Goal: Task Accomplishment & Management: Manage account settings

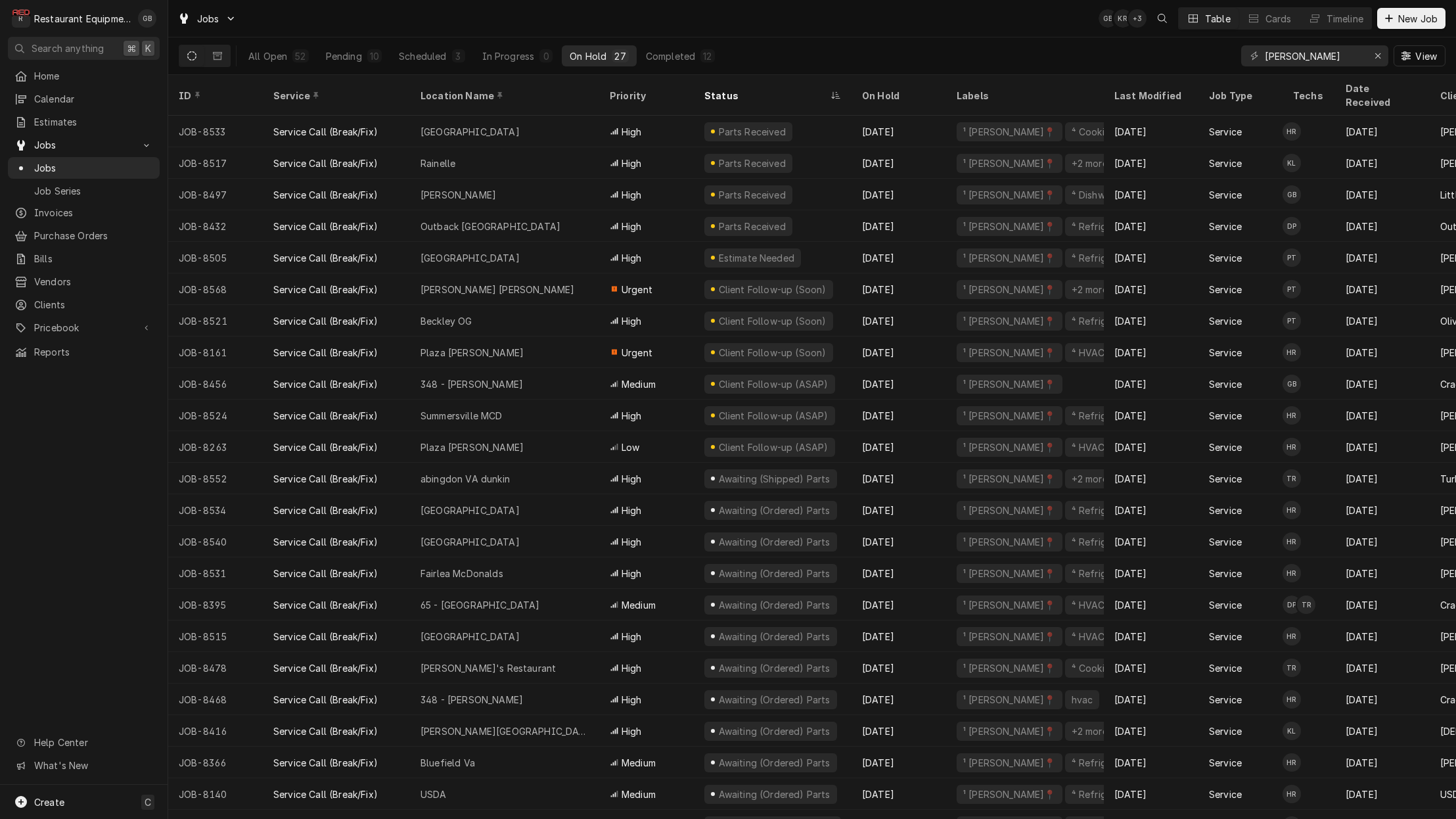
scroll to position [0, 1]
click at [435, 61] on div "Scheduled" at bounding box center [422, 56] width 47 height 14
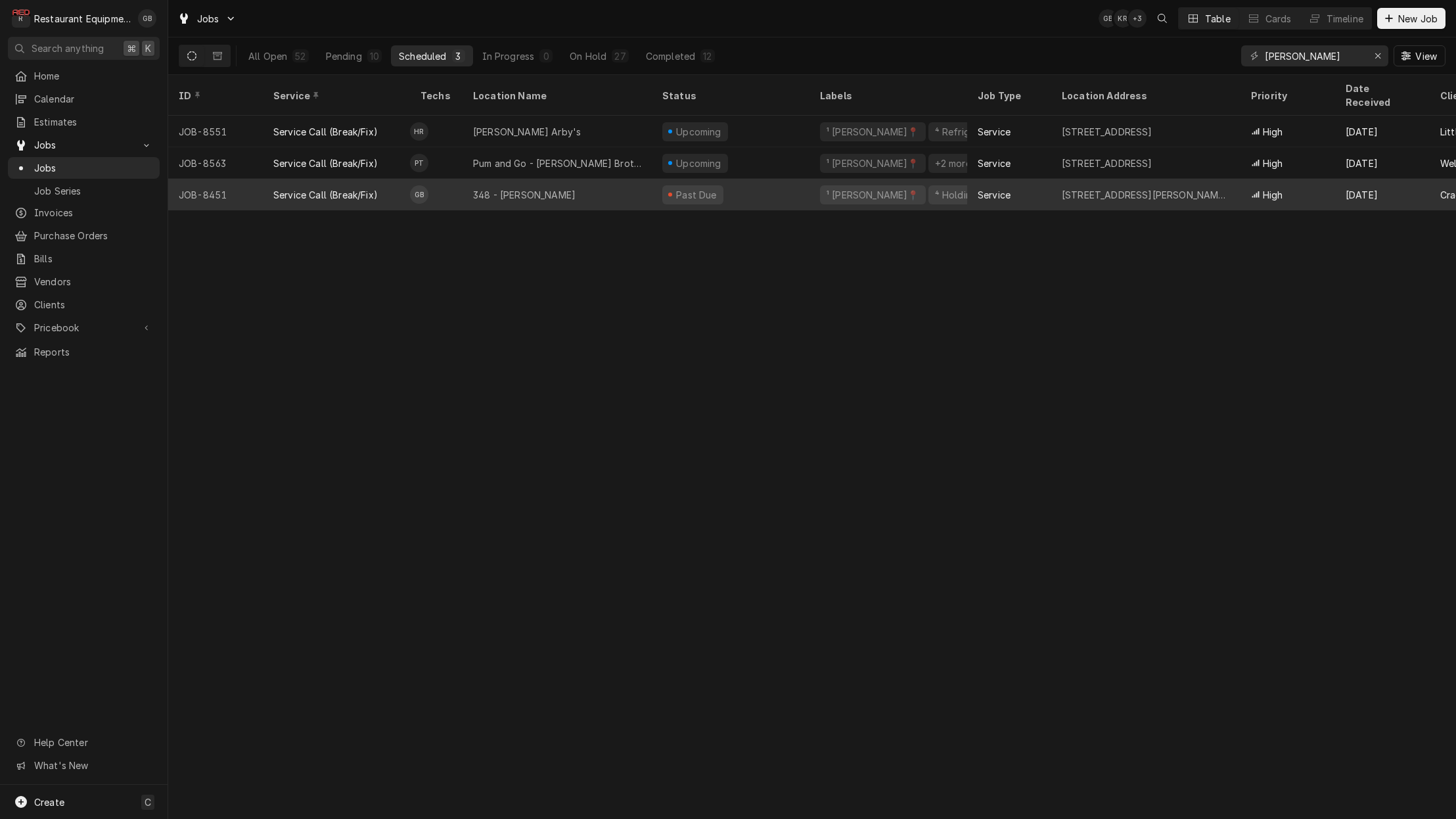
scroll to position [0, 0]
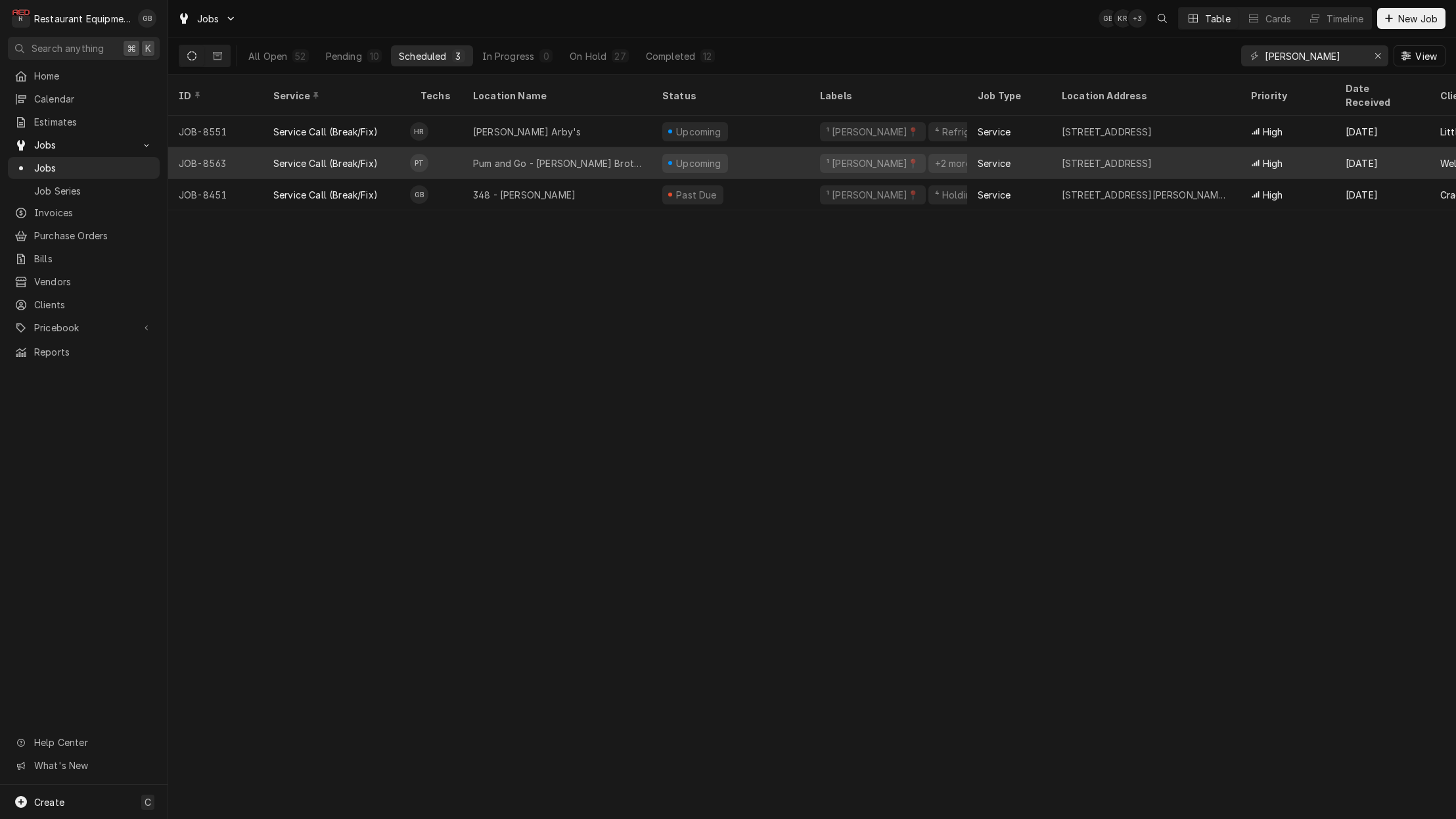
click at [509, 157] on div "Pum and Go - Hunt Brothers Pizza" at bounding box center [557, 163] width 168 height 14
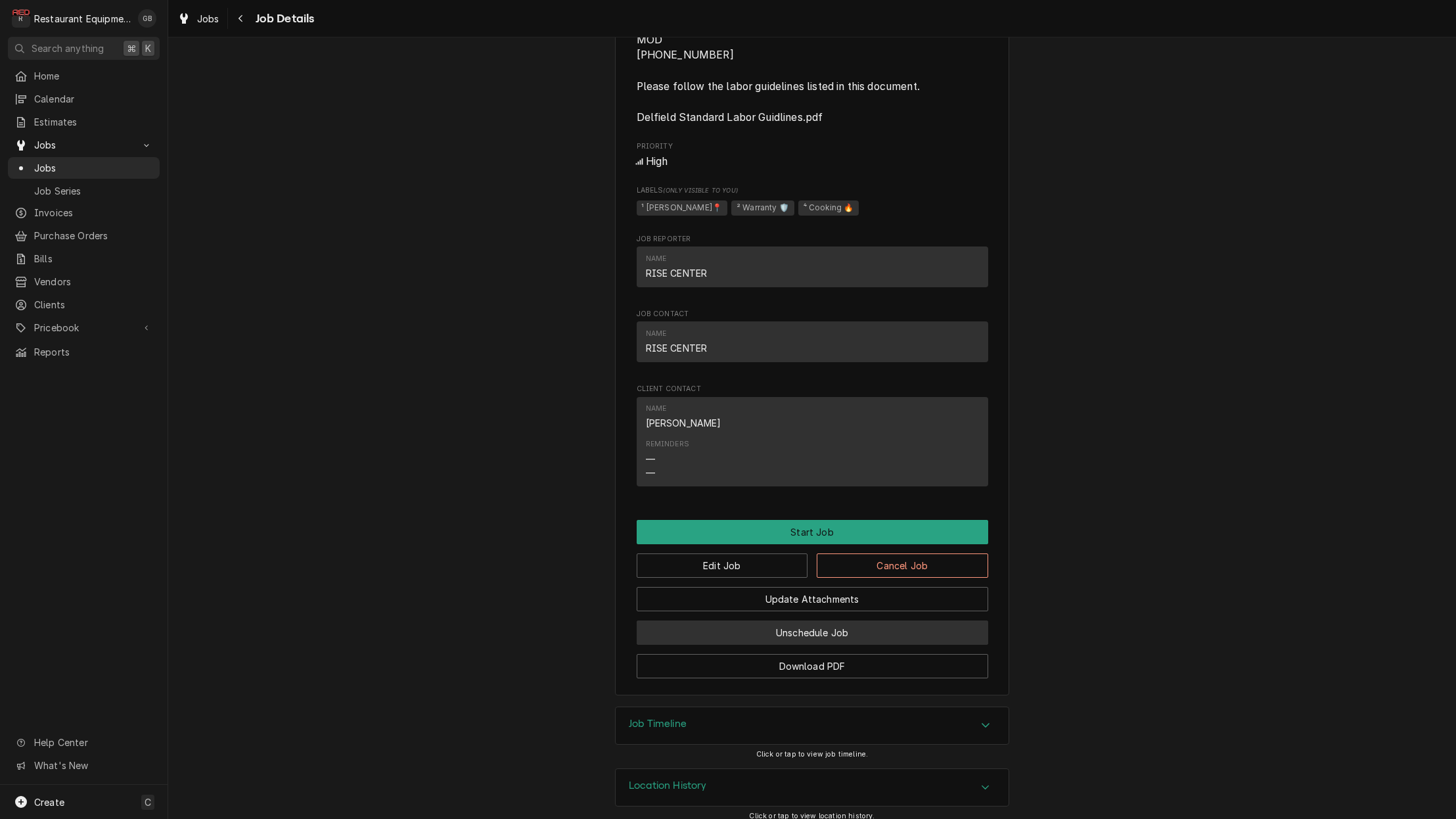
scroll to position [0, 3]
drag, startPoint x: 812, startPoint y: 617, endPoint x: 816, endPoint y: 611, distance: 7.2
click at [816, 620] on button "Unschedule Job" at bounding box center [813, 633] width 352 height 25
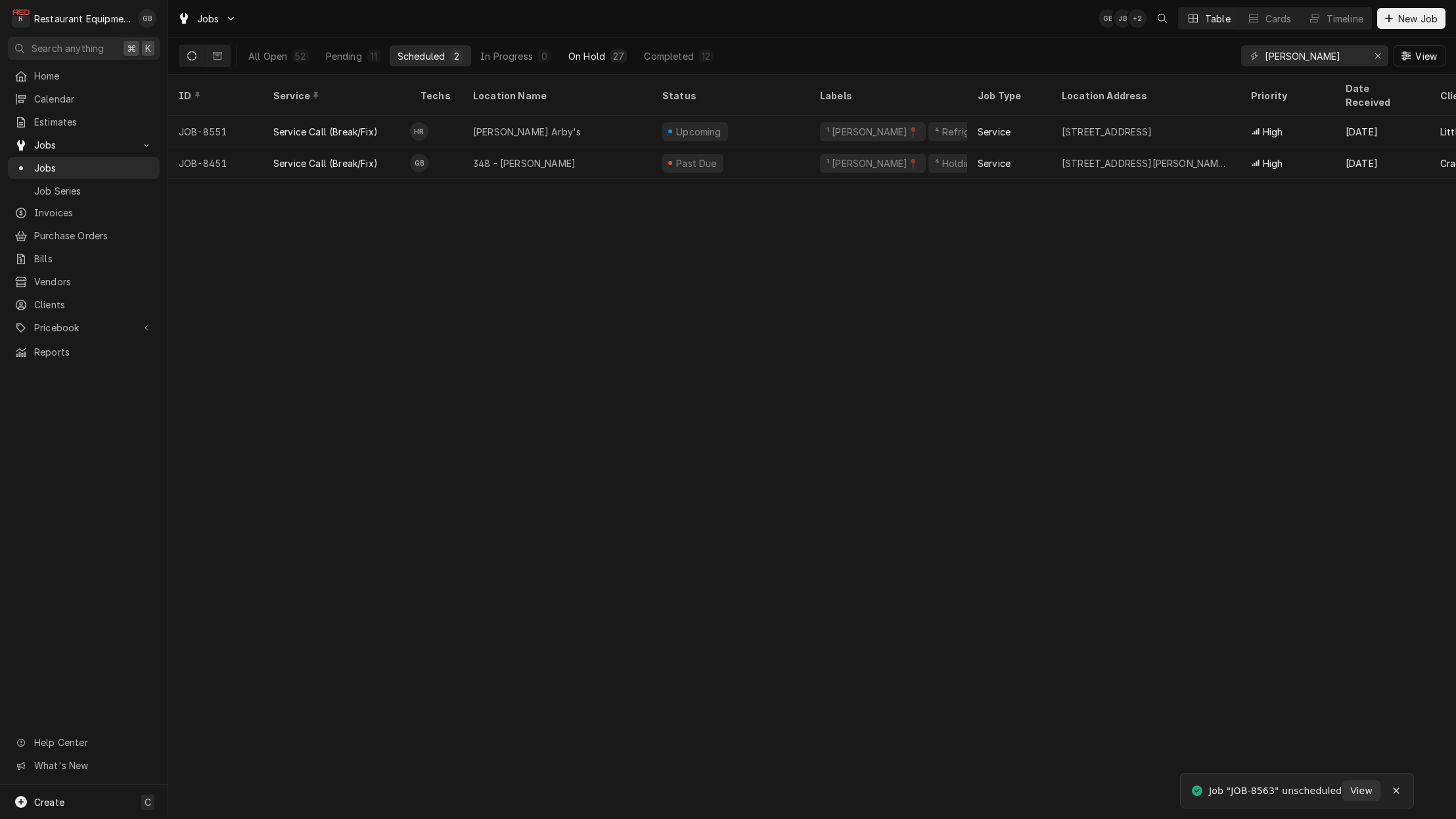
click at [577, 46] on button "On Hold 27" at bounding box center [598, 56] width 74 height 21
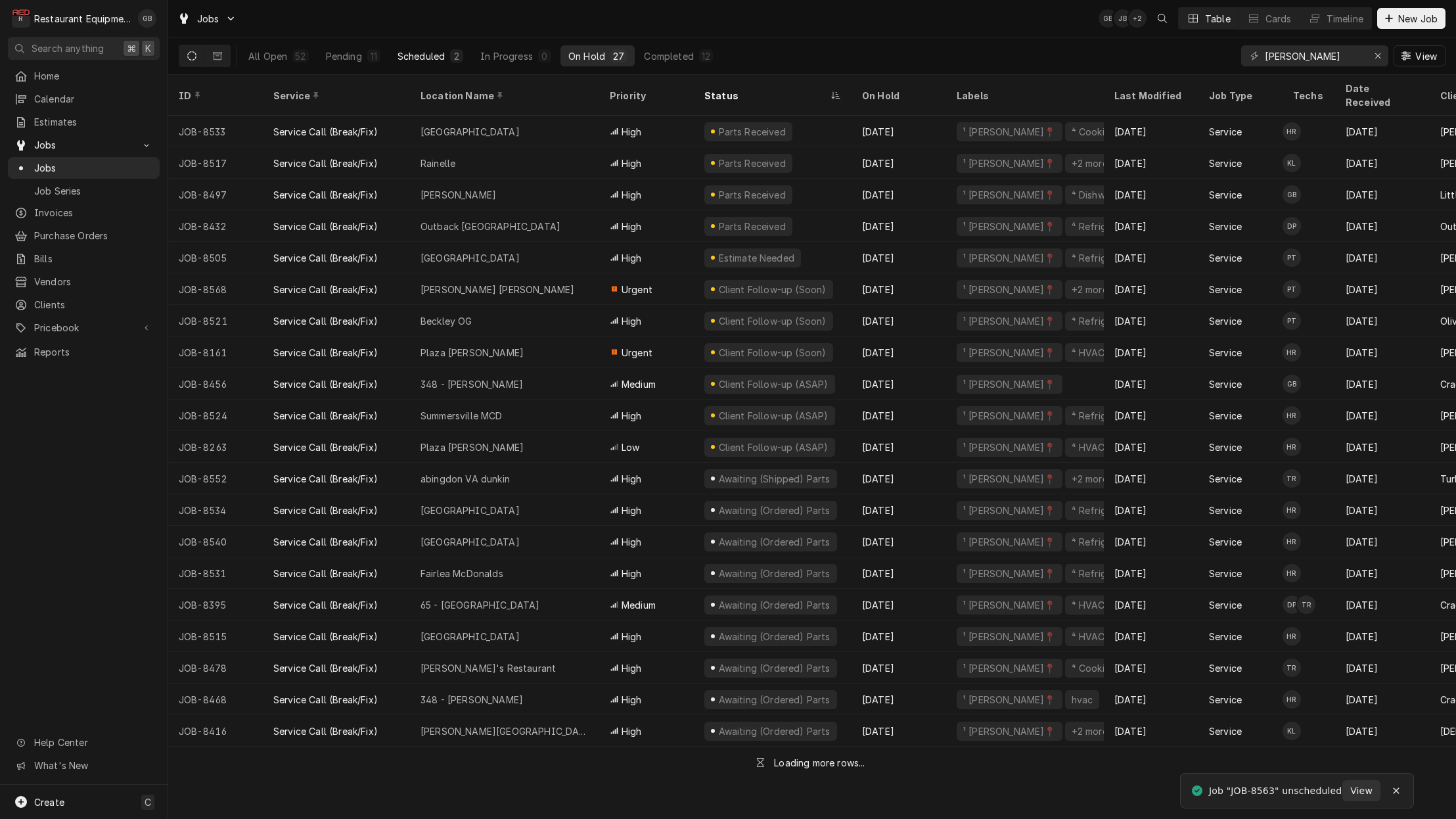
drag, startPoint x: 383, startPoint y: 52, endPoint x: 390, endPoint y: 49, distance: 7.6
click at [390, 49] on div "All Open 52 Pending 11 Scheduled 2 In Progress 0 On Hold 27 Completed 12" at bounding box center [481, 56] width 480 height 21
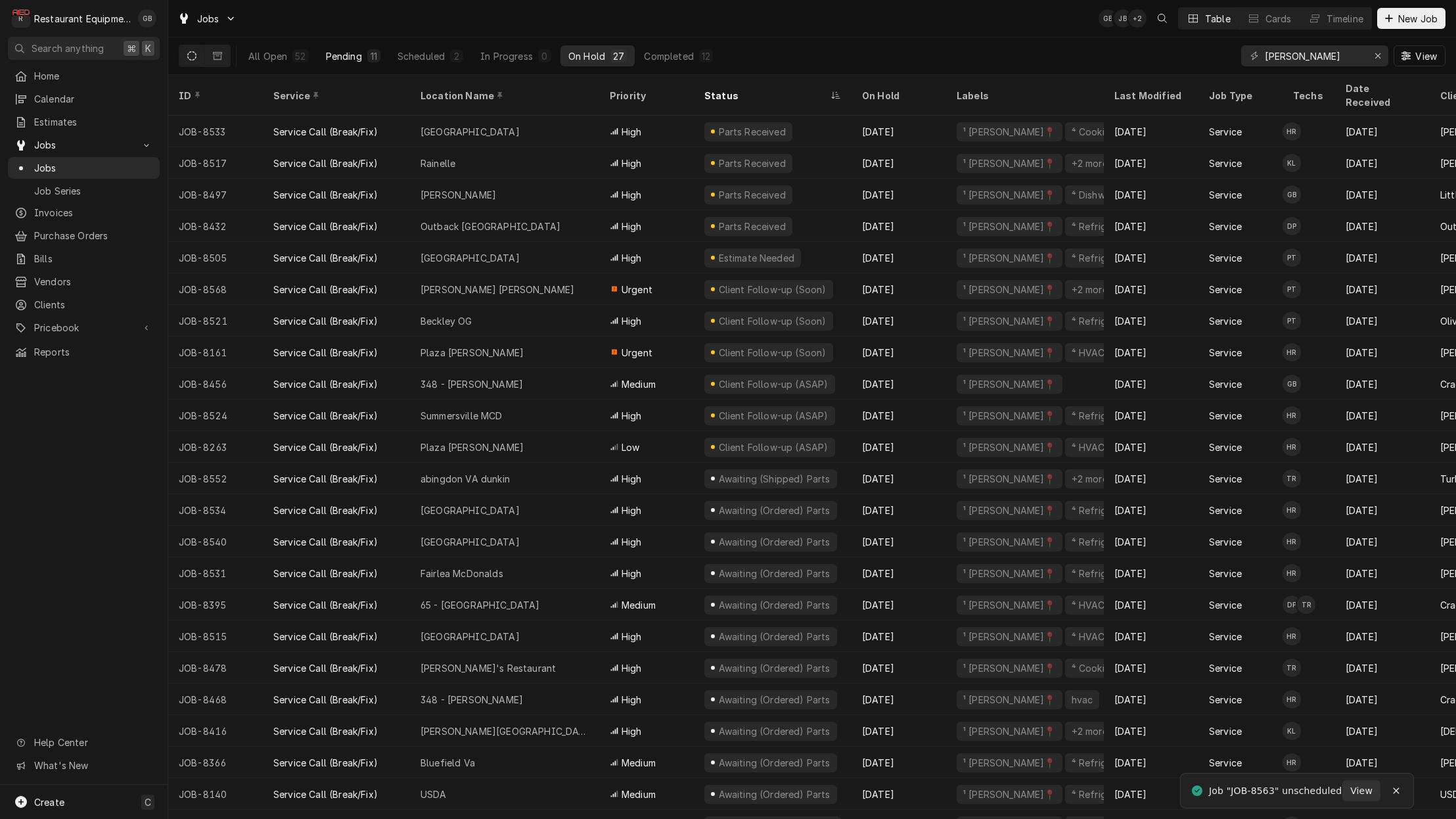
click at [370, 59] on div "11" at bounding box center [374, 56] width 8 height 14
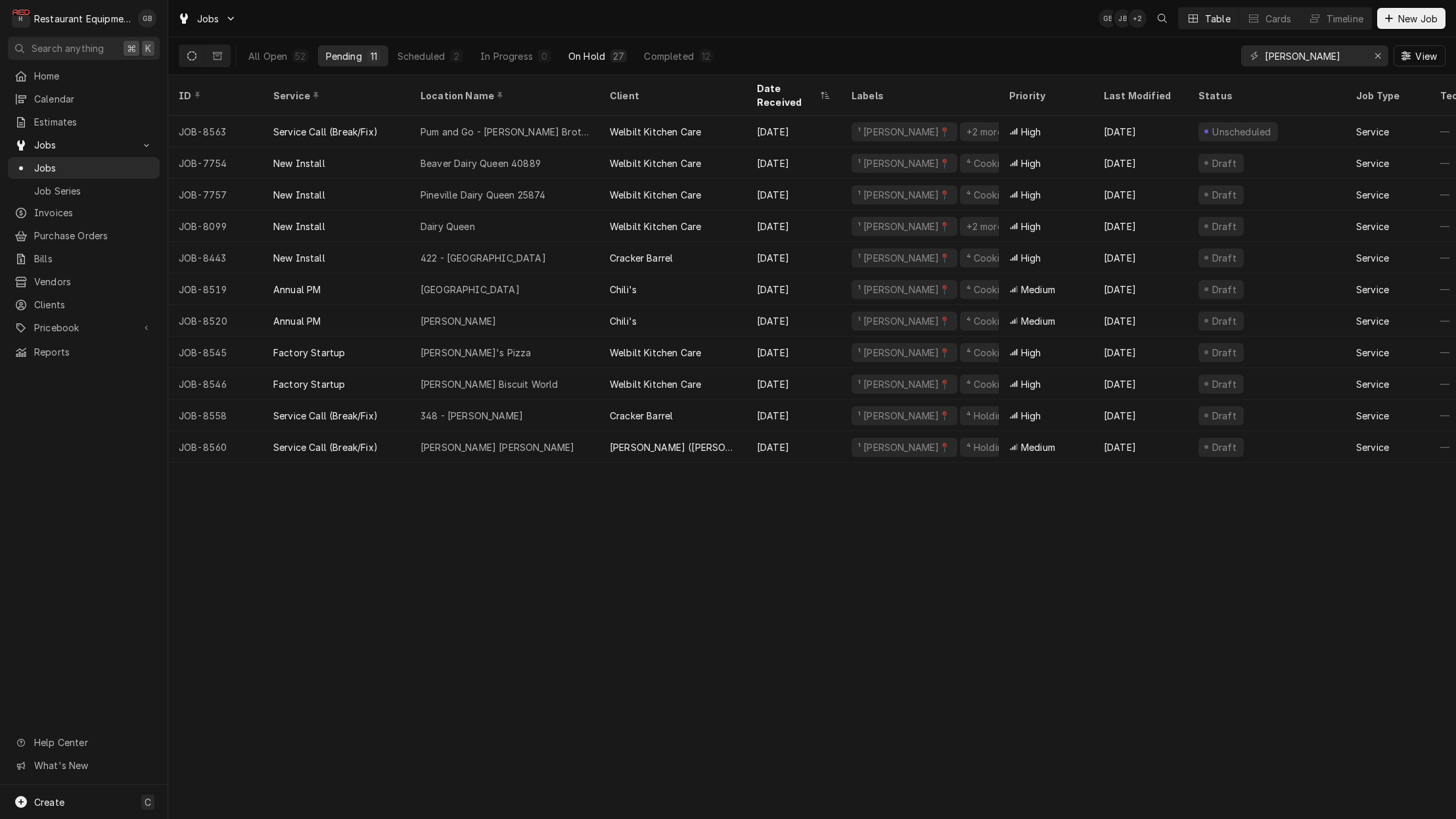
click at [580, 62] on button "On Hold 27" at bounding box center [598, 56] width 74 height 21
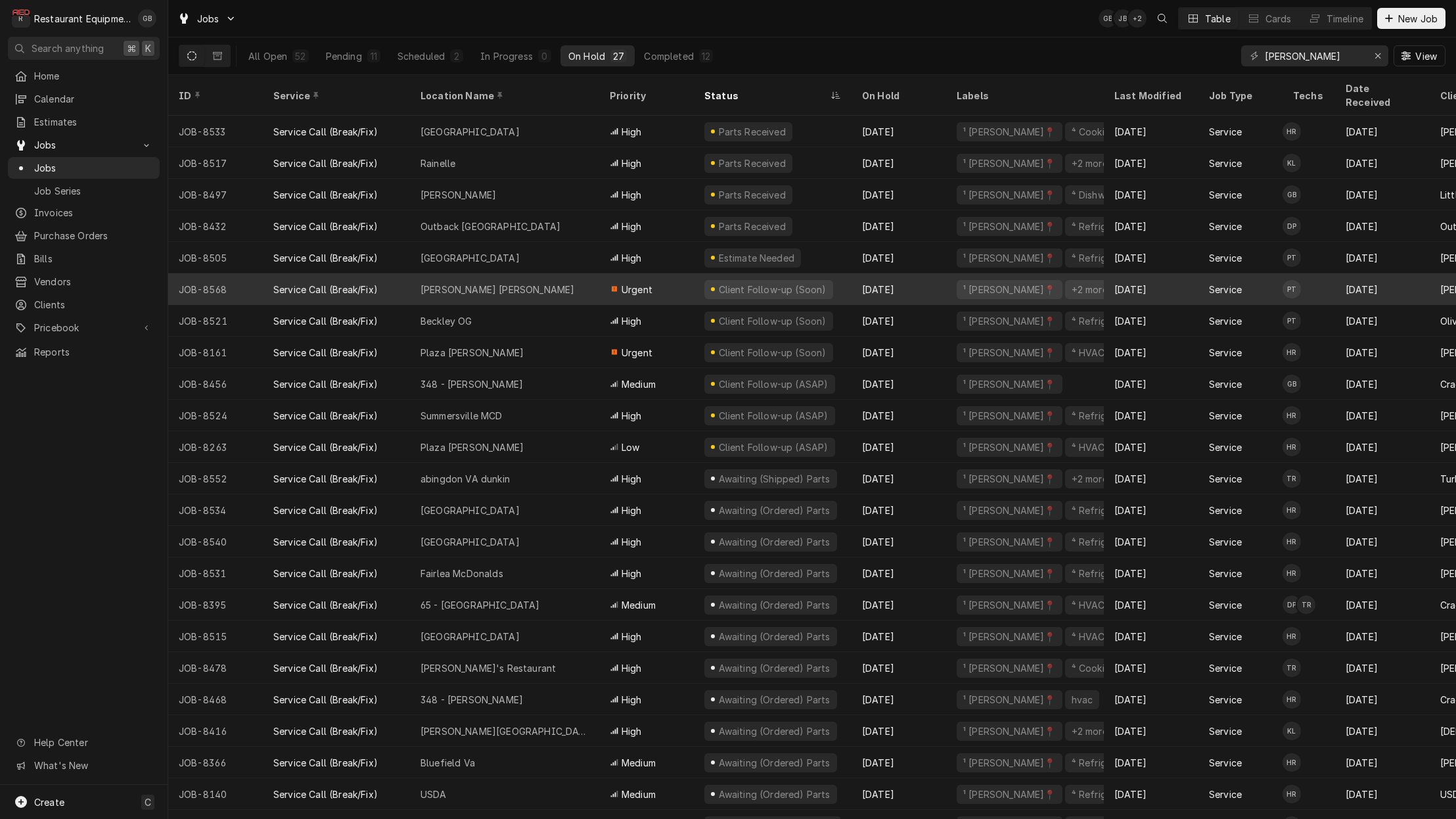
click at [461, 273] on div "Harper Rd Bob Evans" at bounding box center [504, 289] width 189 height 31
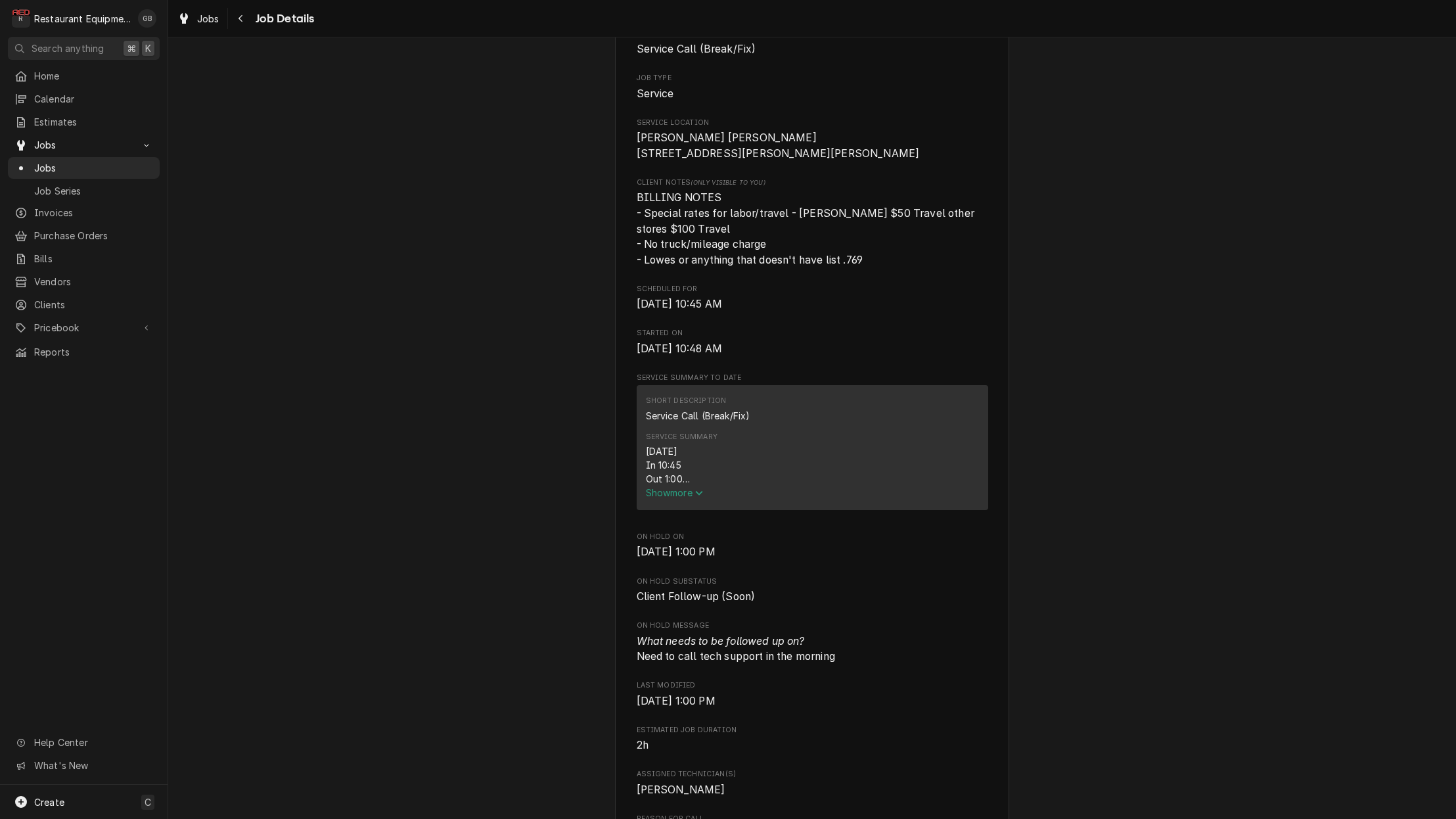
scroll to position [250, 0]
click at [673, 486] on span "Show more" at bounding box center [675, 491] width 58 height 11
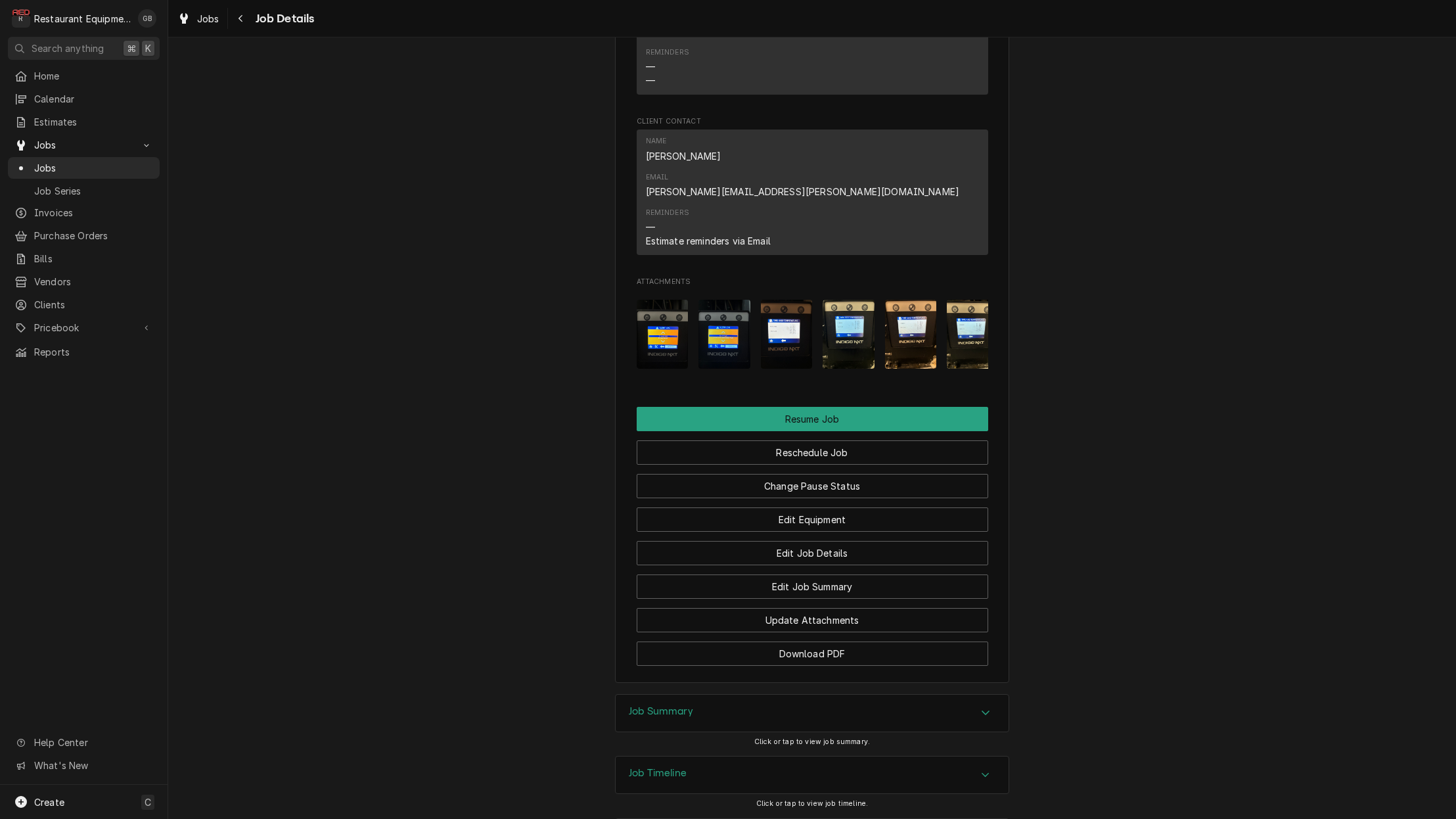
scroll to position [0, 1]
click at [739, 440] on button "Reschedule Job" at bounding box center [813, 453] width 352 height 25
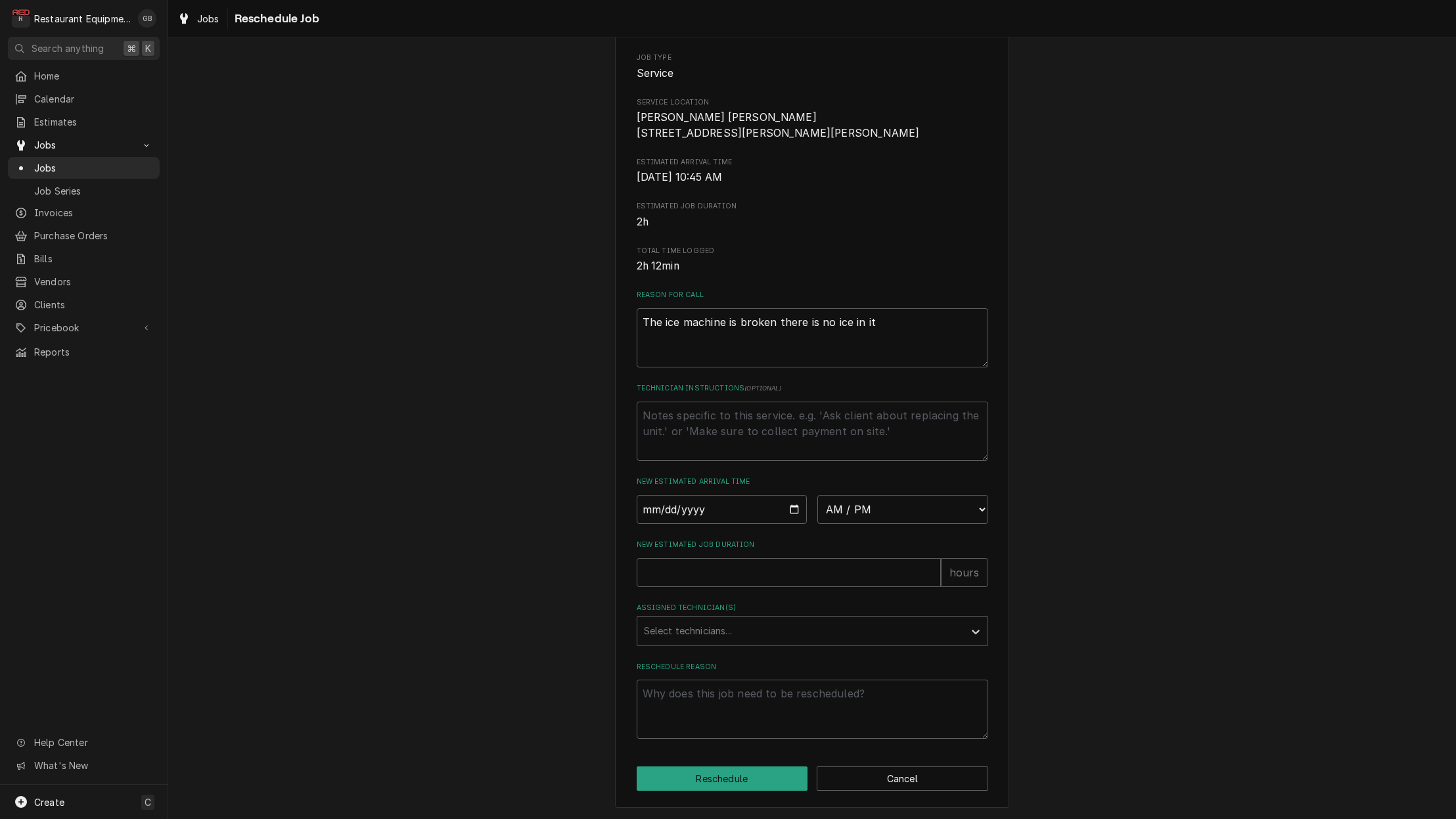
scroll to position [153, 0]
click at [648, 513] on input "Date" at bounding box center [723, 509] width 171 height 29
type input "2025-08-18"
type textarea "x"
select select "08:15:00"
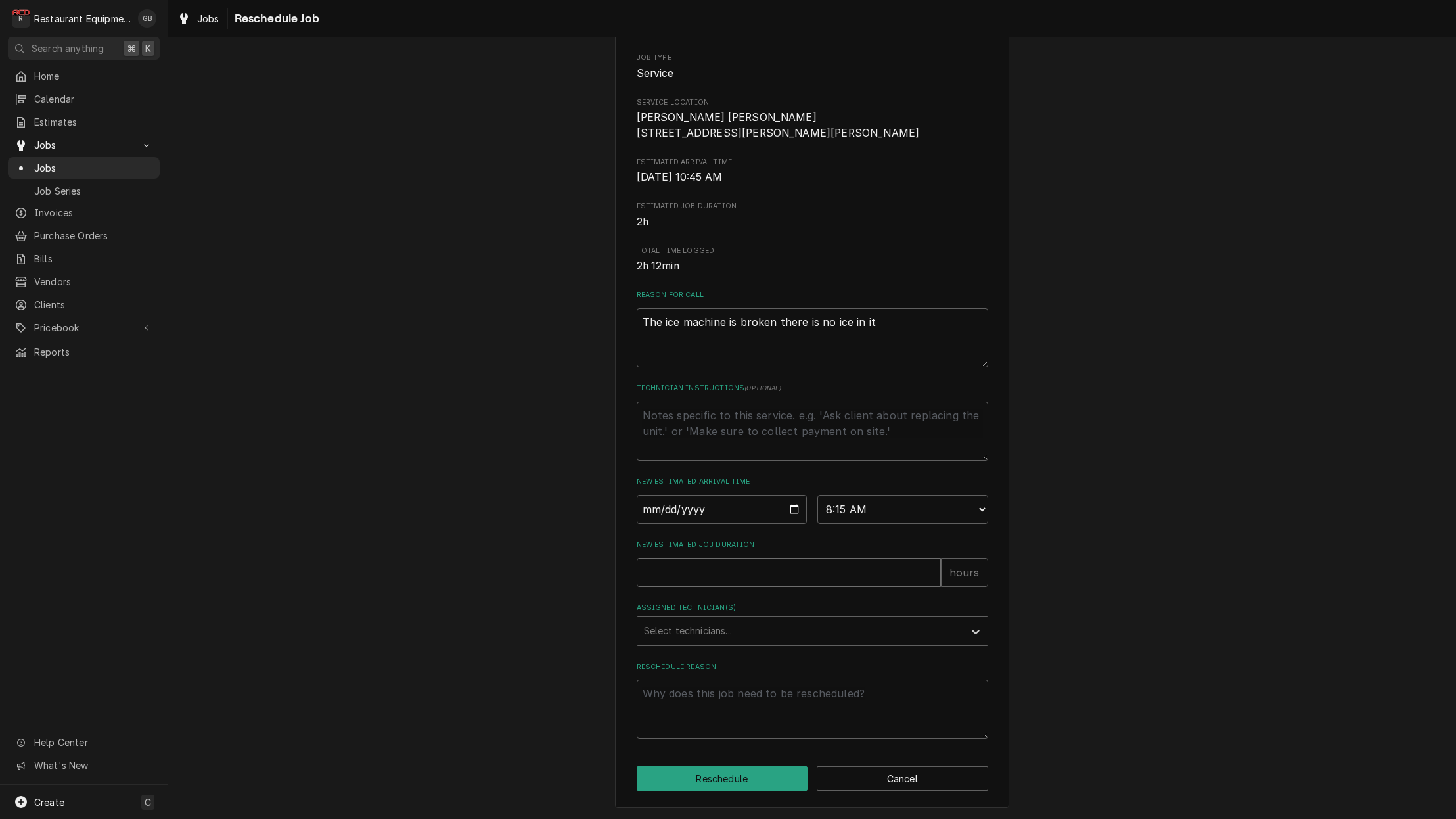
click at [697, 580] on input "New Estimated Job Duration" at bounding box center [789, 572] width 304 height 29
type textarea "x"
type input "3"
click at [758, 625] on div "Assigned Technician(s)" at bounding box center [801, 630] width 313 height 24
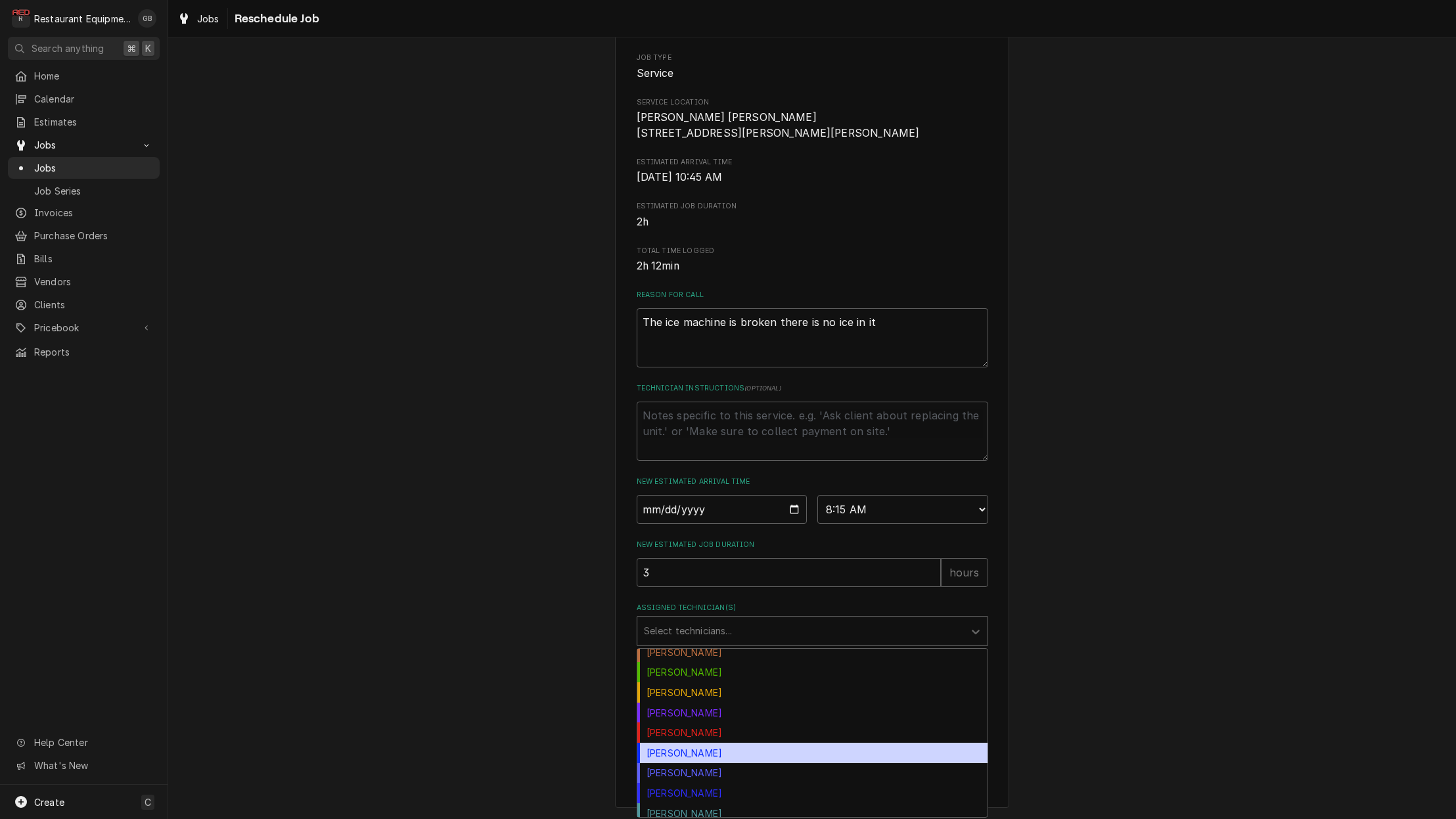
scroll to position [174, 0]
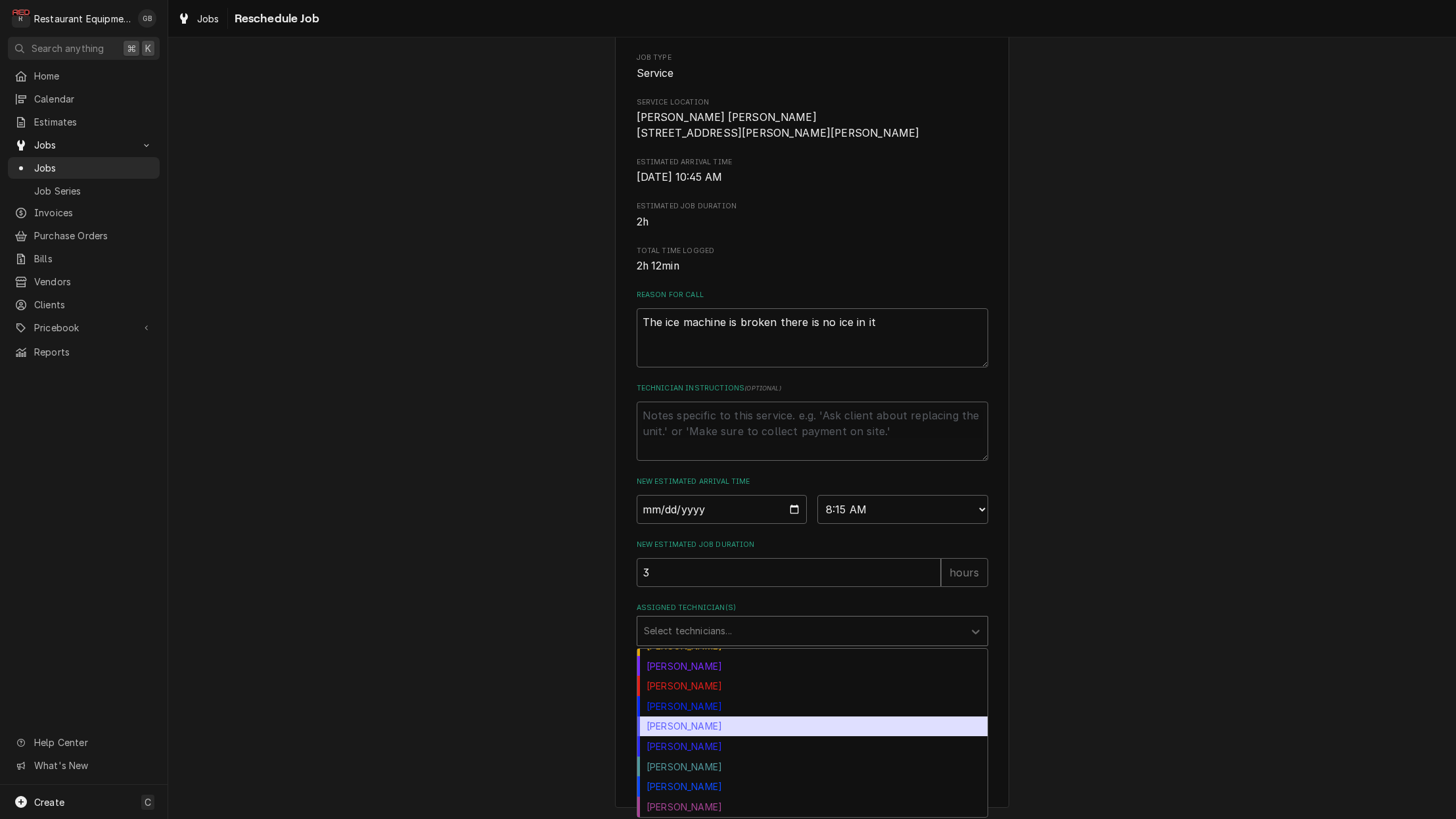
click at [710, 730] on div "Paxton Turner" at bounding box center [813, 726] width 350 height 20
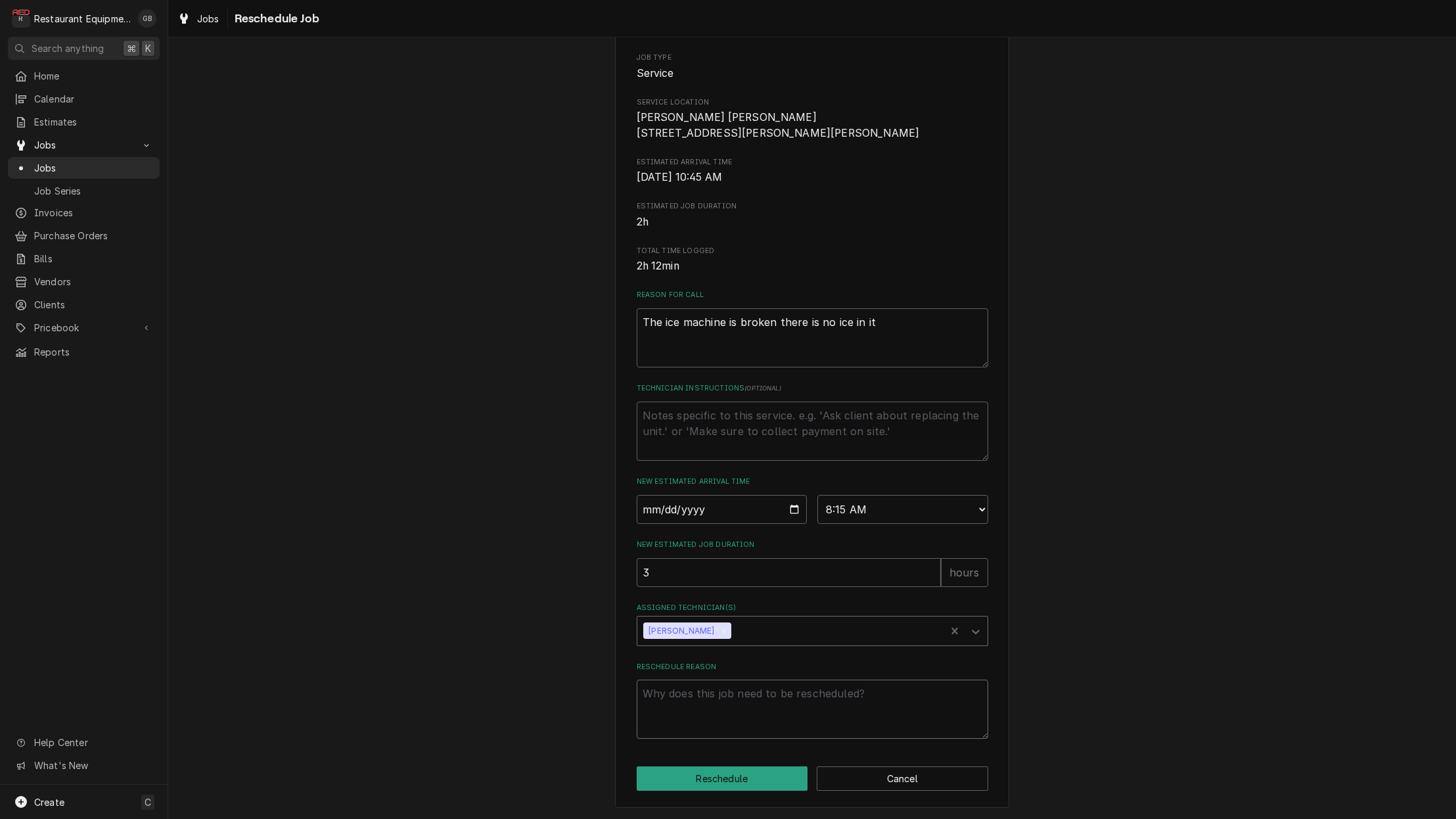
click at [693, 723] on textarea "Reschedule Reason" at bounding box center [813, 709] width 352 height 59
type textarea "x"
type textarea "f"
type textarea "x"
type textarea "fi"
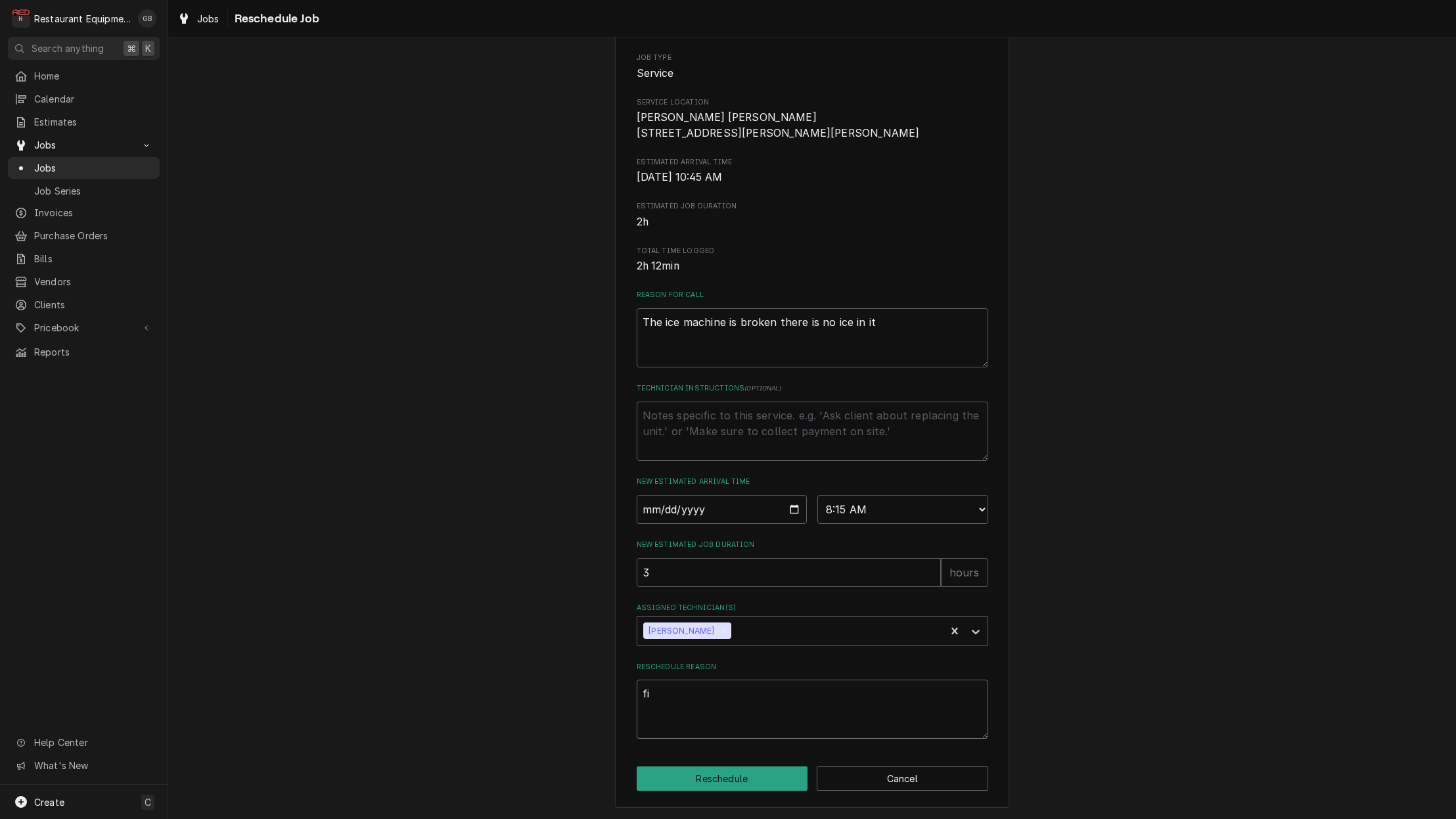
type textarea "x"
type textarea "fin"
type textarea "x"
type textarea "find"
type textarea "x"
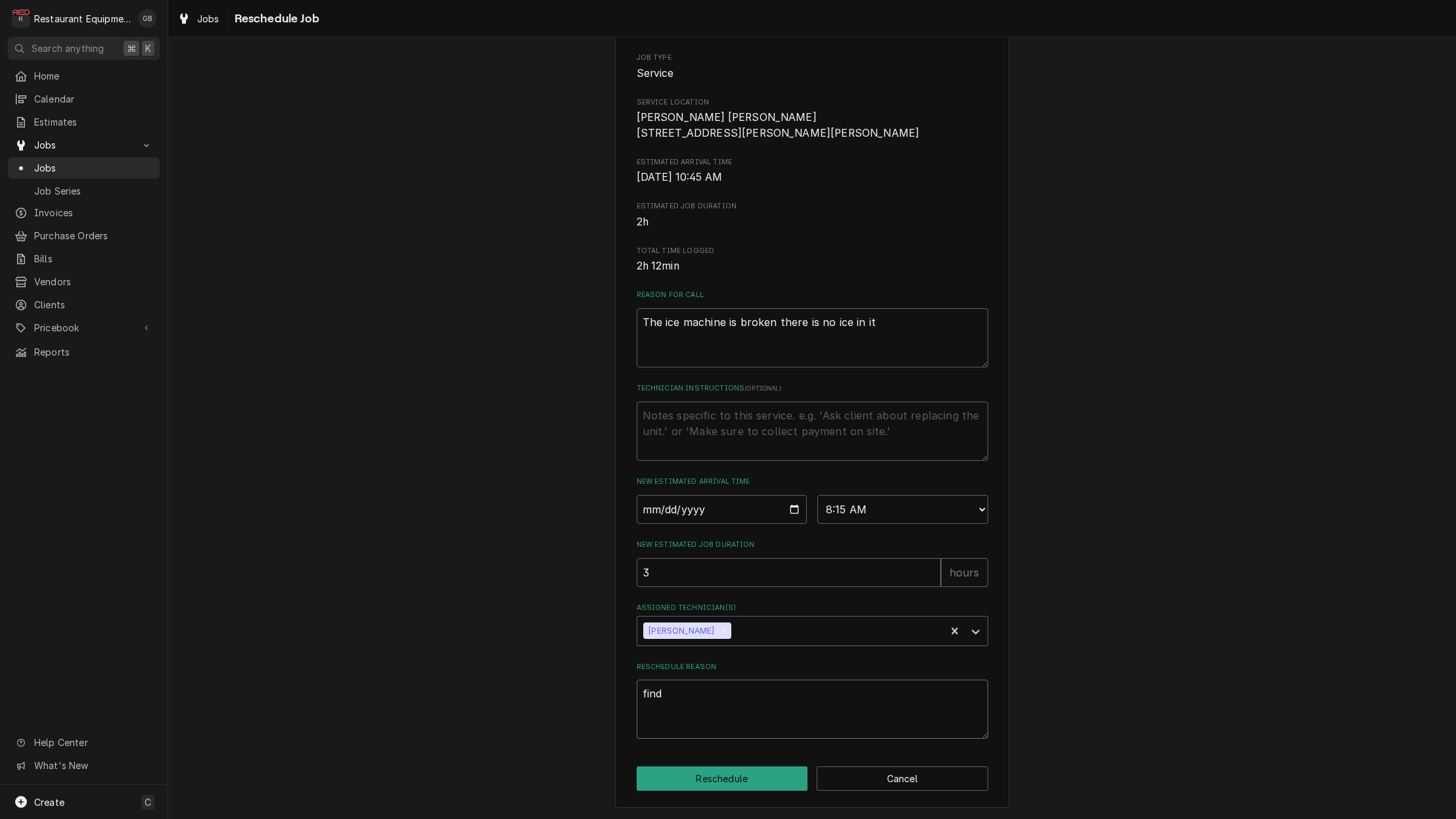
type textarea "find"
type textarea "x"
type textarea "find p"
type textarea "x"
type textarea "find pa"
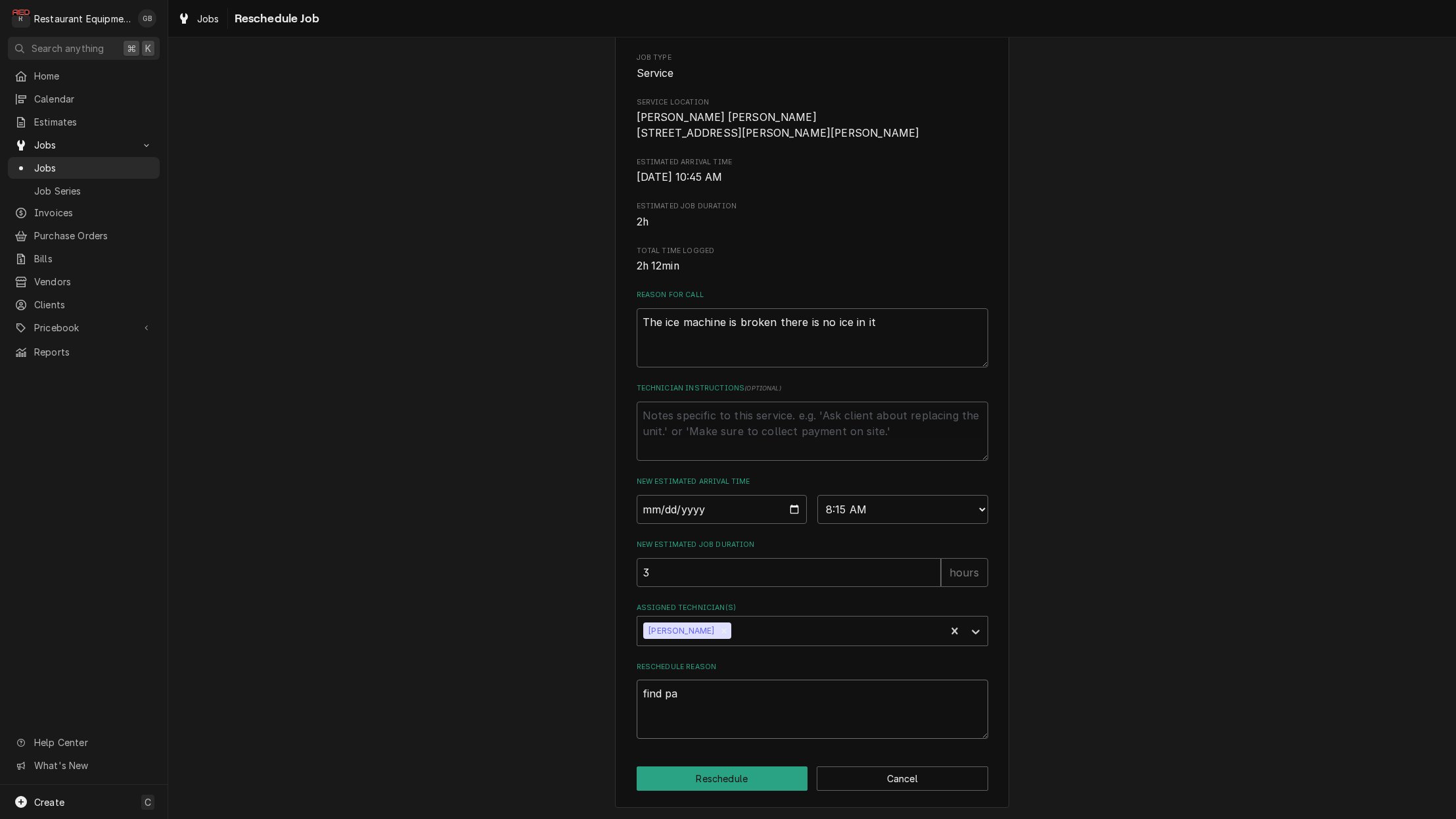
type textarea "x"
type textarea "find par"
type textarea "x"
type textarea "find part"
type textarea "x"
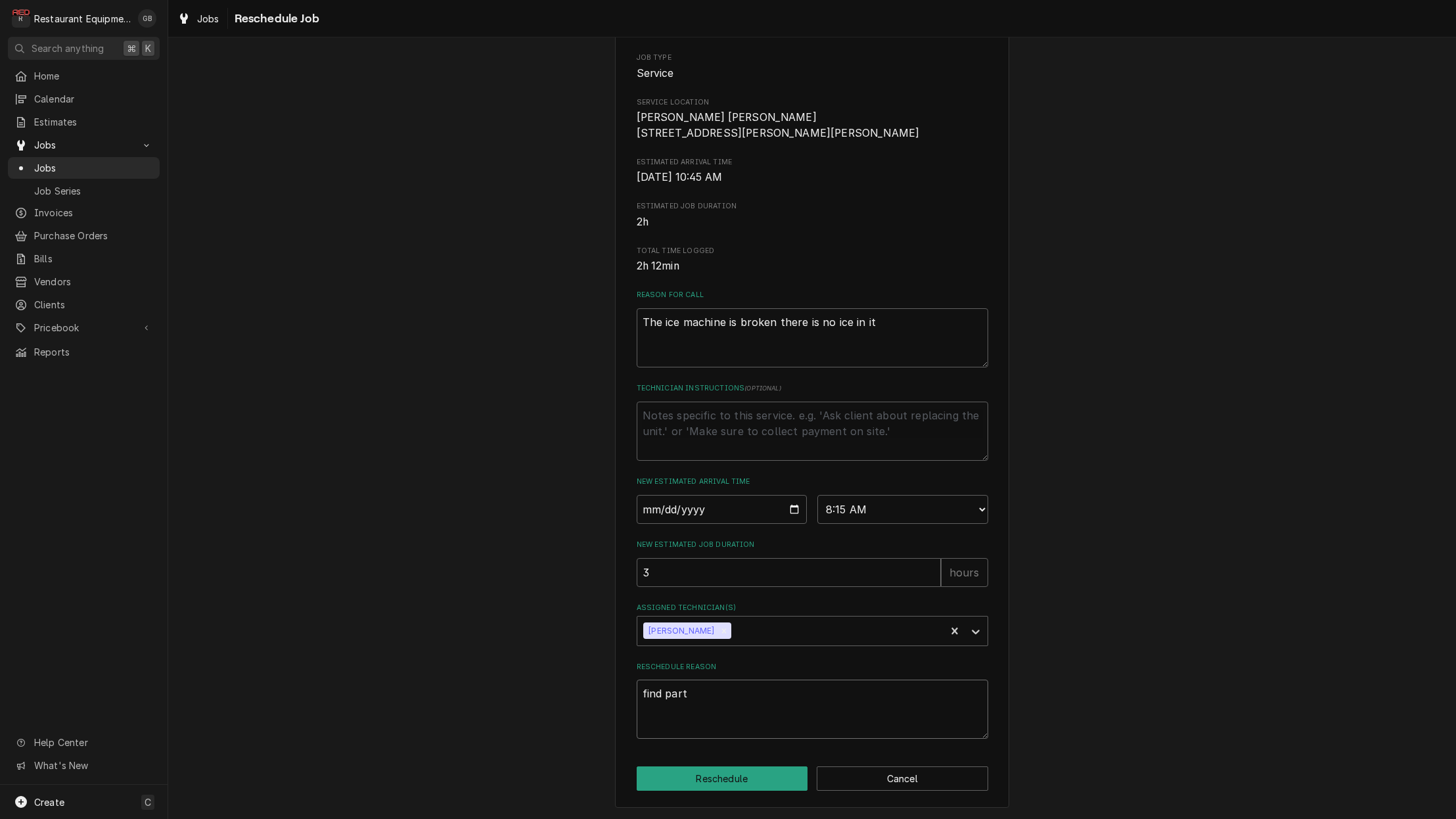
type textarea "find parts"
type textarea "x"
type textarea "find parts"
type textarea "x"
type textarea "find parts a"
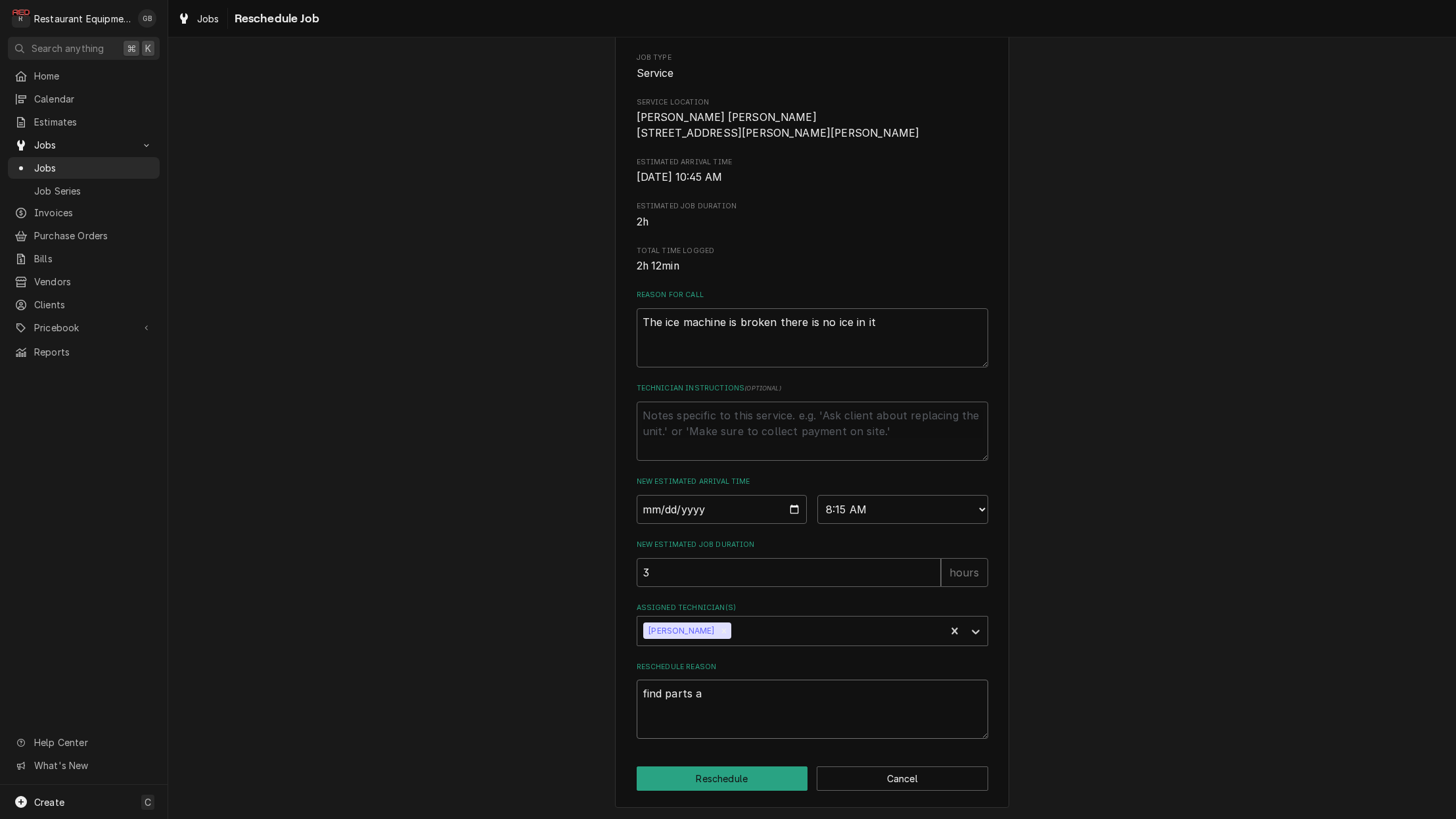
type textarea "x"
type textarea "find parts an"
type textarea "x"
type textarea "find parts a"
type textarea "x"
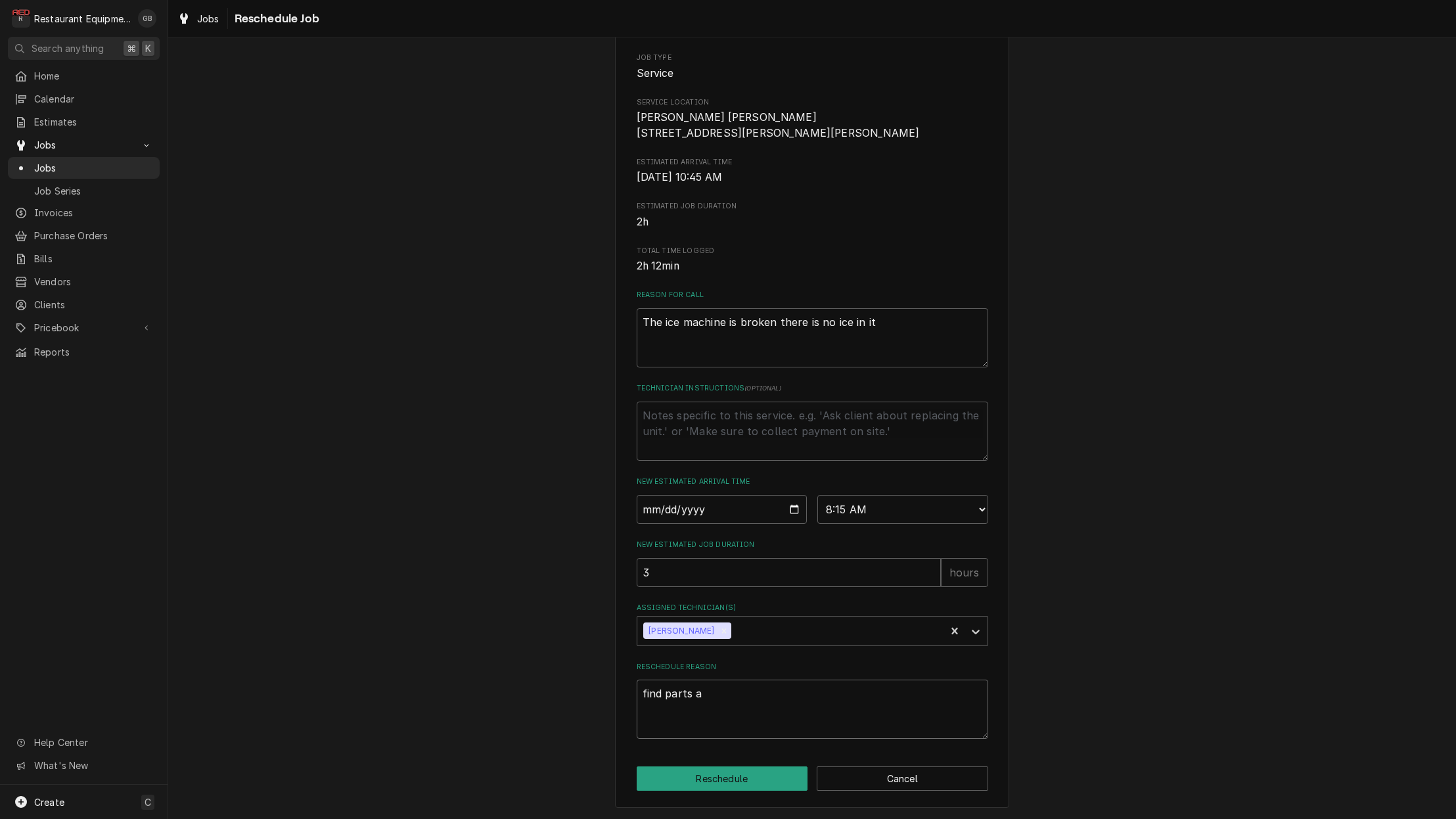
type textarea "find parts"
type textarea "x"
type textarea "find parts"
type textarea "x"
type textarea "find part"
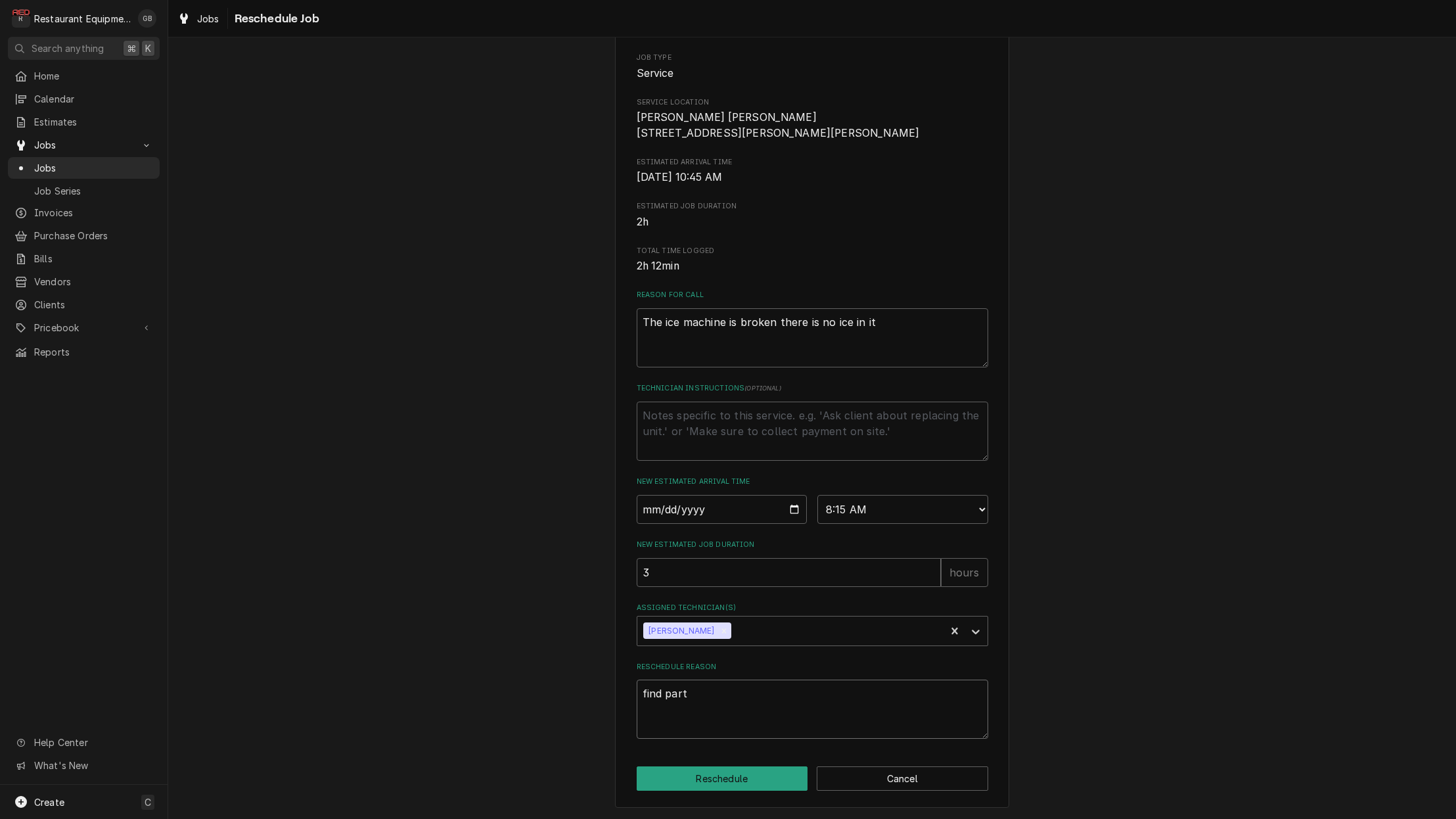
type textarea "x"
type textarea "find part"
type textarea "x"
type textarea "find part n"
type textarea "x"
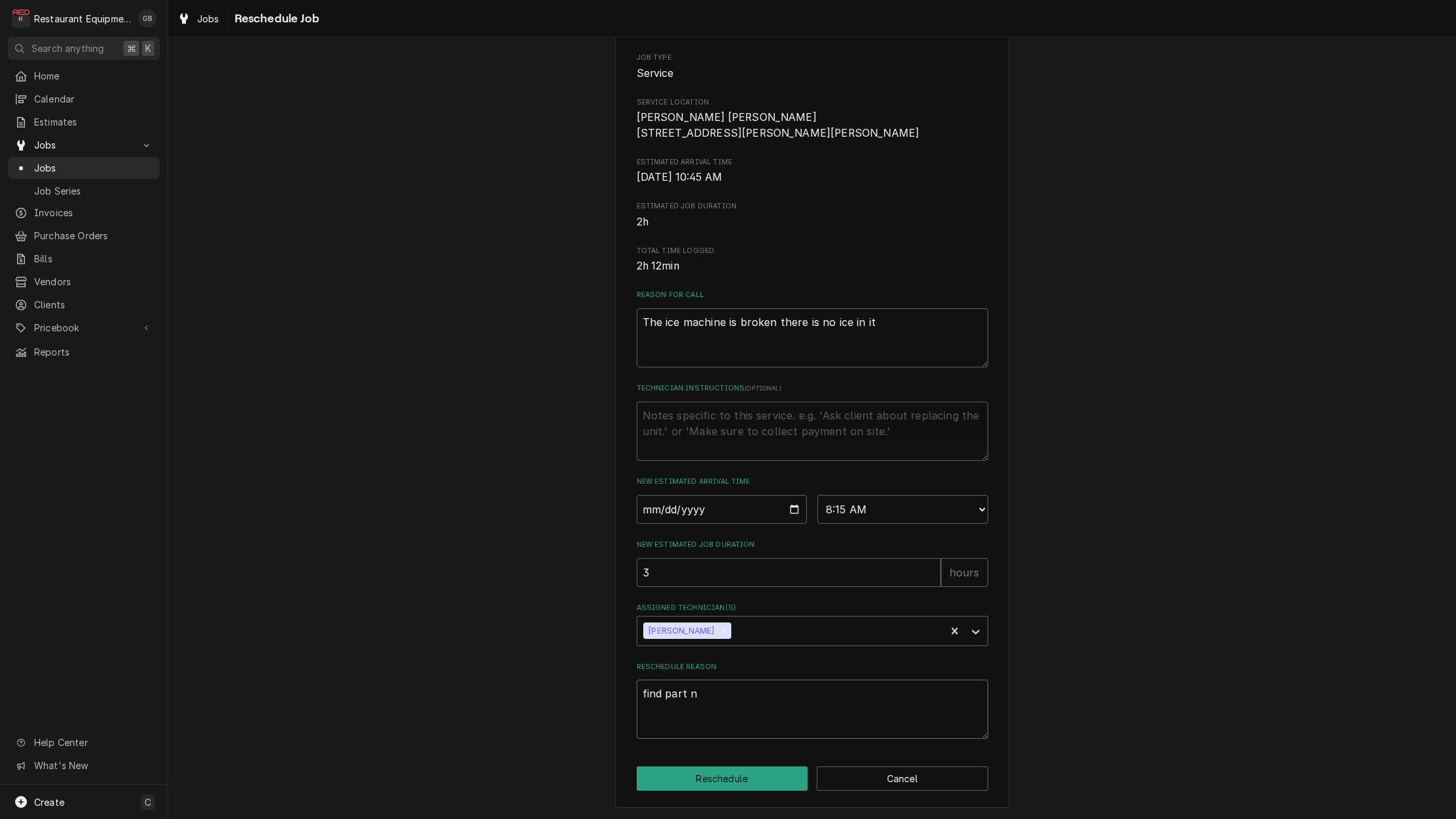
type textarea "find part nu"
type textarea "x"
type textarea "find part num"
type textarea "x"
type textarea "find part numb"
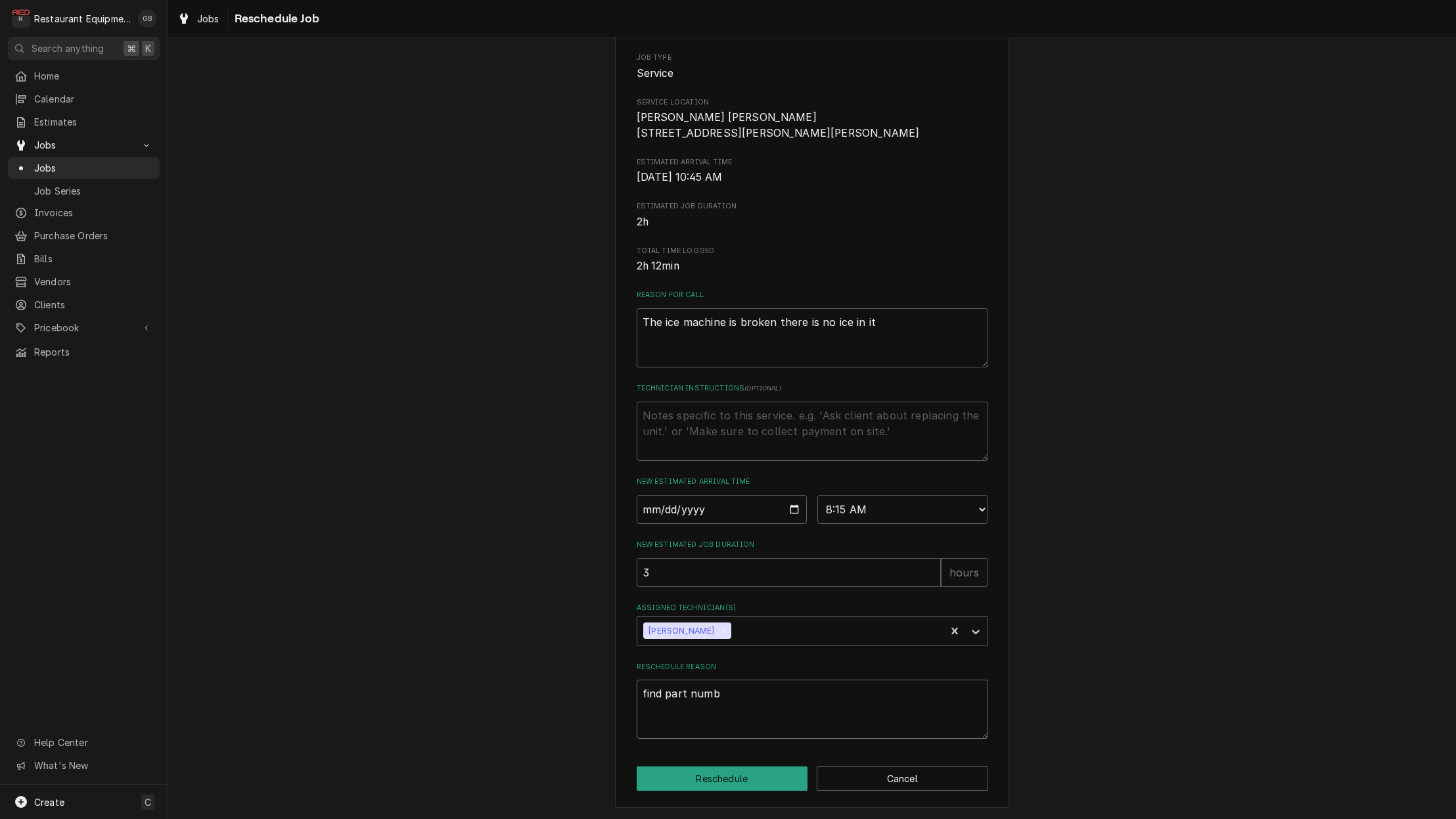
type textarea "x"
type textarea "find part numbe"
type textarea "x"
type textarea "find part number"
type textarea "x"
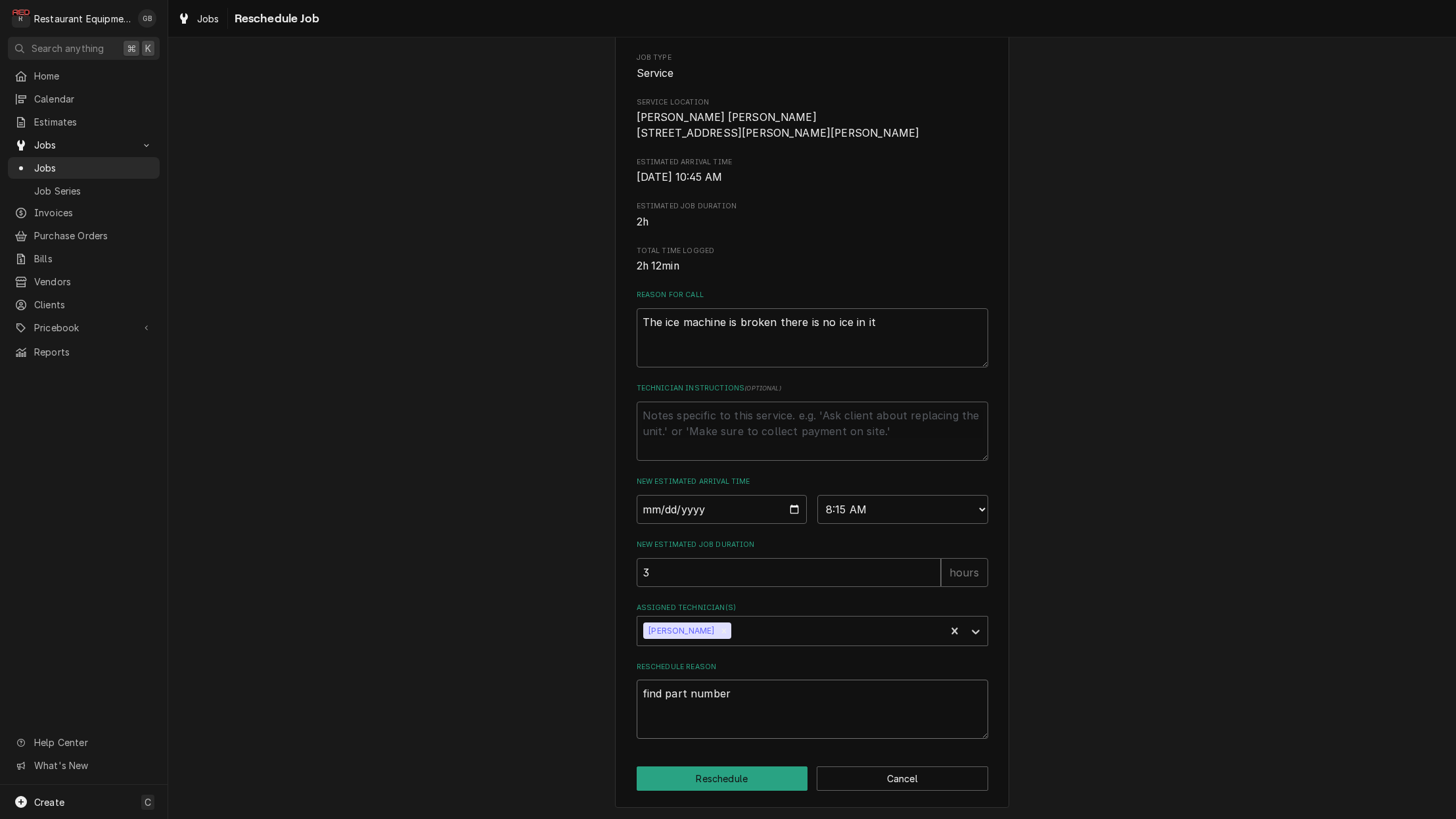
type textarea "find part numbers"
type textarea "x"
type textarea "find part numbers"
type textarea "x"
type textarea "find part numbers a"
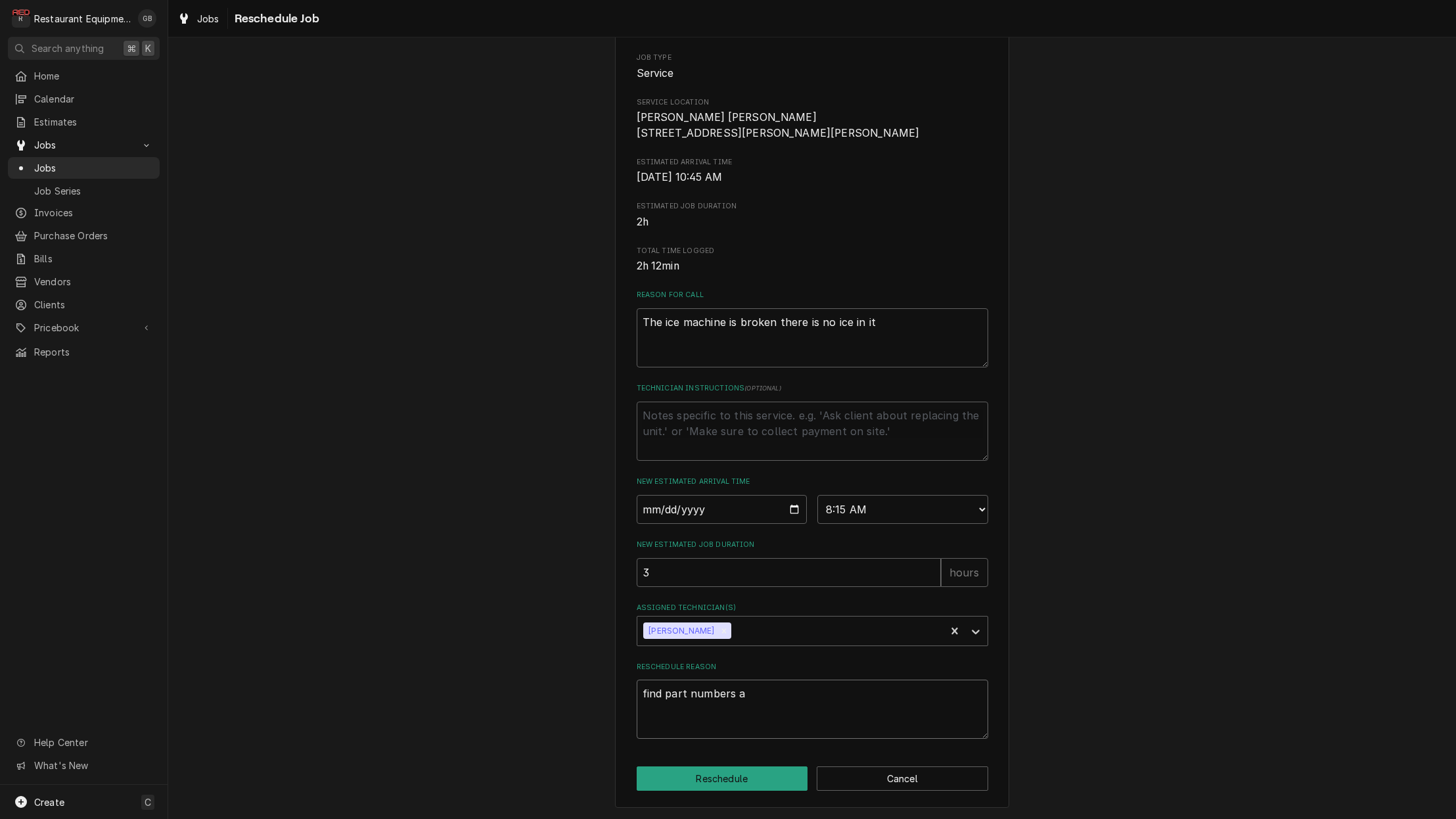
type textarea "x"
type textarea "find part numbers an"
type textarea "x"
type textarea "find part numbers and"
type textarea "x"
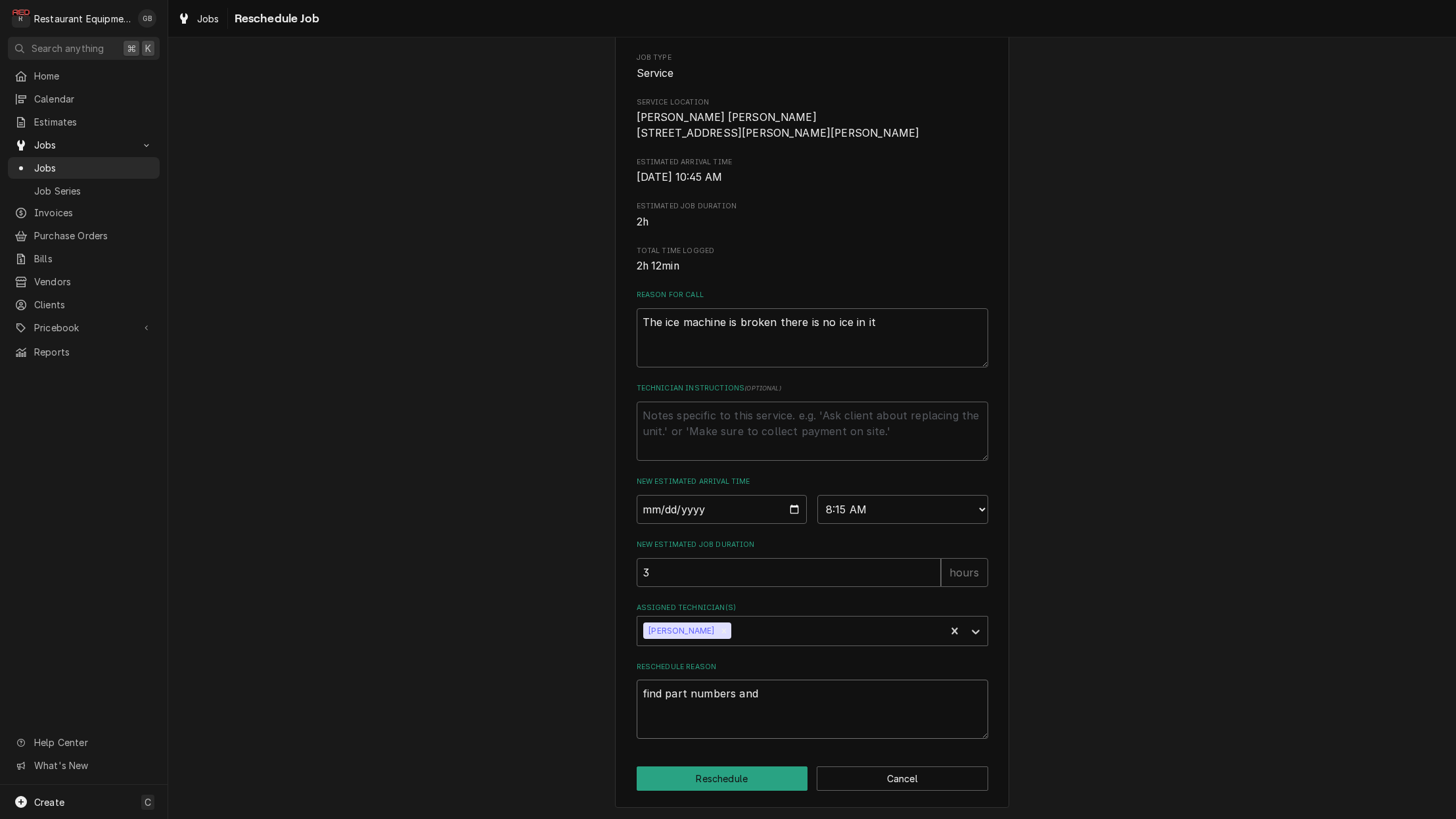
type textarea "find part numbers and"
type textarea "x"
type textarea "find part numbers and s"
type textarea "x"
type textarea "find part numbers and so"
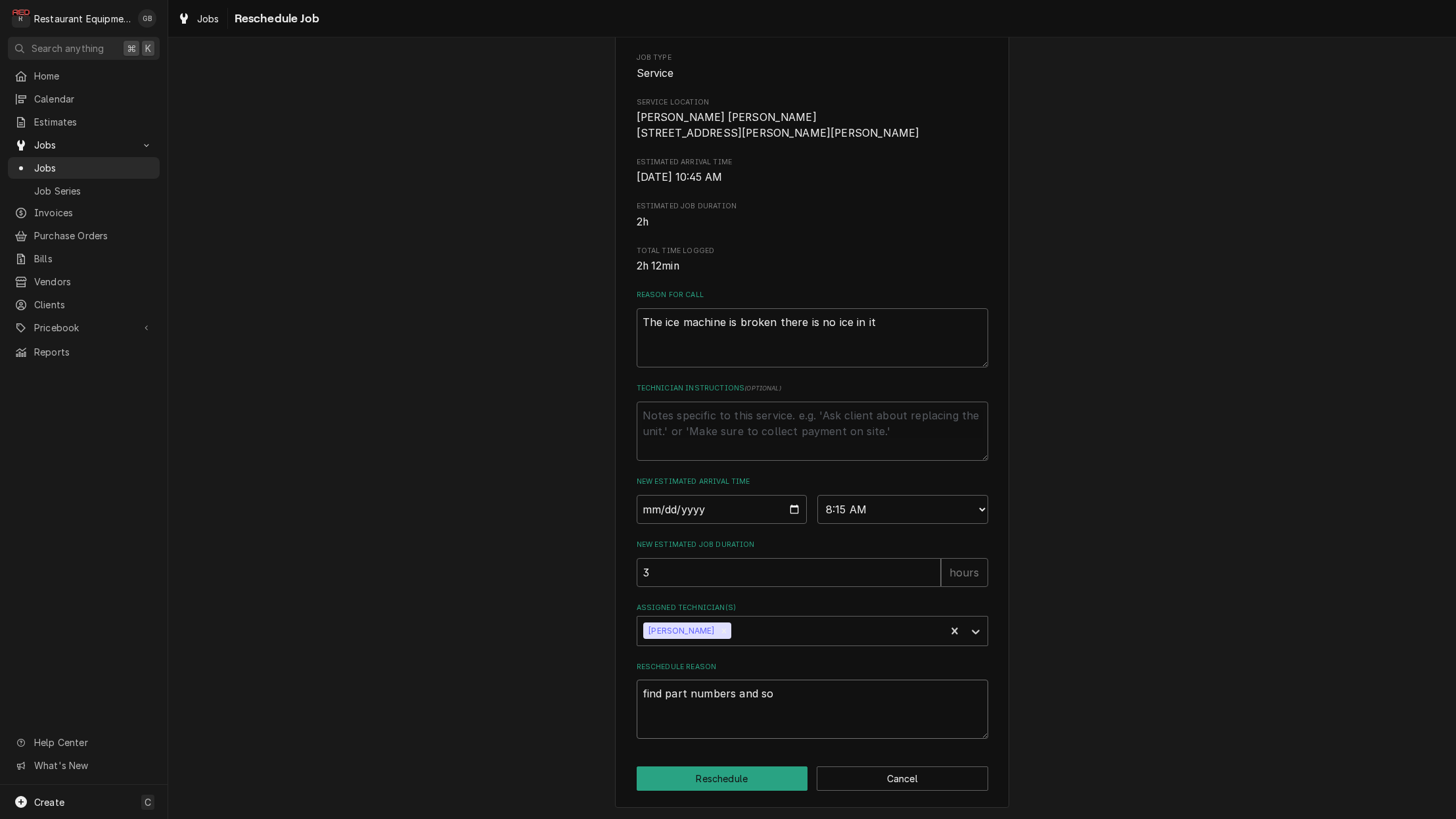
type textarea "x"
type textarea "find part numbers and sou"
type textarea "x"
type textarea "find part numbers and sour"
type textarea "x"
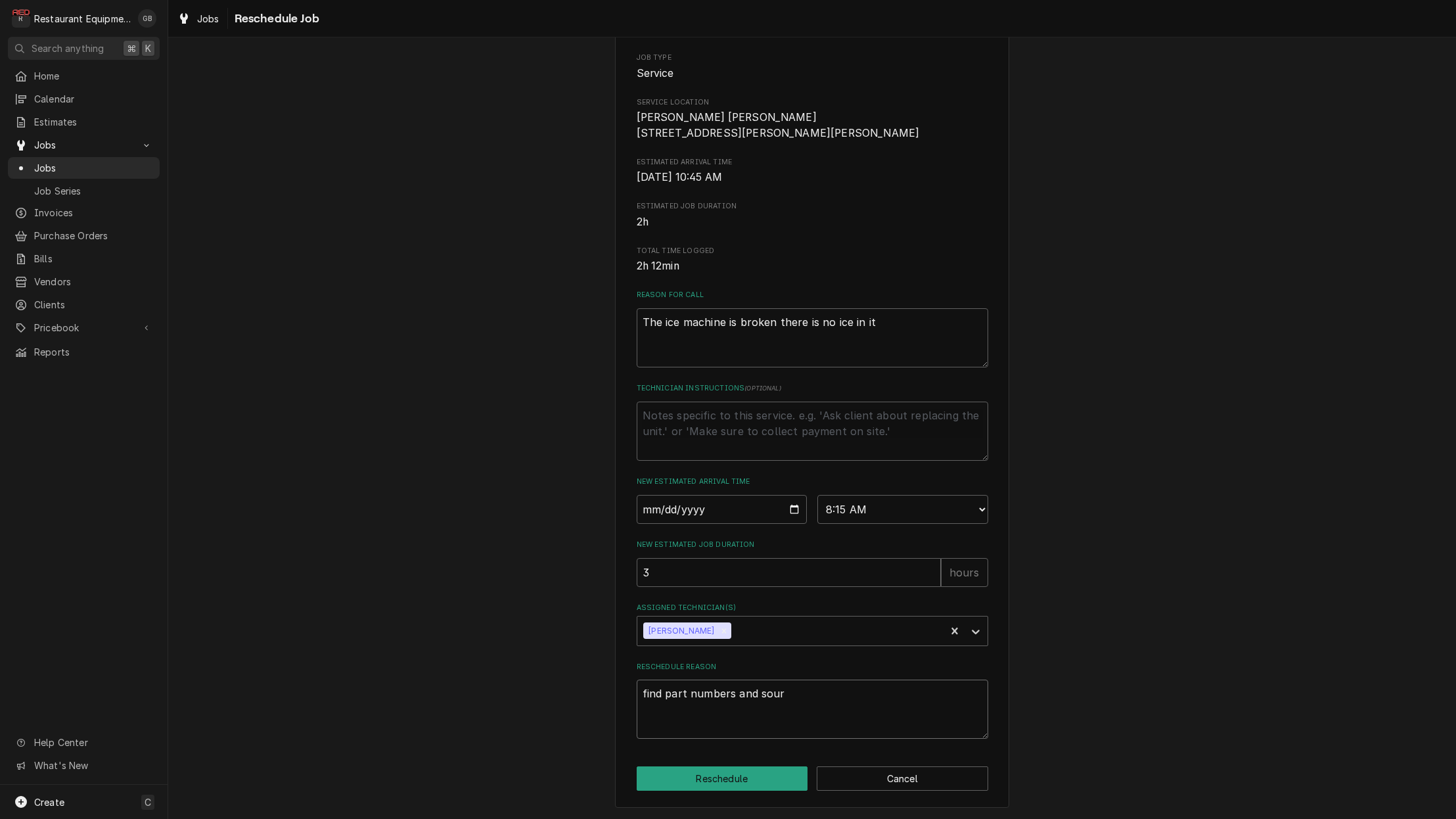
type textarea "find part numbers and sourc"
type textarea "x"
type textarea "find part numbers and source"
type textarea "x"
type textarea "find part numbers and source"
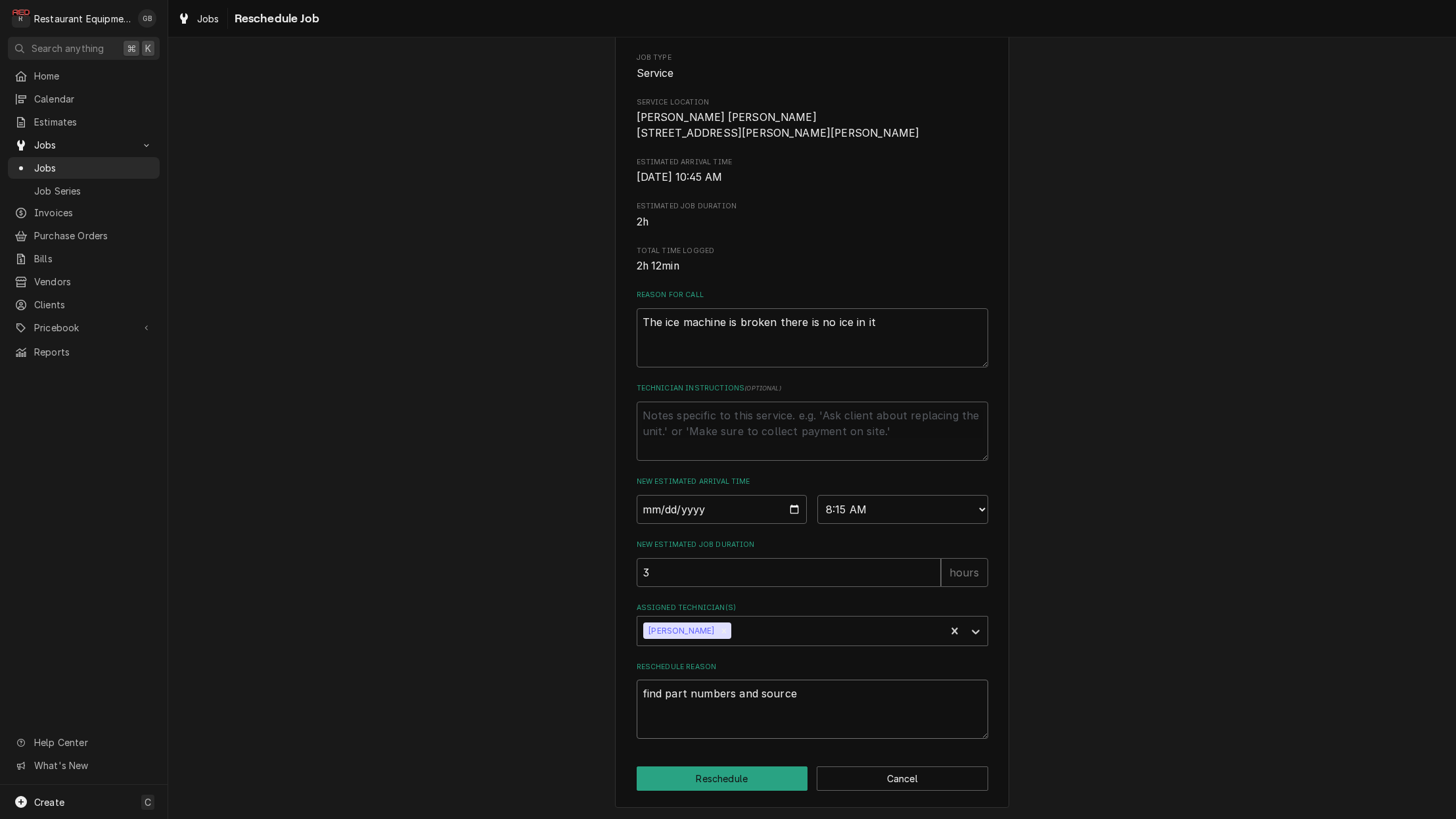
type textarea "x"
type textarea "find part numbers and source p"
type textarea "x"
type textarea "find part numbers and source pa"
type textarea "x"
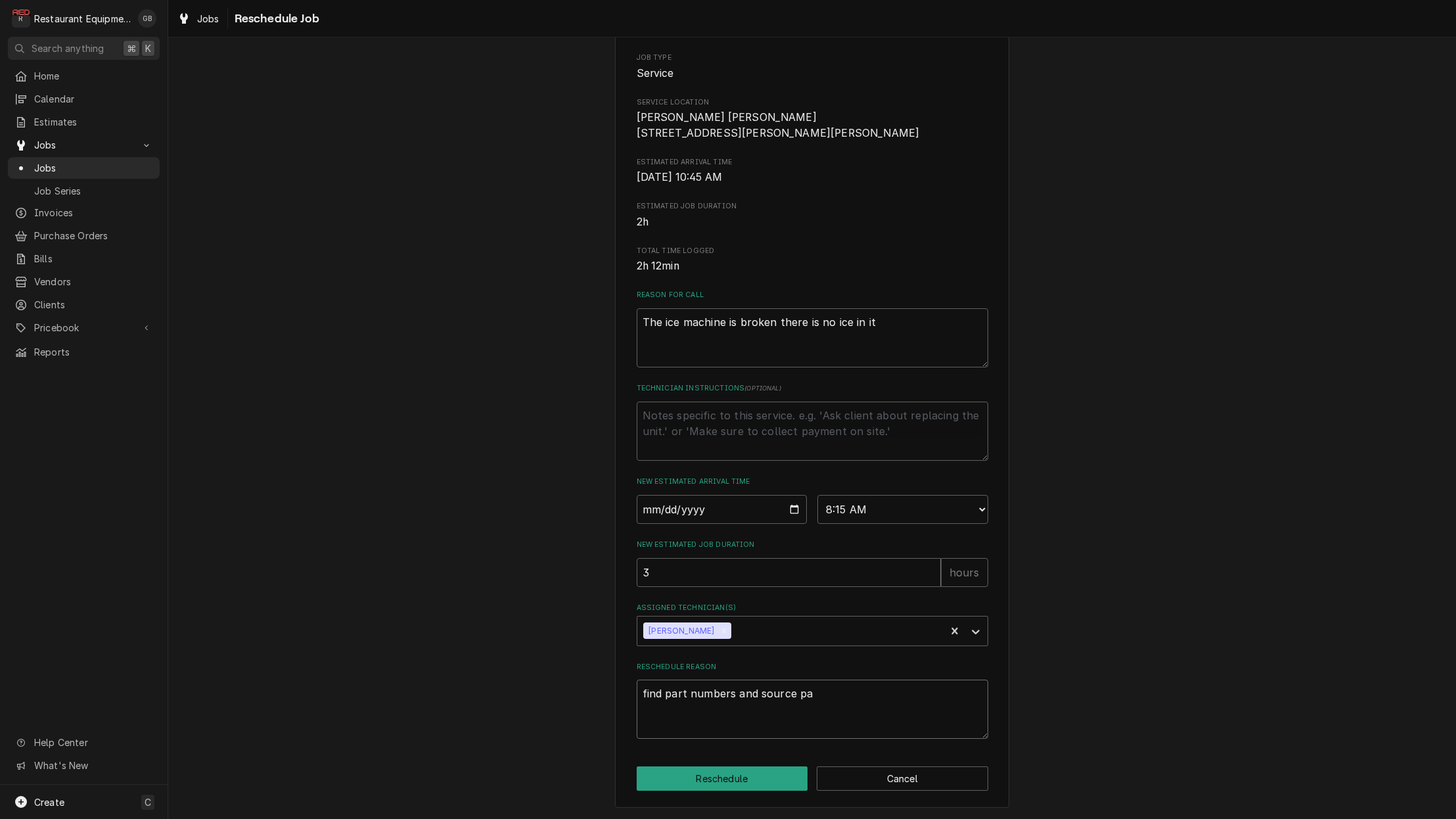
type textarea "find part numbers and source par"
type textarea "x"
type textarea "find part numbers and source part"
type textarea "x"
type textarea "find part numbers and source parts"
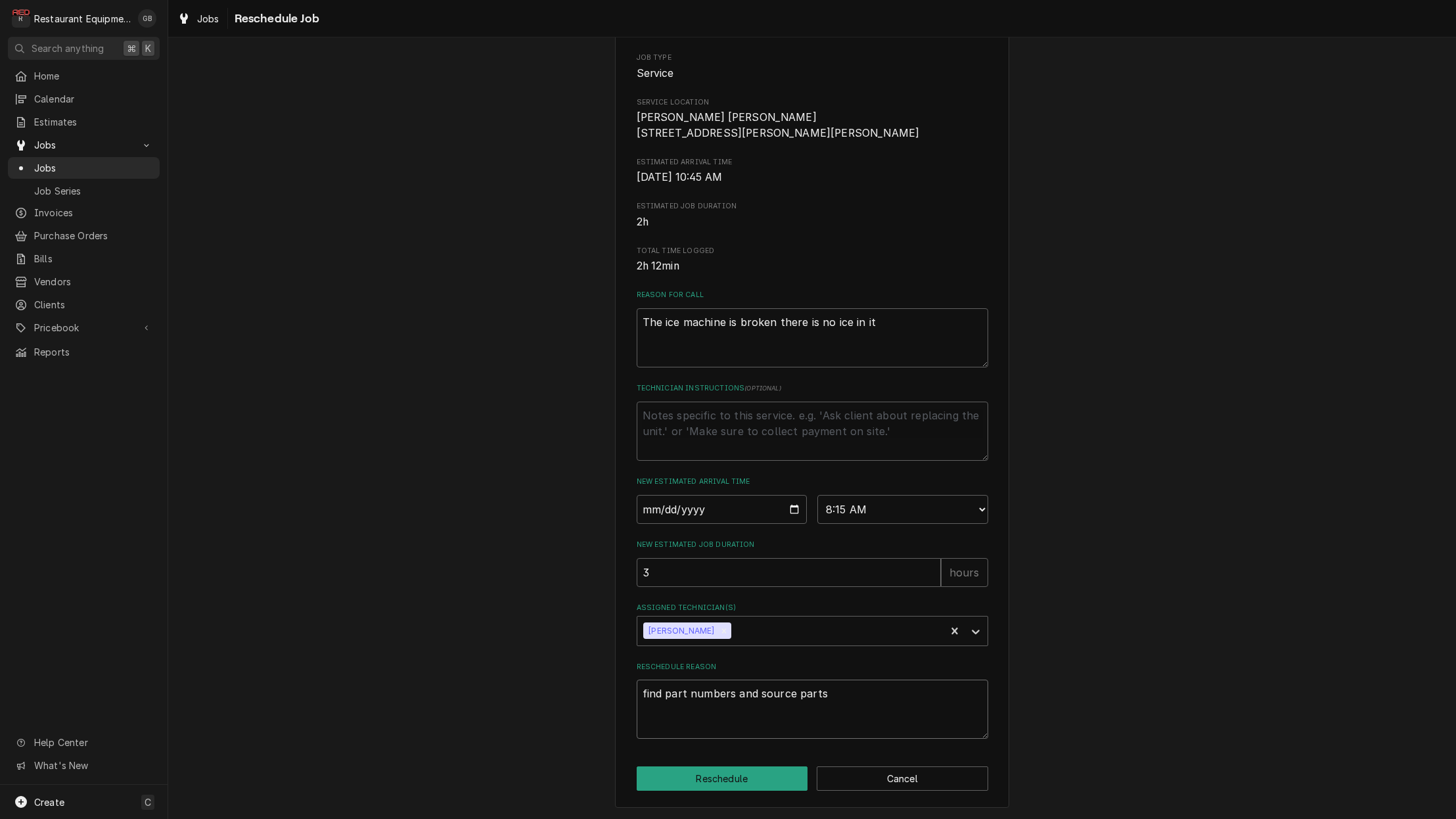
type textarea "x"
type textarea "find part numbers and source parts"
type textarea "x"
type textarea "find part numbers and source parts"
type textarea "x"
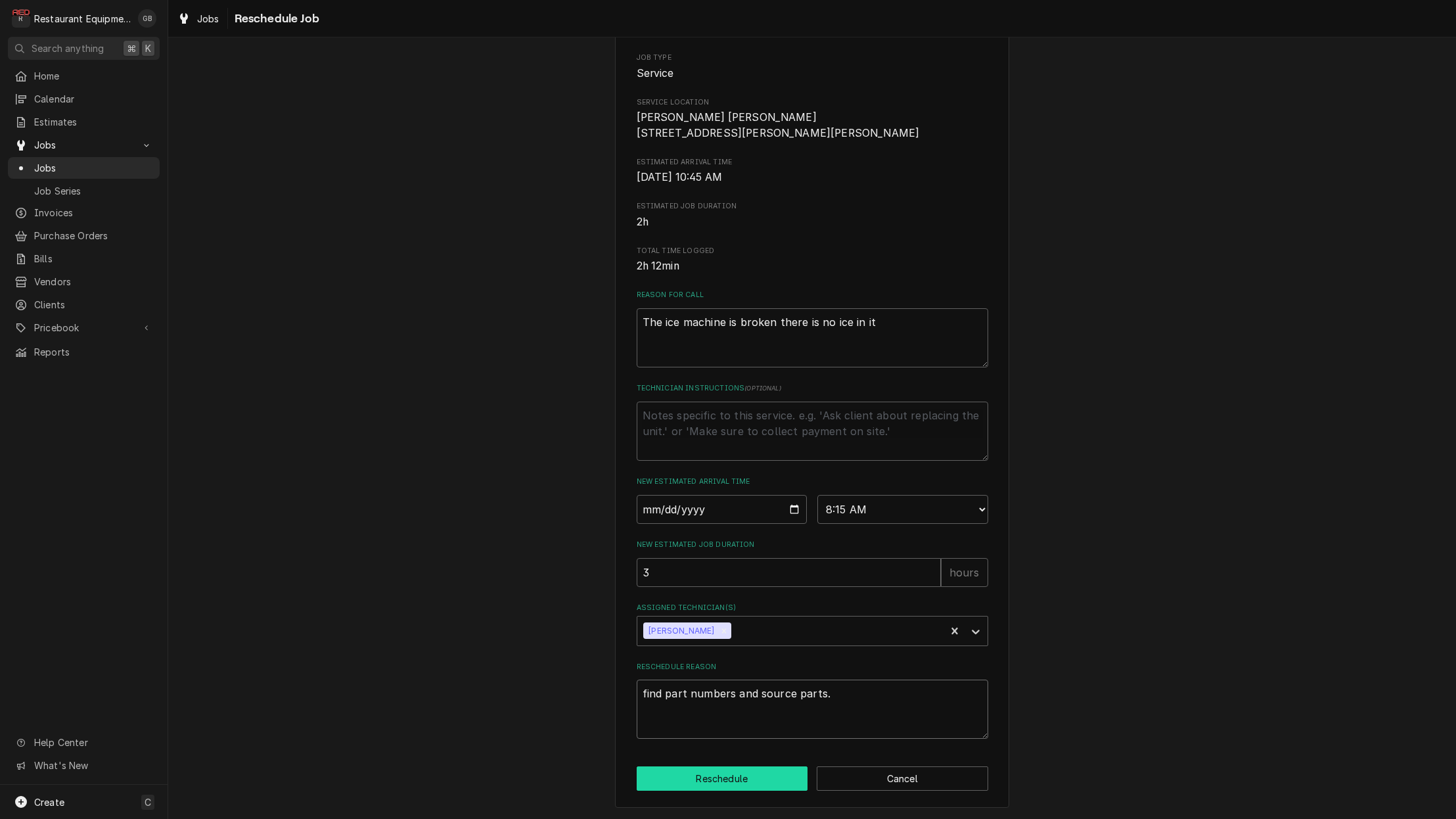
type textarea "find part numbers and source parts."
click at [758, 775] on button "Reschedule" at bounding box center [723, 778] width 171 height 25
type textarea "x"
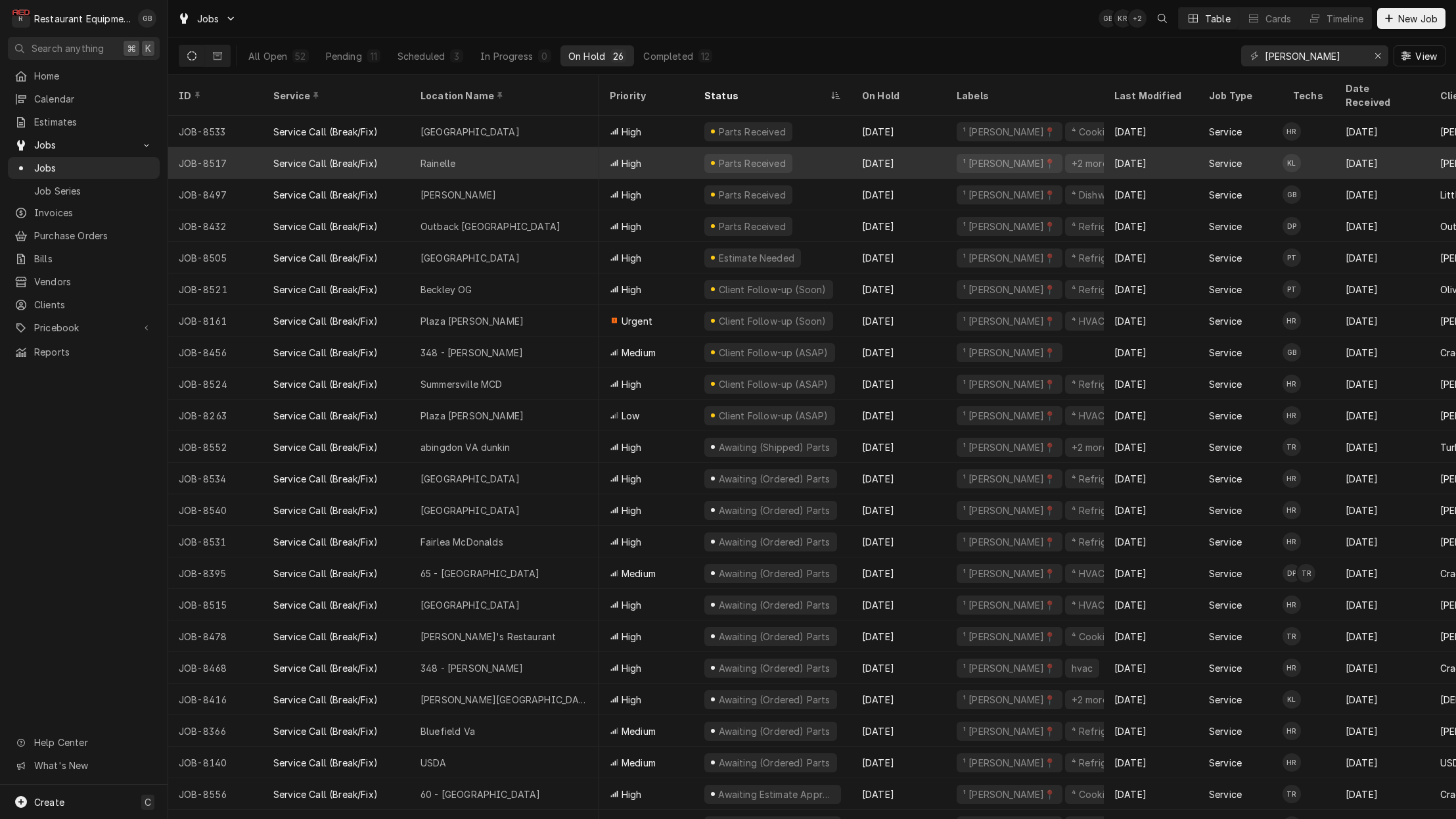
scroll to position [0, 4]
click at [461, 152] on div "Rainelle" at bounding box center [504, 162] width 189 height 31
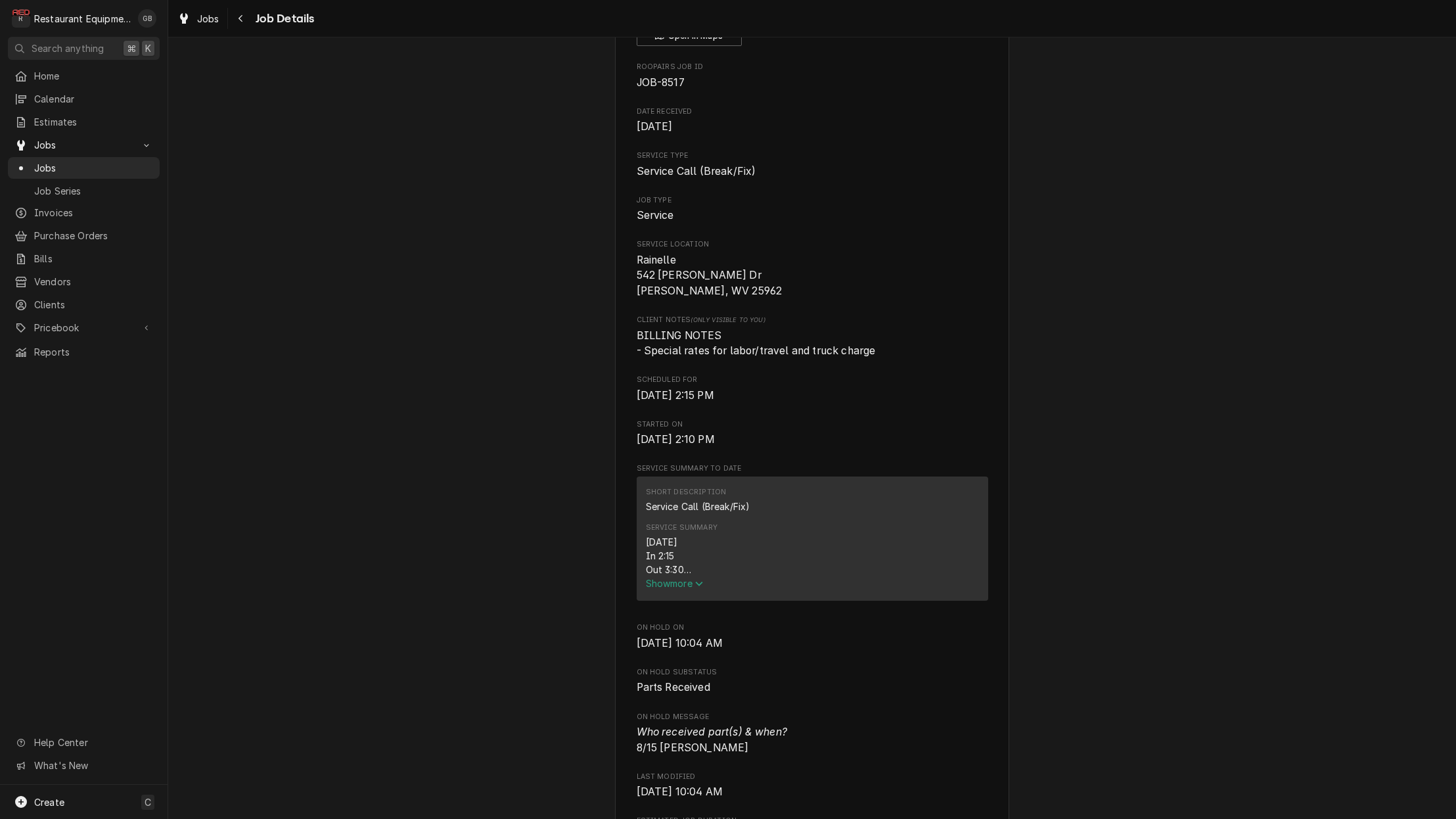
scroll to position [116, 0]
click at [683, 576] on span "Show more" at bounding box center [675, 581] width 58 height 11
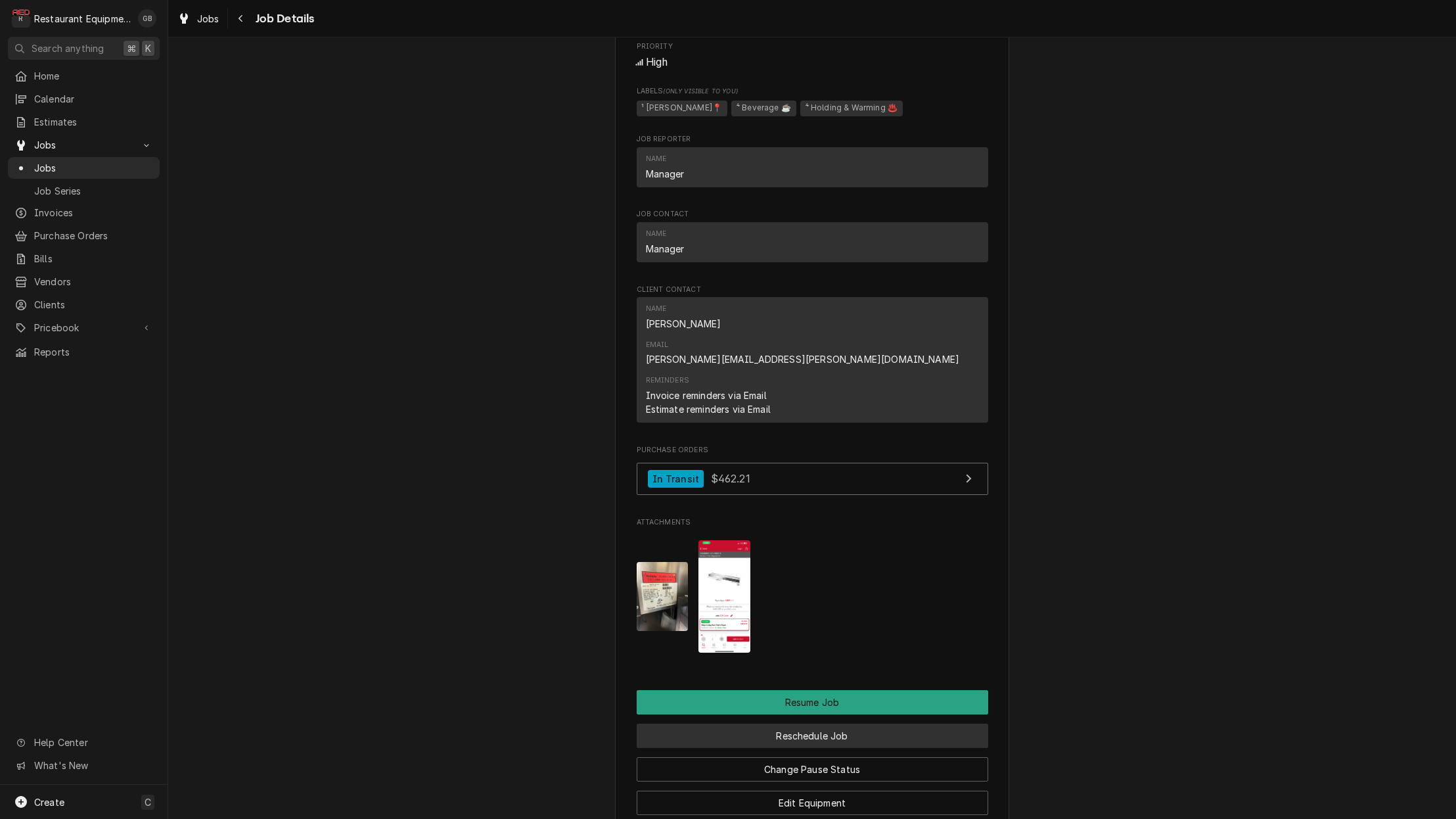
scroll to position [1320, 0]
click at [794, 723] on button "Reschedule Job" at bounding box center [813, 735] width 352 height 25
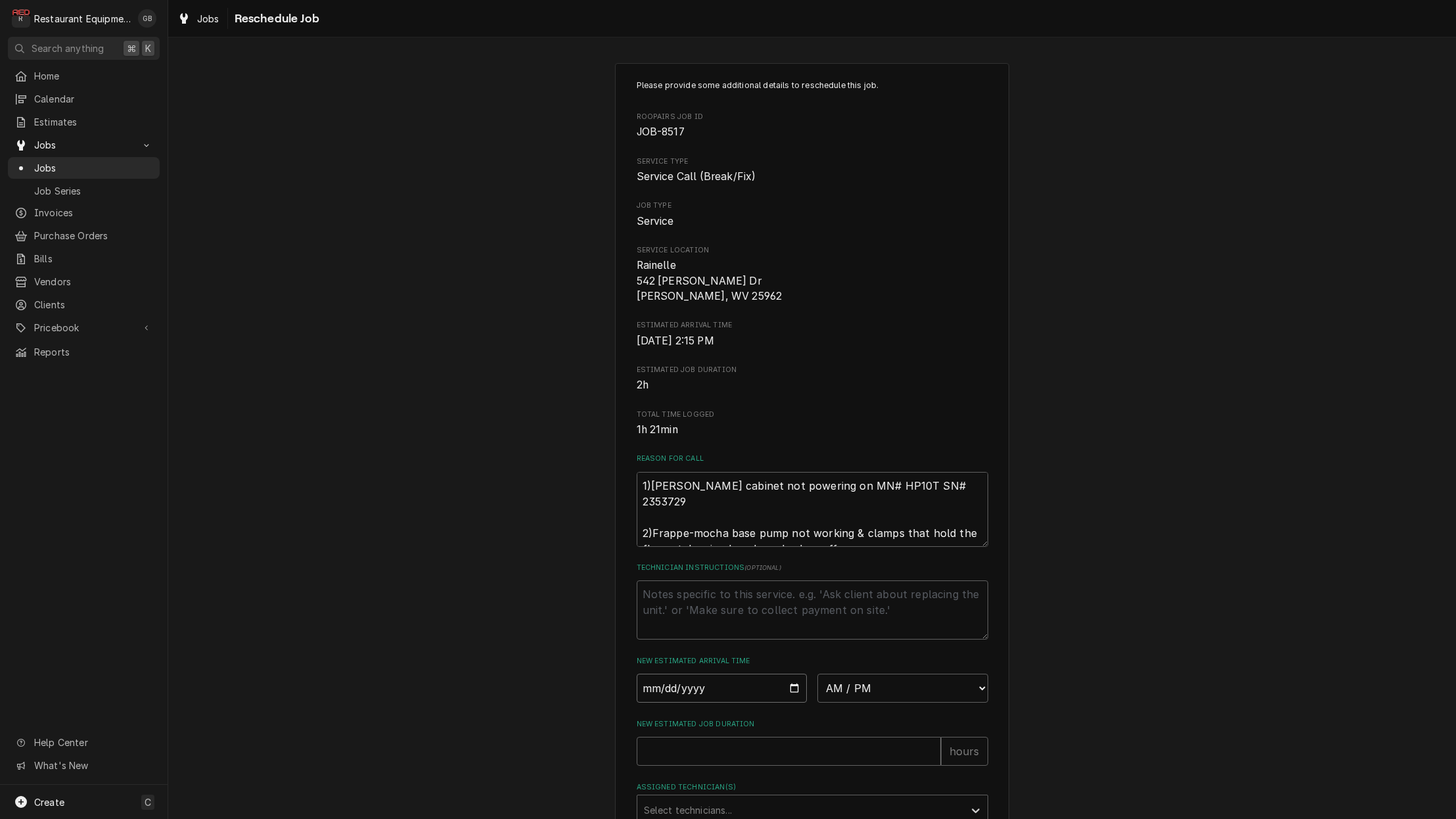
click at [659, 682] on input "Date" at bounding box center [723, 688] width 171 height 29
type input "[DATE]"
type textarea "x"
click at [938, 693] on div "Please provide some additional details to reschedule this job. Roopairs Job ID …" at bounding box center [813, 499] width 352 height 839
select select "08:15:00"
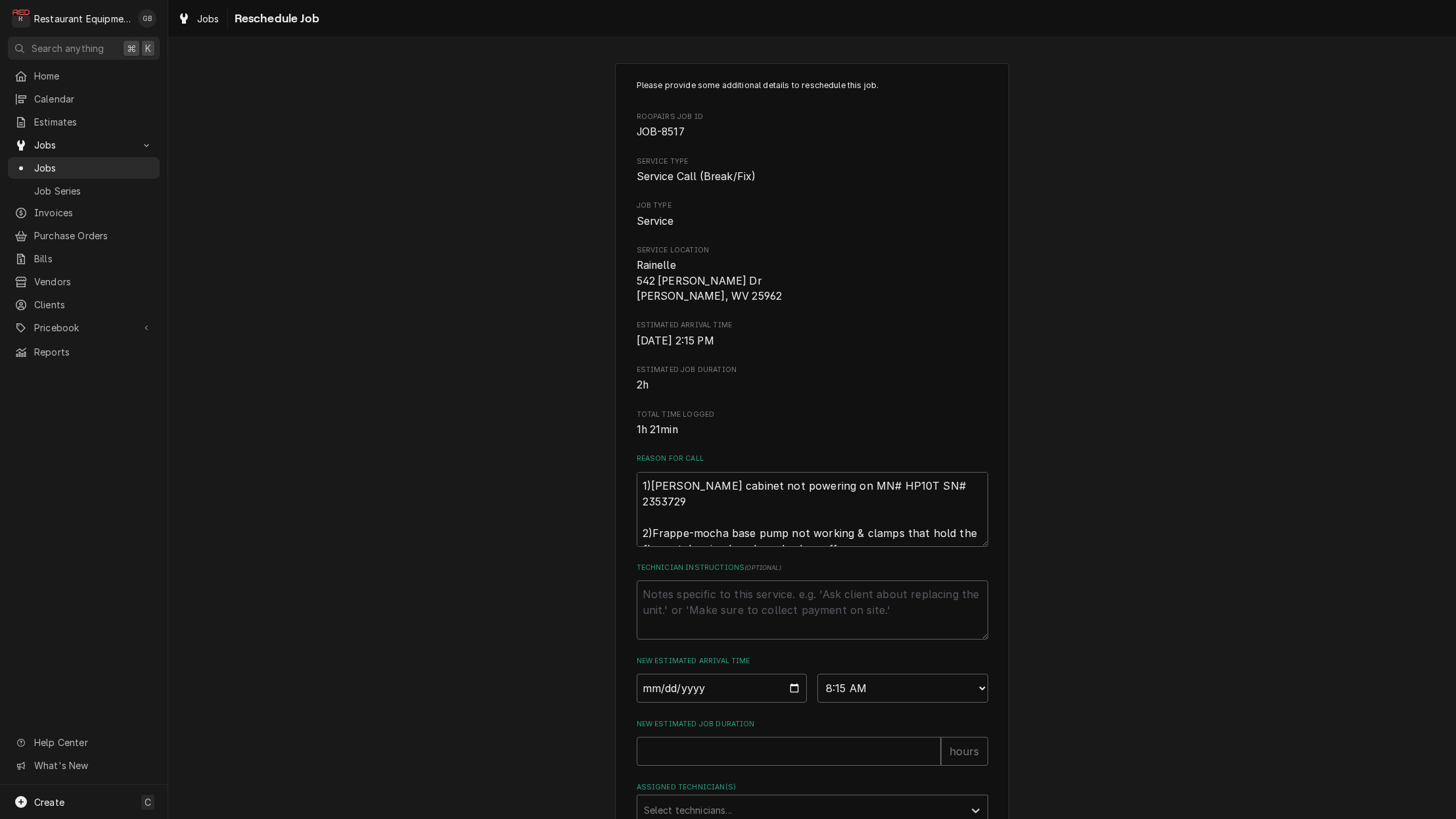
click at [706, 762] on div "Please provide some additional details to reschedule this job. Roopairs Job ID …" at bounding box center [813, 499] width 352 height 839
click at [698, 743] on input "New Estimated Job Duration" at bounding box center [789, 751] width 304 height 29
type textarea "x"
type input "2"
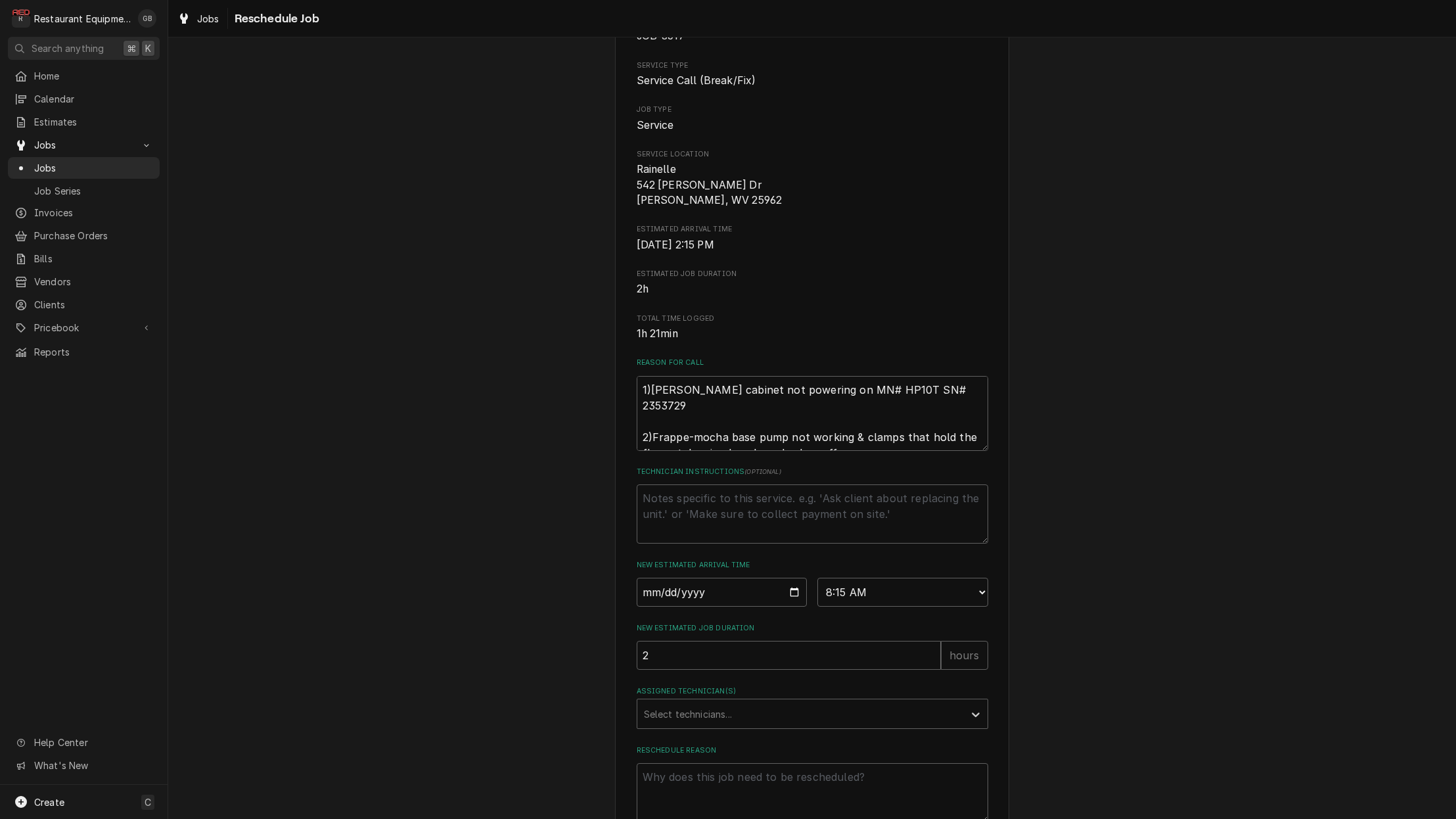
scroll to position [97, 0]
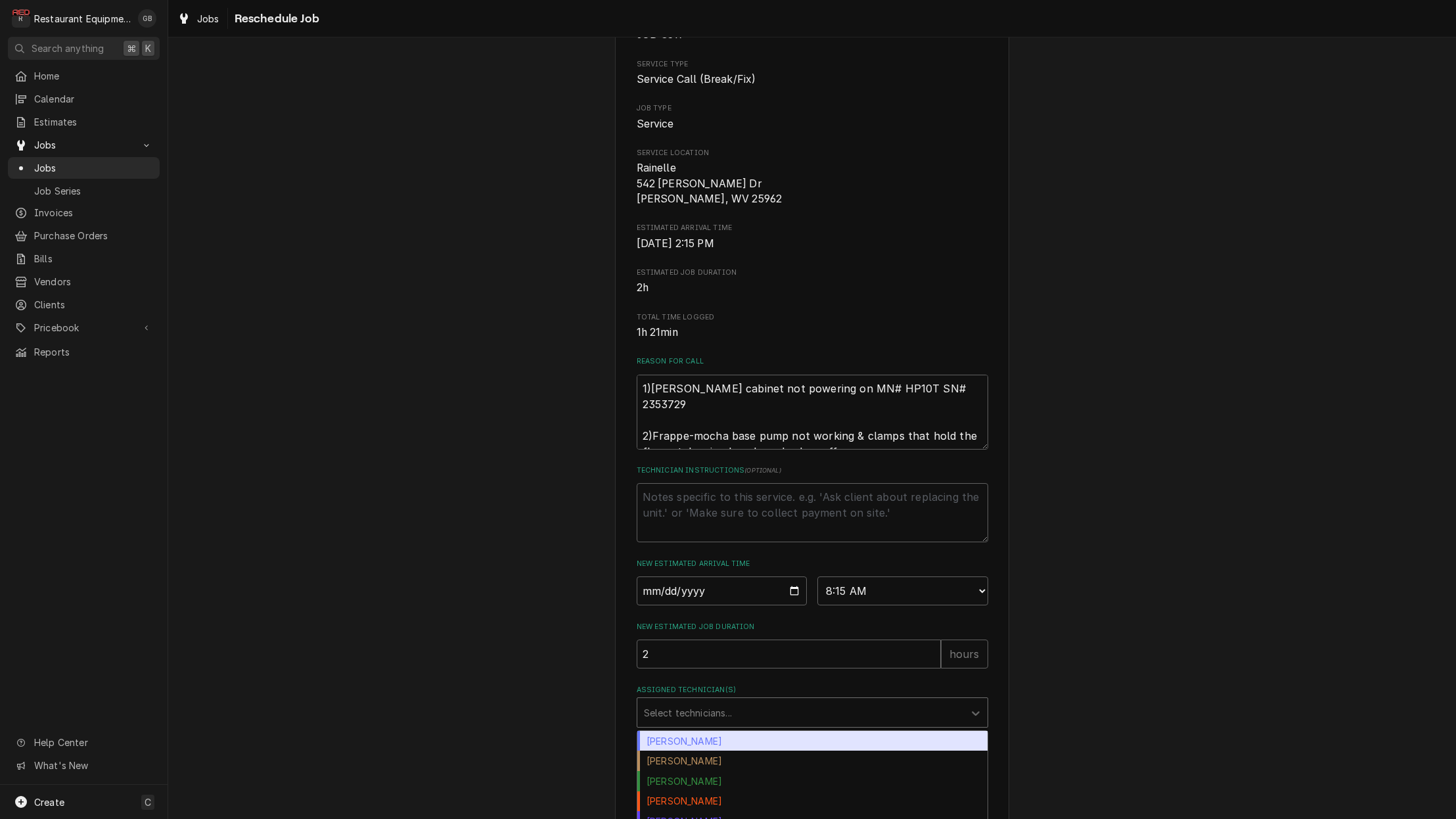
click at [945, 701] on div "Assigned Technician(s)" at bounding box center [801, 712] width 313 height 24
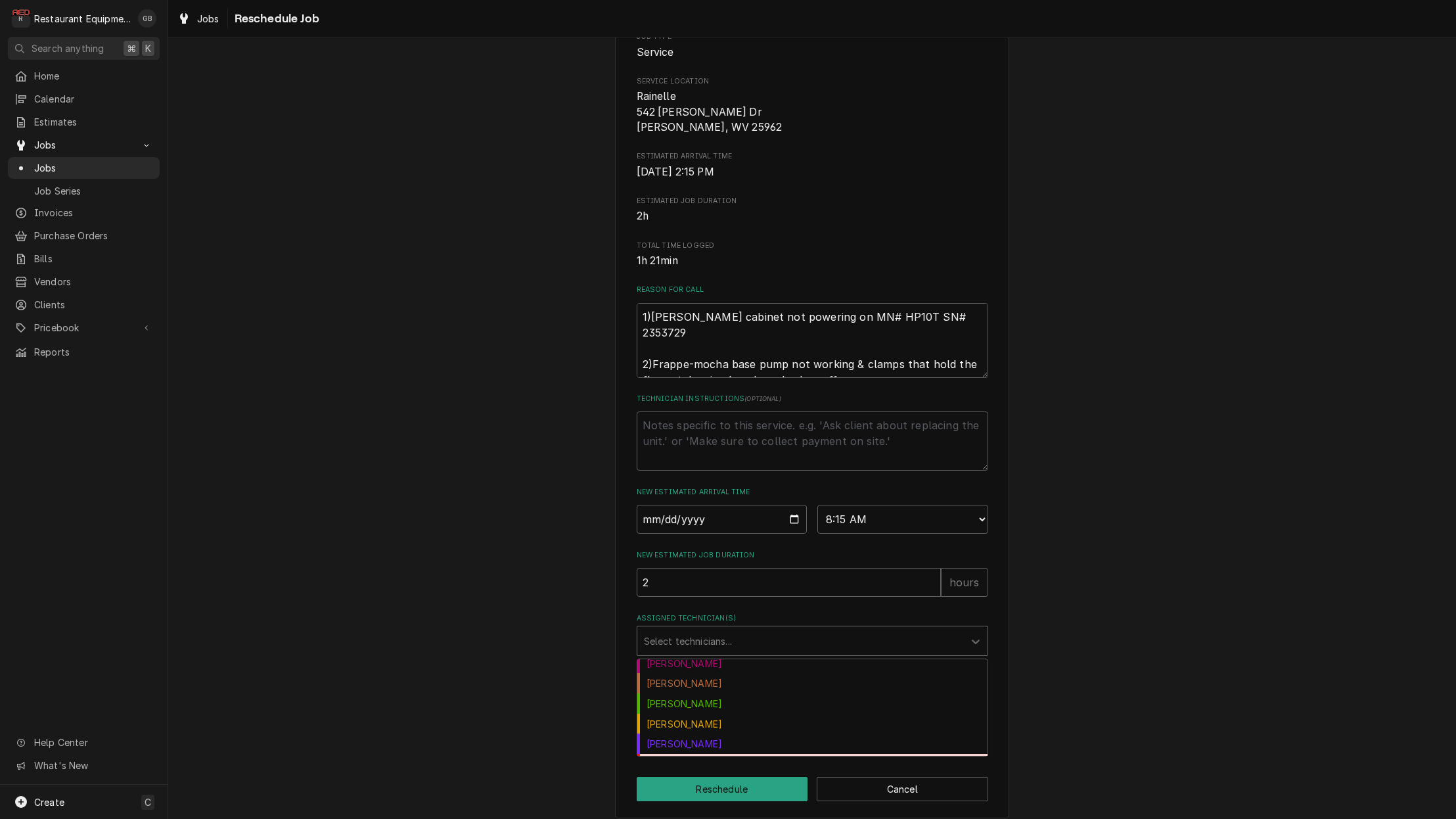
scroll to position [106, 0]
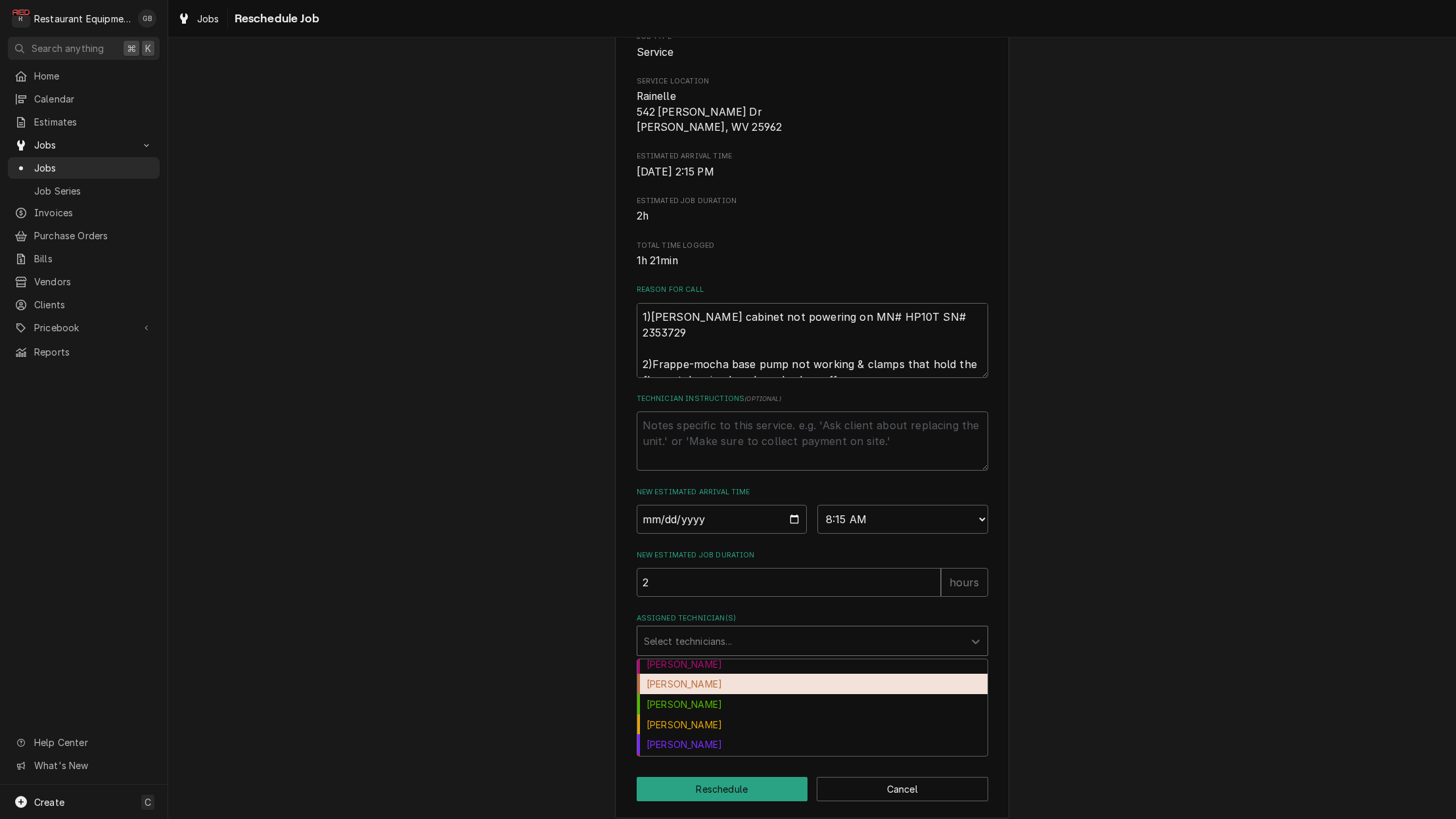
click at [688, 679] on div "[PERSON_NAME]" at bounding box center [813, 684] width 350 height 20
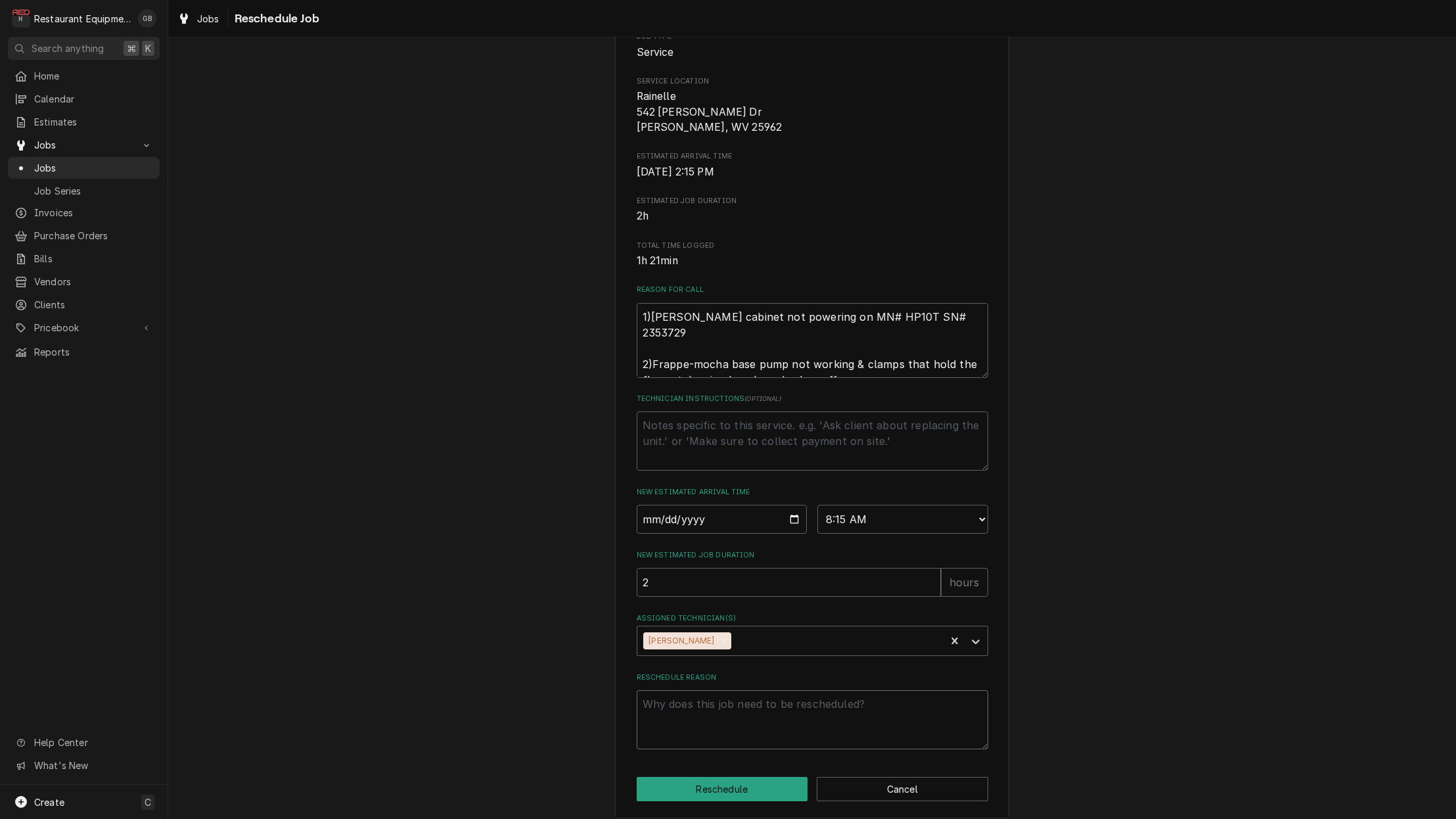
click at [679, 698] on textarea "Reschedule Reason" at bounding box center [813, 720] width 352 height 59
type textarea "x"
type textarea "p"
type textarea "x"
type textarea "pa"
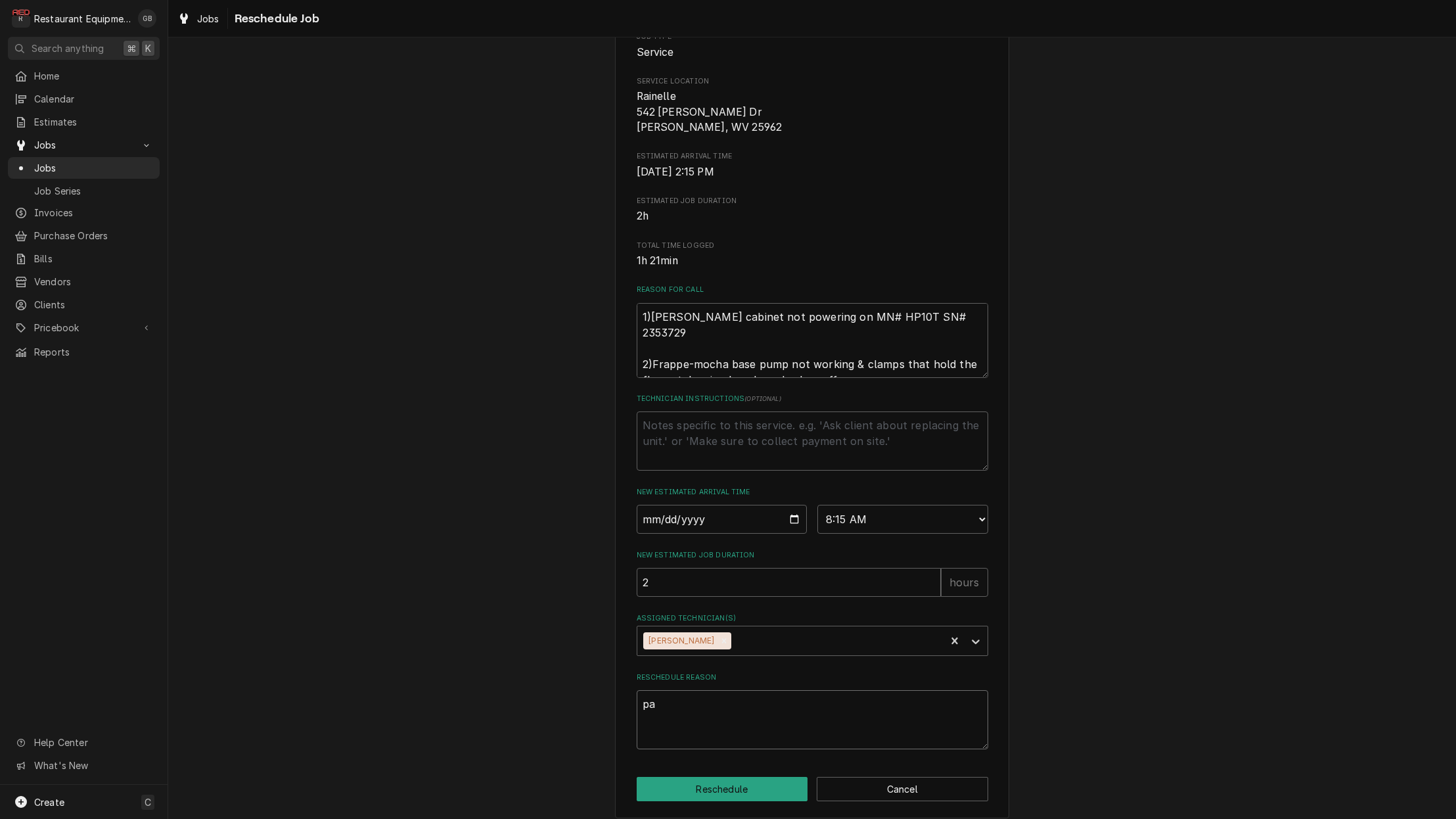
type textarea "x"
type textarea "par"
type textarea "x"
type textarea "part"
type textarea "x"
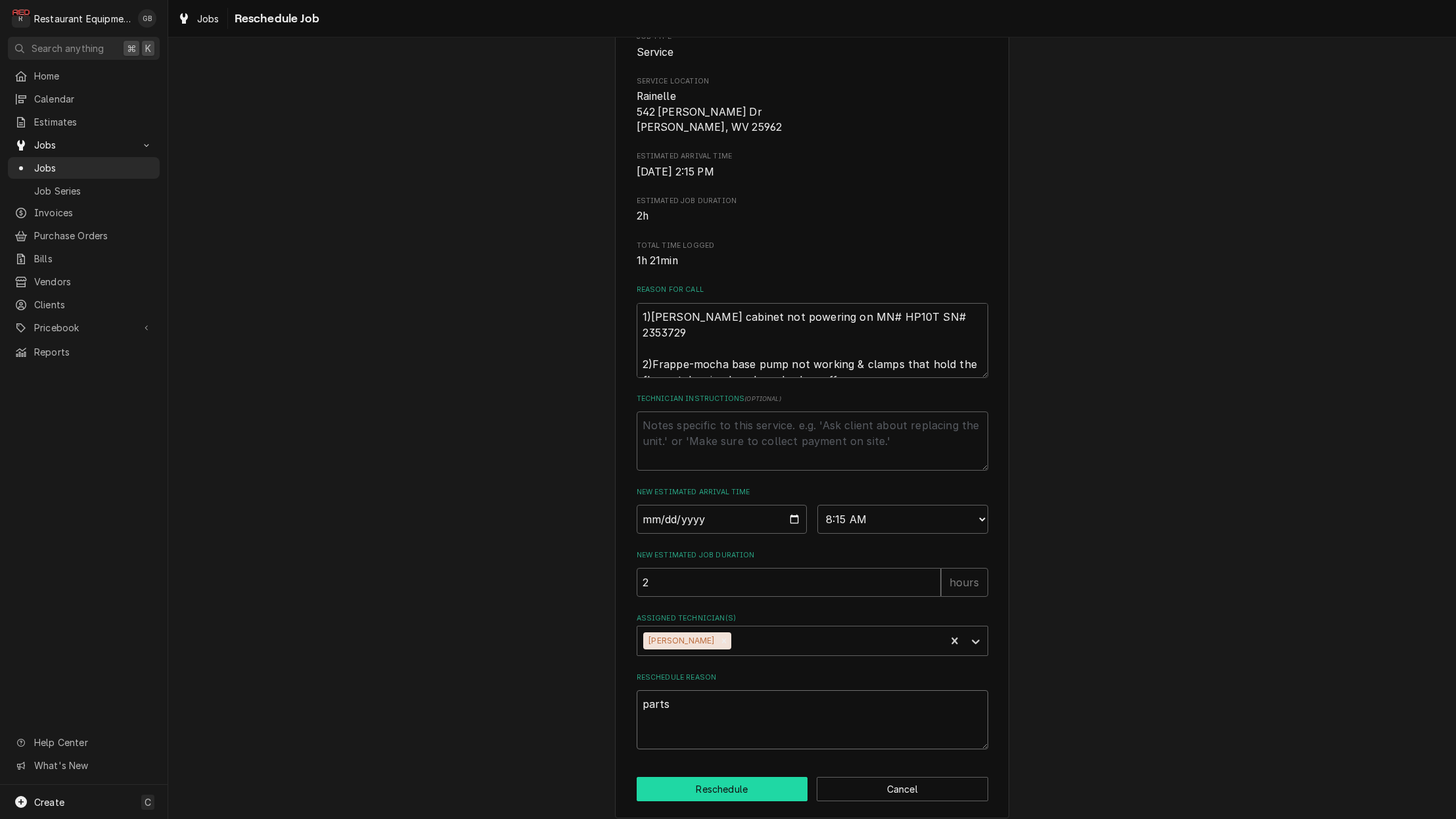
type textarea "parts"
click at [772, 777] on button "Reschedule" at bounding box center [723, 789] width 171 height 25
type textarea "x"
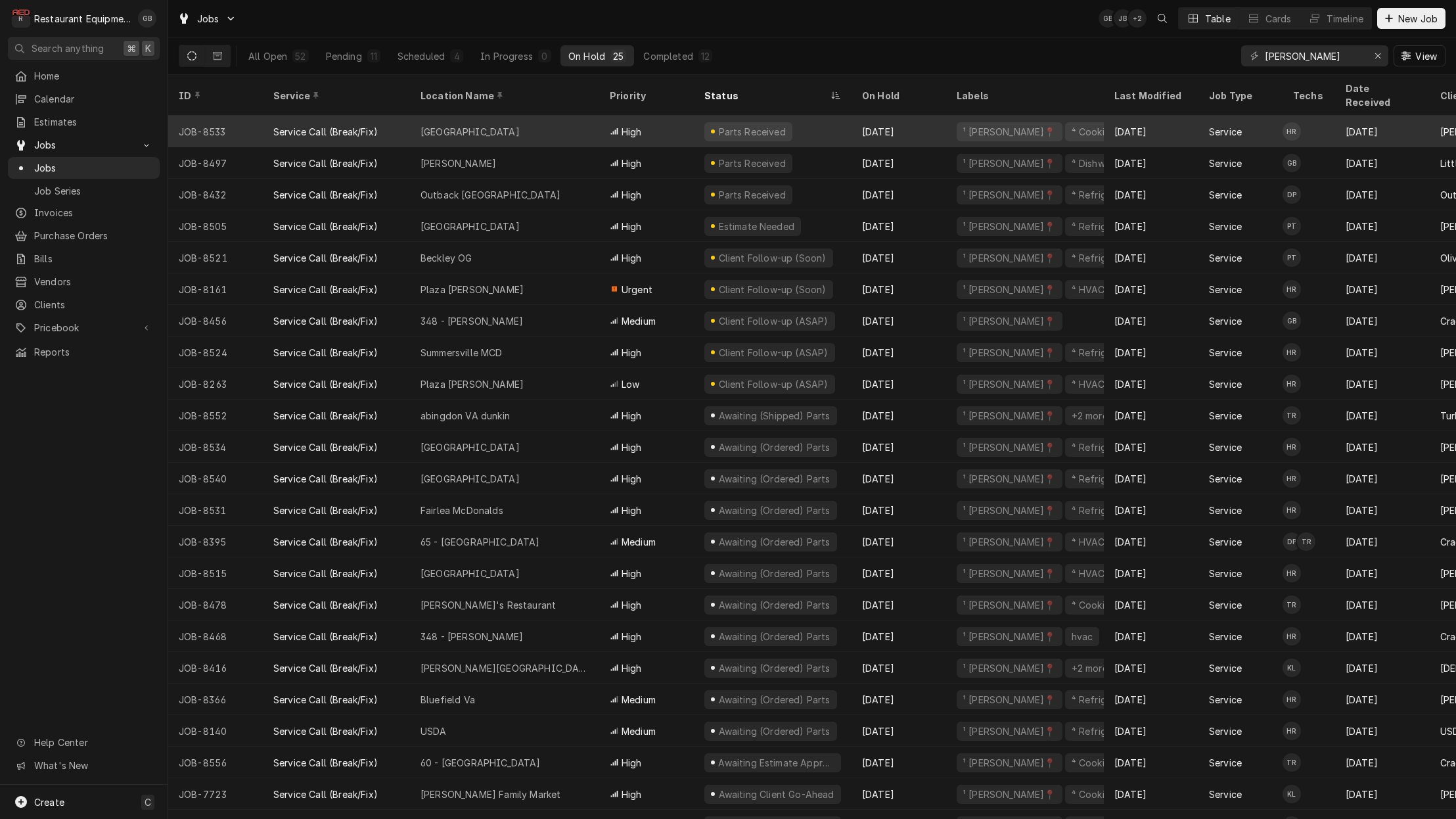
click at [457, 125] on div "Lewisburg" at bounding box center [470, 131] width 99 height 14
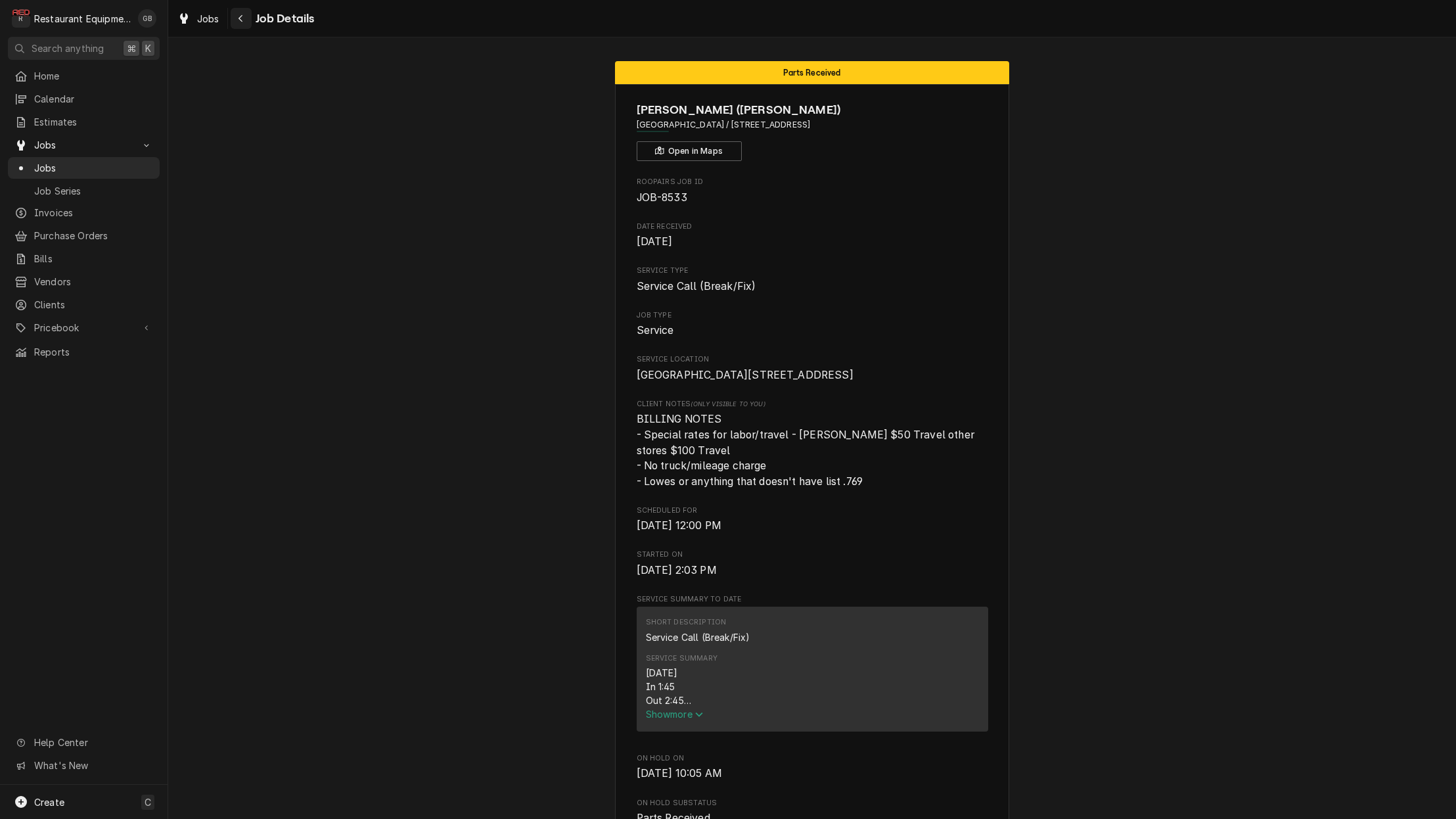
click at [239, 17] on icon "Navigate back" at bounding box center [241, 18] width 6 height 9
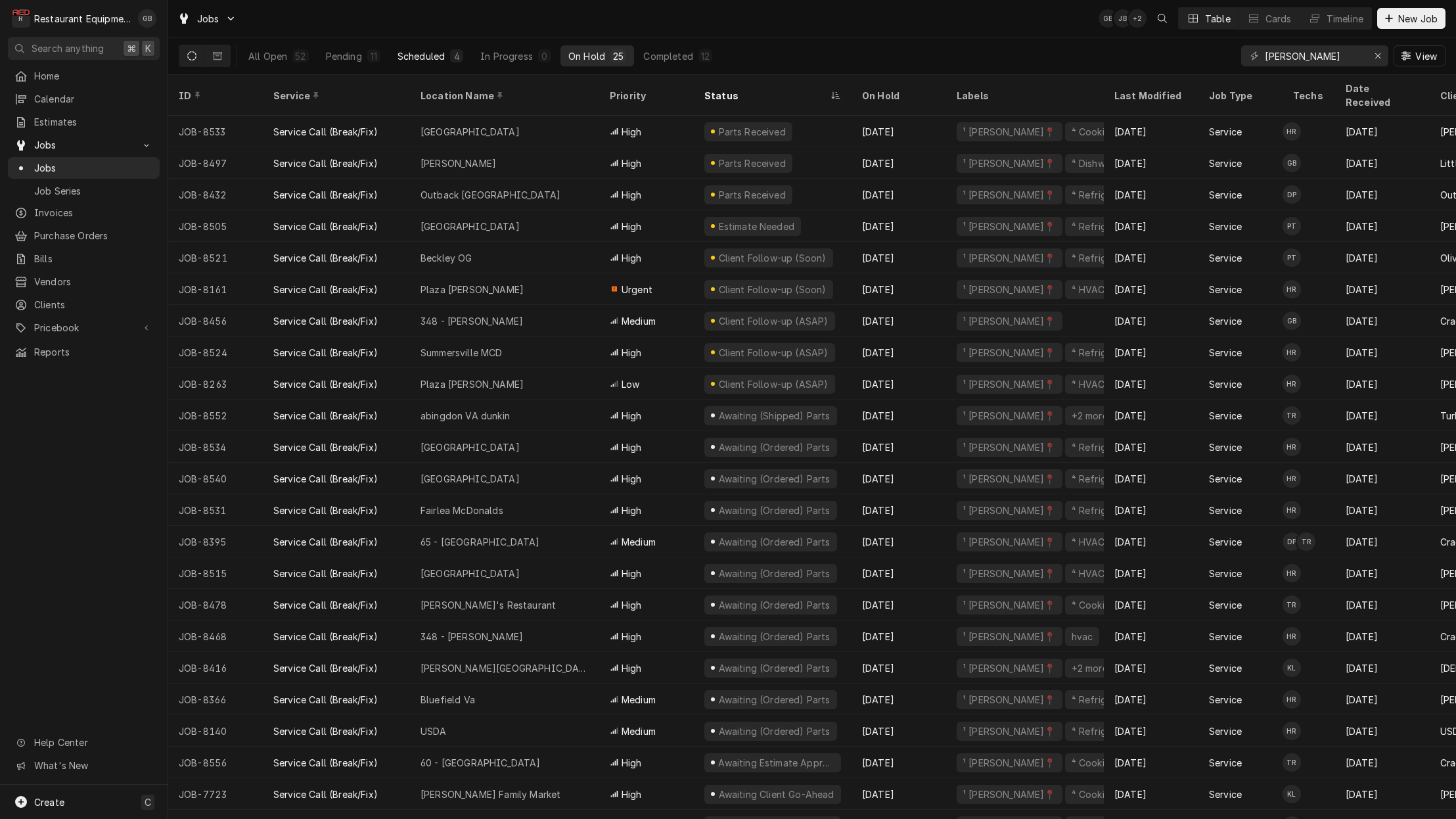
click at [443, 59] on div "Scheduled" at bounding box center [421, 56] width 47 height 14
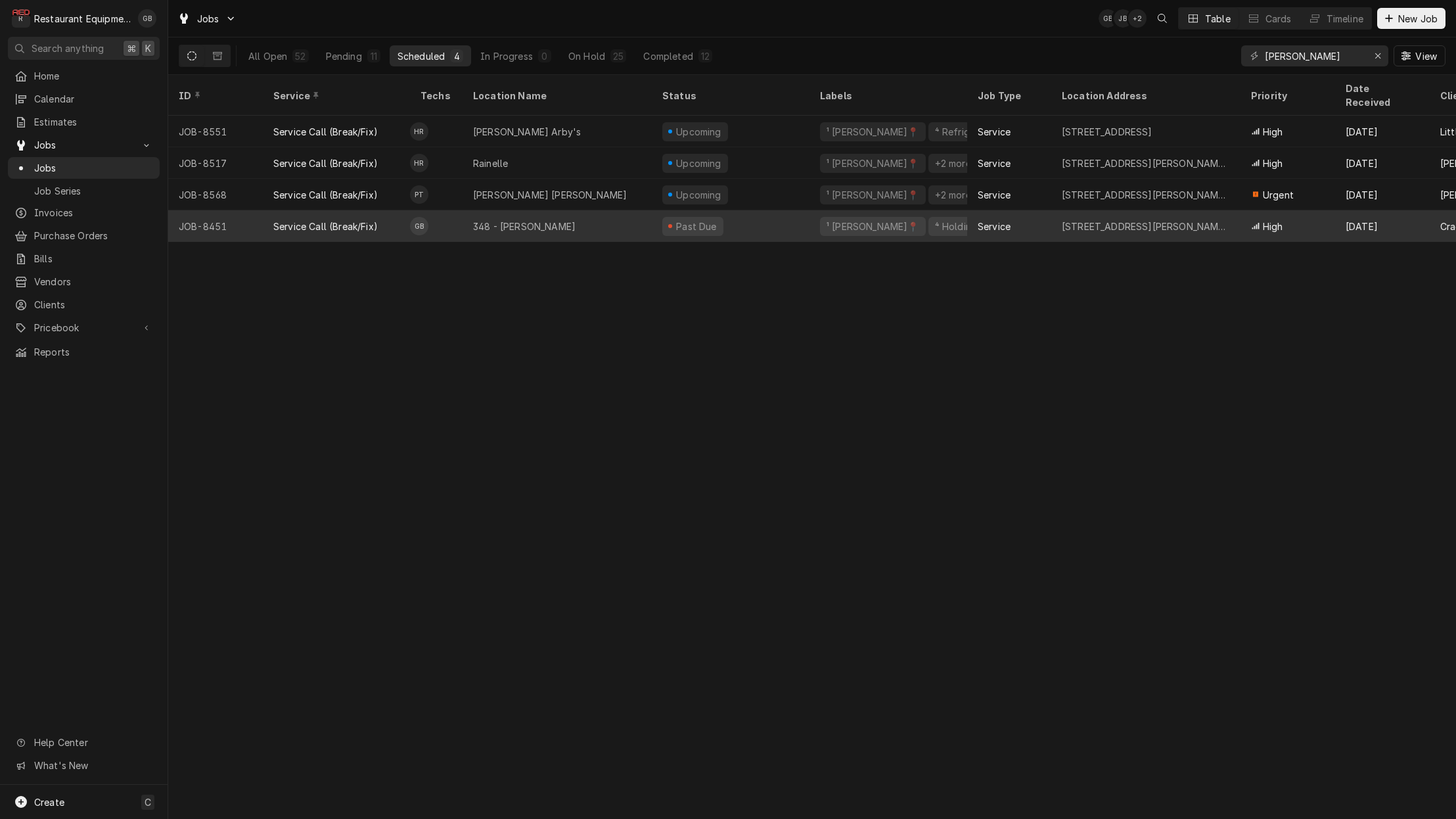
click at [596, 210] on div "348 - Beckley" at bounding box center [557, 226] width 189 height 31
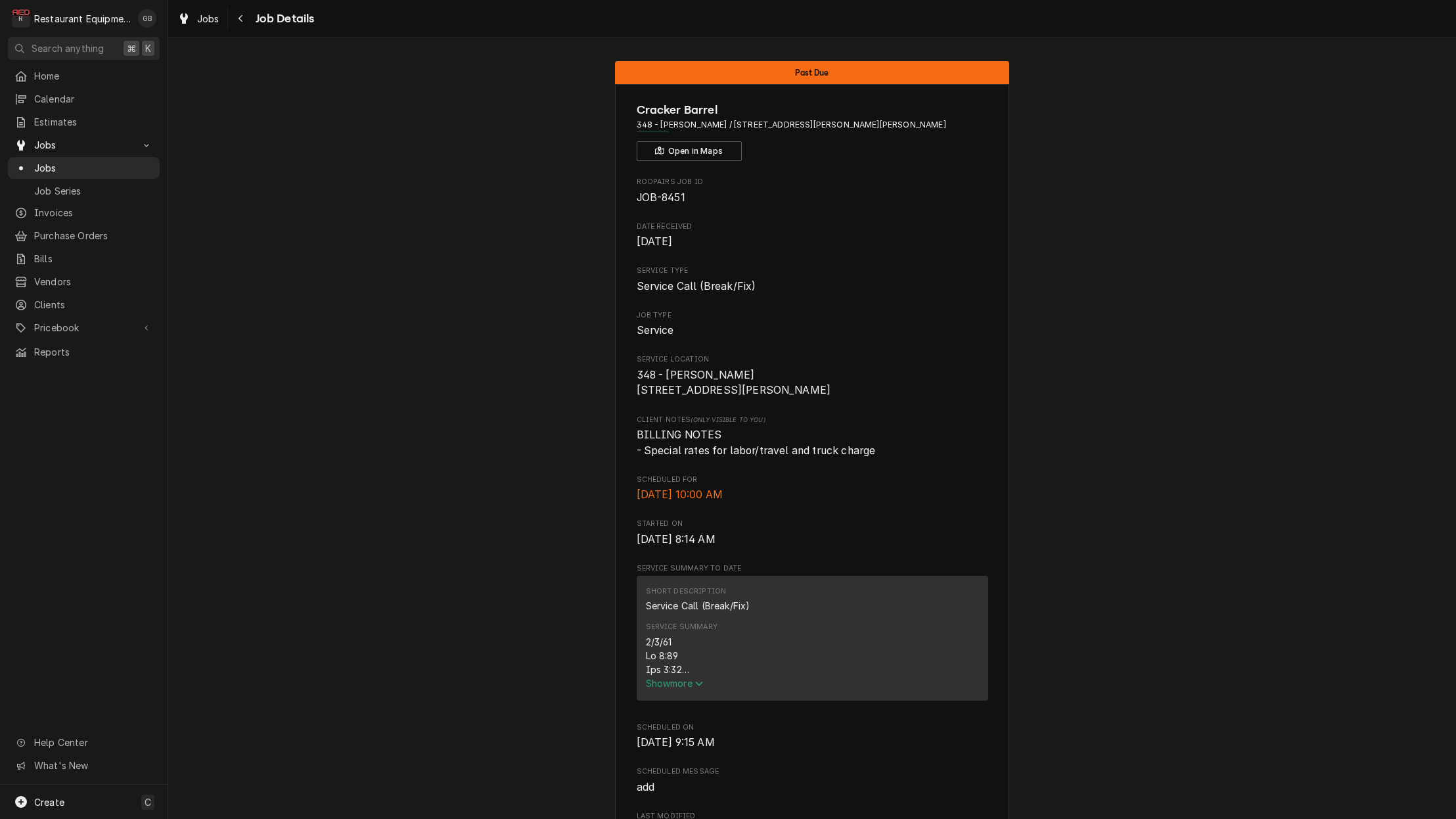
scroll to position [44, 0]
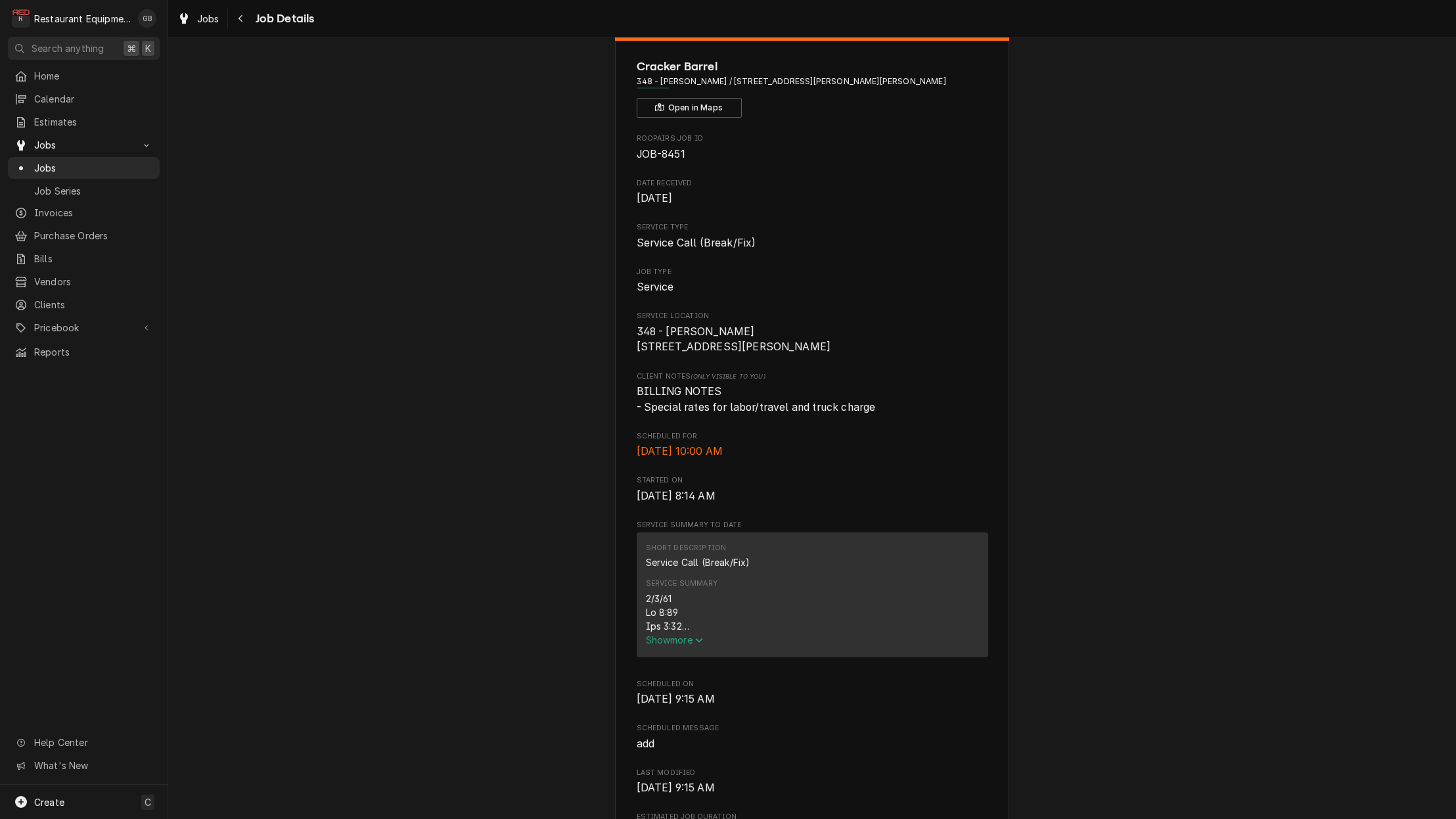
click at [700, 640] on icon "Service Summary" at bounding box center [699, 640] width 8 height 9
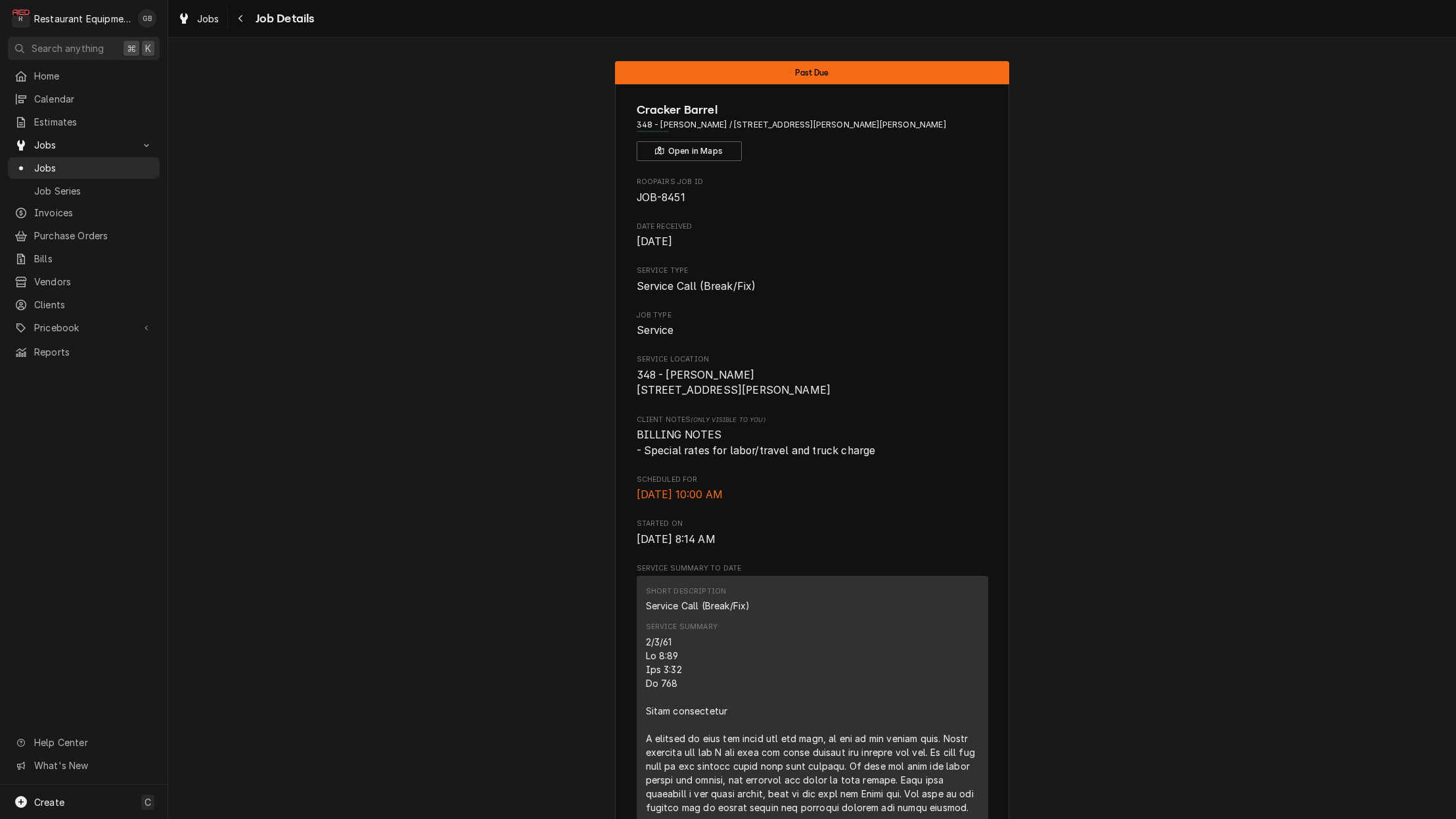
scroll to position [0, 0]
click at [244, 13] on div "Navigate back" at bounding box center [241, 18] width 13 height 13
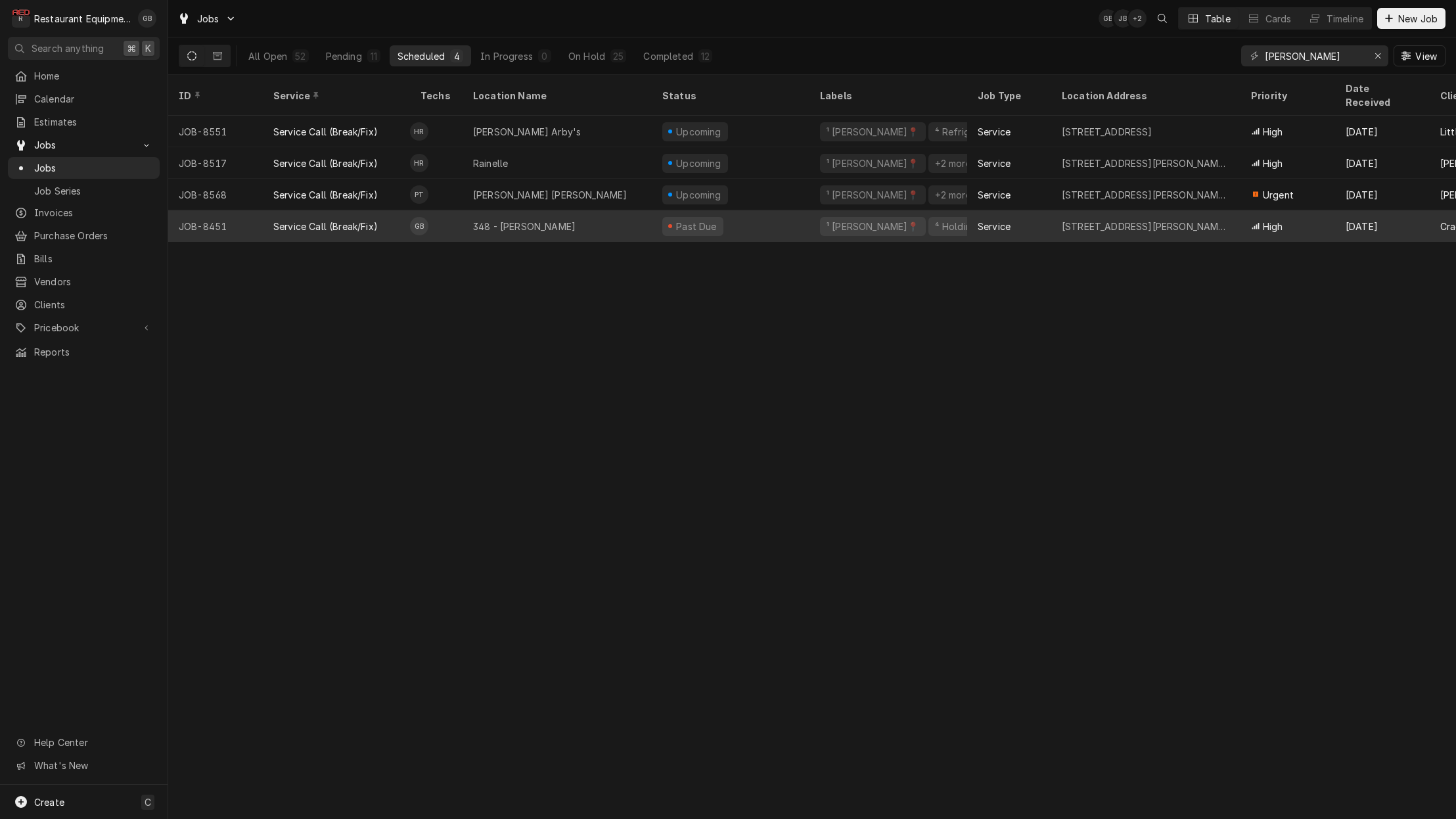
click at [494, 220] on div "348 - [PERSON_NAME]" at bounding box center [524, 226] width 102 height 14
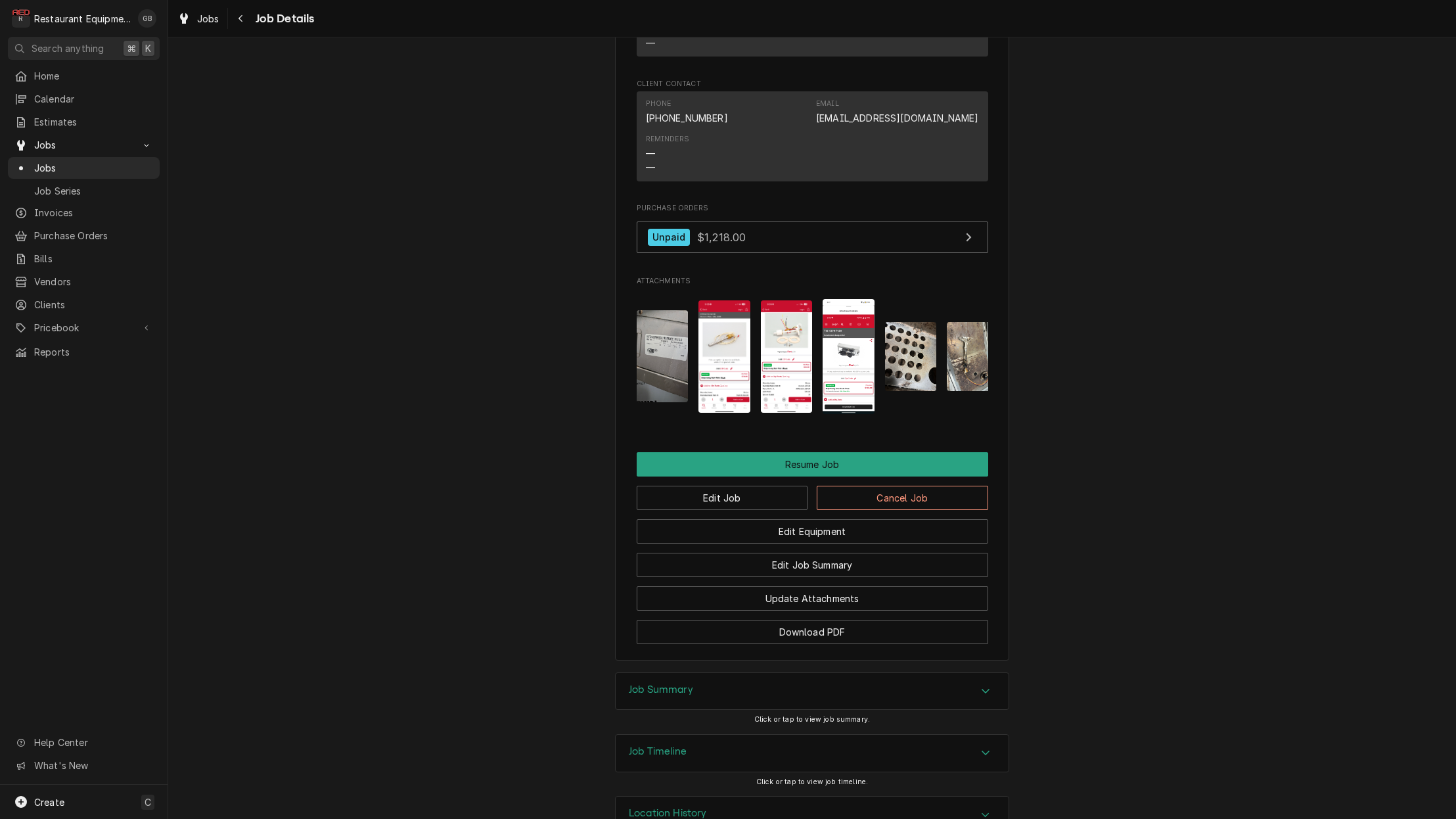
scroll to position [1431, 0]
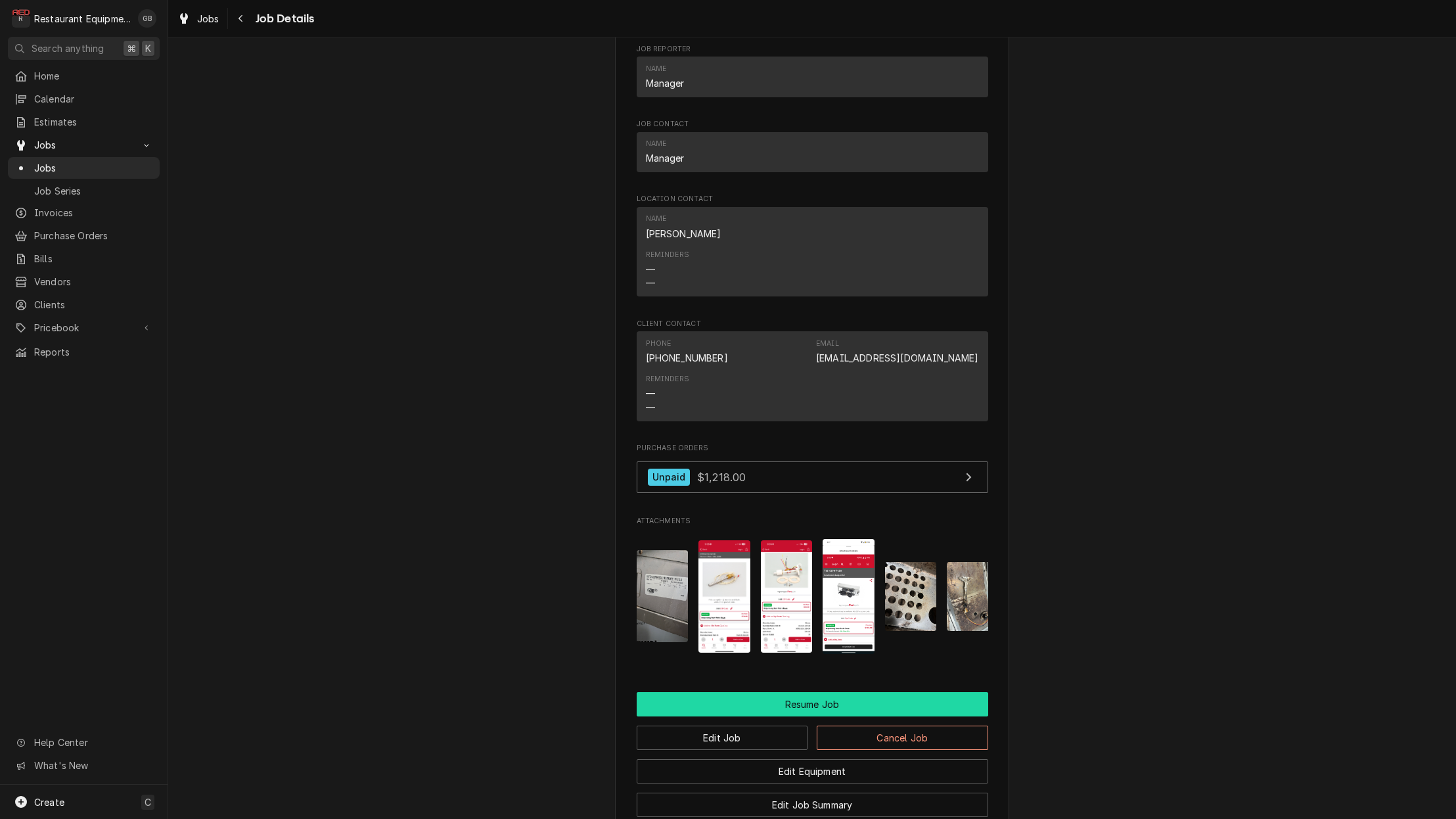
click at [807, 692] on button "Resume Job" at bounding box center [813, 704] width 352 height 25
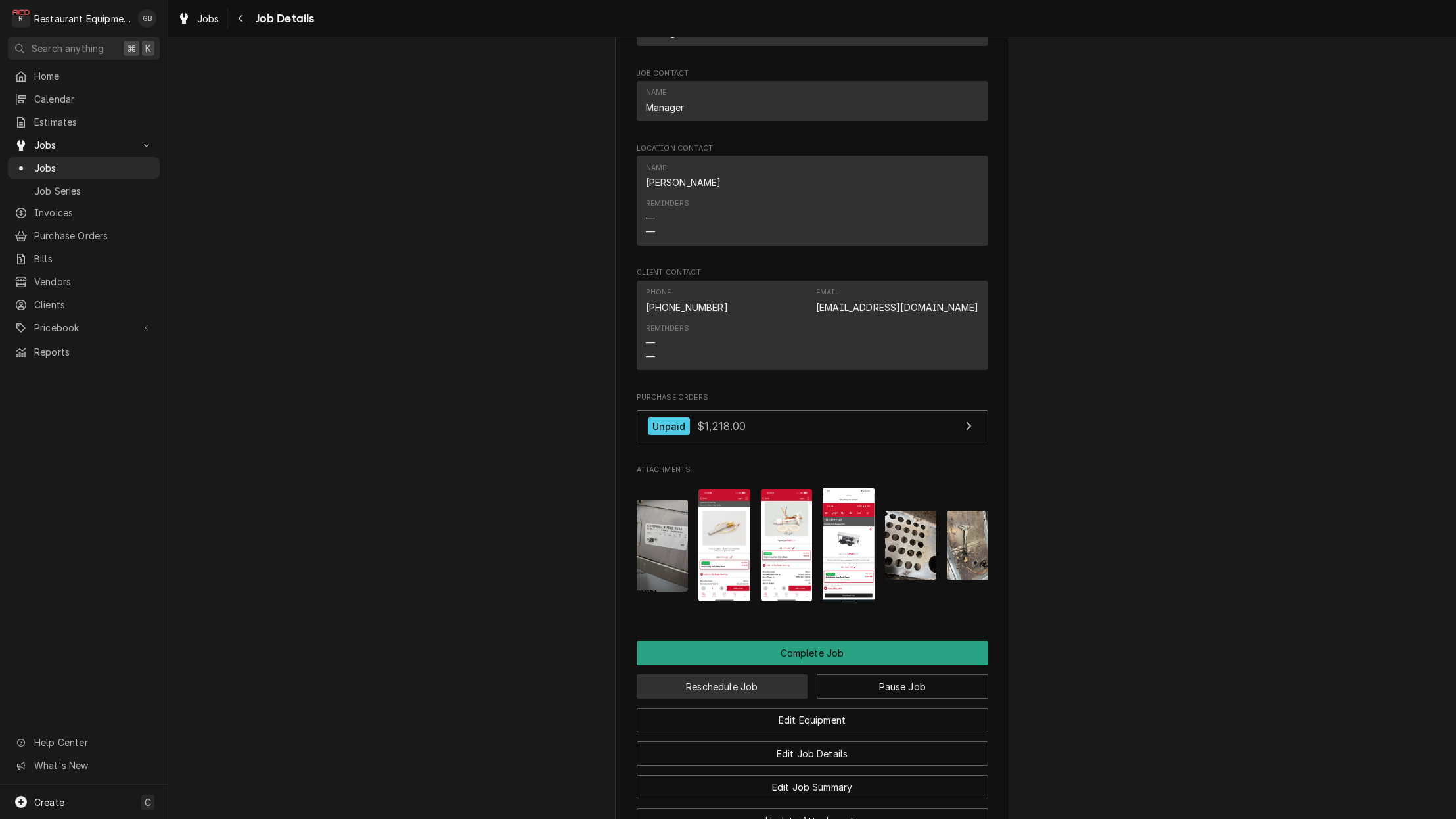
scroll to position [1198, 0]
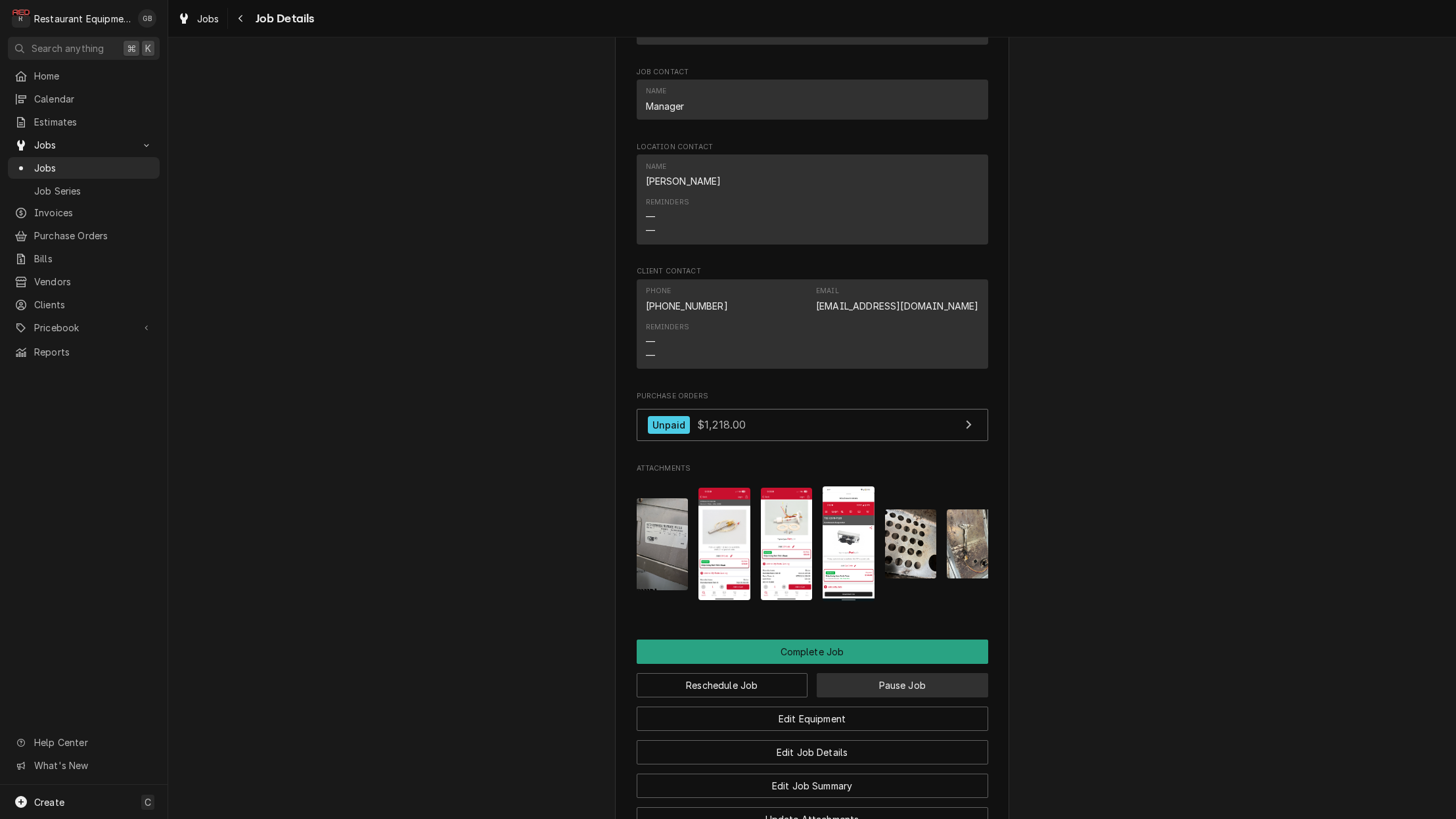
click at [840, 677] on button "Pause Job" at bounding box center [902, 686] width 171 height 25
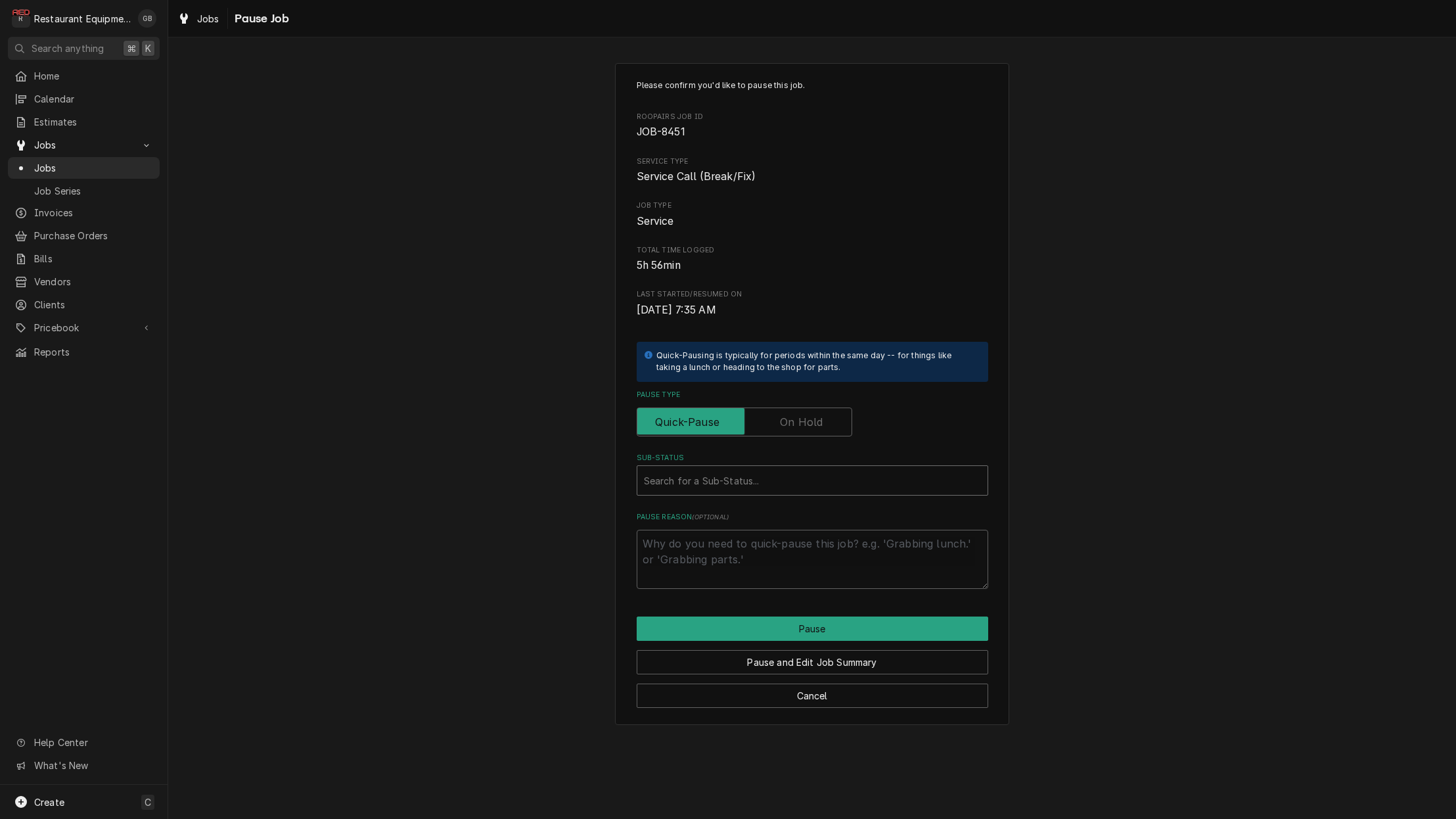
click at [703, 466] on div "Search for a Sub-Status..." at bounding box center [813, 480] width 350 height 29
click at [790, 408] on label "Pause Type" at bounding box center [744, 422] width 215 height 29
click at [790, 408] on input "Pause Type" at bounding box center [744, 422] width 204 height 29
checkbox input "true"
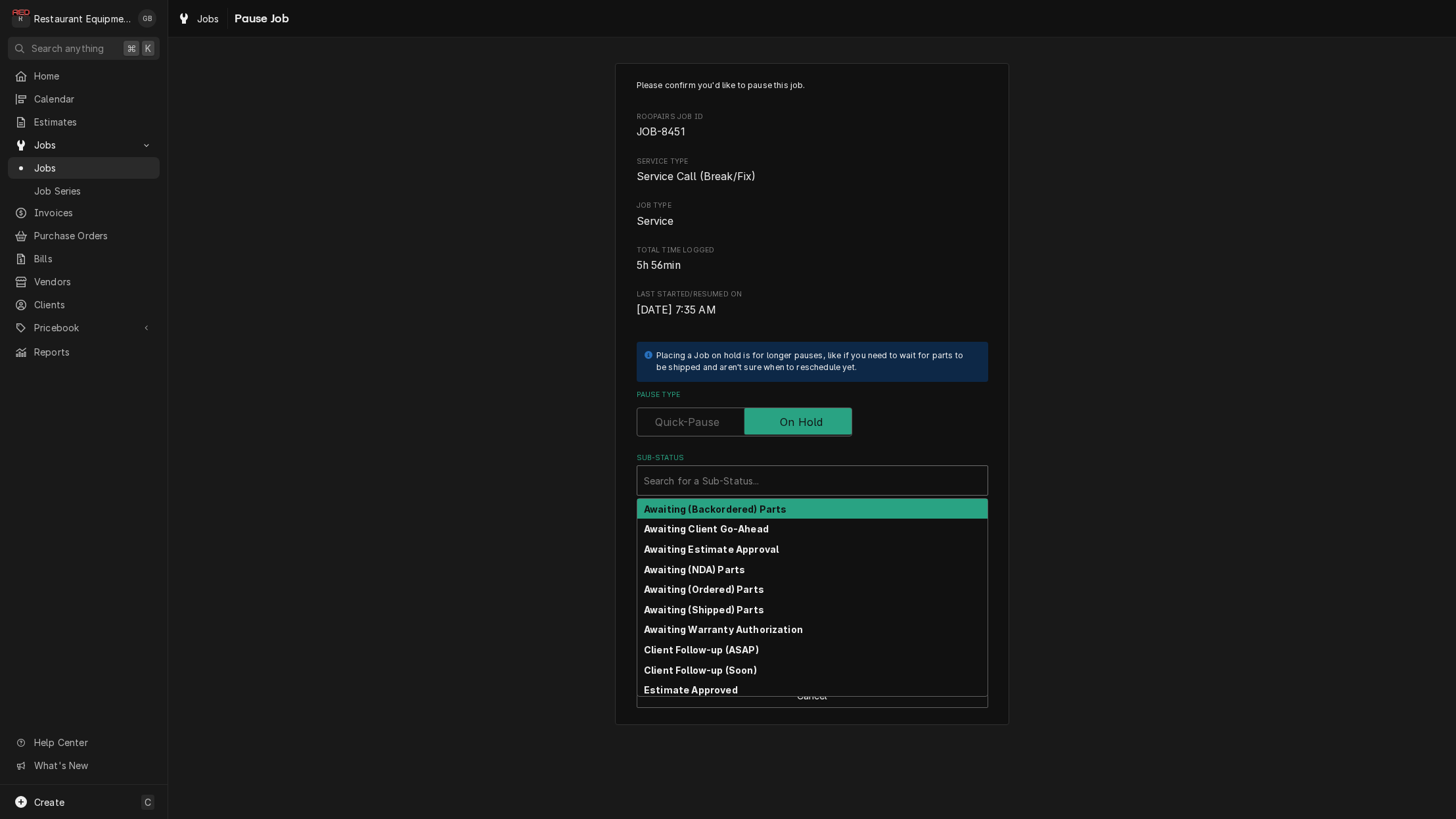
drag, startPoint x: 696, startPoint y: 464, endPoint x: 703, endPoint y: 463, distance: 7.1
click at [700, 469] on div "Sub-Status" at bounding box center [813, 480] width 337 height 24
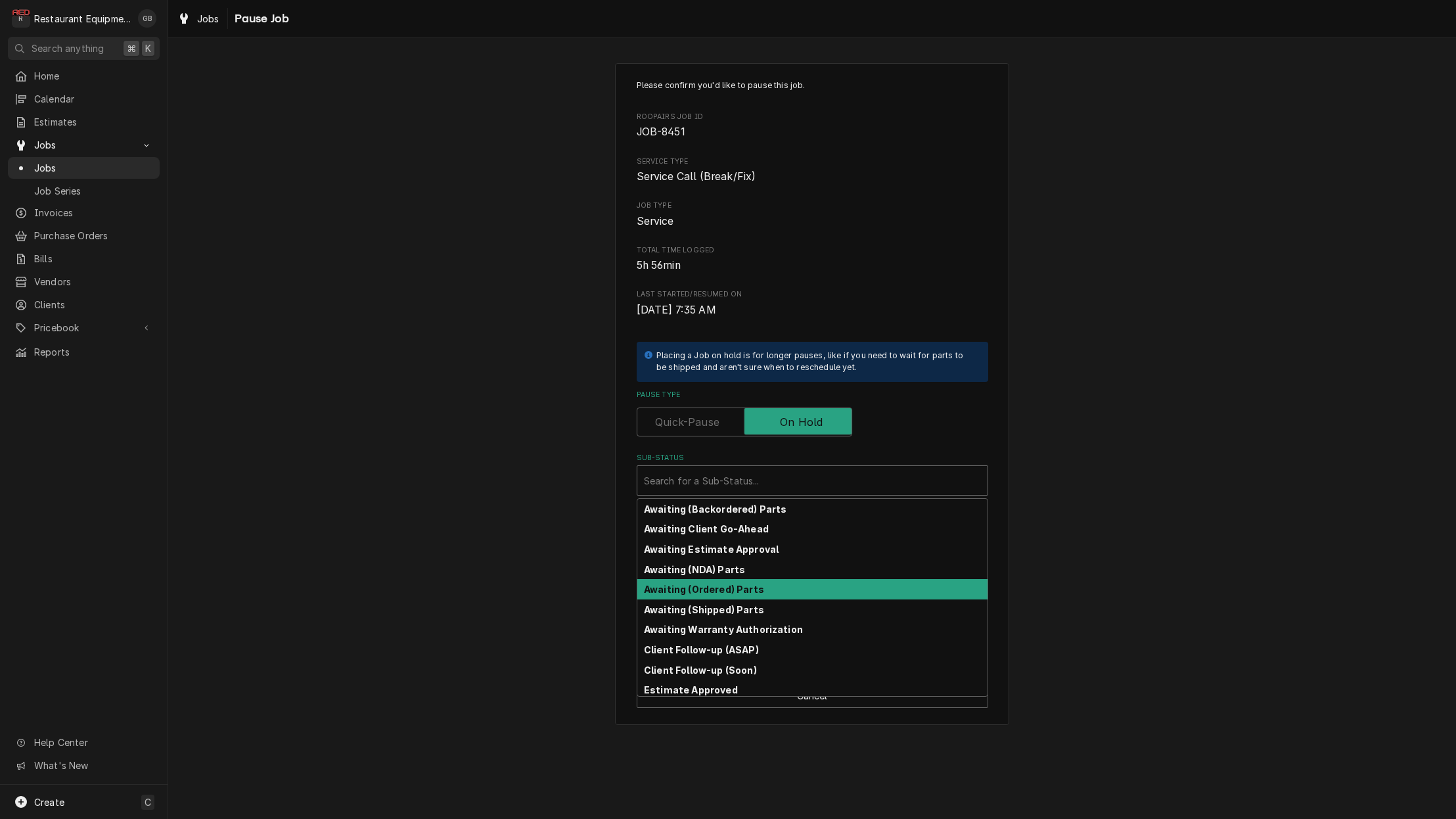
click at [701, 585] on strong "Awaiting (Ordered) Parts" at bounding box center [704, 588] width 120 height 11
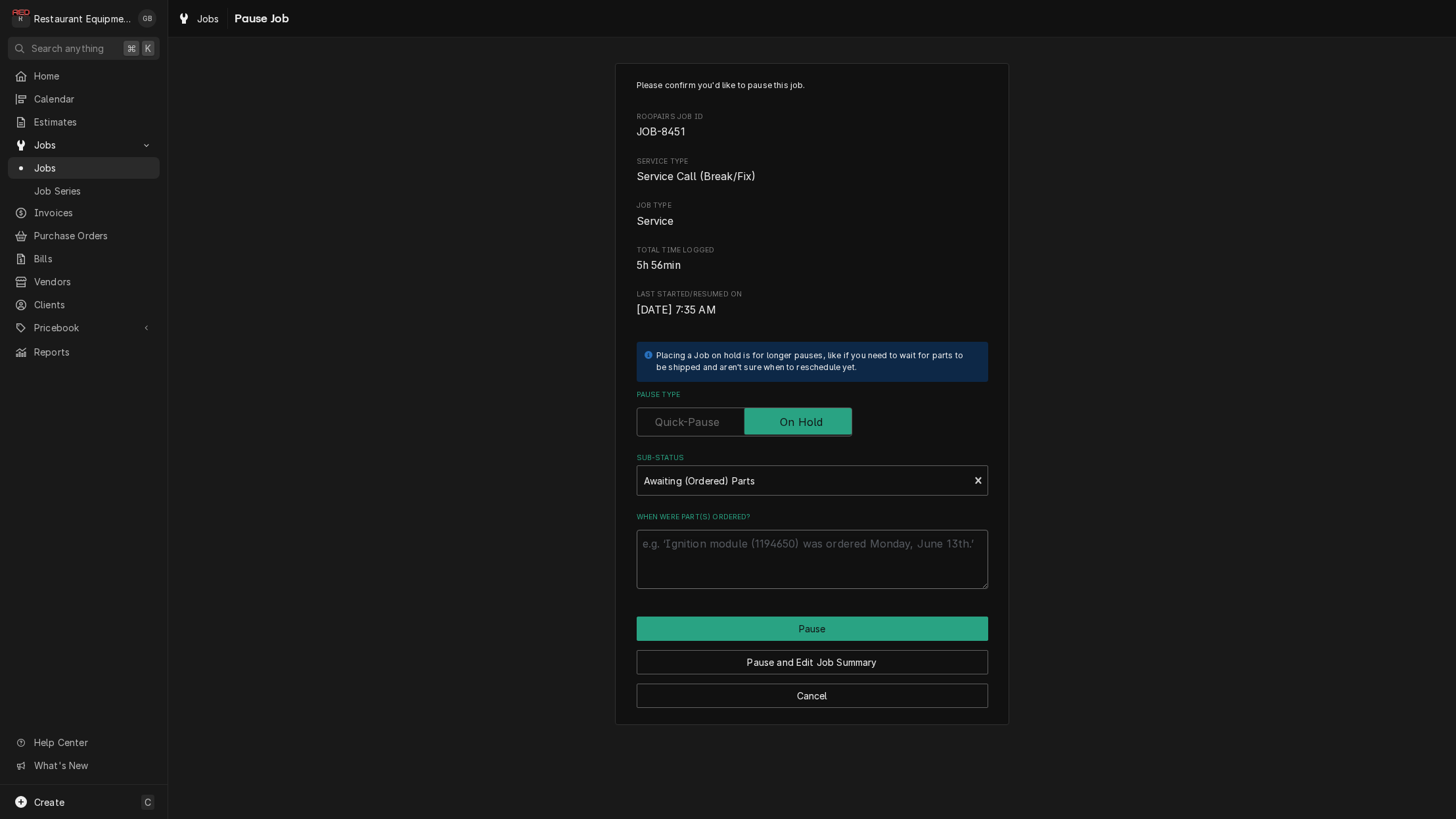
click at [757, 548] on textarea "When were part(s) ordered?" at bounding box center [813, 559] width 352 height 59
type textarea "x"
type textarea "f"
type textarea "x"
type textarea "fa"
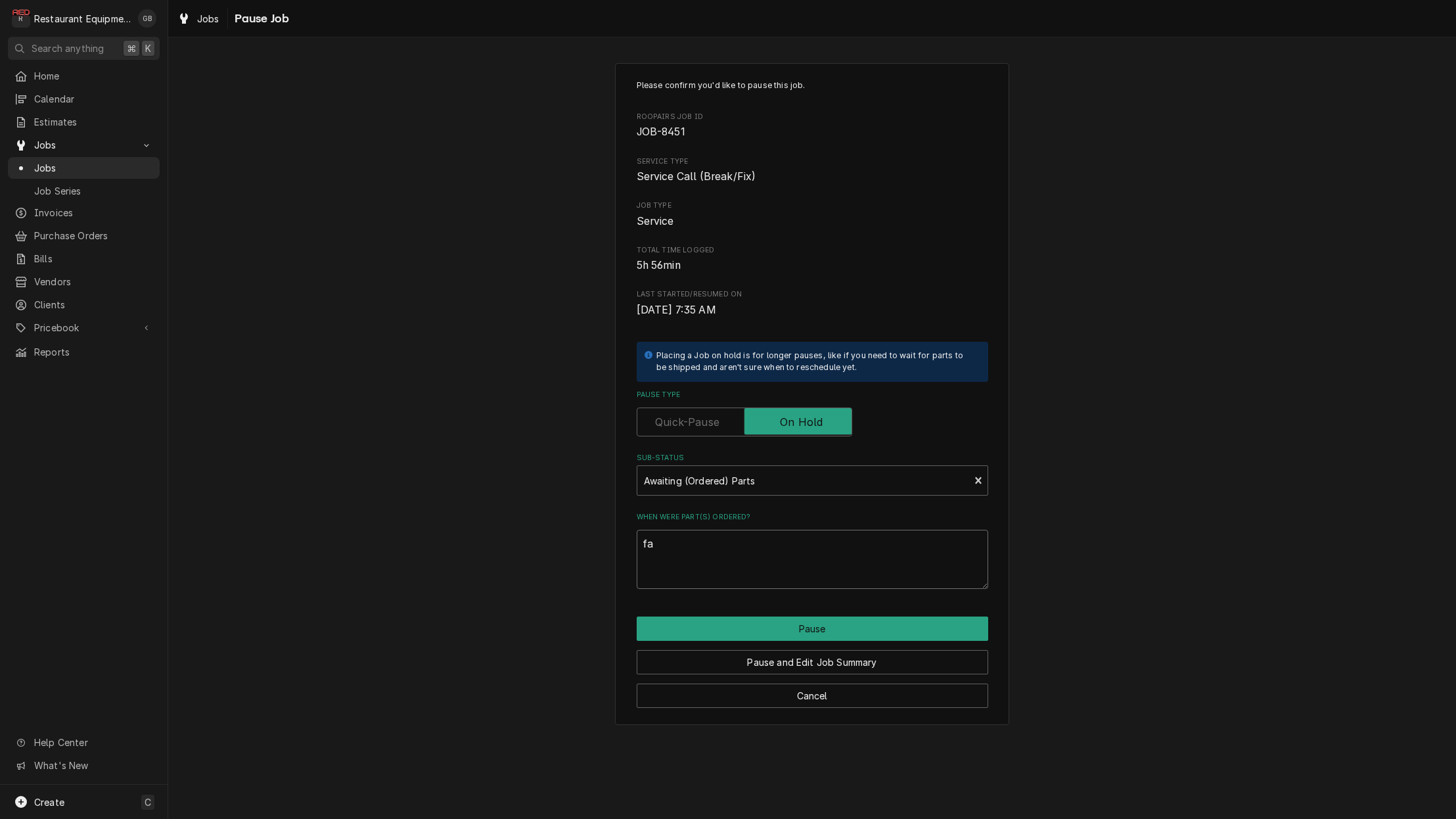
type textarea "x"
type textarea "fan"
type textarea "x"
type textarea "fan"
type textarea "x"
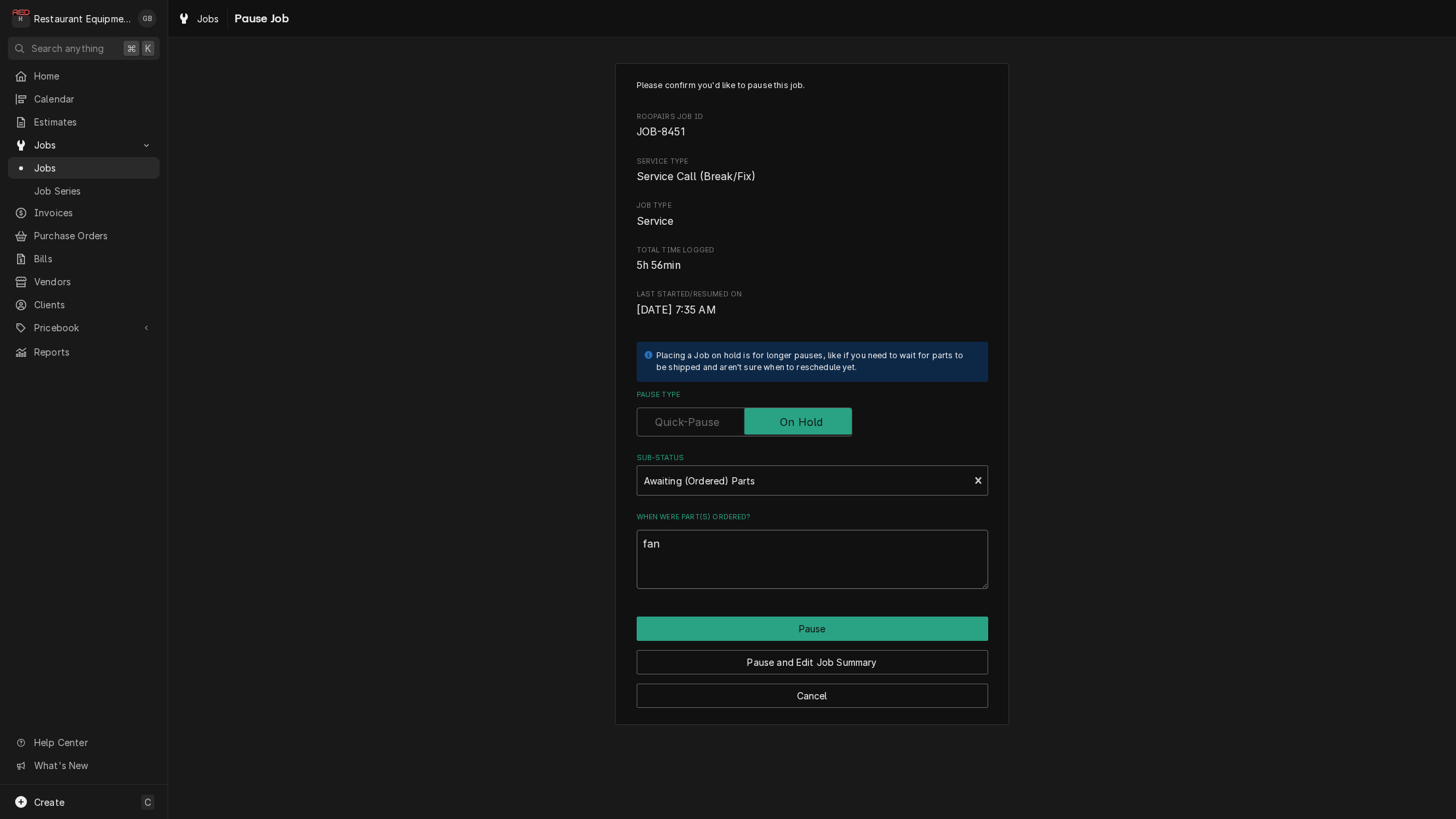
type textarea "fan m"
type textarea "x"
type textarea "fan mo"
type textarea "x"
type textarea "fan mot"
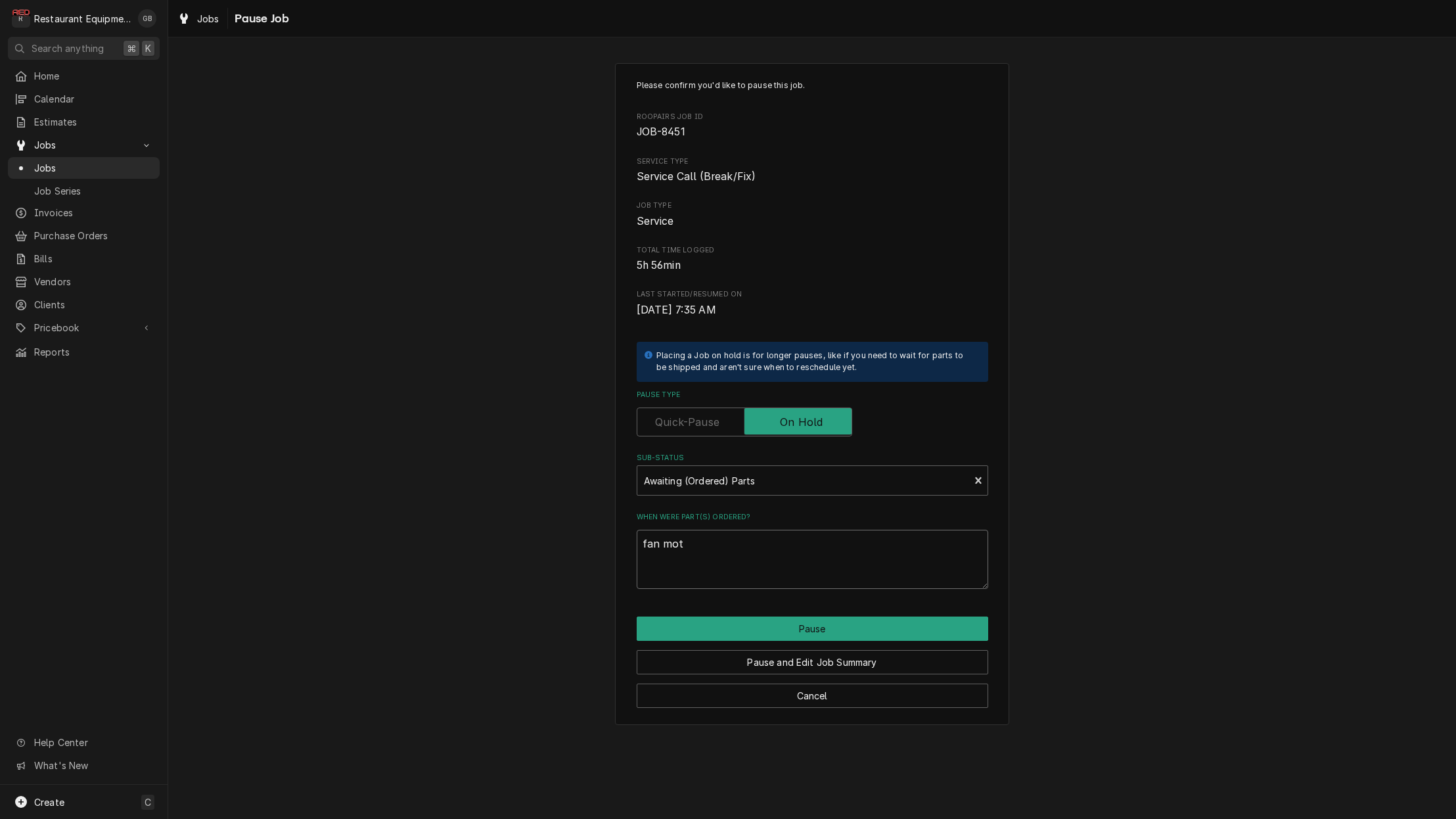
type textarea "x"
type textarea "fan moto"
type textarea "x"
type textarea "fan motor"
click at [865, 624] on button "Pause" at bounding box center [813, 629] width 352 height 25
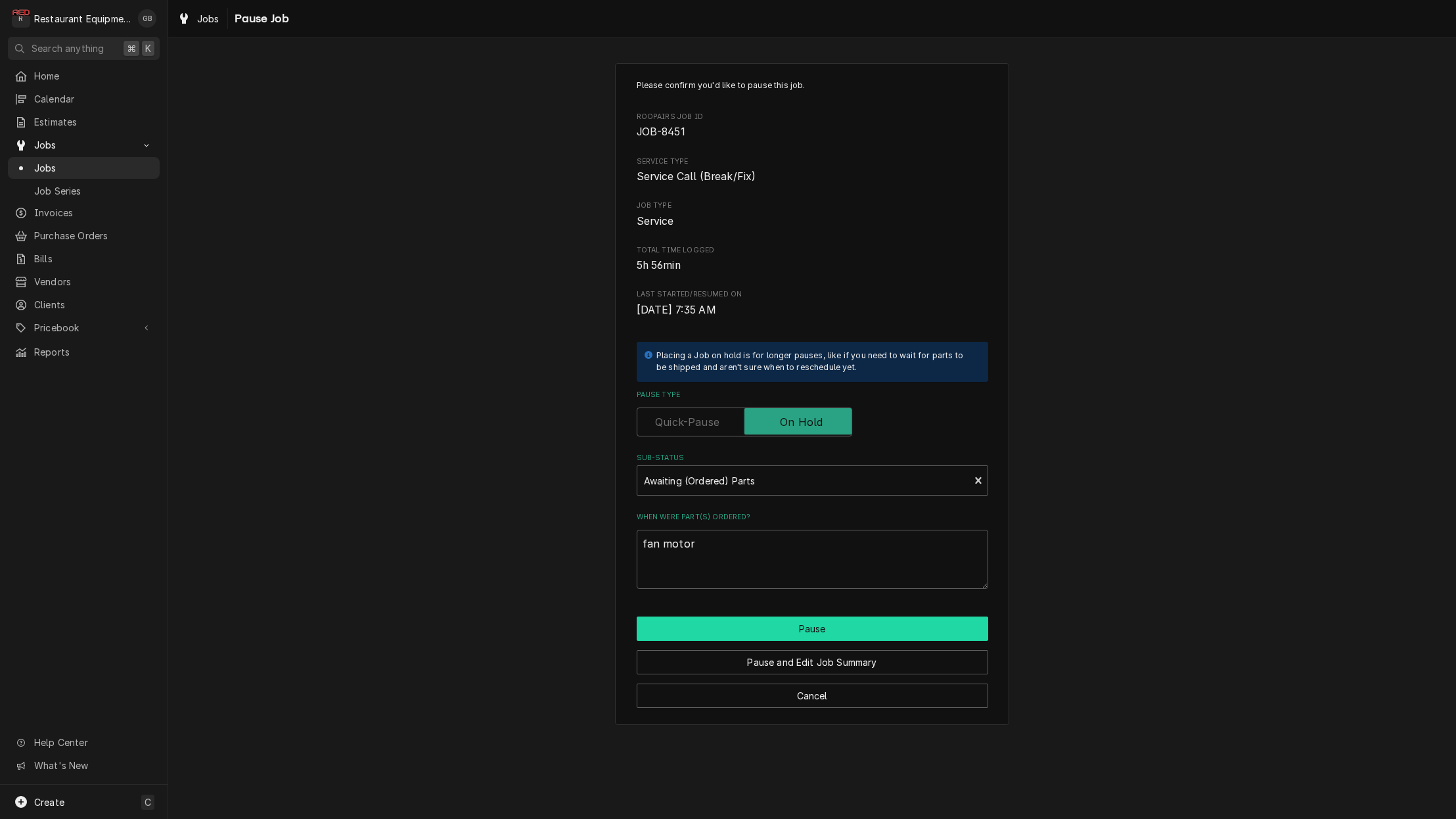
type textarea "x"
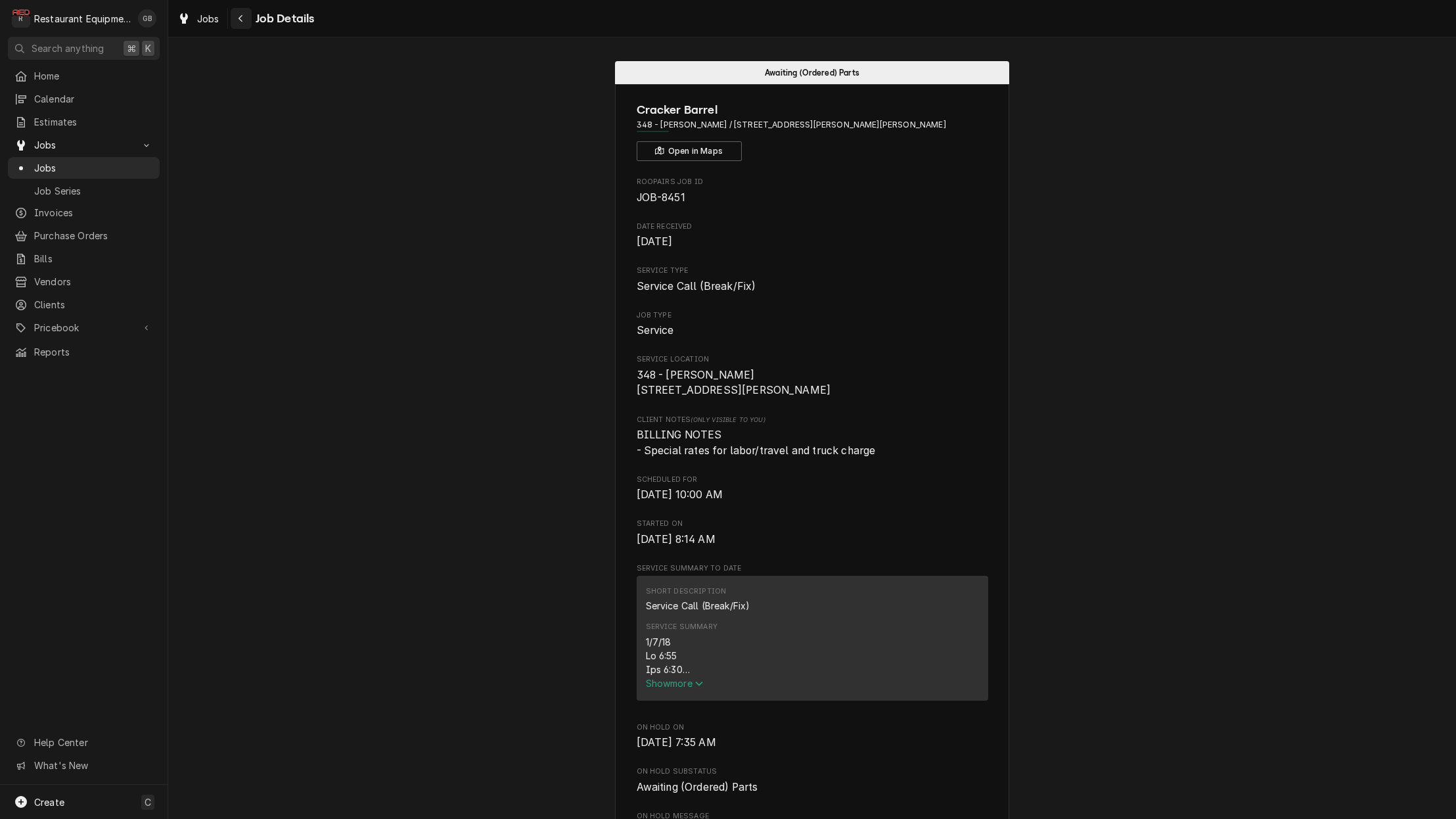
click at [246, 18] on div "Navigate back" at bounding box center [241, 18] width 13 height 13
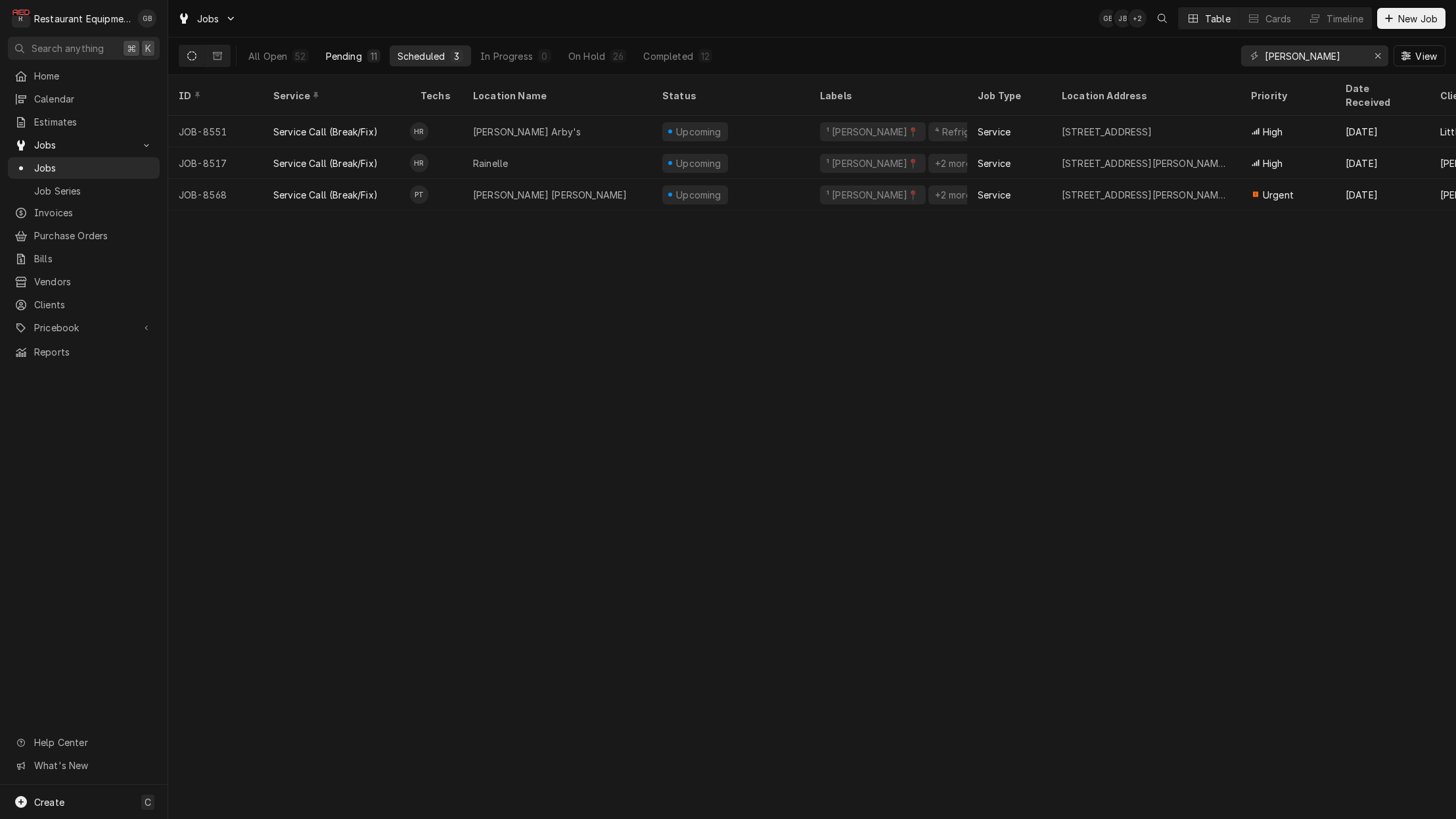
click at [349, 59] on div "Pending" at bounding box center [344, 56] width 36 height 14
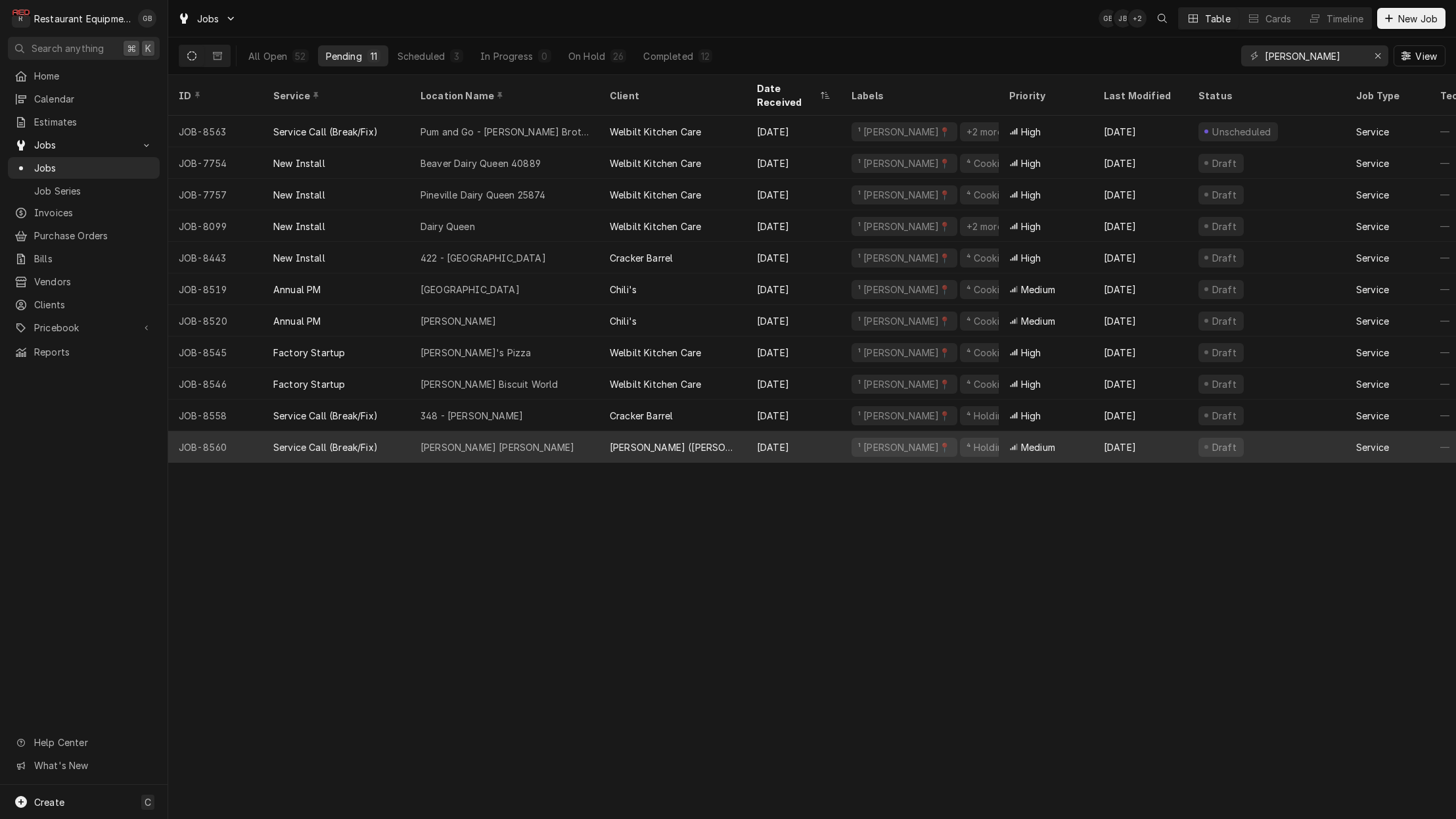
click at [501, 440] on div "Harper Rd Bob Evans" at bounding box center [498, 447] width 154 height 14
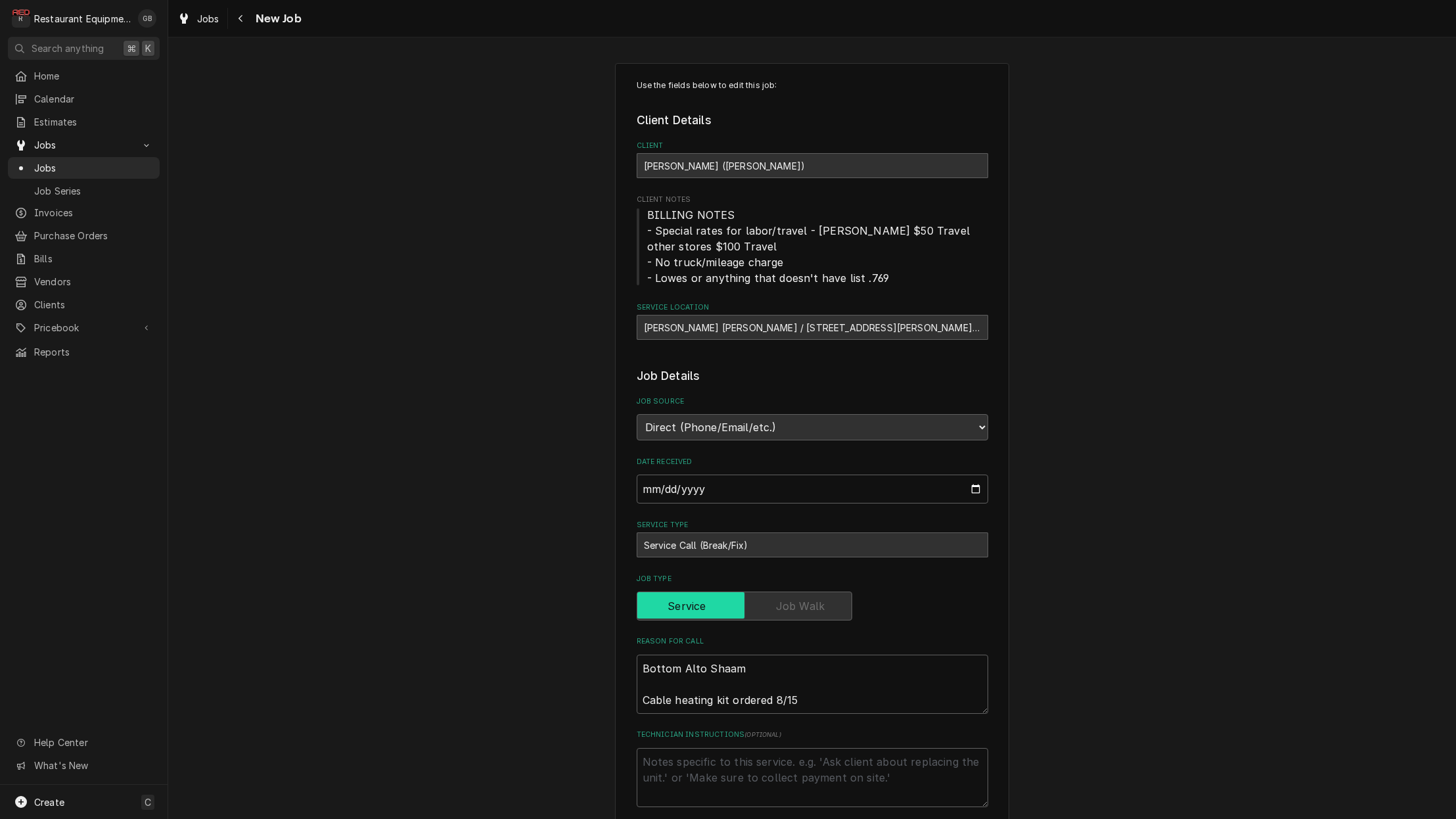
type textarea "x"
click at [244, 25] on button "Navigate back" at bounding box center [241, 18] width 21 height 21
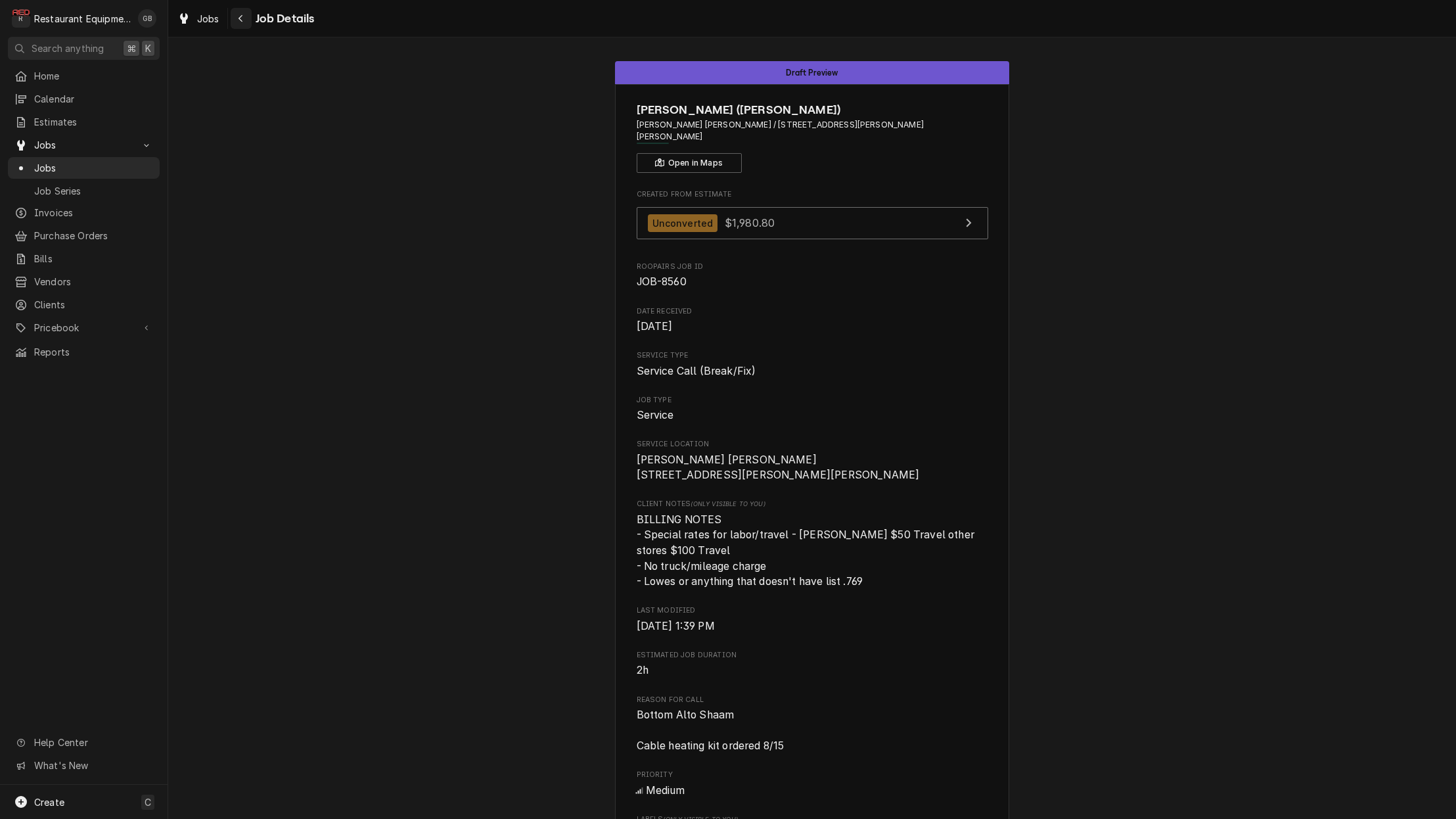
click at [243, 18] on icon "Navigate back" at bounding box center [241, 18] width 6 height 9
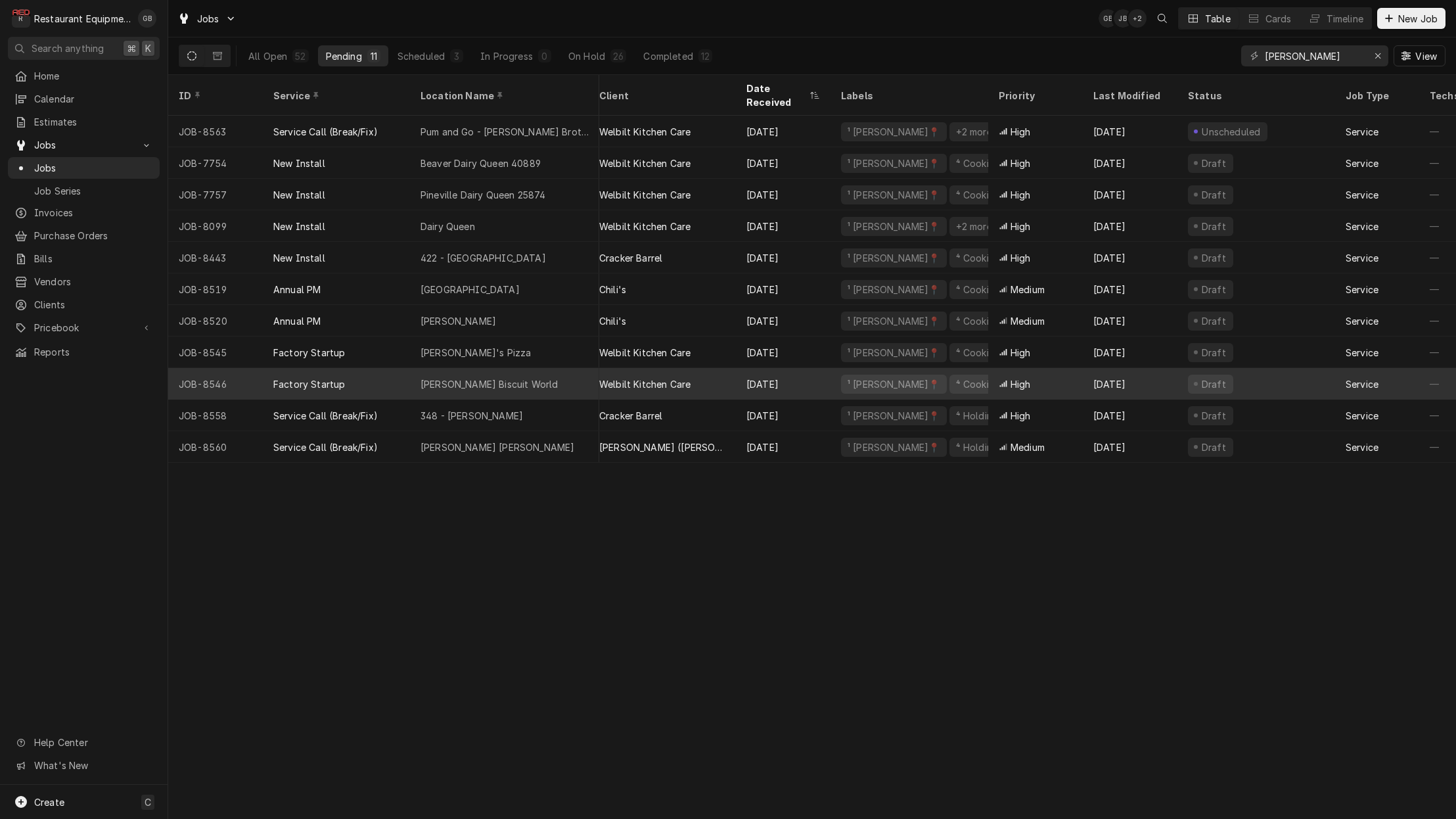
scroll to position [0, 11]
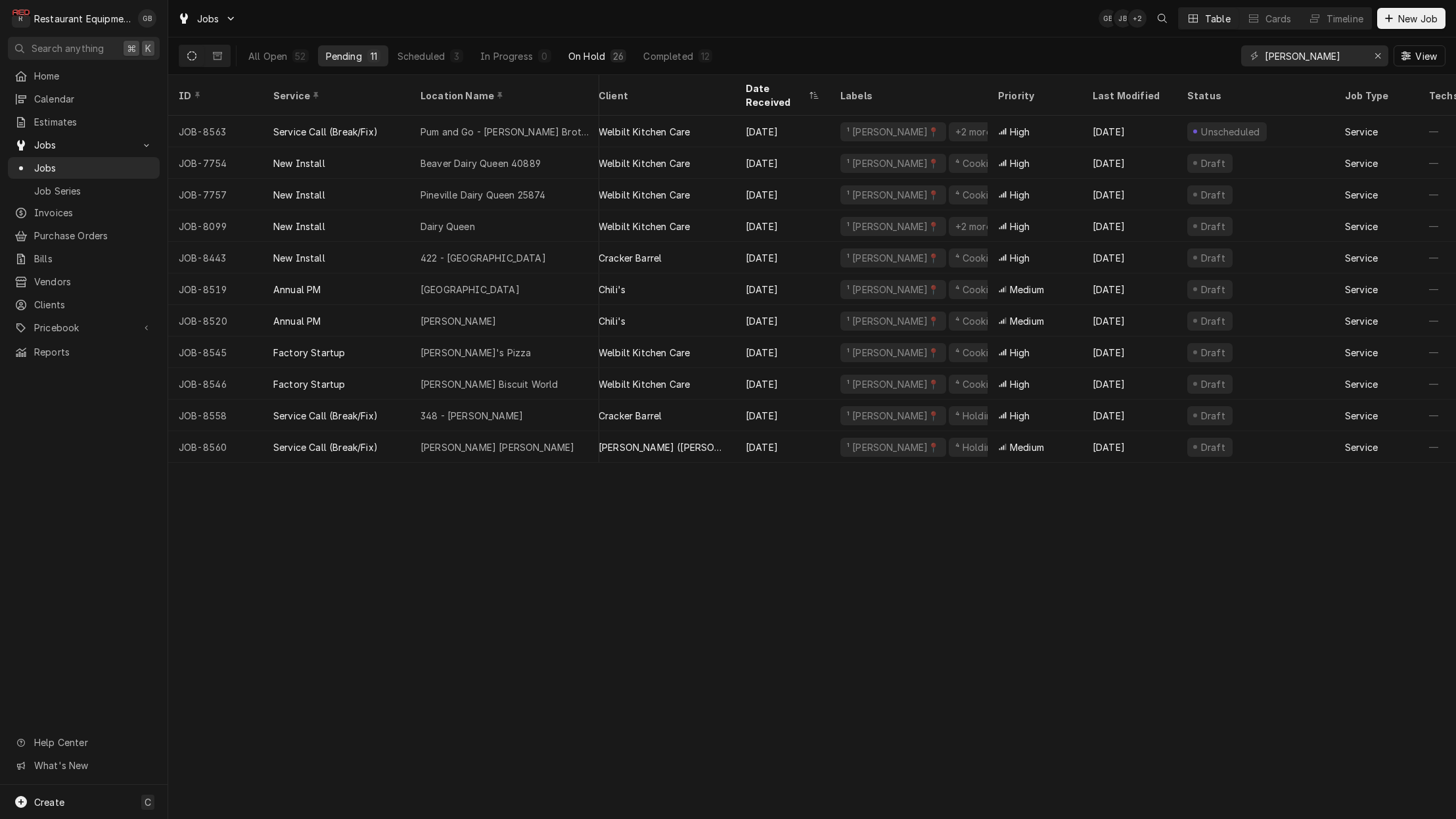
click at [595, 51] on div "On Hold" at bounding box center [587, 56] width 37 height 14
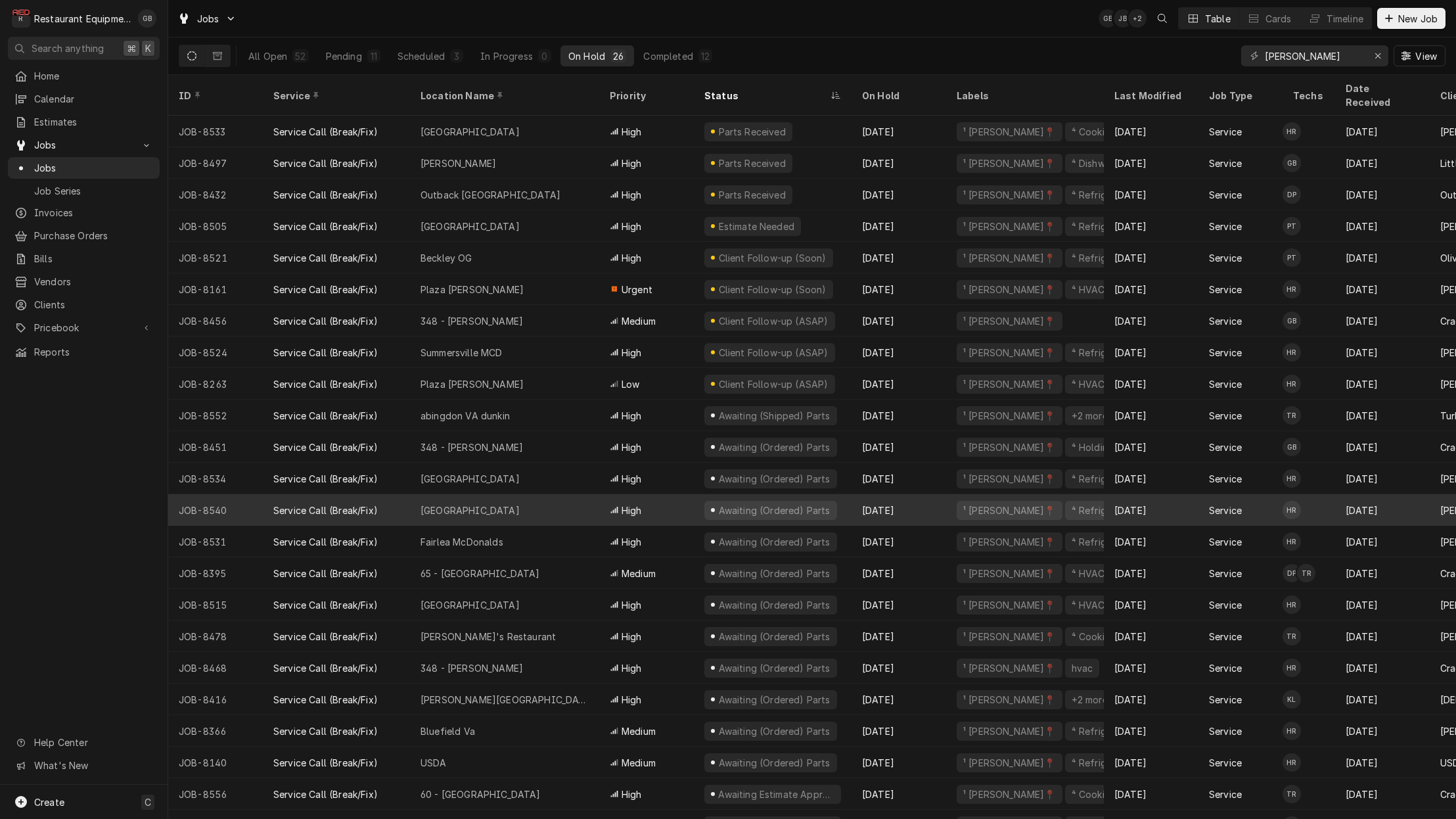
scroll to position [0, 0]
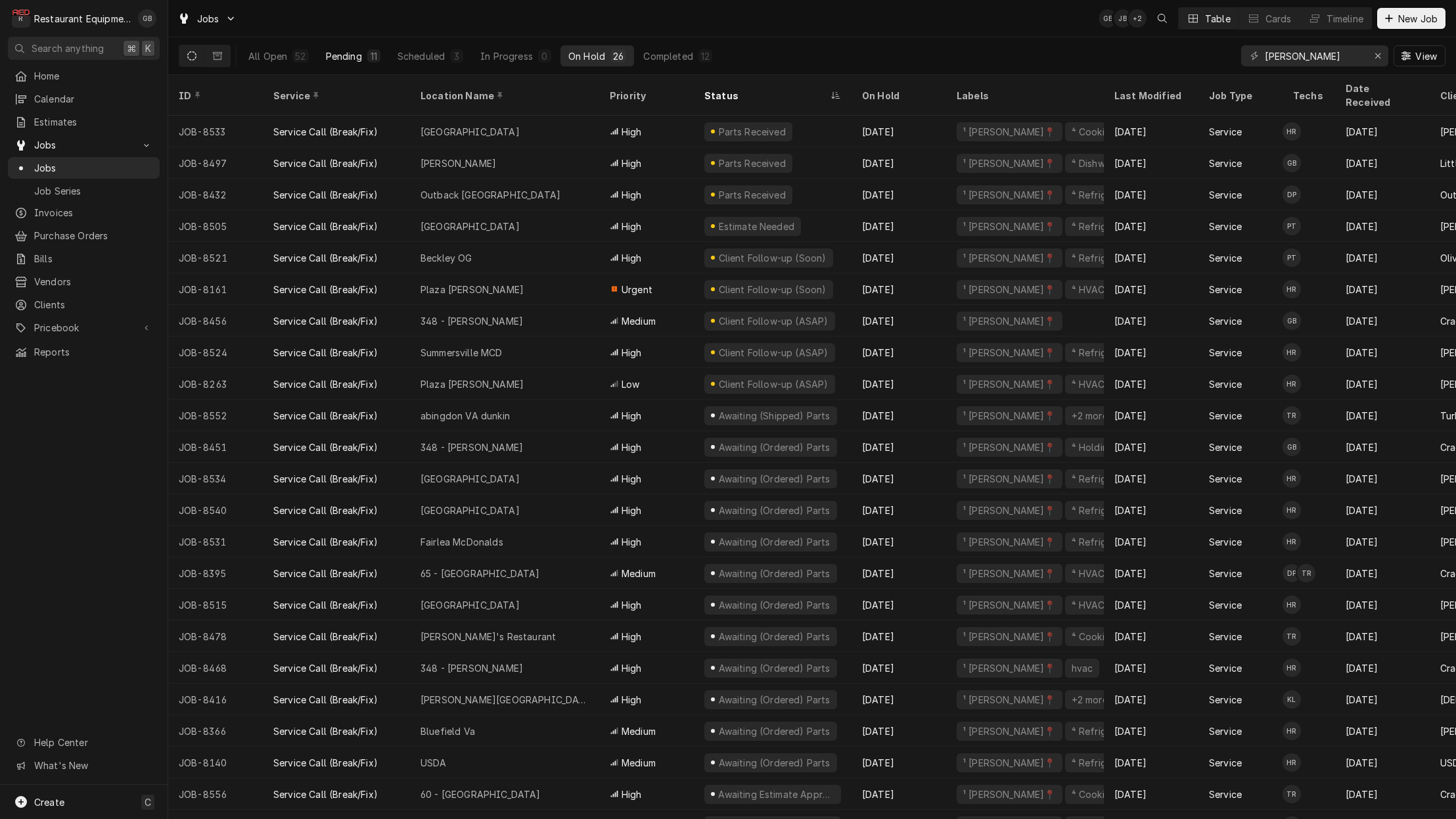
click at [334, 61] on div "Pending" at bounding box center [344, 56] width 36 height 14
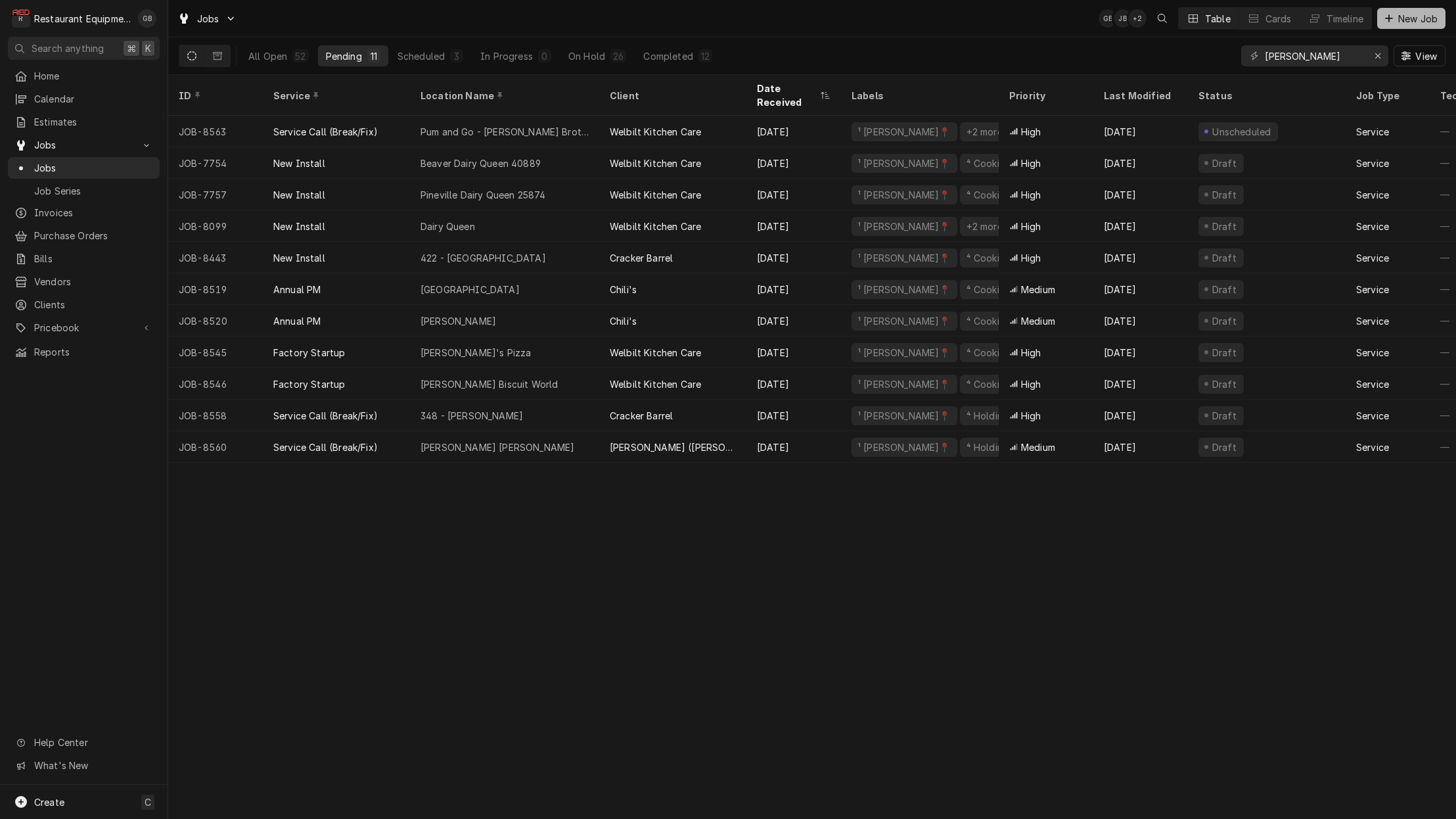
click at [1420, 17] on span "New Job" at bounding box center [1418, 18] width 45 height 14
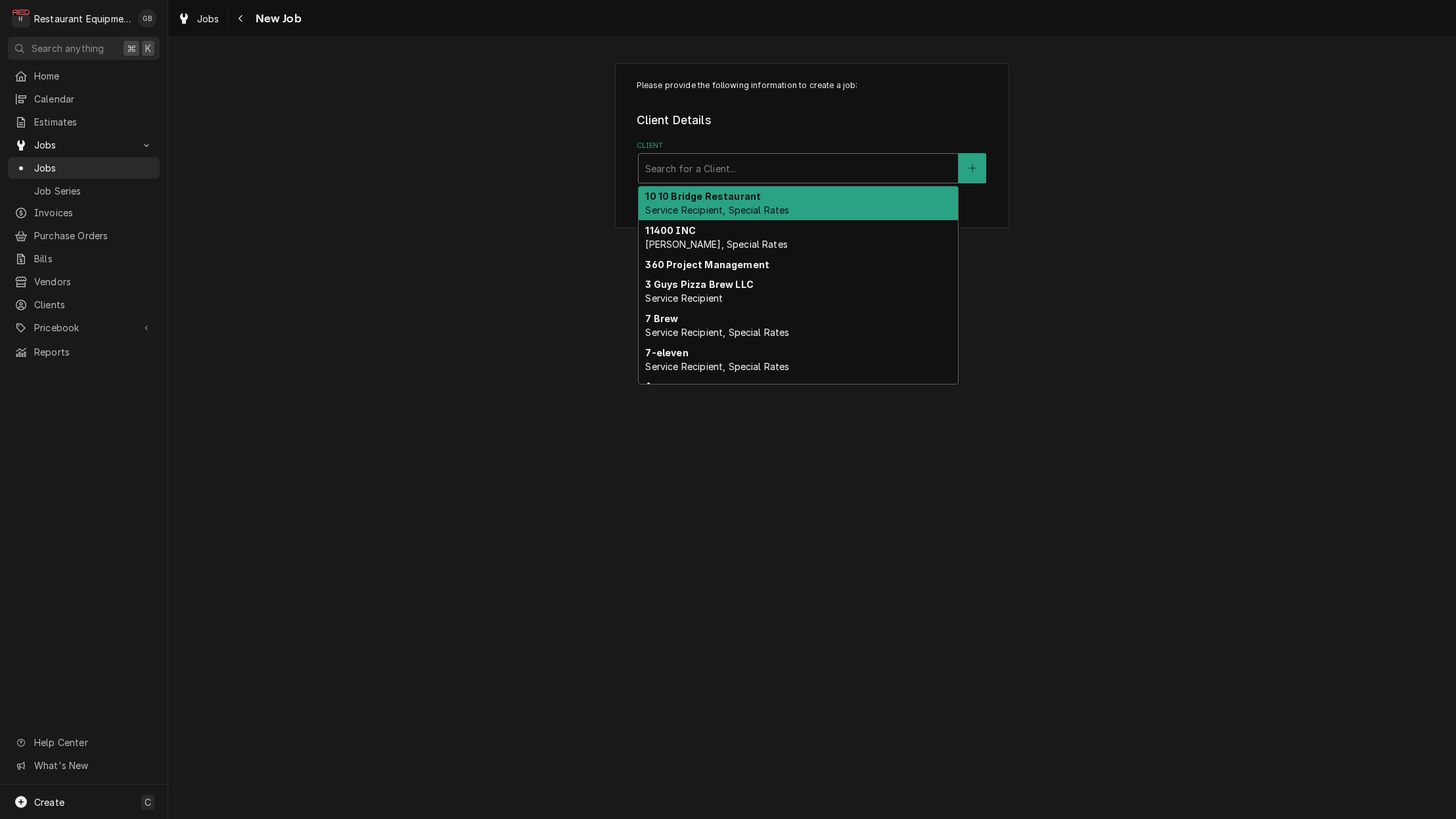
click at [736, 174] on div "Client" at bounding box center [799, 168] width 306 height 24
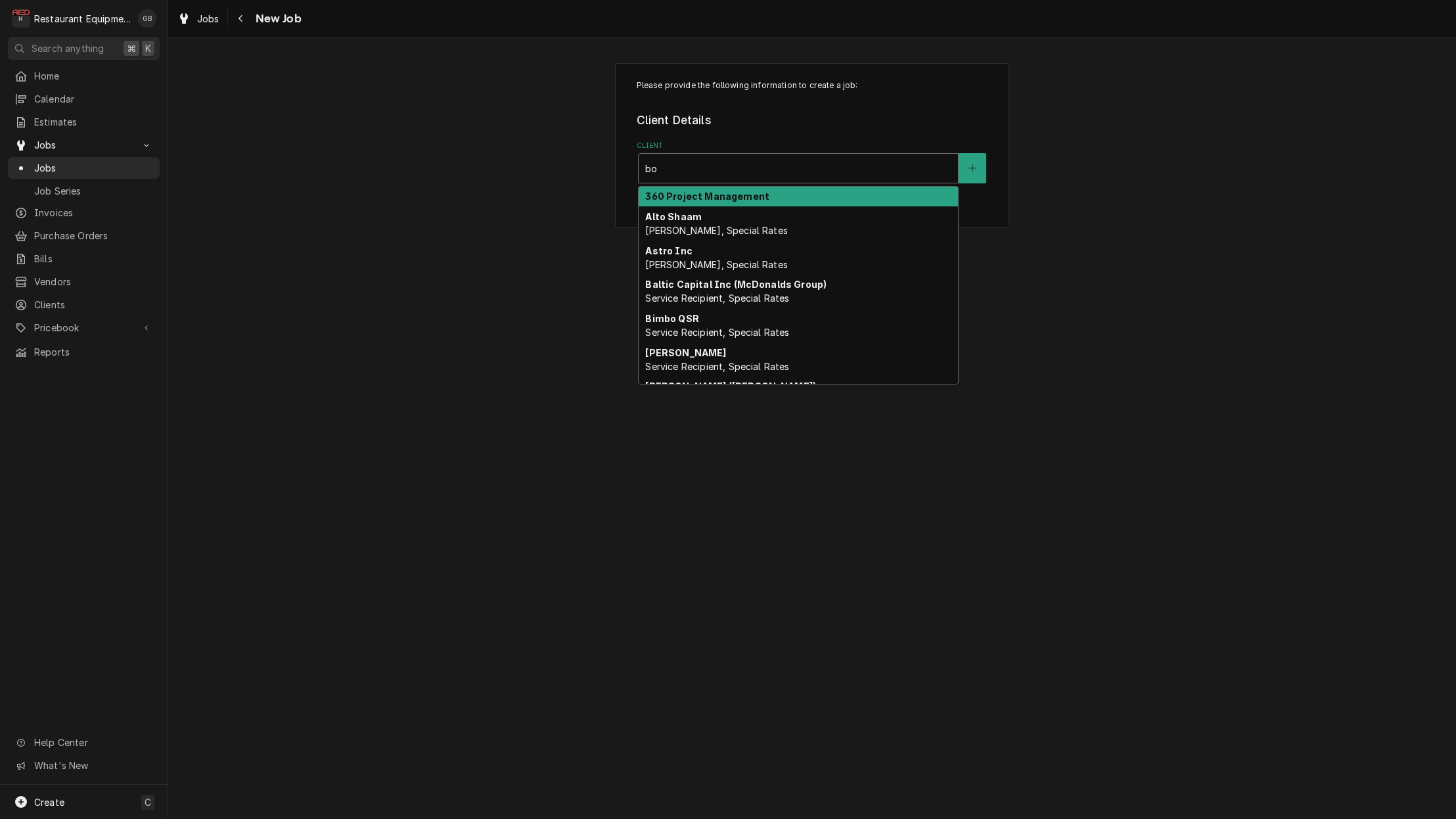
type input "[PERSON_NAME]"
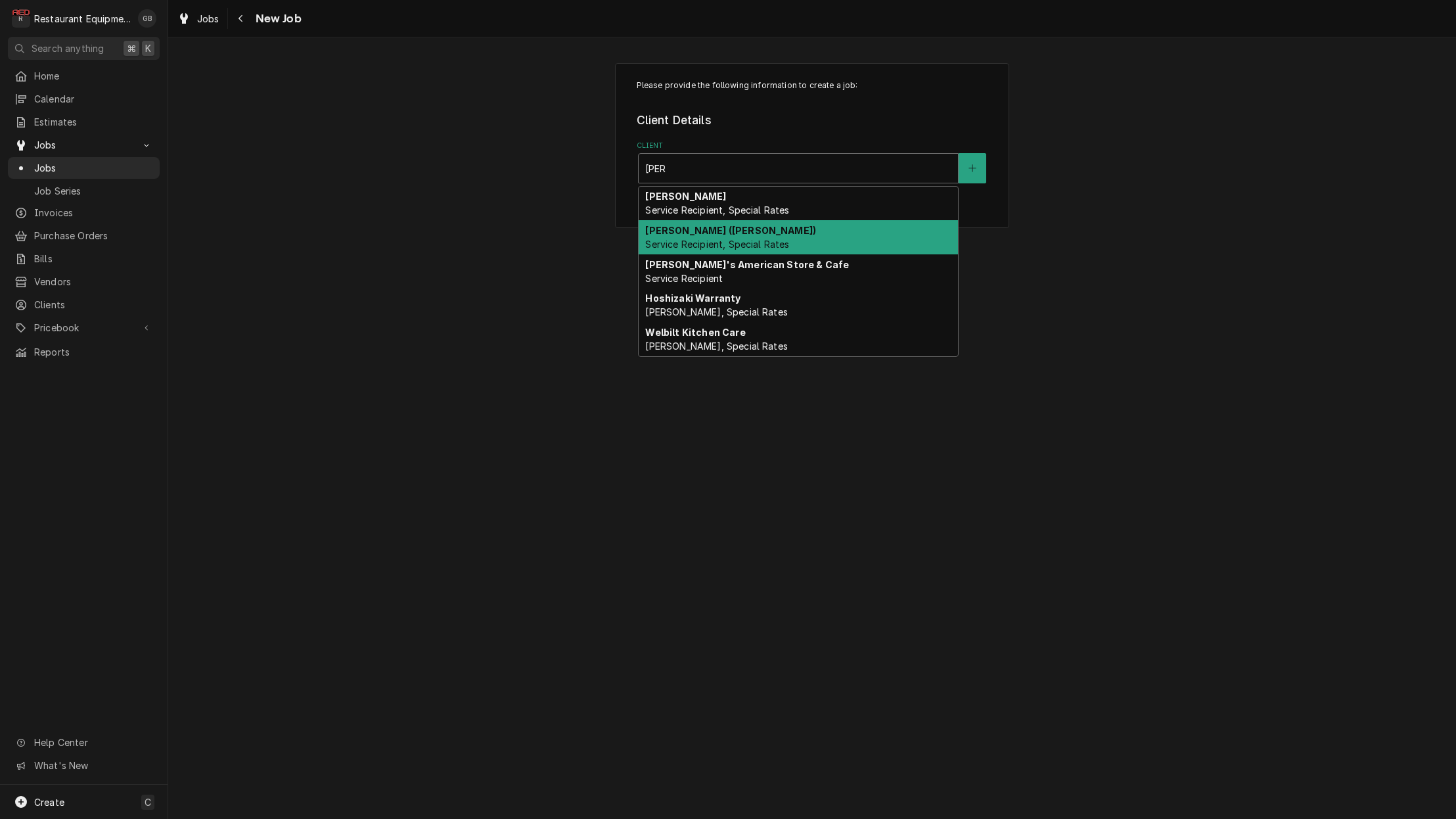
click at [806, 235] on div "[PERSON_NAME] ([PERSON_NAME]) Service Recipient, Special Rates" at bounding box center [798, 236] width 319 height 34
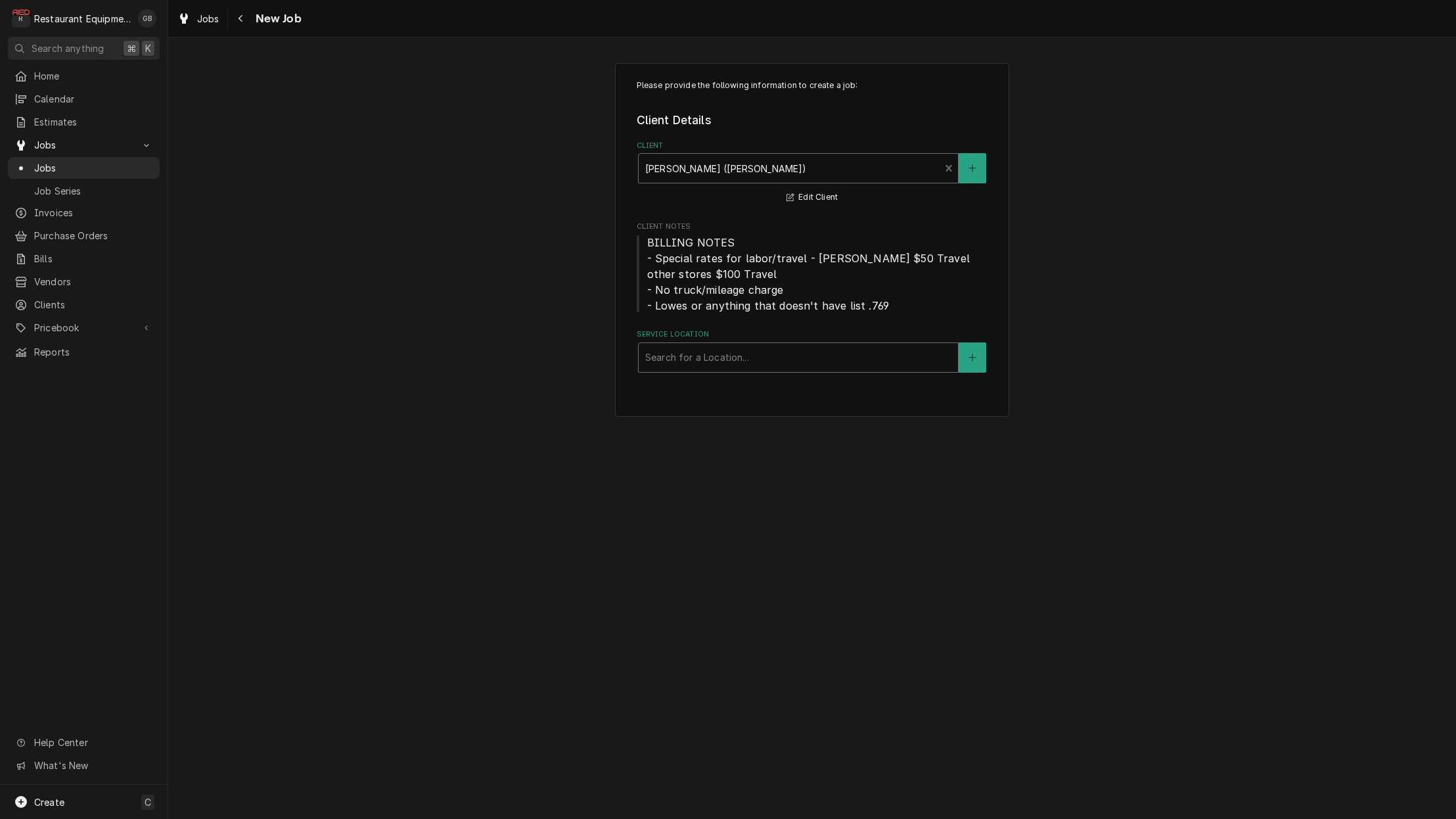
click at [713, 362] on div "Service Location" at bounding box center [799, 357] width 306 height 24
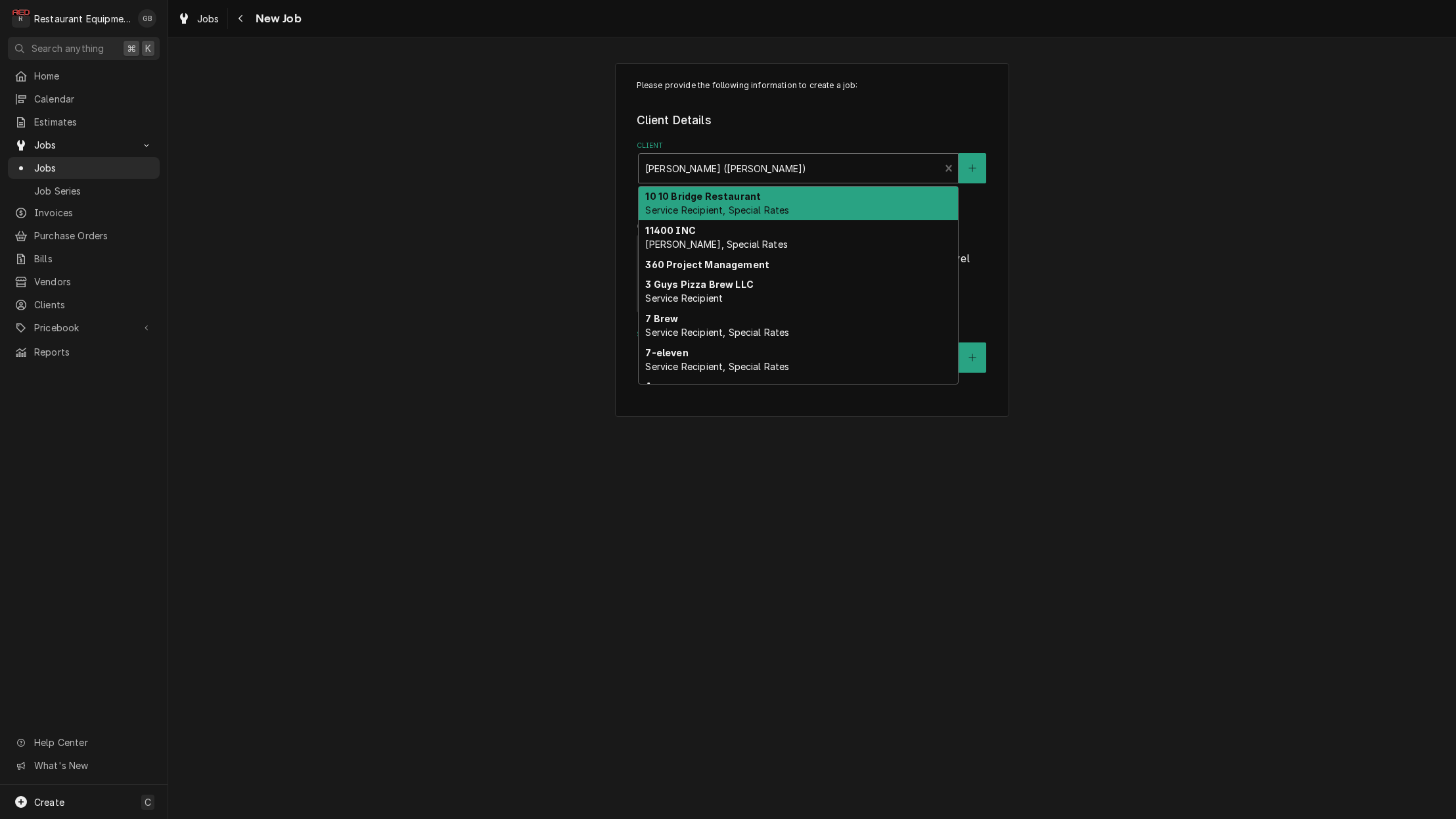
click at [775, 170] on div "Client" at bounding box center [790, 168] width 289 height 24
type input "bo"
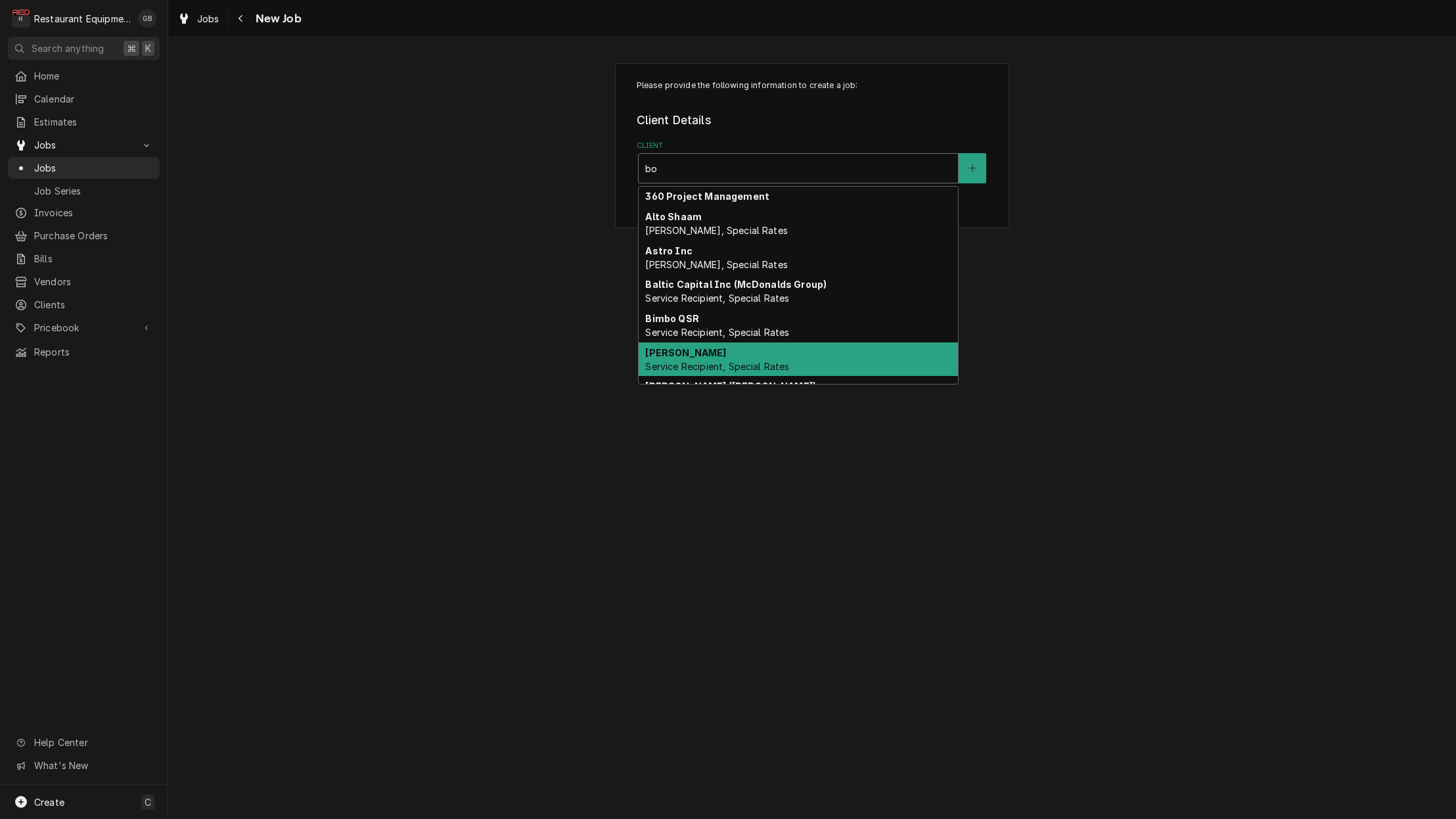
click at [794, 353] on div "[PERSON_NAME] Service Recipient, Special Rates" at bounding box center [798, 359] width 319 height 34
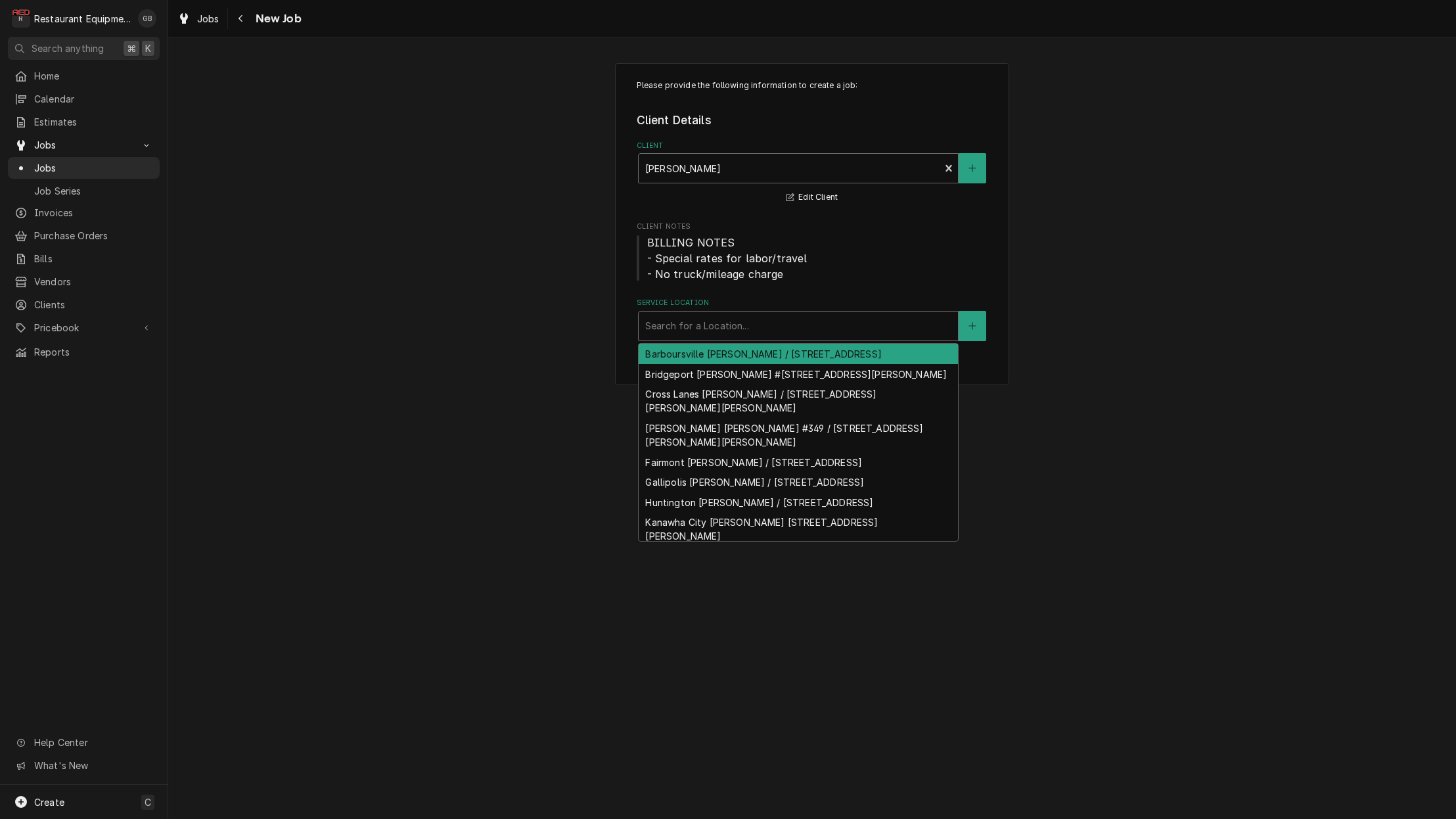
click at [665, 322] on div "Search for a Location..." at bounding box center [799, 325] width 306 height 14
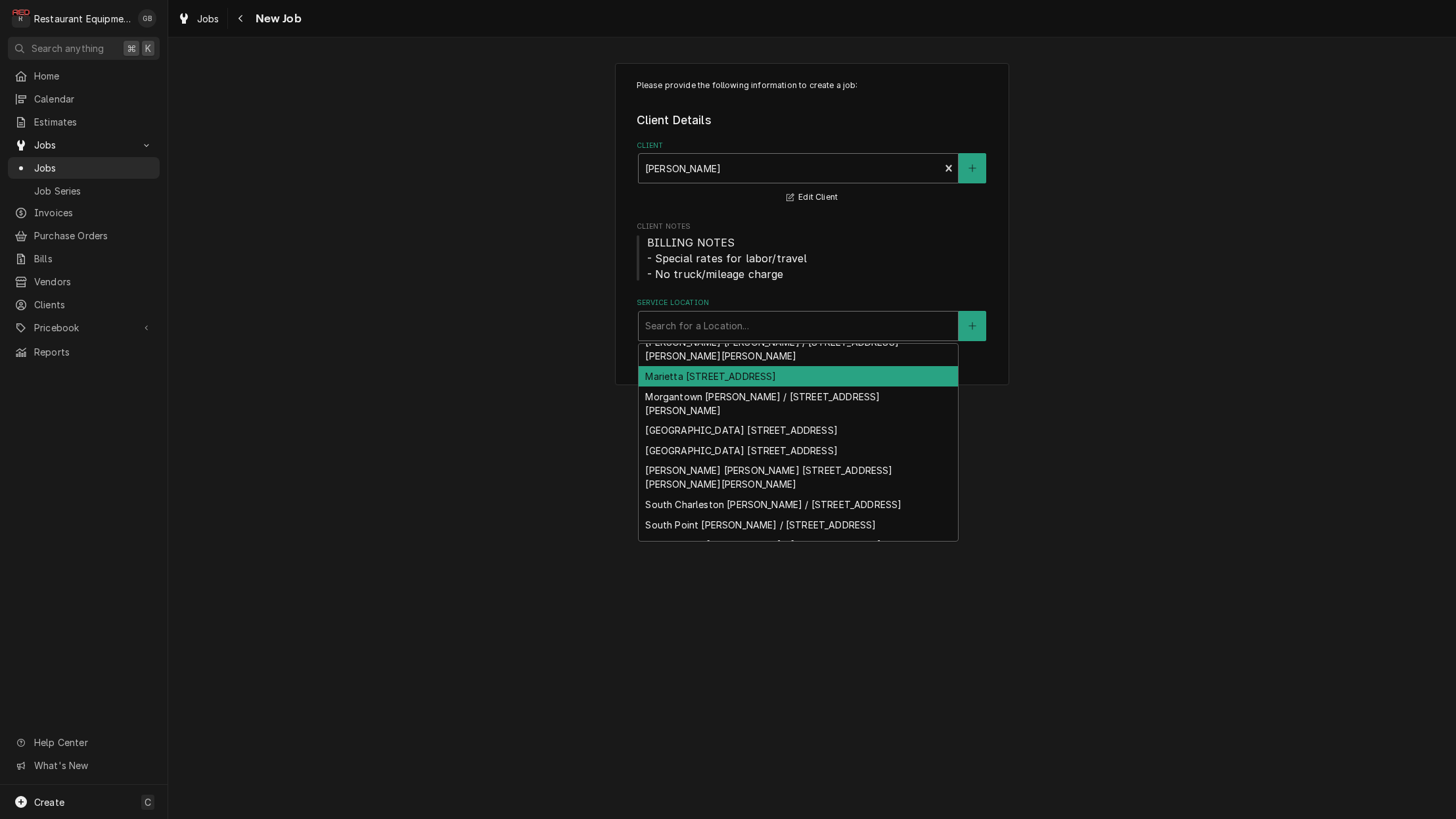
scroll to position [255, 0]
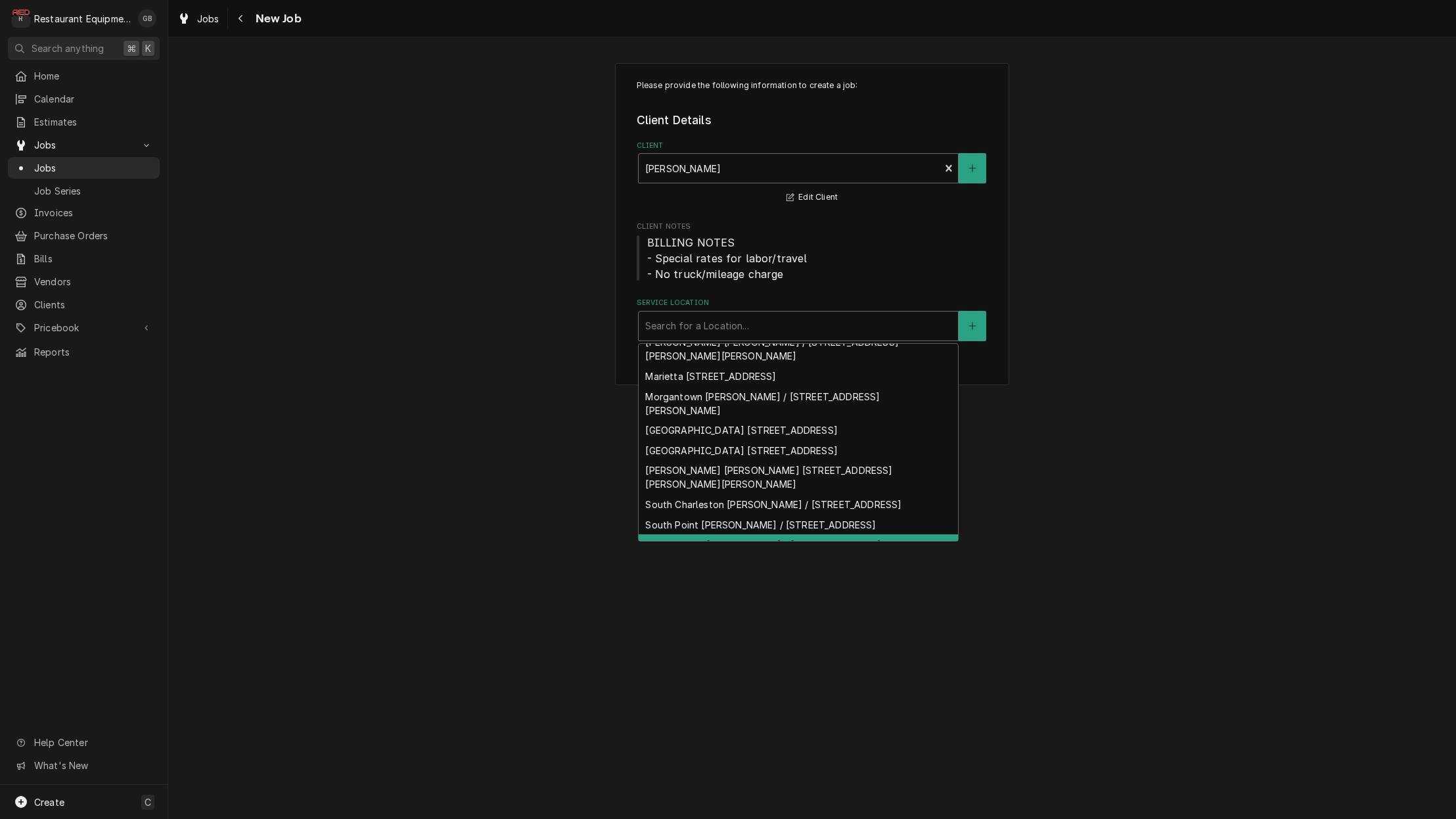
click at [774, 534] on div "Summersville [PERSON_NAME] / [STREET_ADDRESS]" at bounding box center [798, 544] width 319 height 20
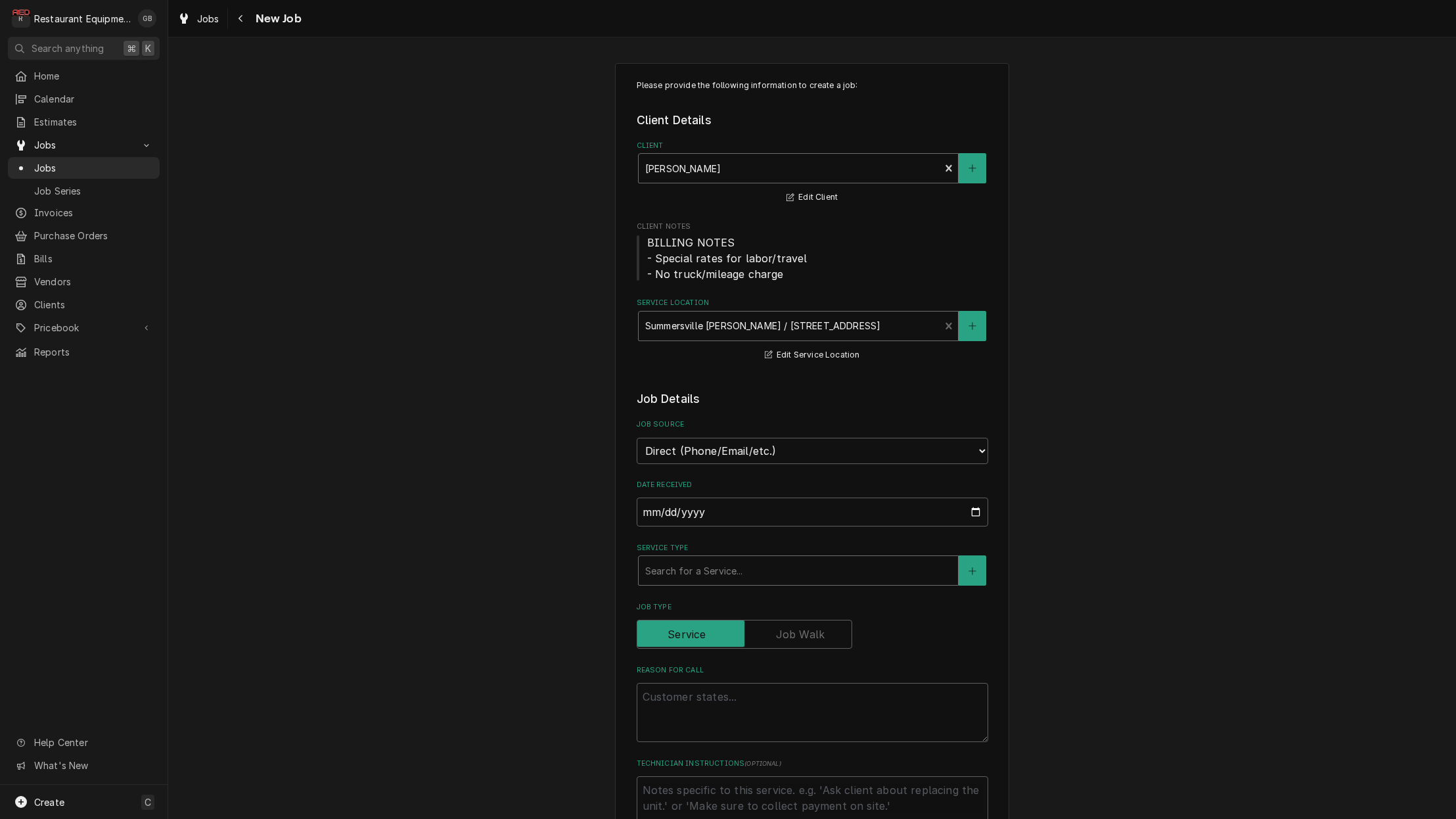
click at [673, 564] on div "Search for a Service..." at bounding box center [799, 570] width 306 height 14
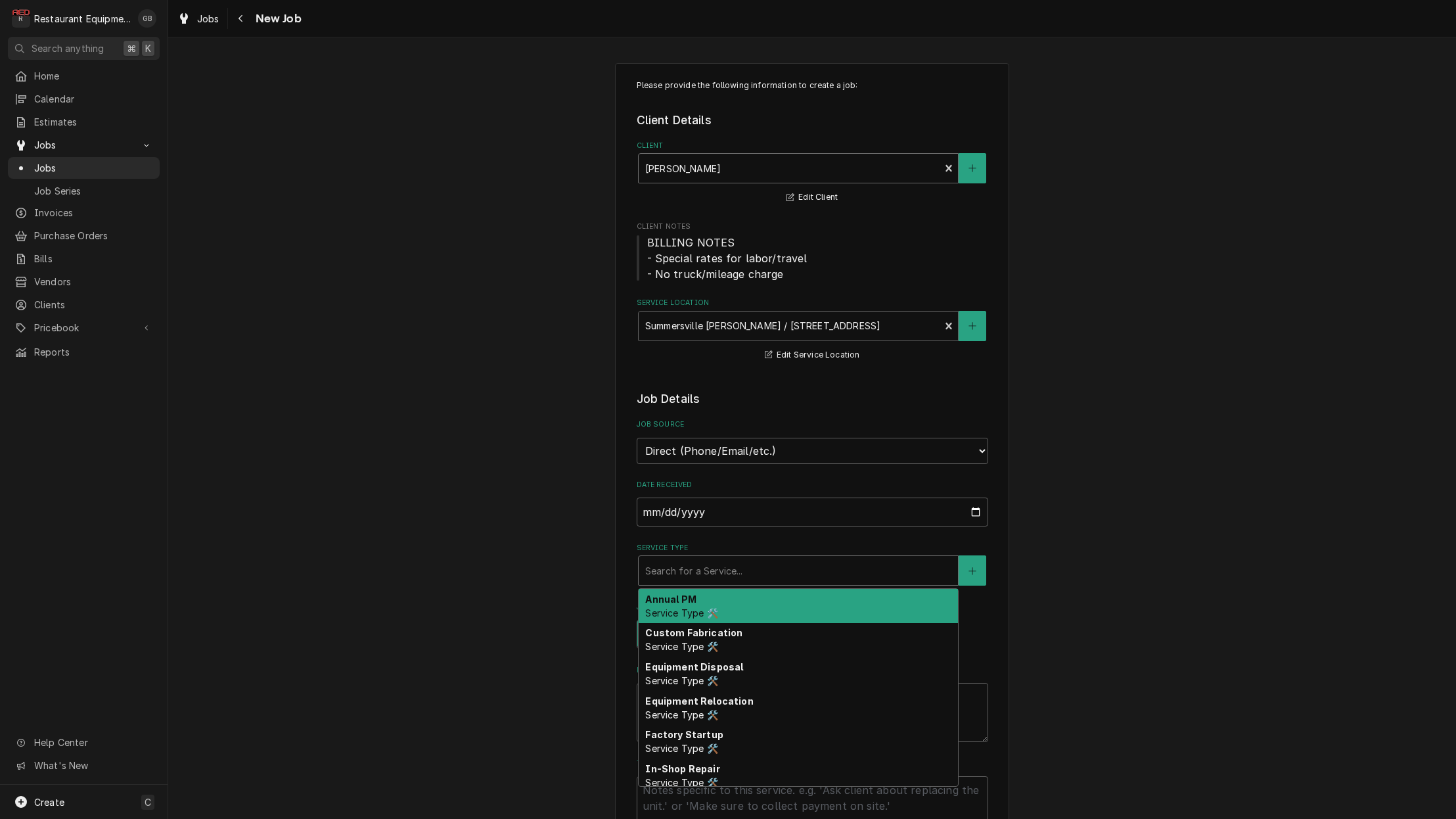
type textarea "x"
type input "b"
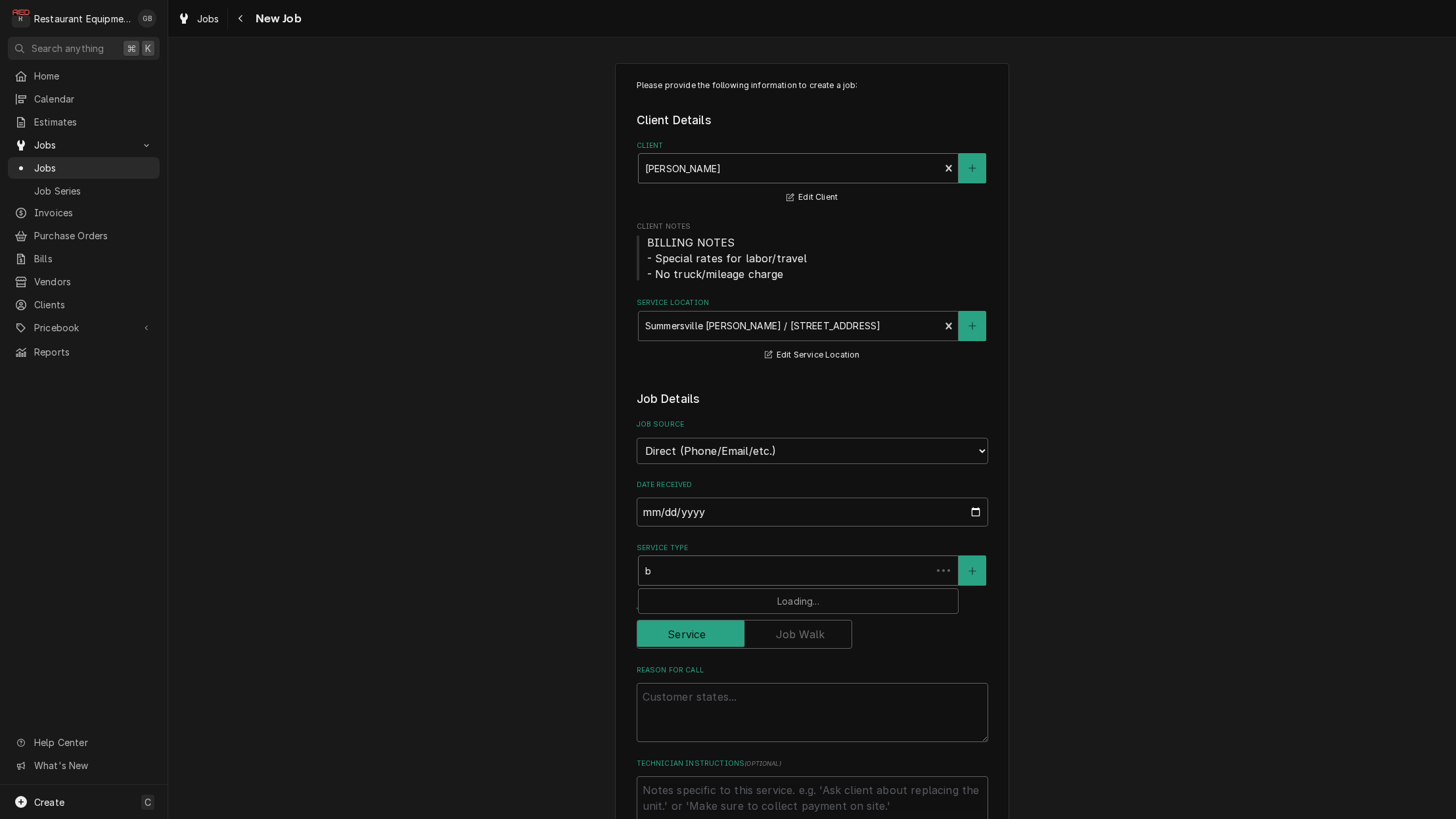
type textarea "x"
type input "br"
type textarea "x"
type input "bre"
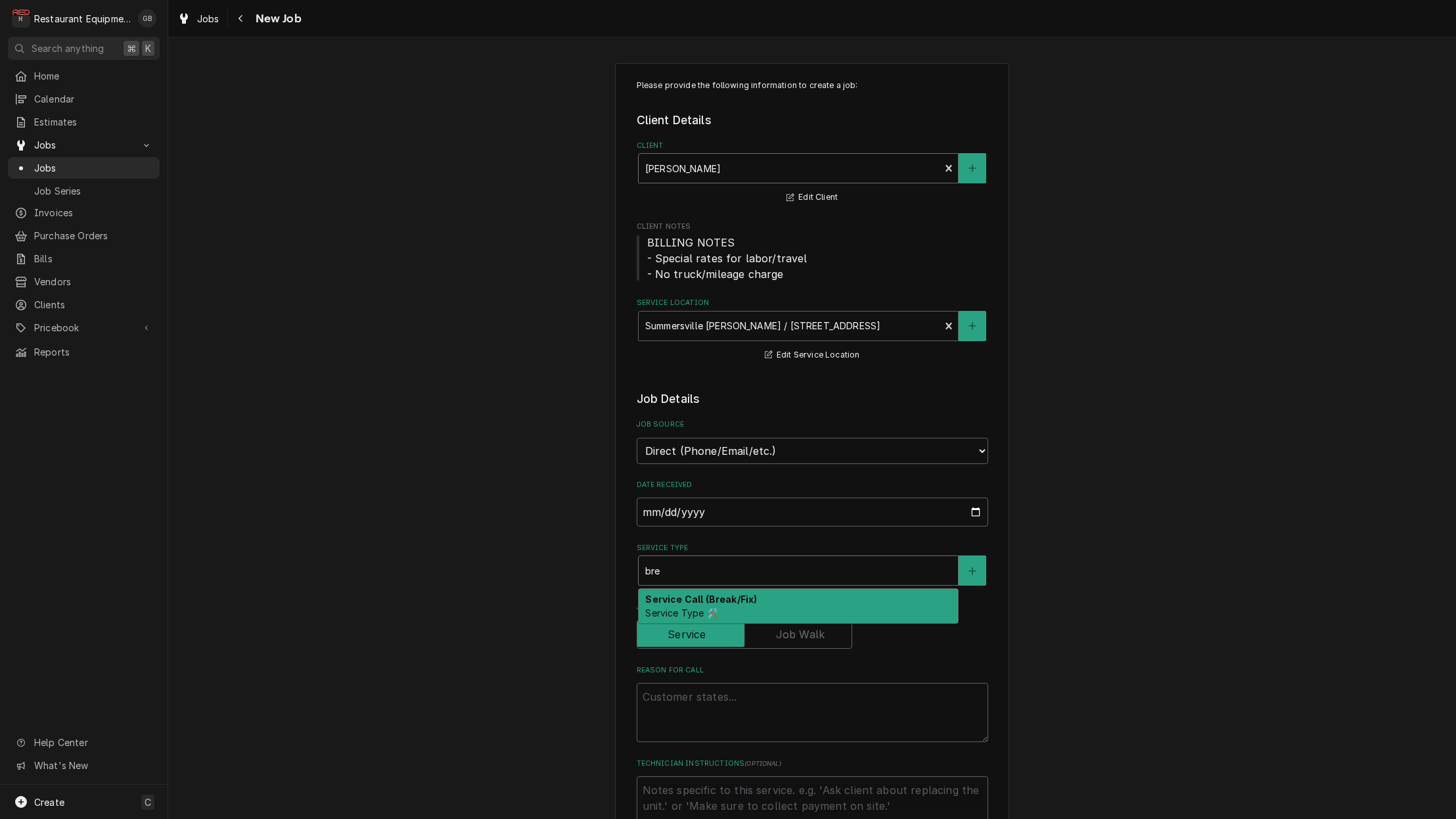
click at [689, 607] on span "Service Type 🛠️" at bounding box center [682, 612] width 73 height 11
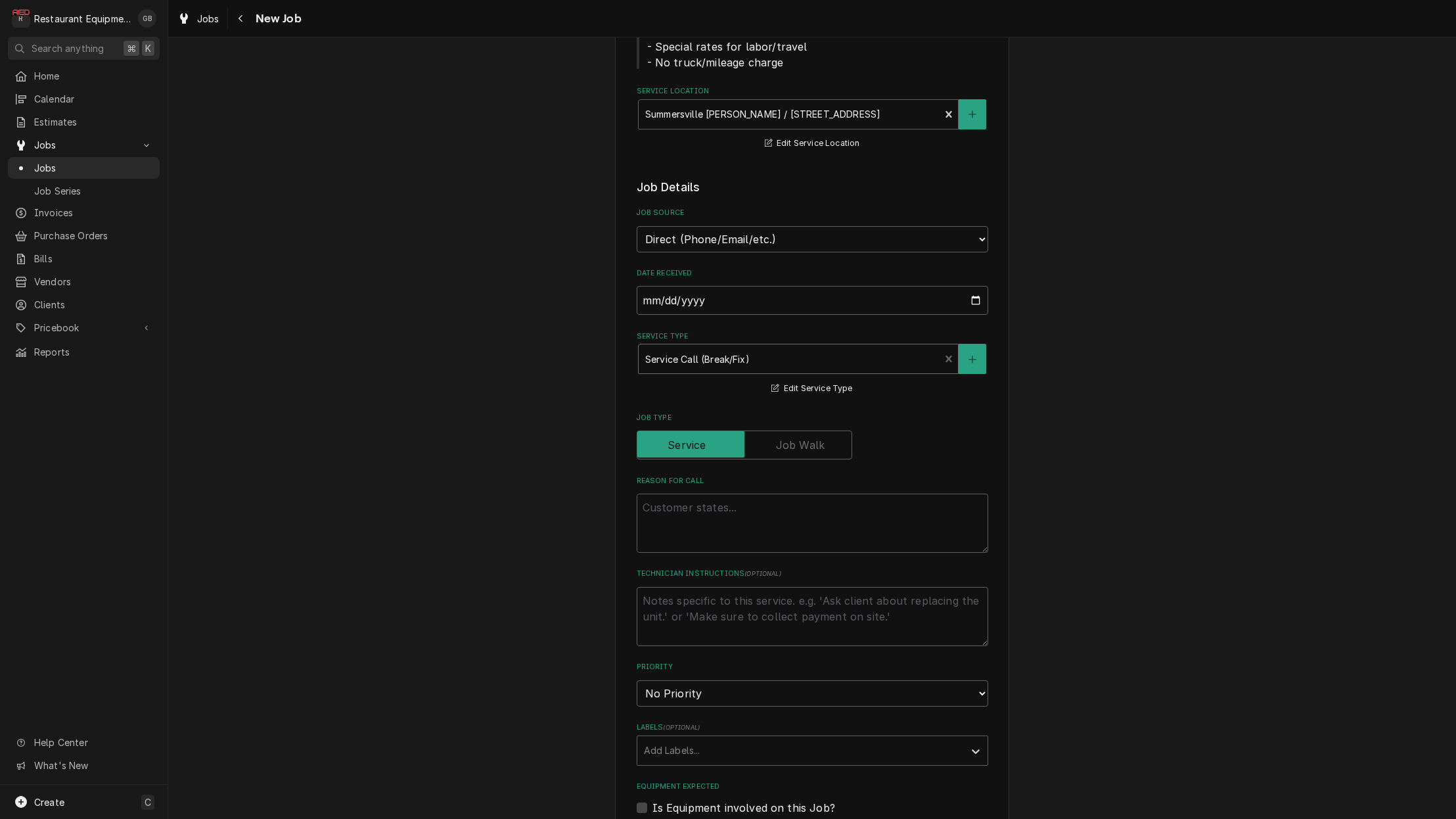
scroll to position [214, 0]
click at [660, 491] on textarea "Reason For Call" at bounding box center [813, 521] width 352 height 59
type textarea "x"
type textarea "f"
type textarea "x"
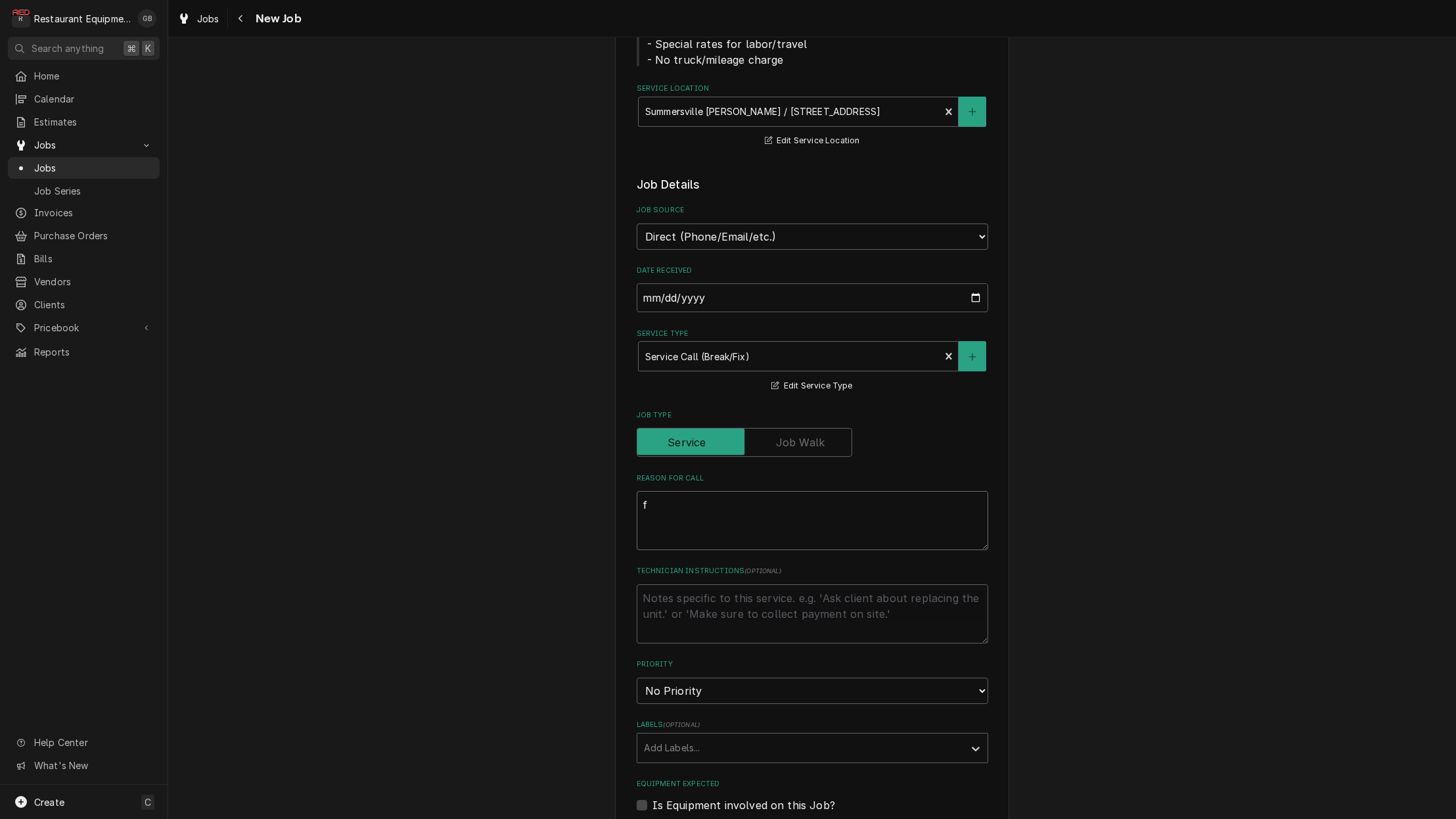
type textarea "fo"
type textarea "x"
type textarea "f"
type textarea "x"
type textarea "fr"
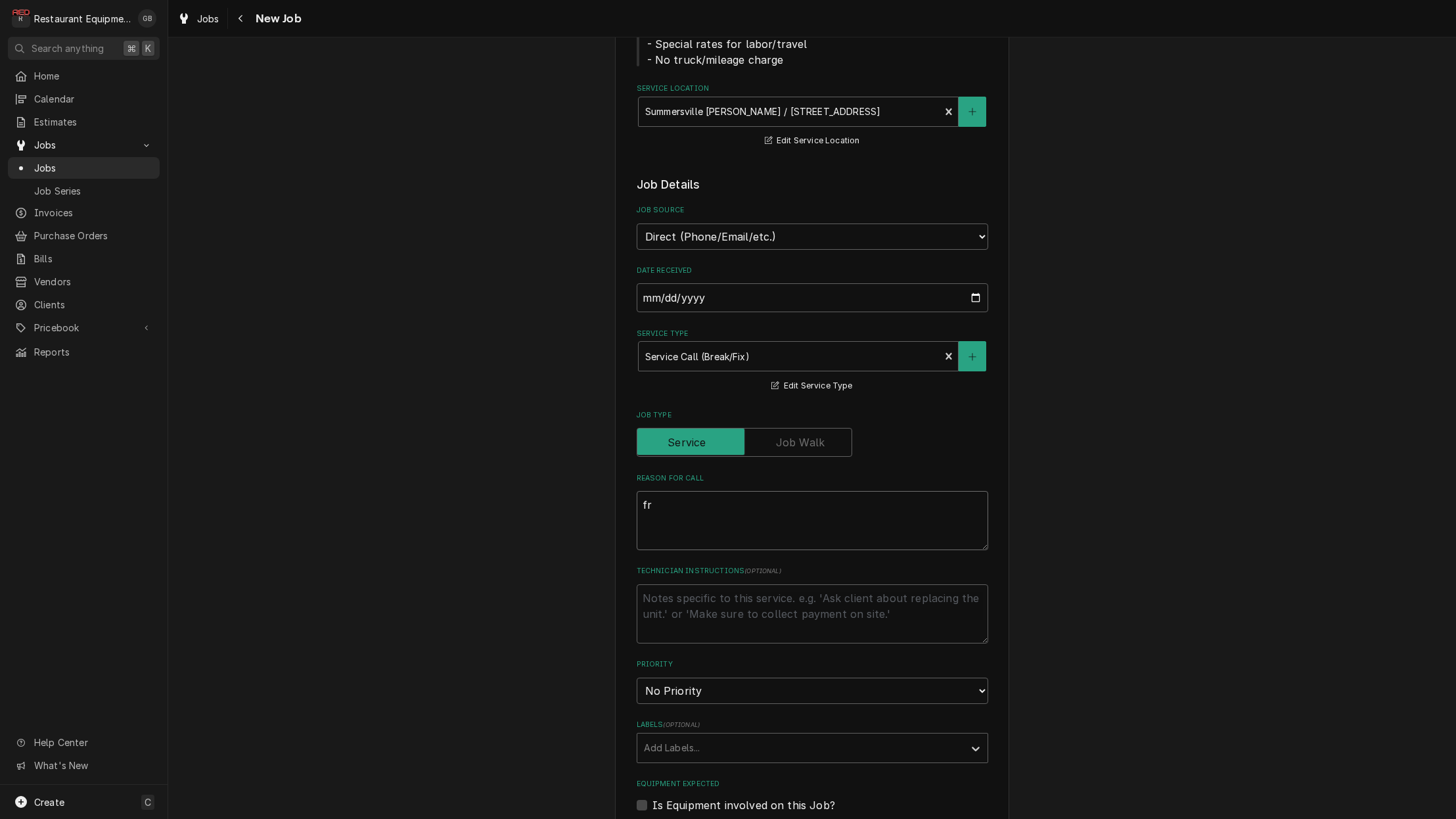
type textarea "x"
type textarea "fro"
type textarea "x"
type textarea "fron"
type textarea "x"
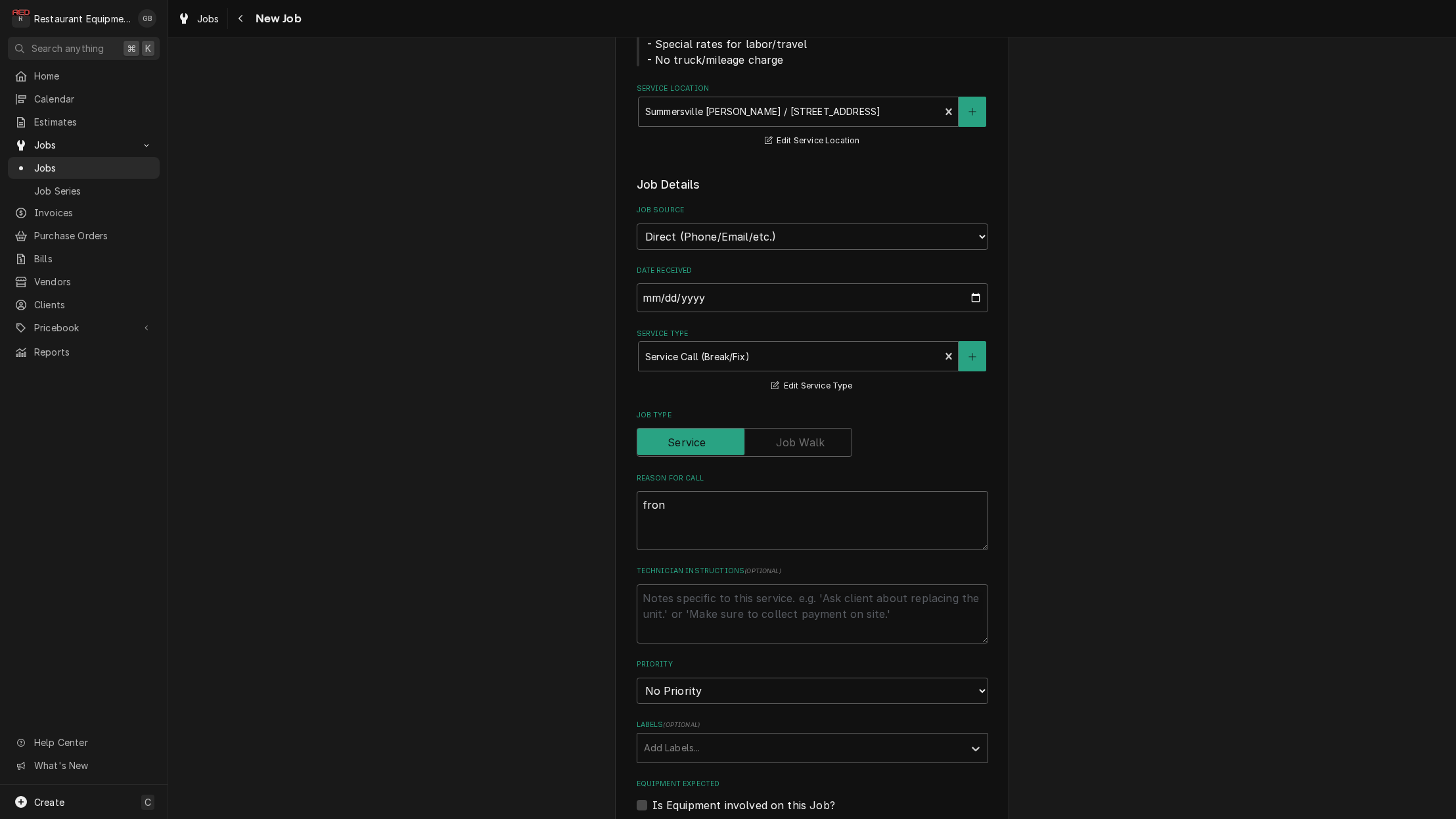
type textarea "front"
type textarea "x"
type textarea "front"
type textarea "x"
type textarea "front o"
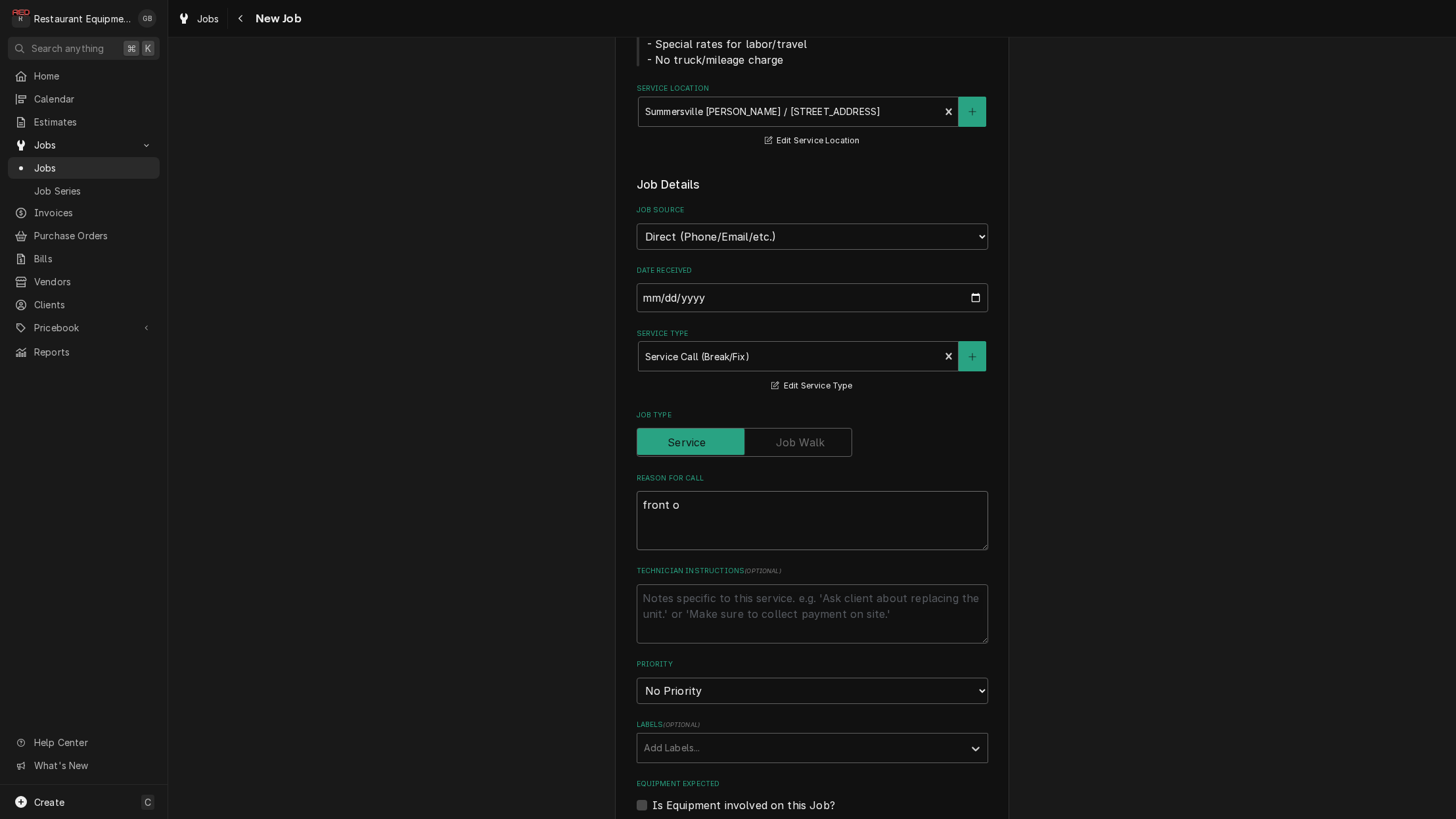
type textarea "x"
type textarea "front of"
type textarea "x"
type textarea "front of"
type textarea "x"
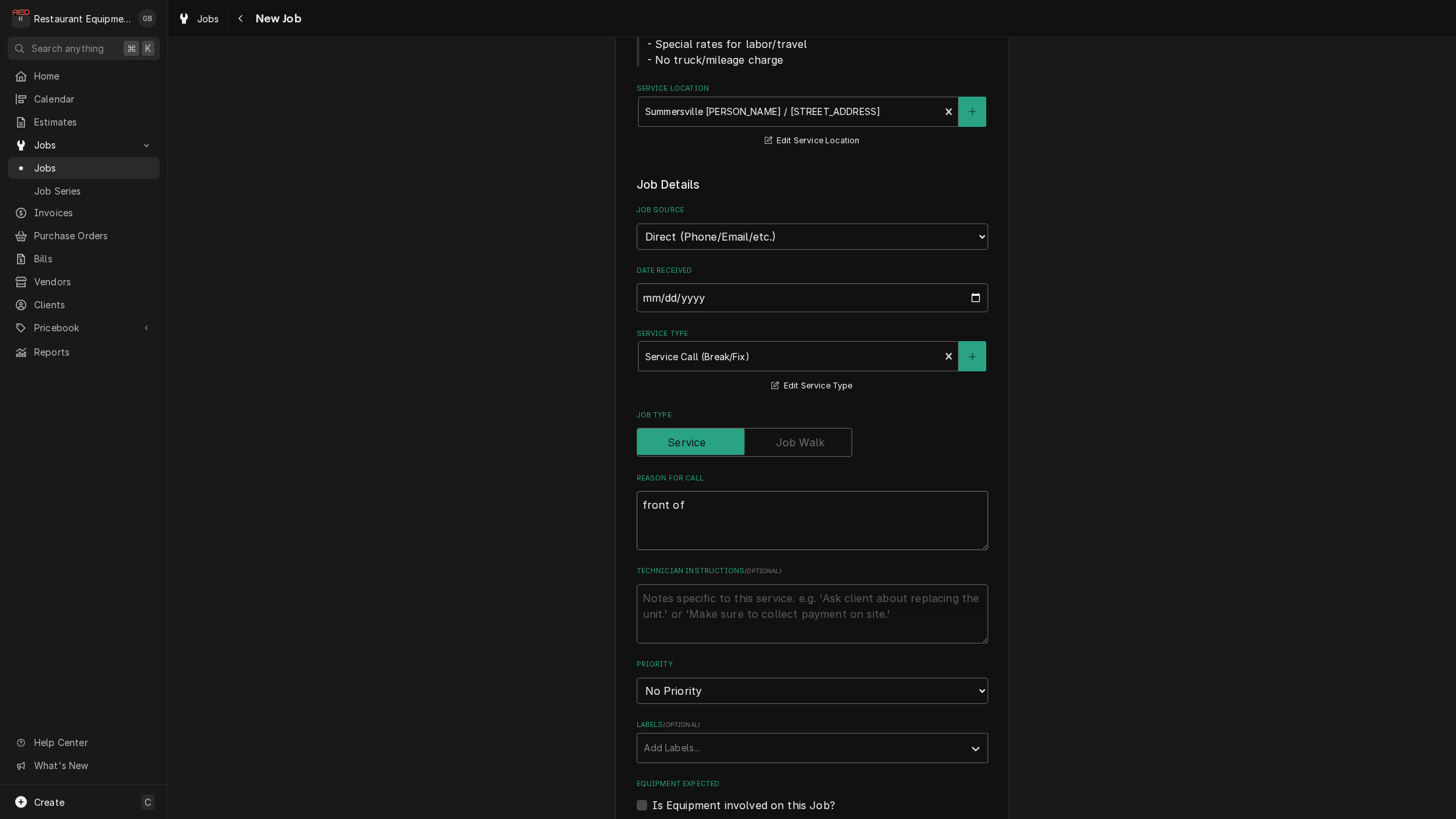
type textarea "front of h"
type textarea "x"
type textarea "front of ho"
type textarea "x"
type textarea "front of hou"
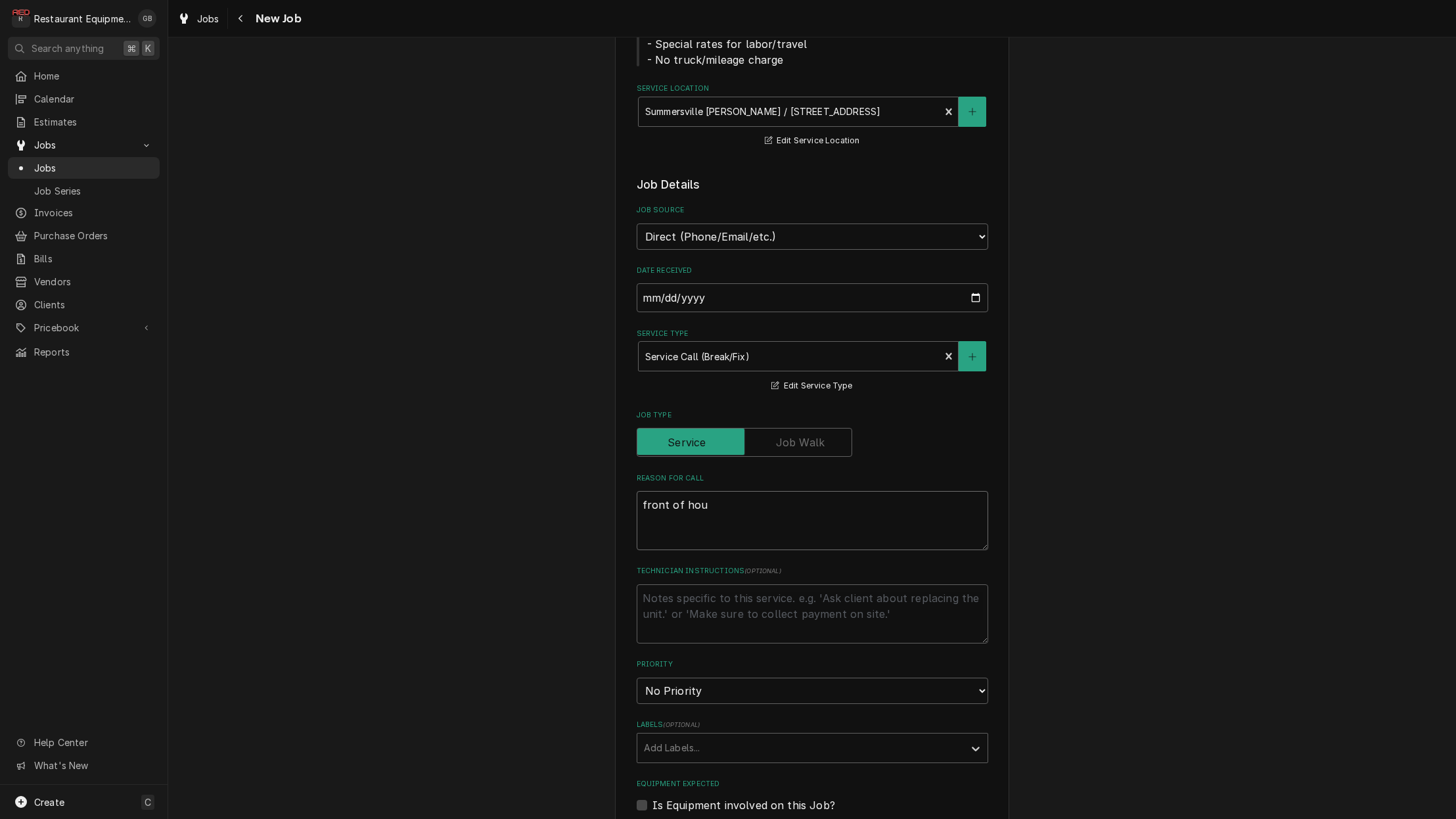
type textarea "x"
type textarea "front of hous"
type textarea "x"
type textarea "front of house"
type textarea "x"
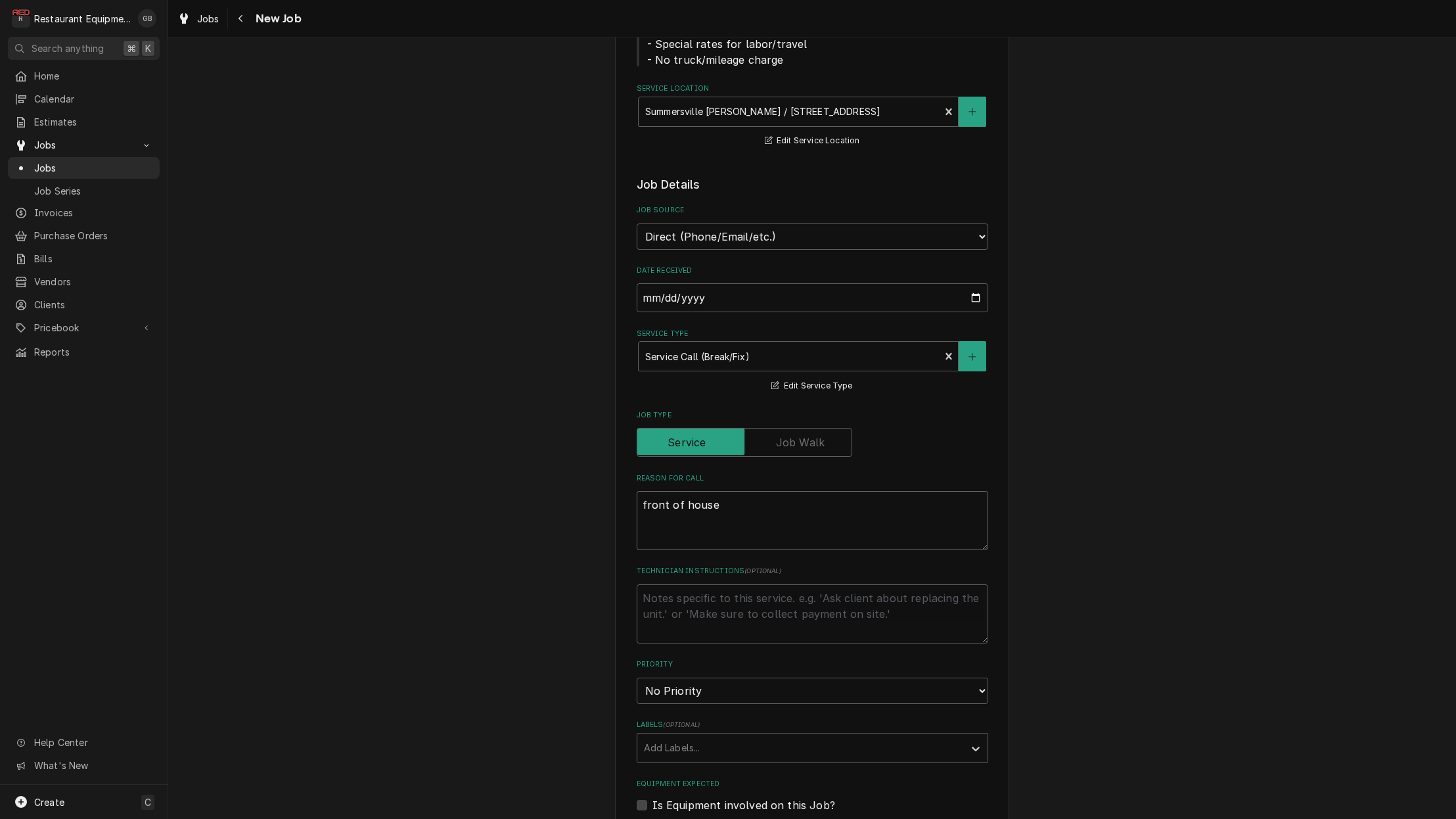
type textarea "front of house"
type textarea "x"
type textarea "front of house a"
type textarea "x"
type textarea "front of house an"
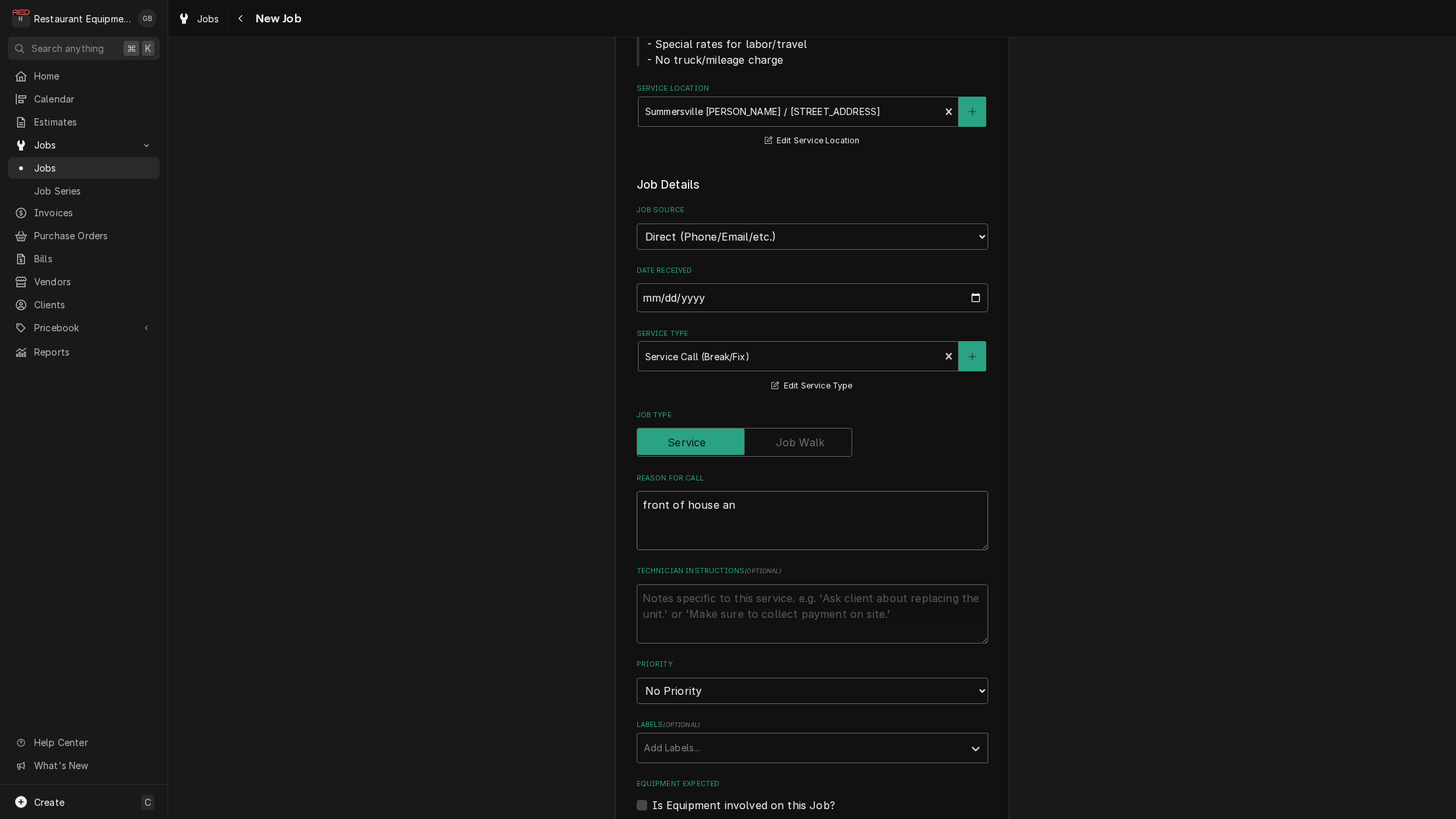
type textarea "x"
type textarea "front of house and"
type textarea "x"
type textarea "front of house and"
type textarea "x"
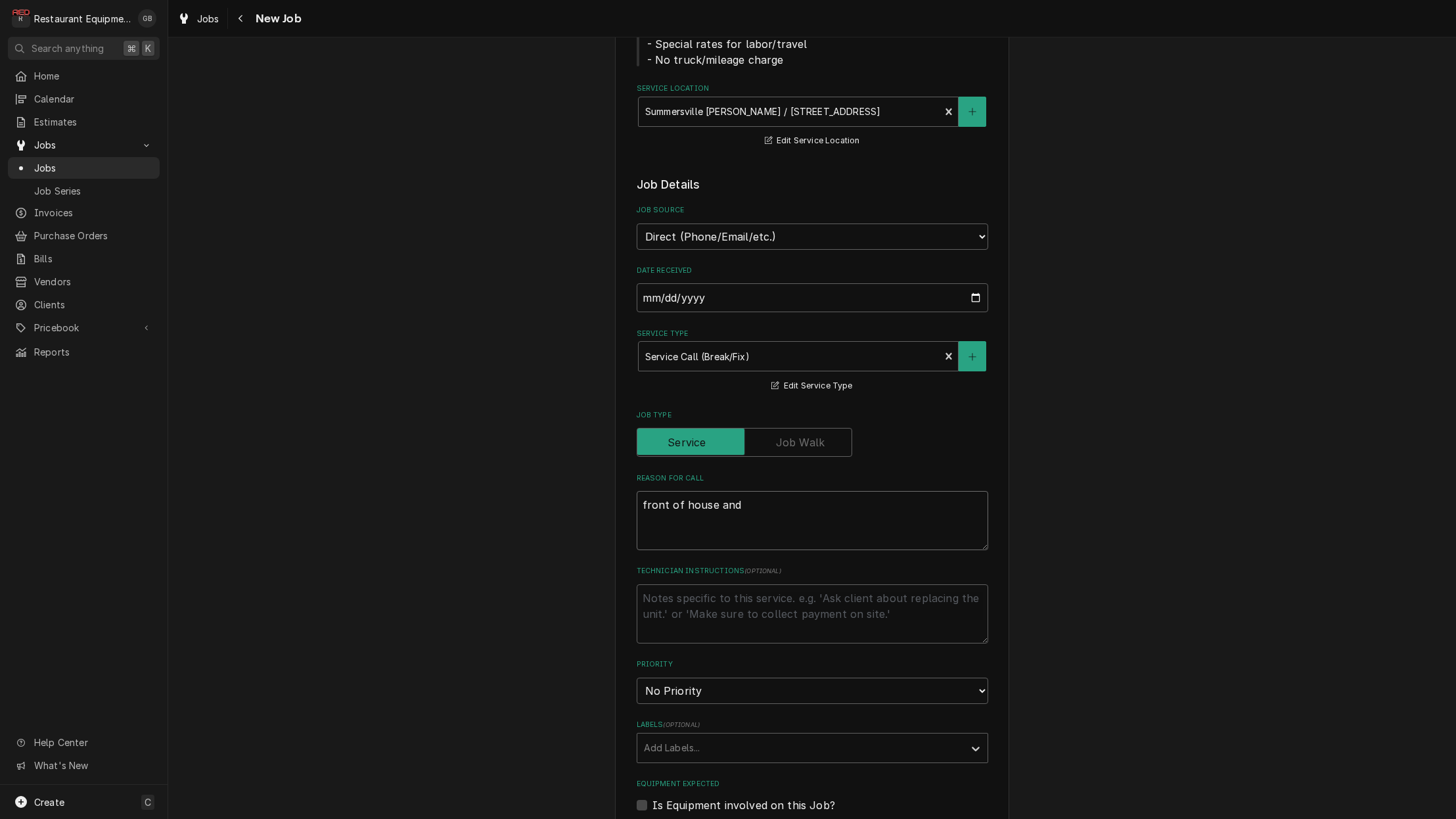
type textarea "front of house and b"
type textarea "x"
type textarea "front of house and ba"
type textarea "x"
type textarea "front of house and bac"
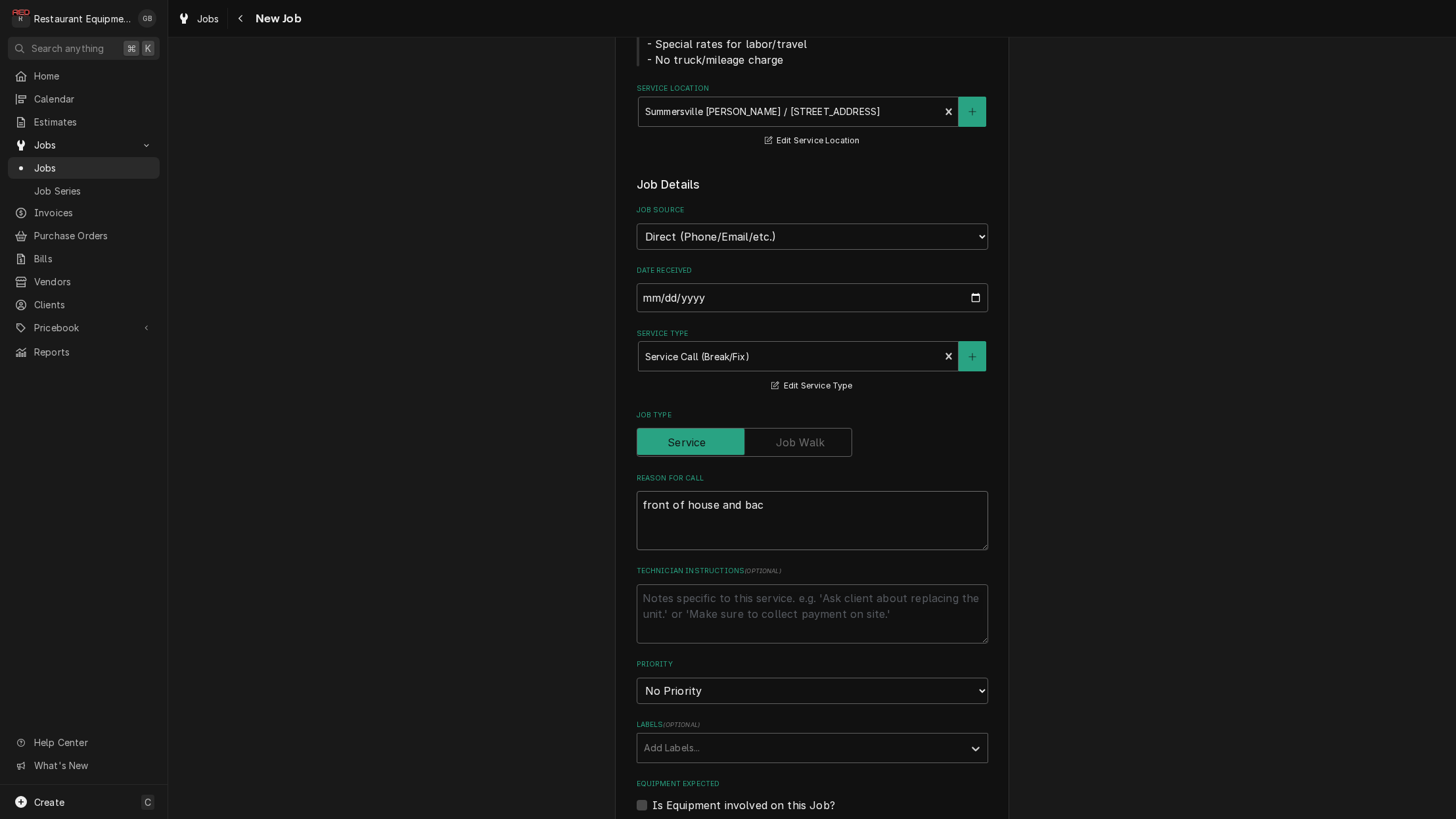
type textarea "x"
type textarea "front of house and back"
type textarea "x"
type textarea "front of house and back"
type textarea "x"
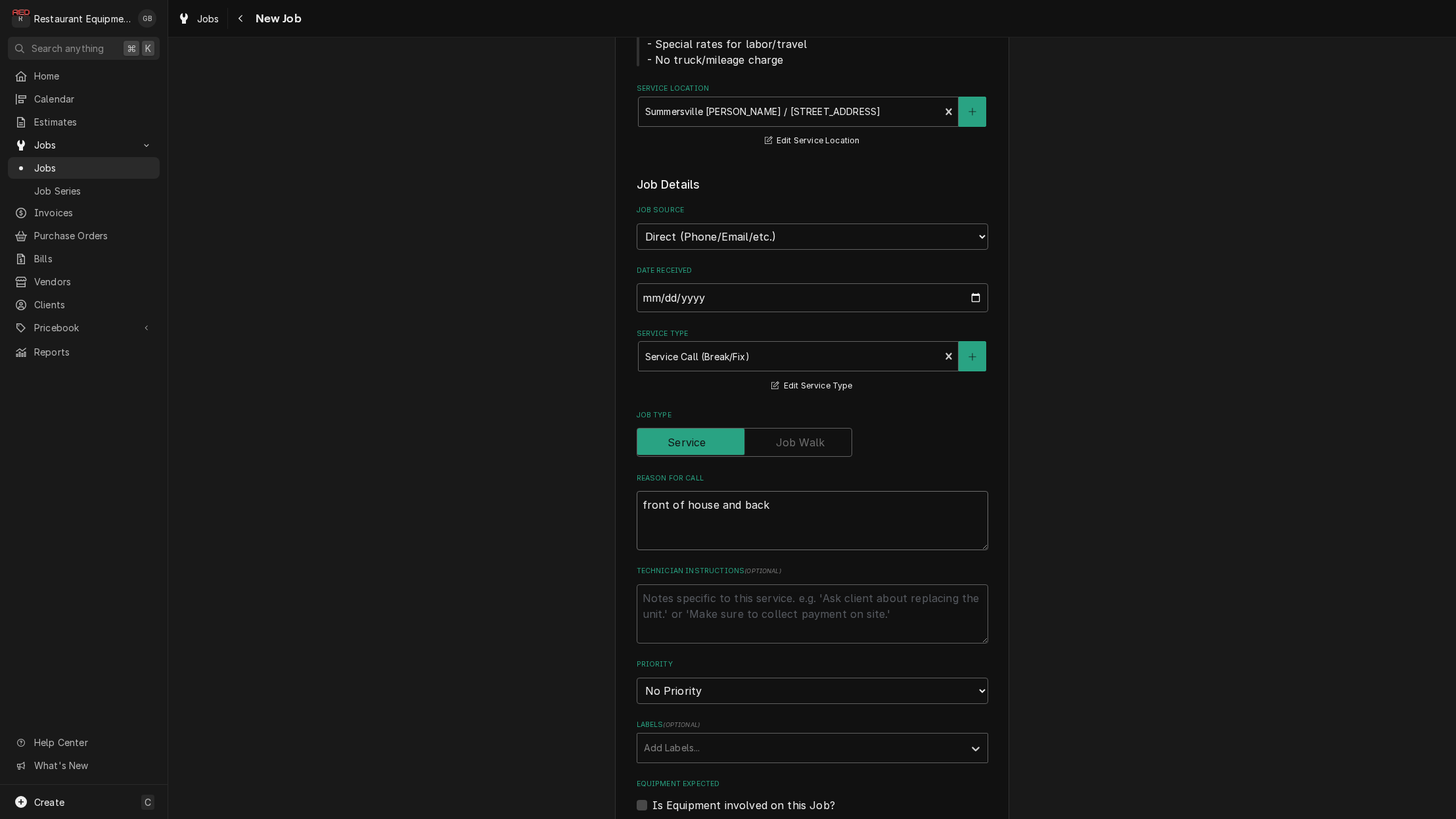
type textarea "front of house and back o"
type textarea "x"
type textarea "front of house and back of"
type textarea "x"
type textarea "front of house and back of"
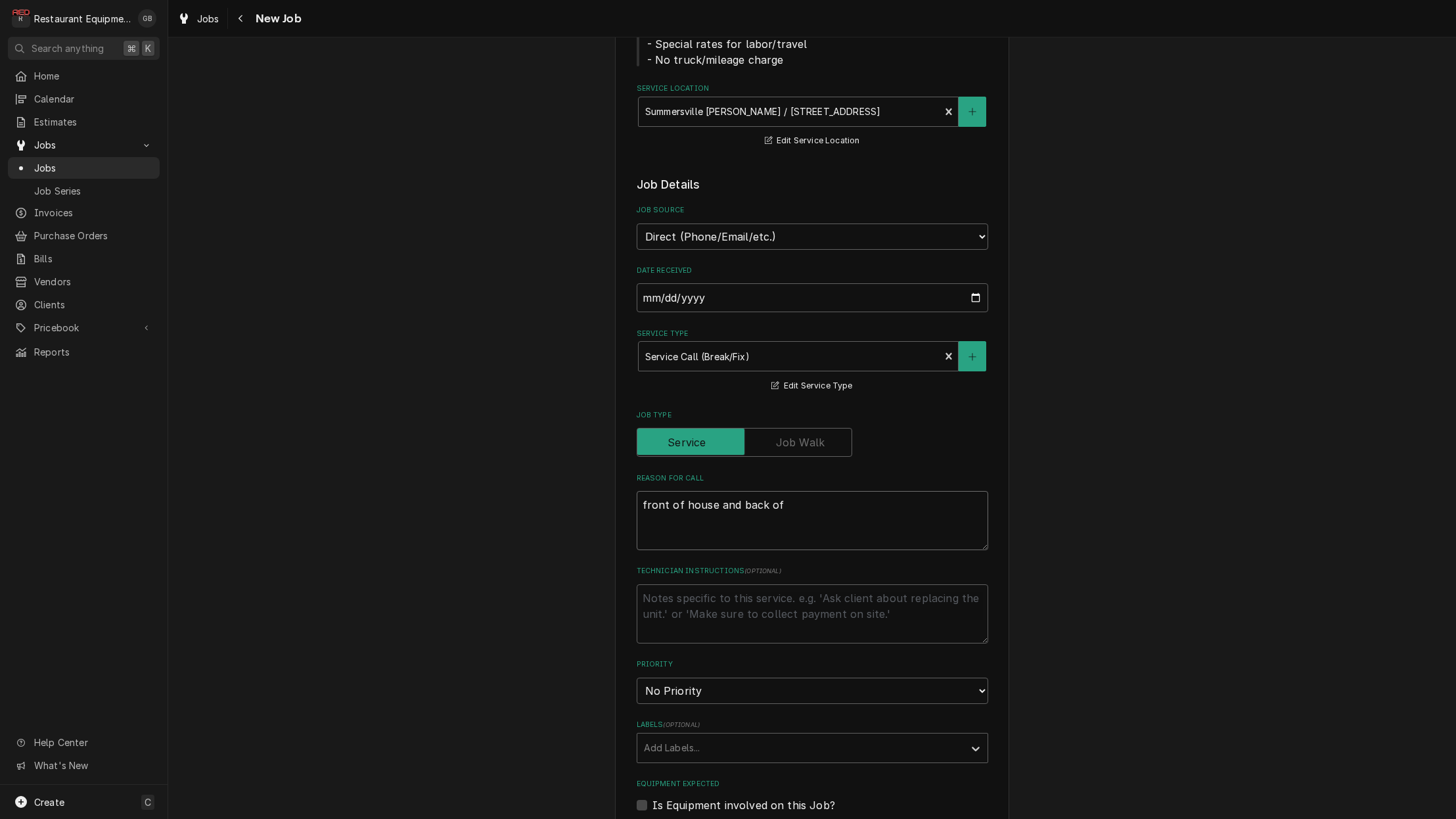
type textarea "x"
type textarea "front of house and back of h"
type textarea "x"
type textarea "front of house and back of ho"
type textarea "x"
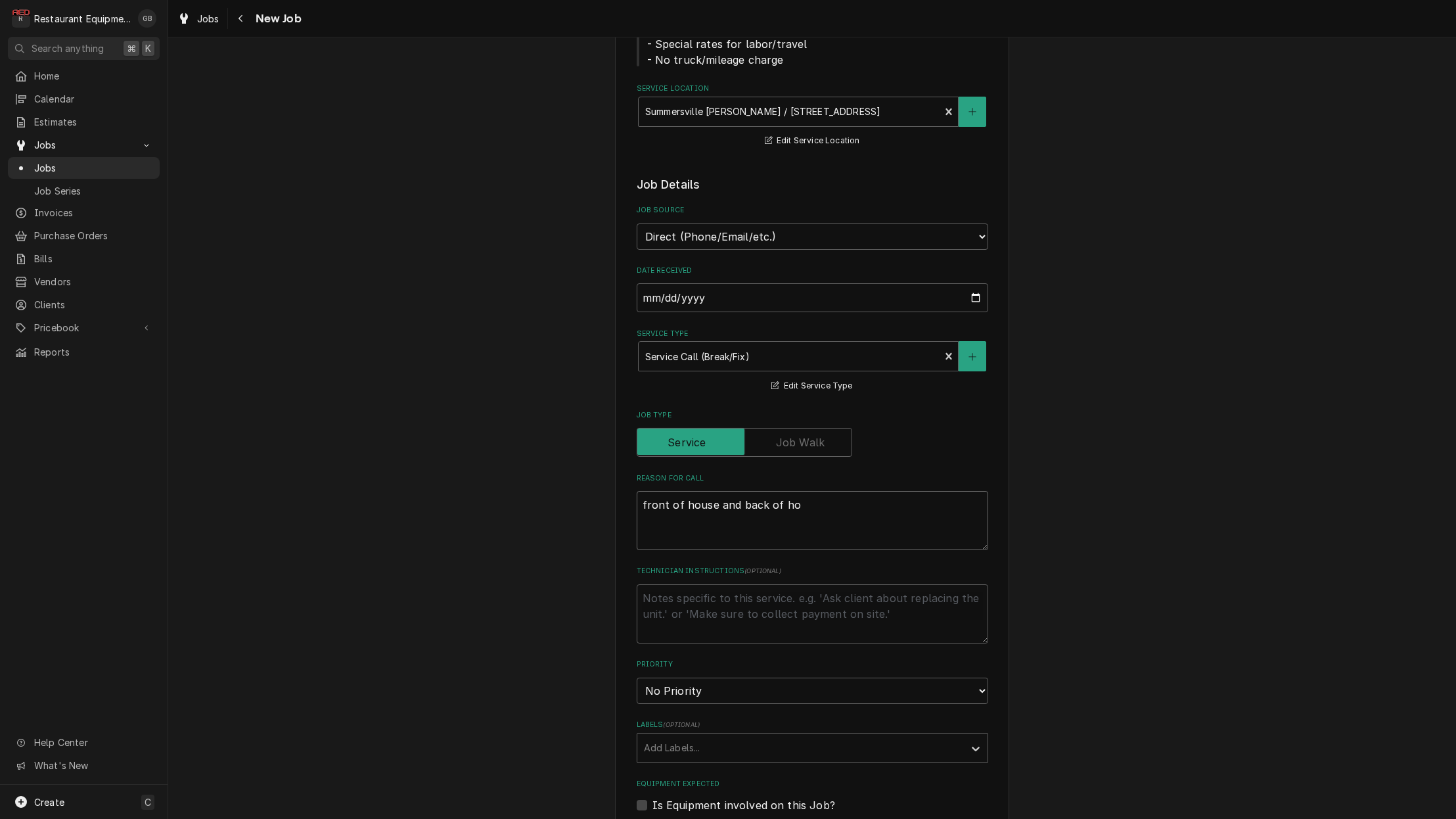
type textarea "front of house and back of hou"
type textarea "x"
type textarea "front of house and back of hous"
type textarea "x"
type textarea "front of house and back of house"
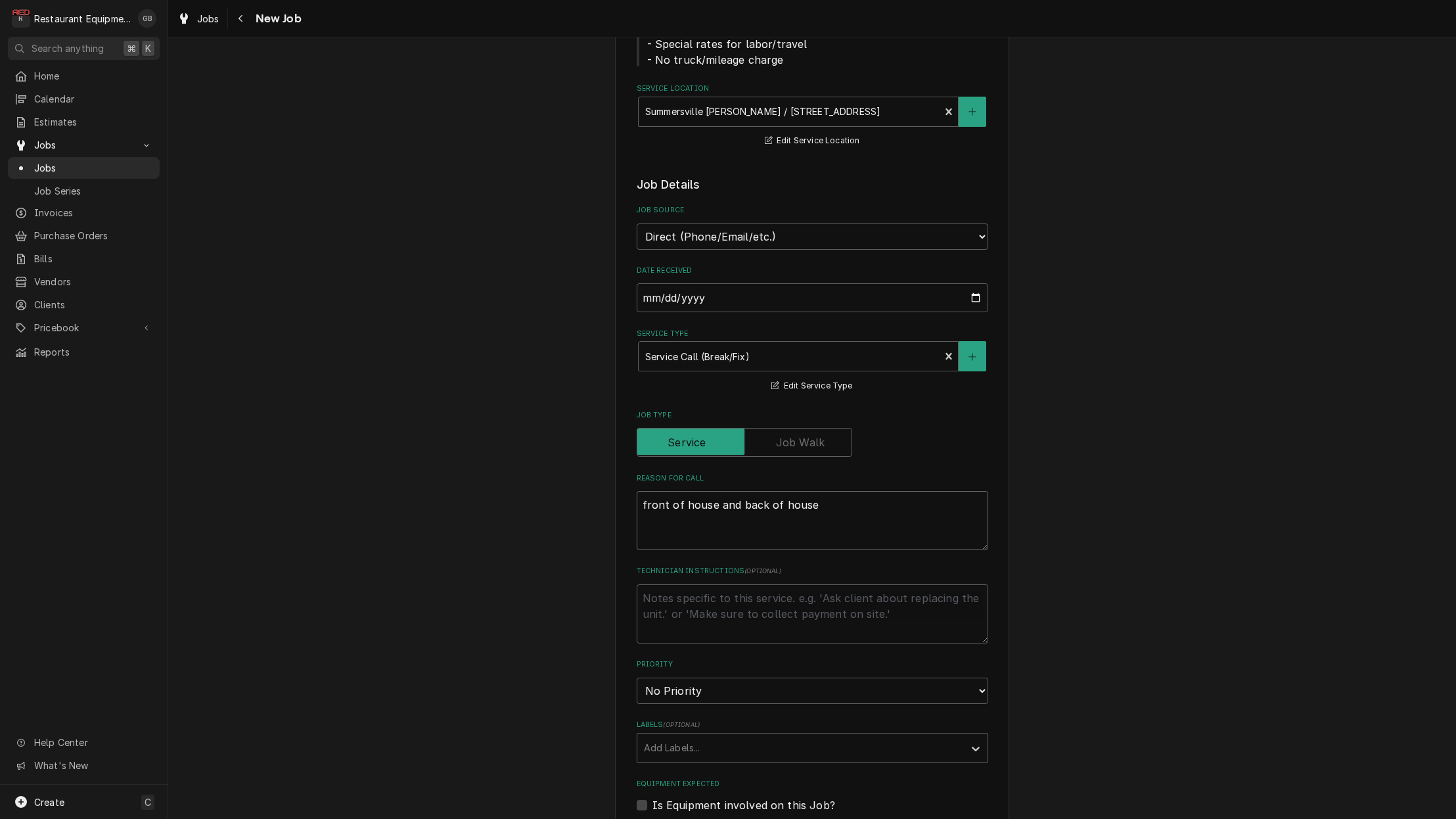
type textarea "x"
type textarea "front of house and back of house"
type textarea "x"
type textarea "front of house and back of house h"
type textarea "x"
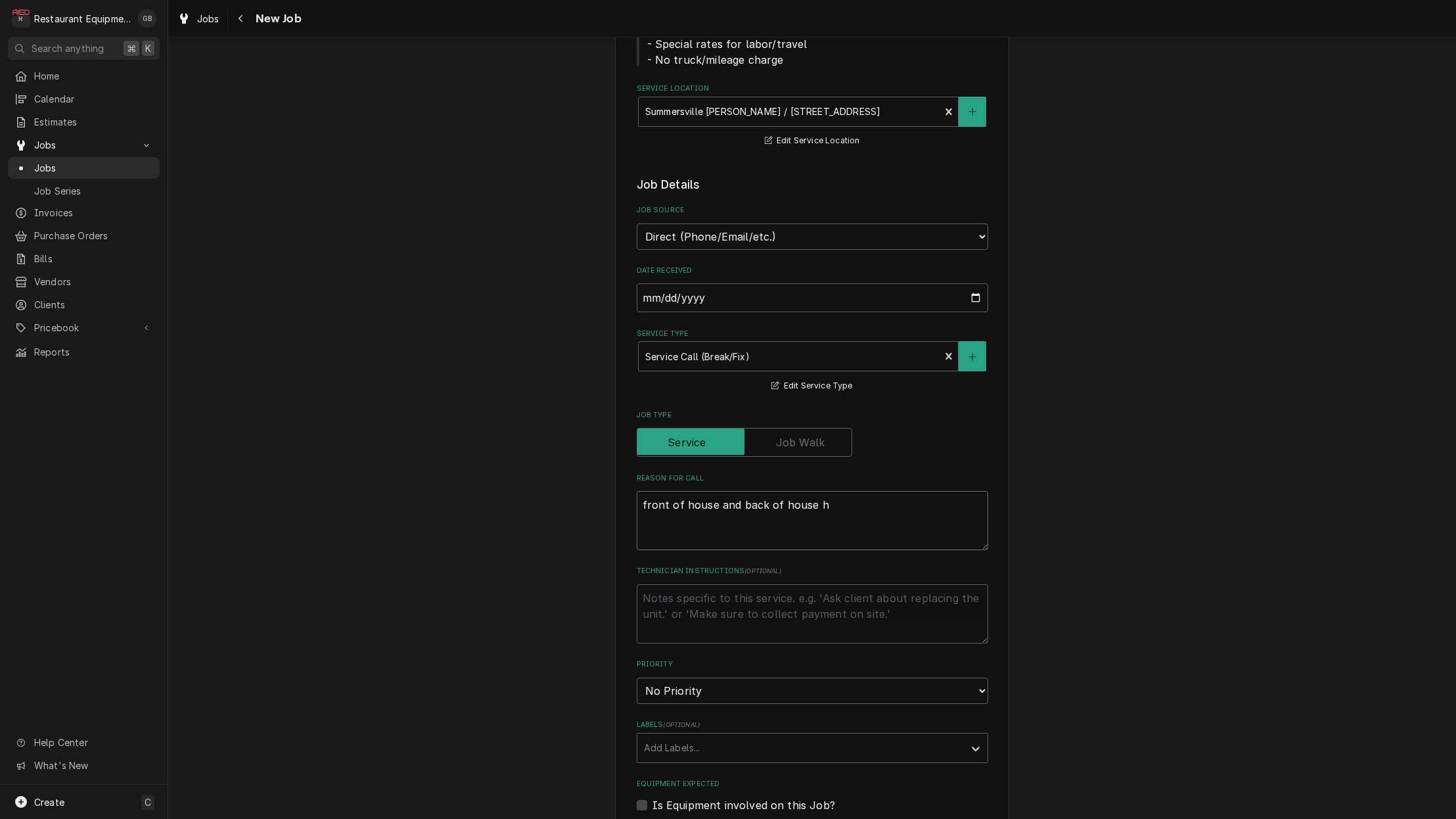
type textarea "front of house and back of house hv"
type textarea "x"
type textarea "front of house and back of house hva"
type textarea "x"
type textarea "front of house and back of house hvac"
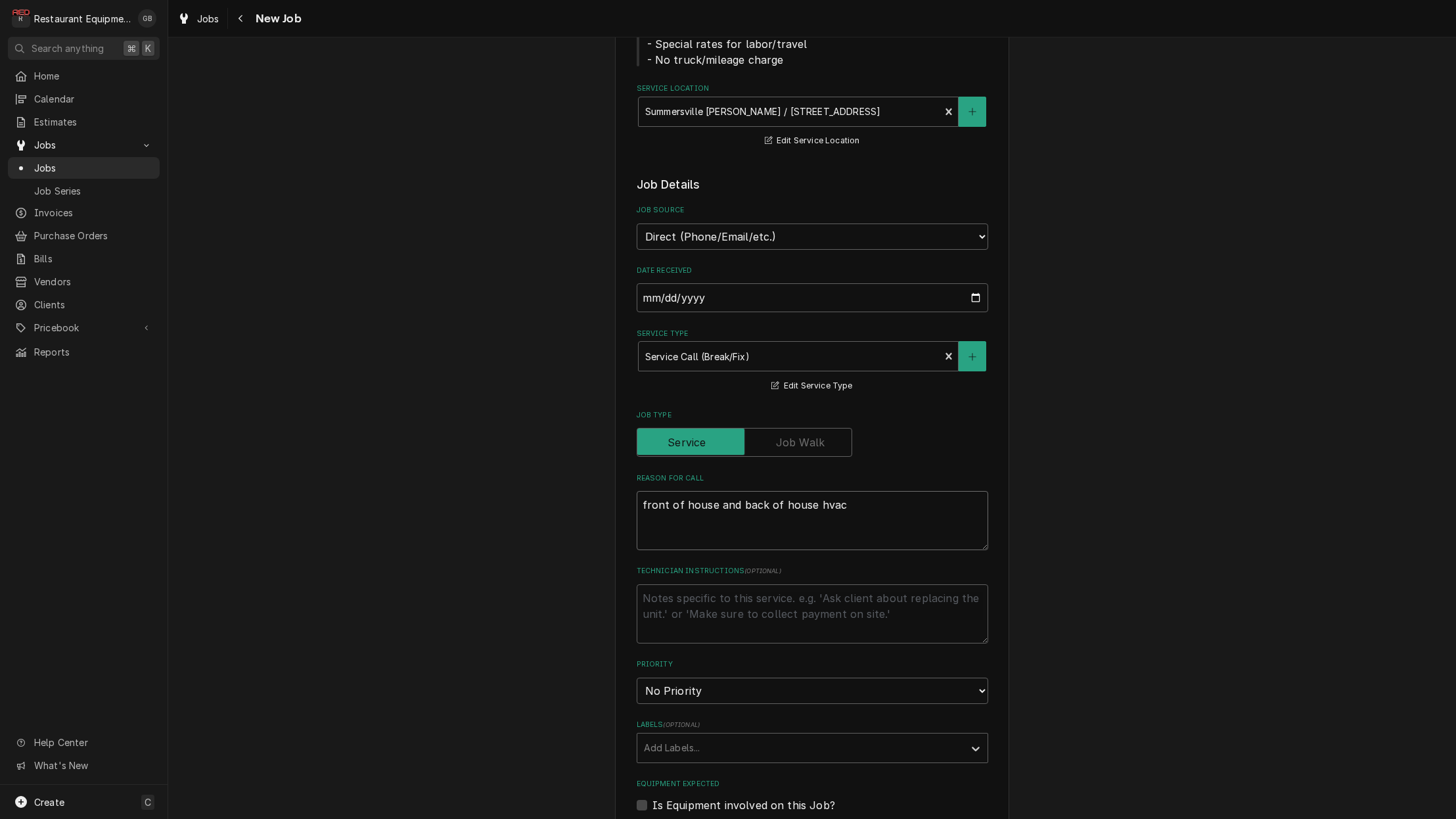
type textarea "x"
type textarea "front of house and back of house HVAC"
type textarea "x"
type textarea "front of house and back of house HVAC n"
type textarea "x"
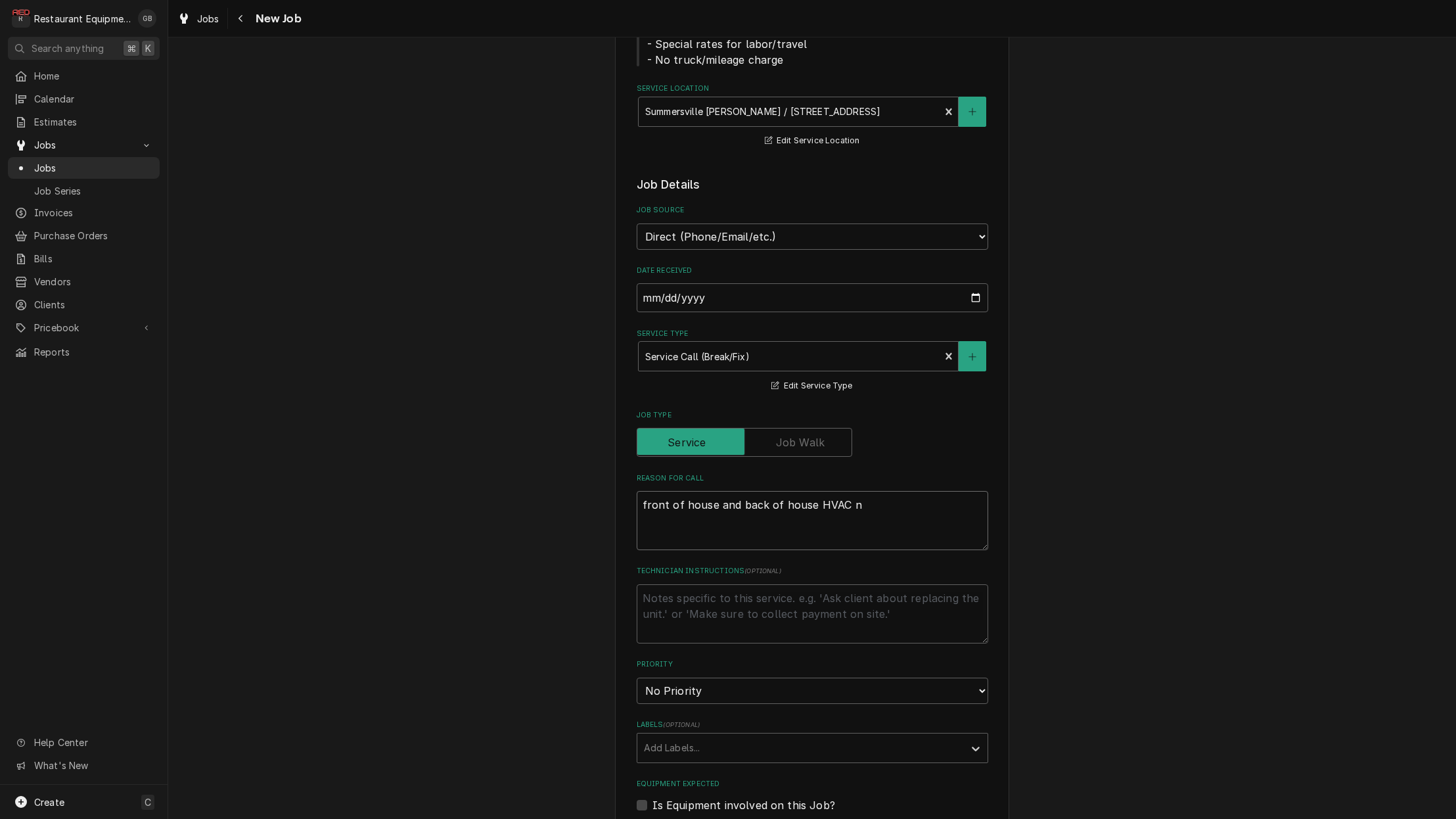
type textarea "front of house and back of house HVAC no"
type textarea "x"
type textarea "front of house and back of house HVAC not"
type textarea "x"
type textarea "front of house and back of house HVAC not"
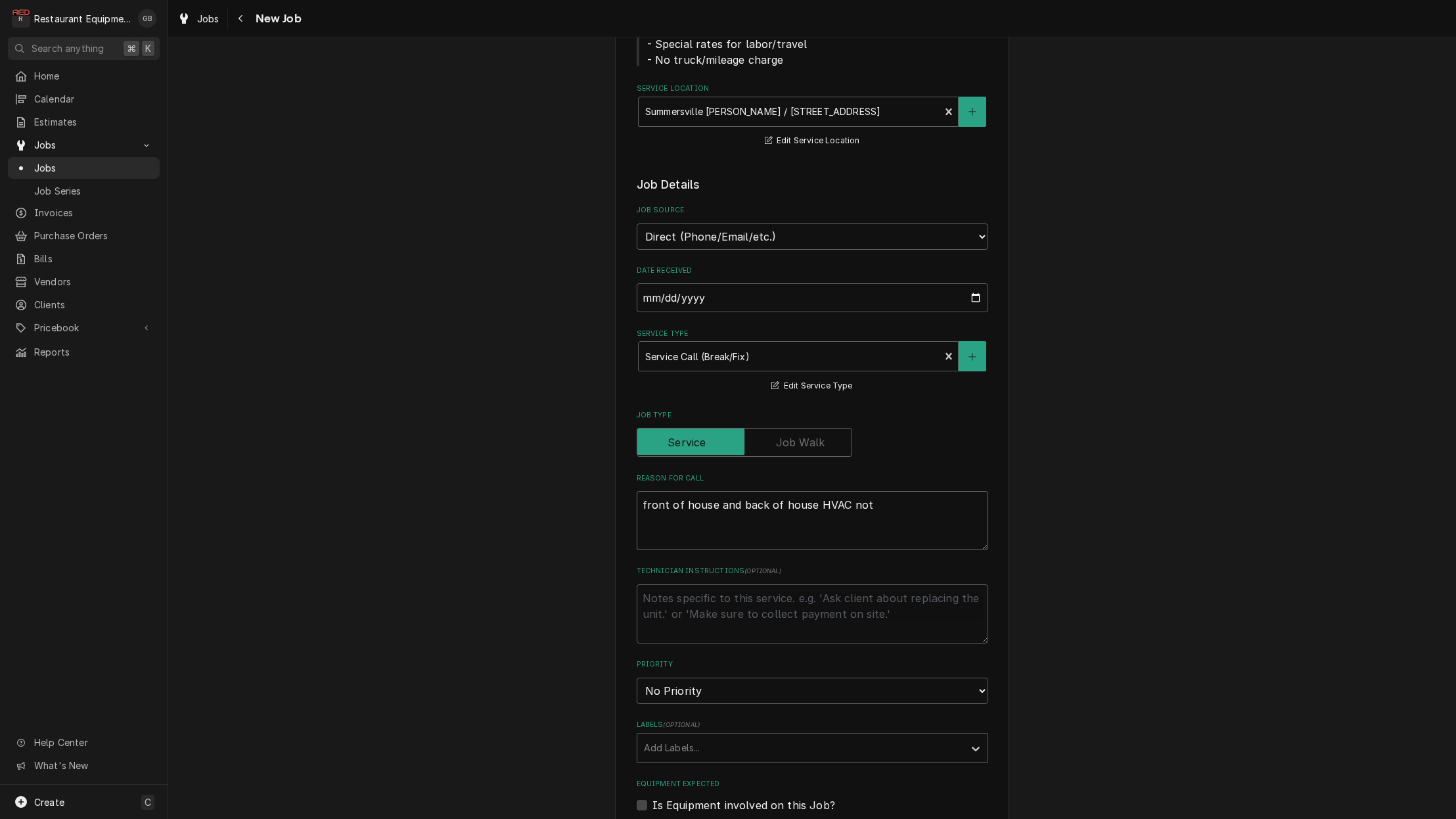
type textarea "x"
type textarea "front of house and back of house HVAC not w"
type textarea "x"
type textarea "front of house and back of house HVAC not wo"
type textarea "x"
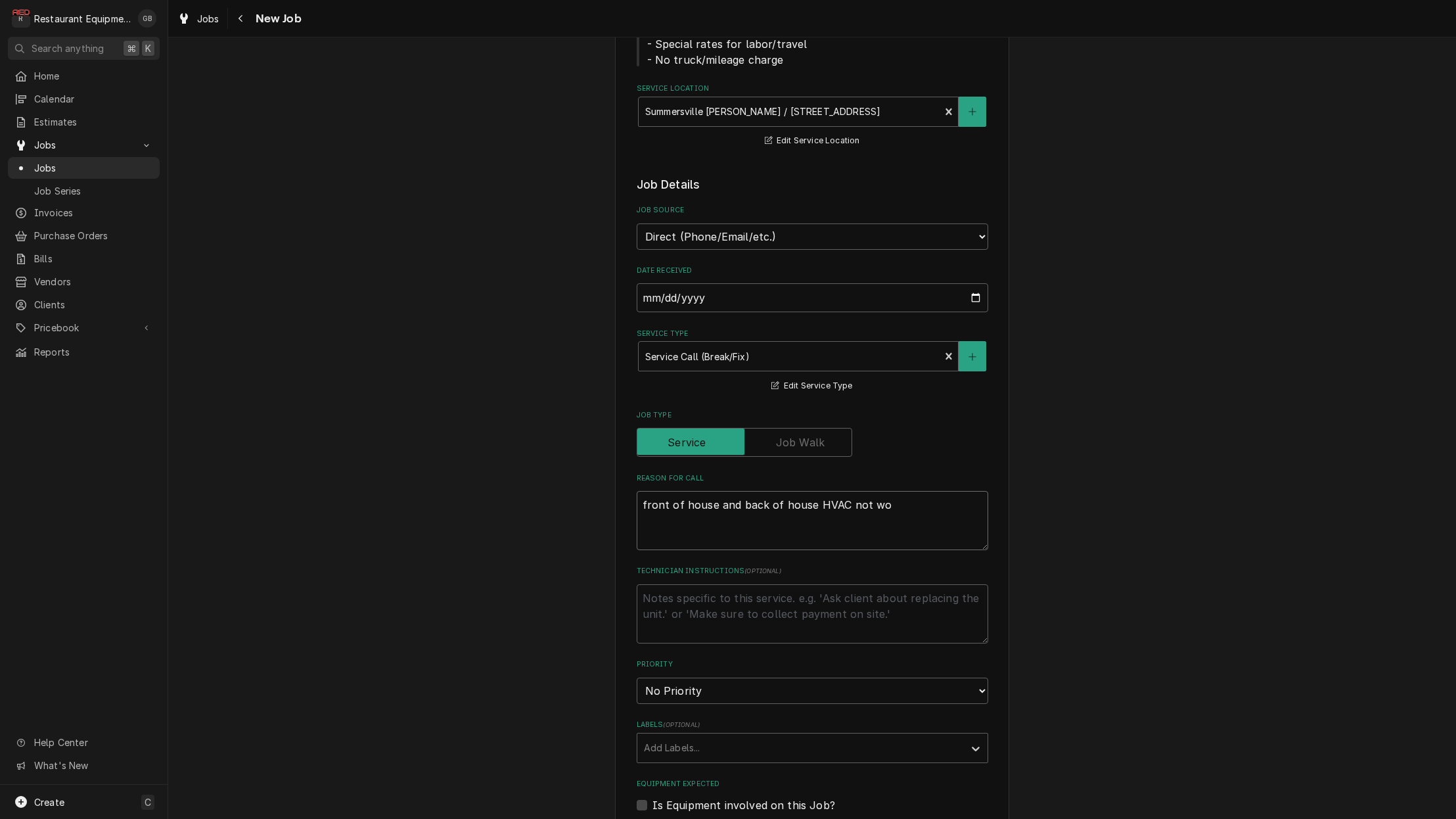
type textarea "front of house and back of house HVAC not wor"
type textarea "x"
type textarea "front of house and back of house HVAC not work"
type textarea "x"
type textarea "front of house and back of house HVAC not worki"
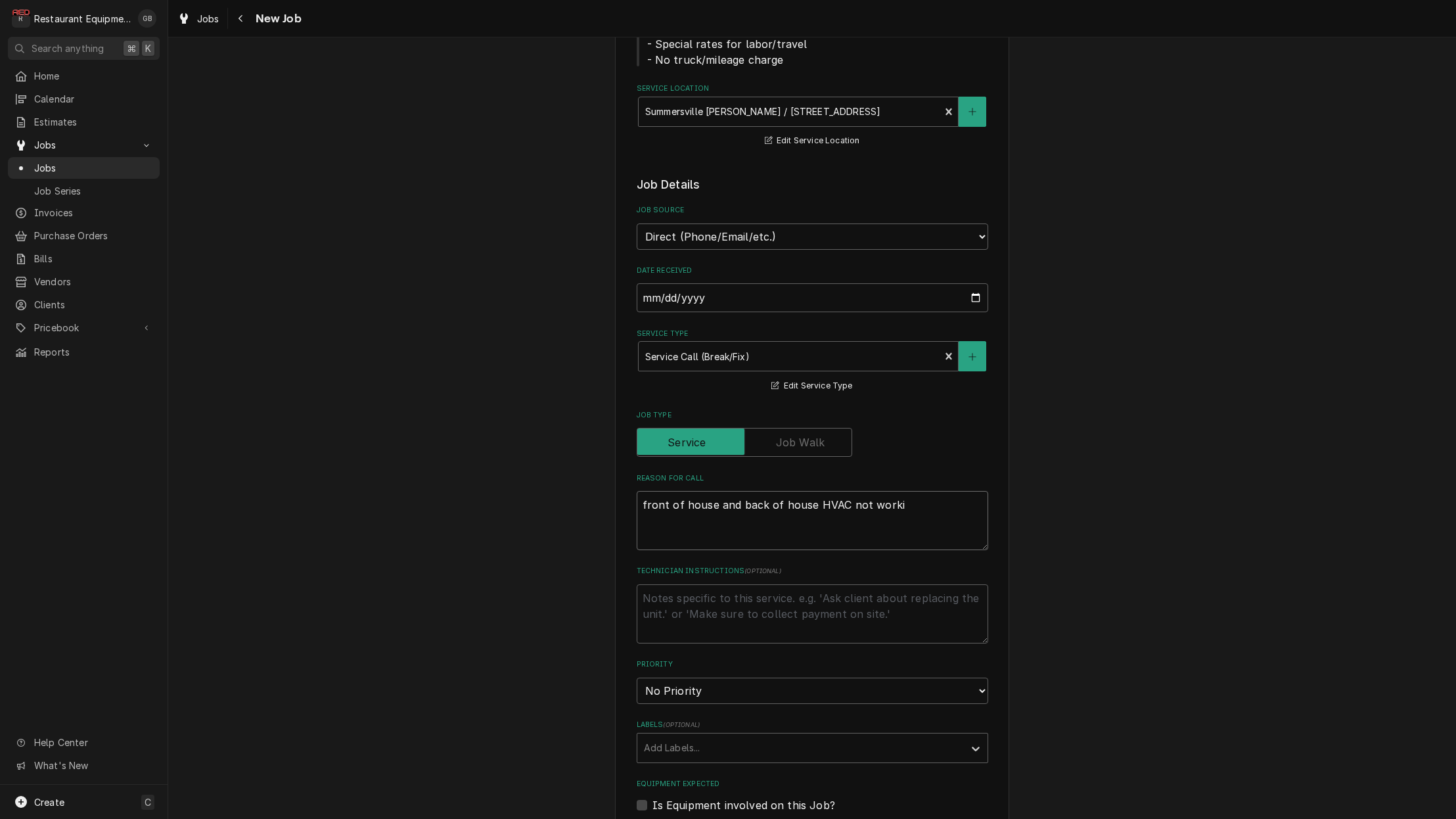
type textarea "x"
type textarea "front of house and back of house HVAC not workin"
type textarea "x"
type textarea "front of house and back of house HVAC not working"
type textarea "x"
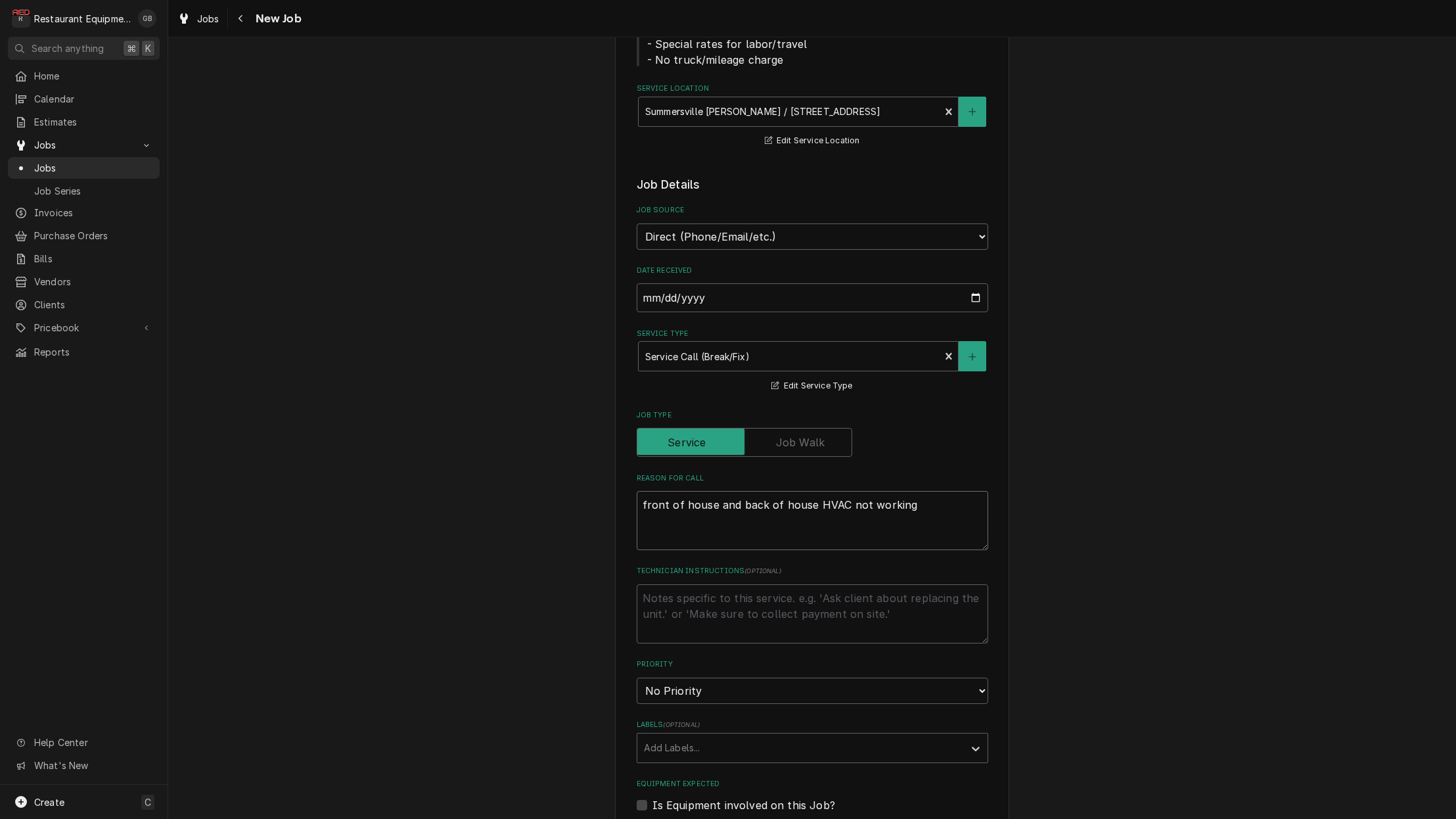
type textarea "front of house and back of house HVAC not working"
type textarea "x"
type textarea "front of house and back of house HVAC not working f"
type textarea "x"
type textarea "front of house and back of house HVAC not working fc"
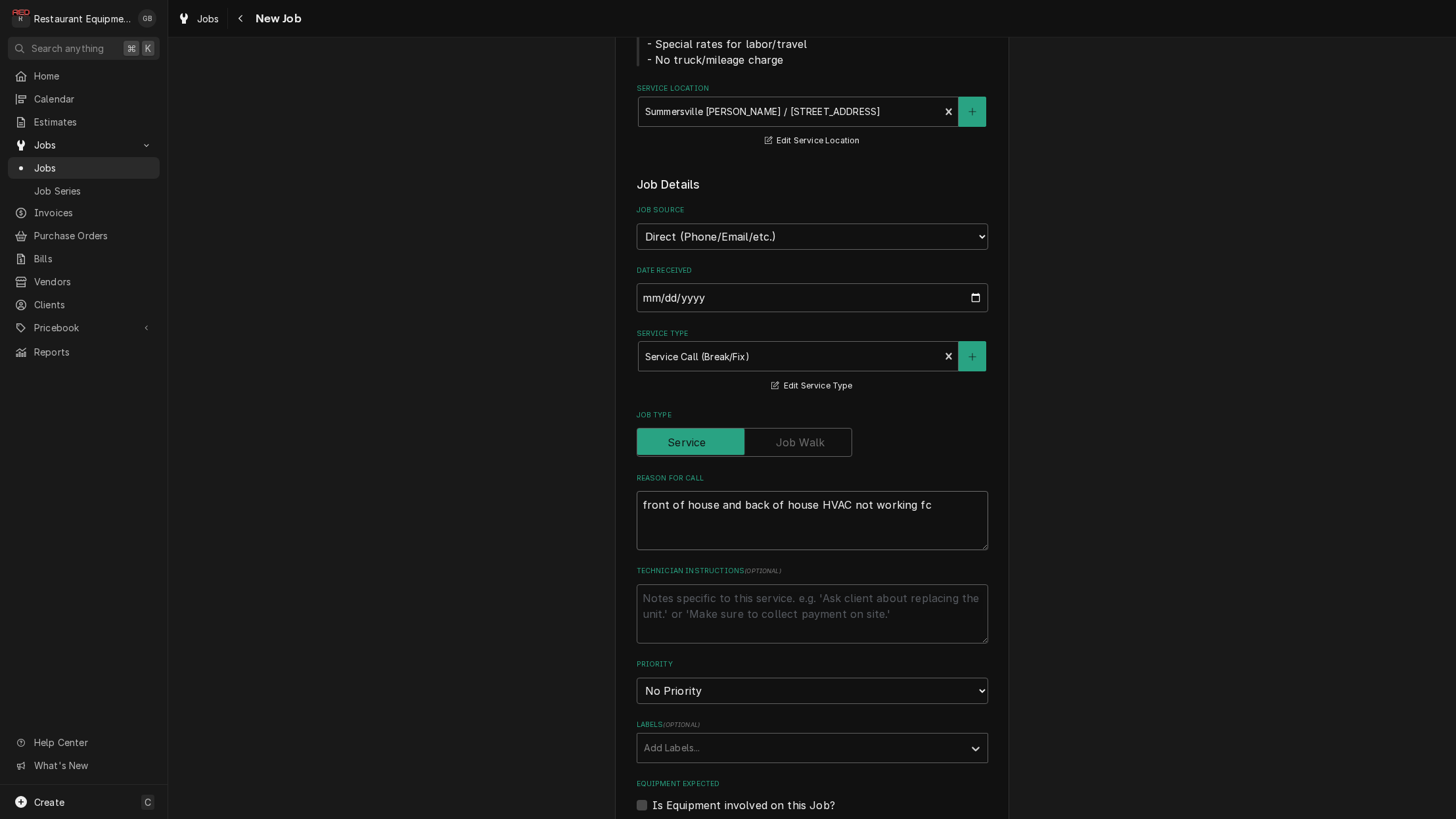
type textarea "x"
type textarea "front of house and back of house HVAC not working fco"
type textarea "x"
type textarea "front of house and back of house HVAC not working fcor"
type textarea "x"
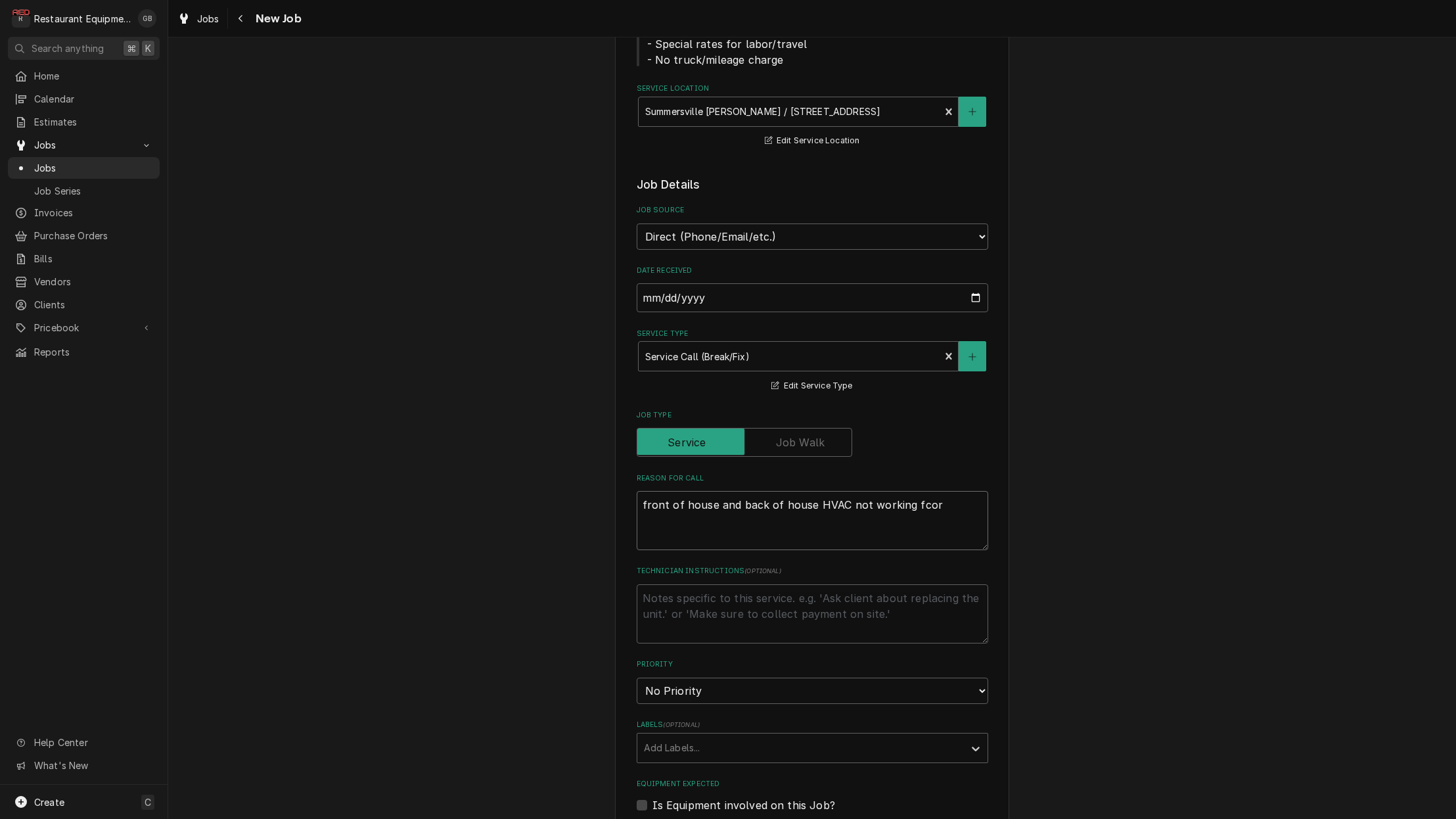
type textarea "front of house and back of house HVAC not working fcorr"
type textarea "x"
type textarea "front of house and back of house HVAC not working fcorre"
type textarea "x"
type textarea "front of house and back of house HVAC not working fcorrec"
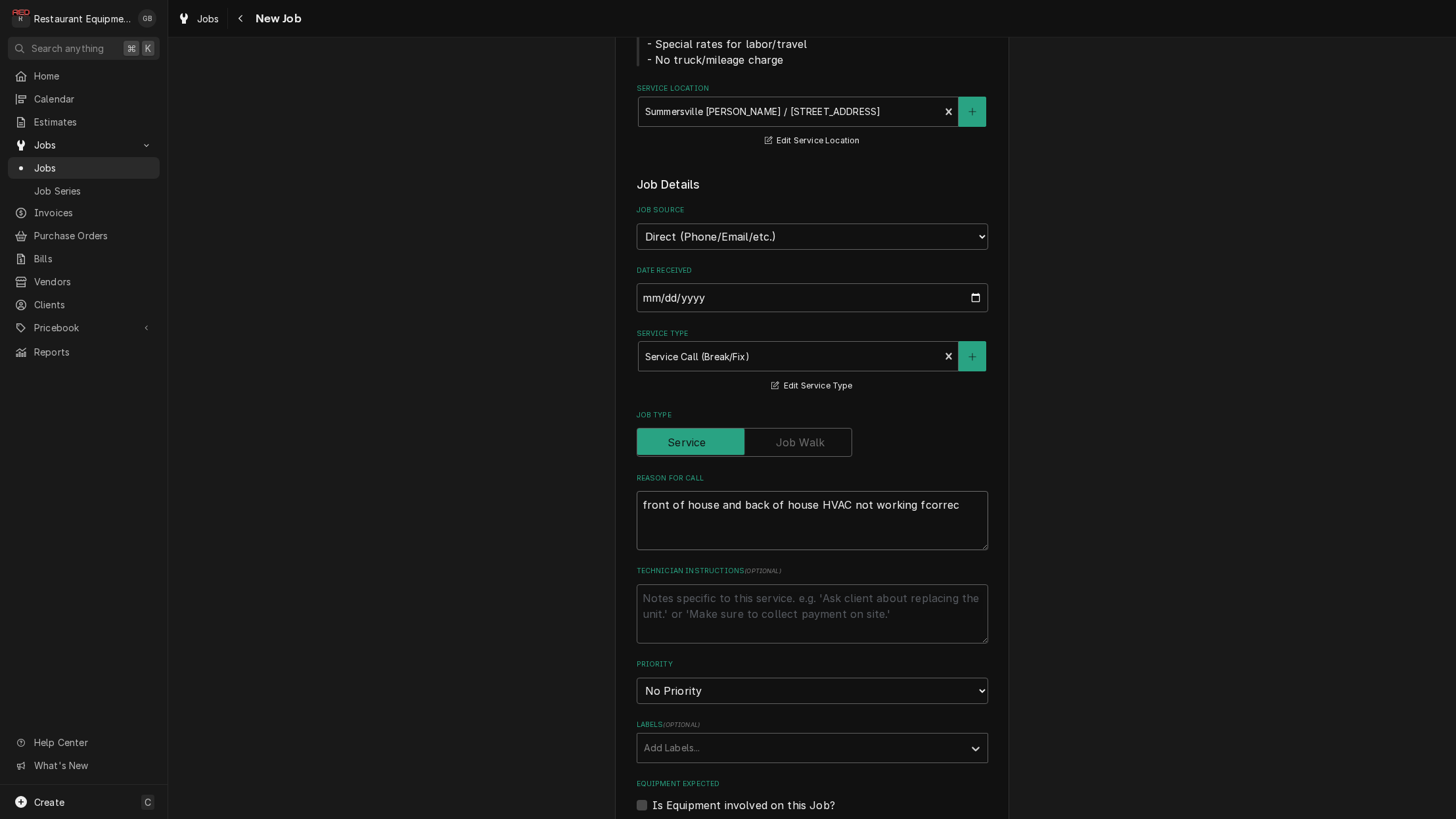
type textarea "x"
type textarea "front of house and back of house HVAC not working fcorrect"
type textarea "x"
type textarea "front of house and back of house HVAC not working fcorrectl"
type textarea "x"
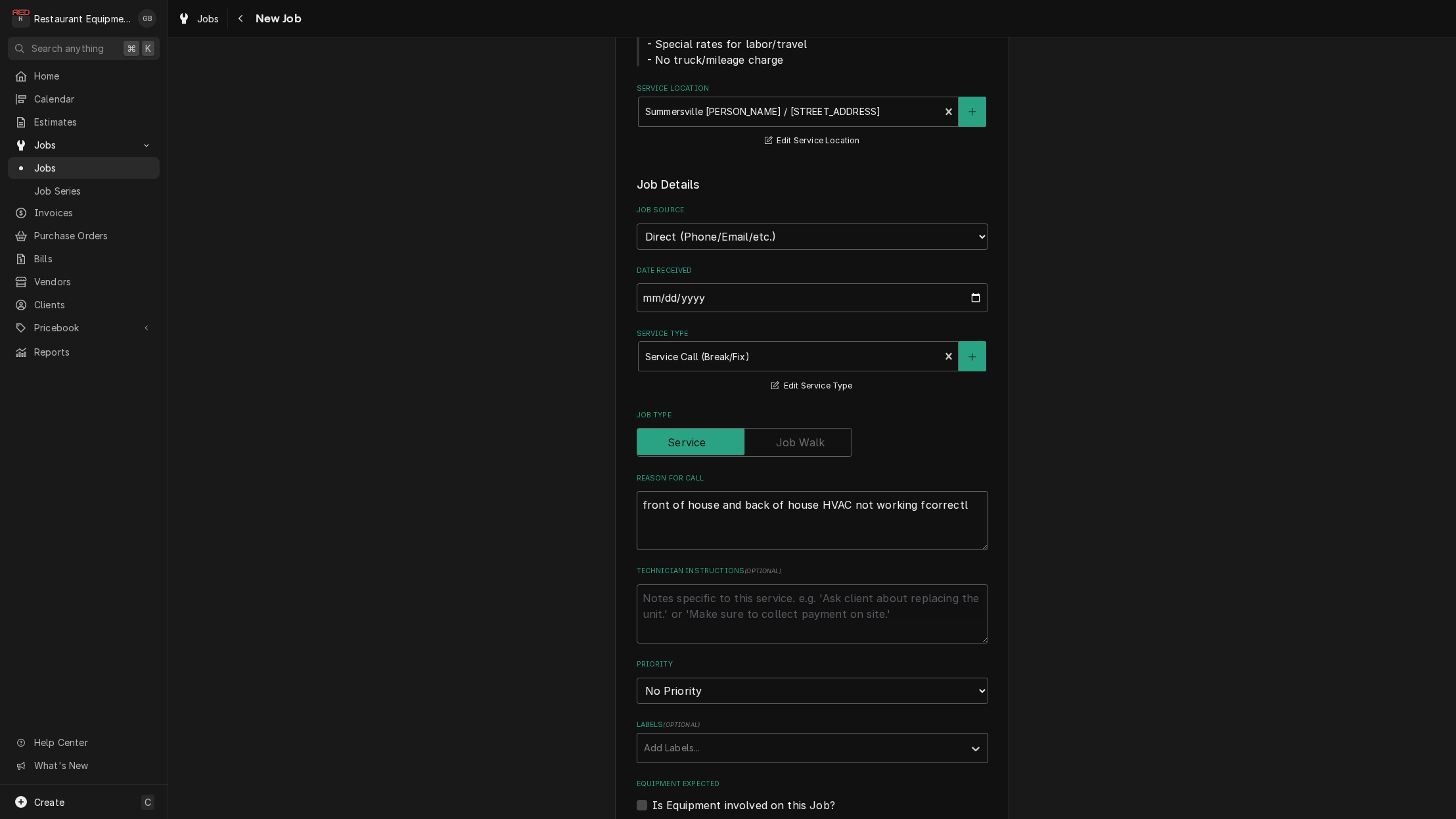
type textarea "front of house and back of house HVAC not working fcorrectly"
type textarea "x"
type textarea "front of house and back of house HVAC not working correctly."
type textarea "x"
type textarea "front of house and back of house HVAC not working correctly."
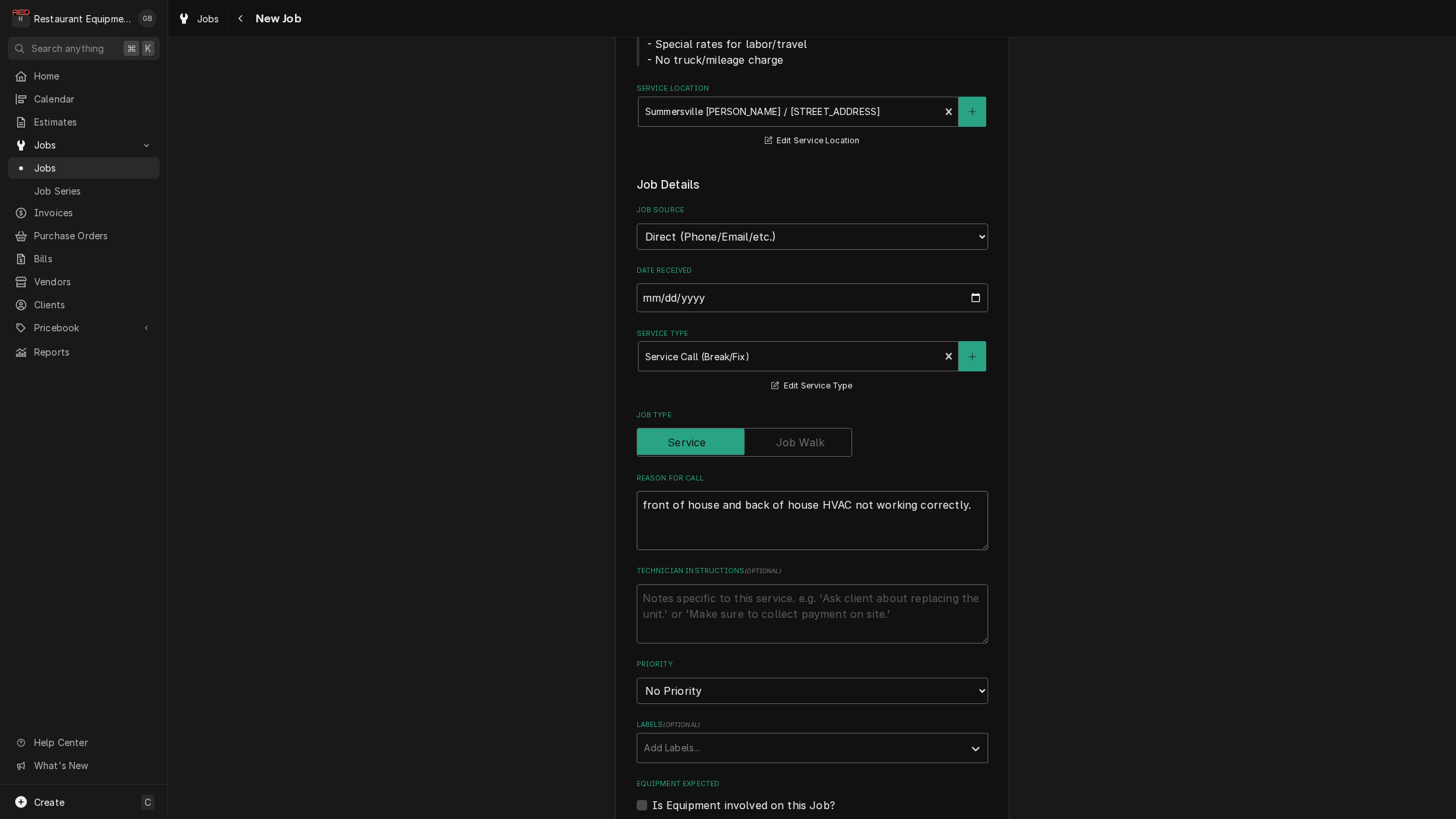
type textarea "x"
type textarea "front of house and back of house HVAC not working correctly. b"
type textarea "x"
type textarea "front of house and back of house HVAC not working correctly. bo"
type textarea "x"
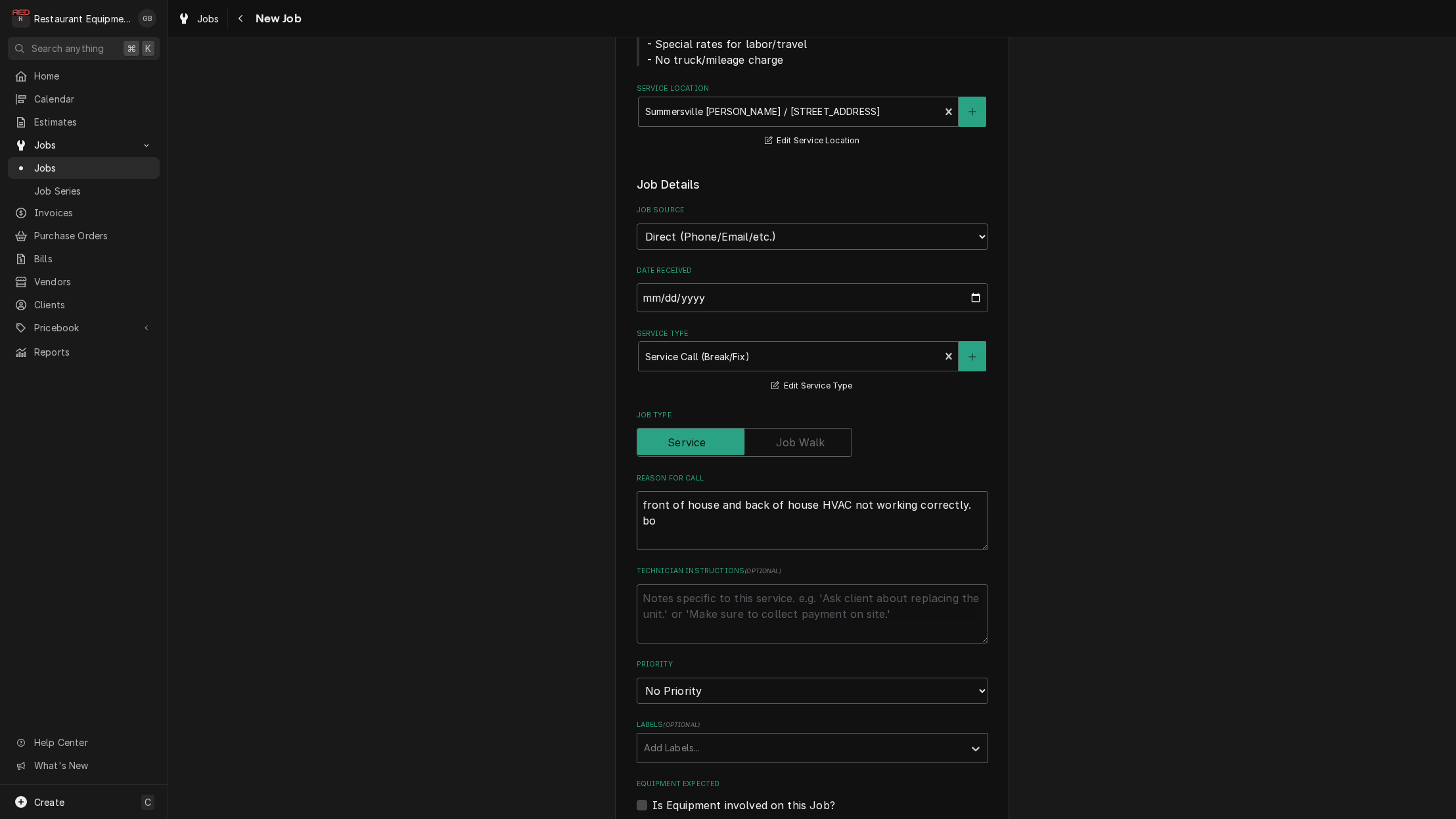
type textarea "front of house and back of house HVAC not working correctly. bot"
type textarea "x"
type textarea "front of house and back of house HVAC not working correctly. both"
type textarea "x"
type textarea "front of house and back of house HVAC not working correctly. both"
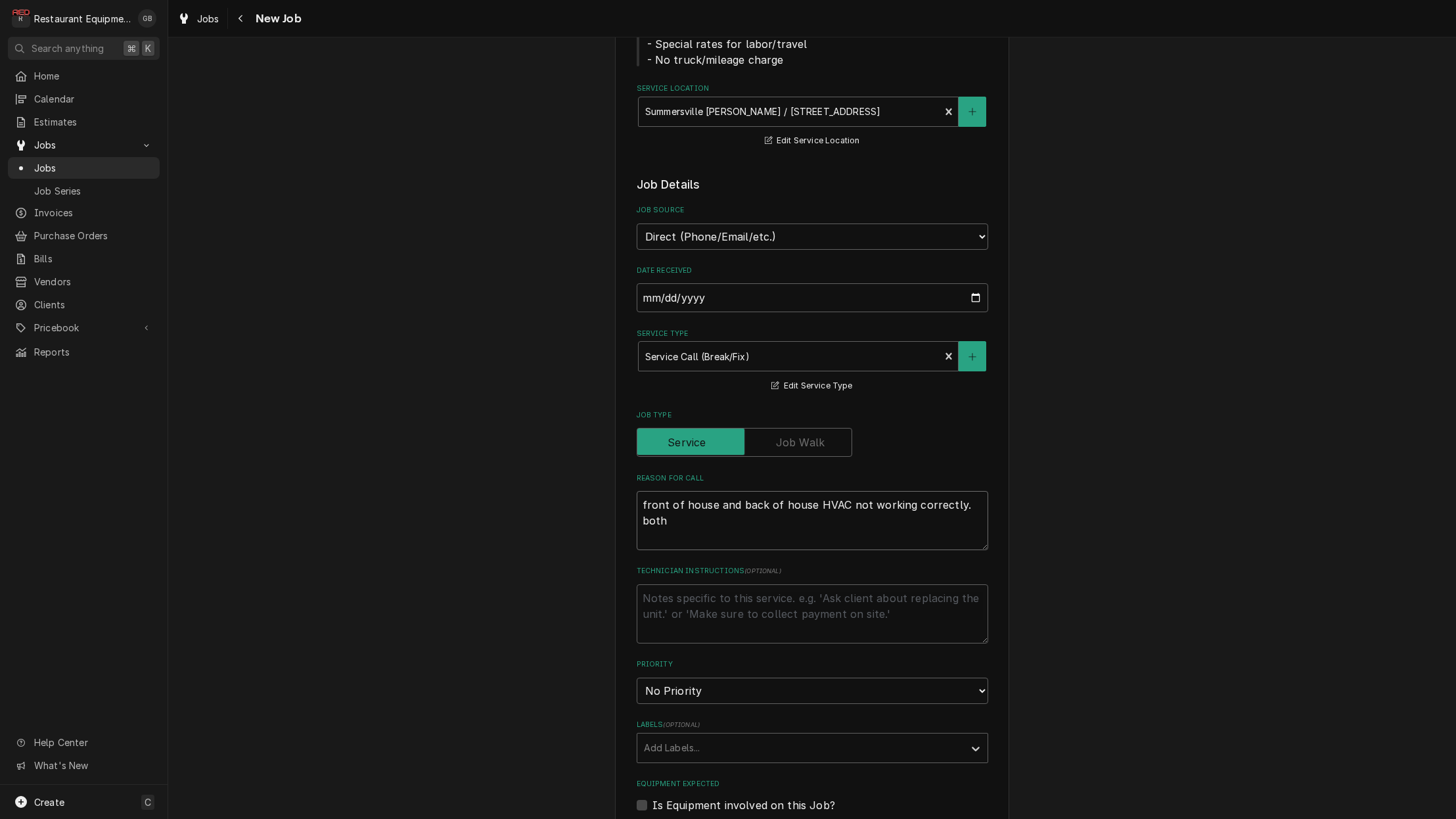
type textarea "x"
type textarea "front of house and back of house HVAC not working correctly. both s"
type textarea "x"
type textarea "front of house and back of house HVAC not working correctly. both sp"
type textarea "x"
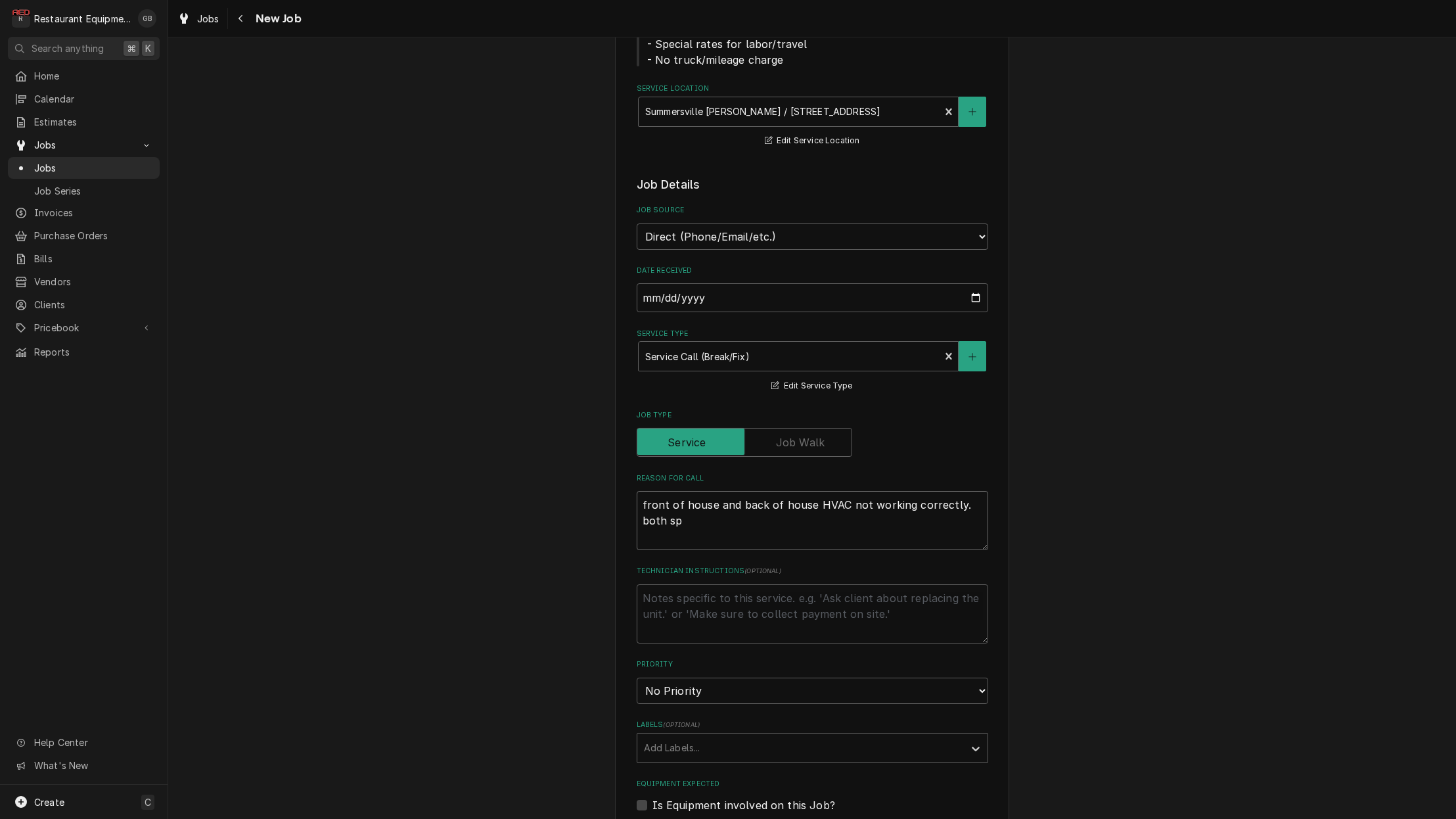
type textarea "front of house and back of house HVAC not working correctly. both spa"
type textarea "x"
type textarea "front of house and back of house HVAC not working correctly. both spac"
type textarea "x"
type textarea "front of house and back of house HVAC not working correctly. both space"
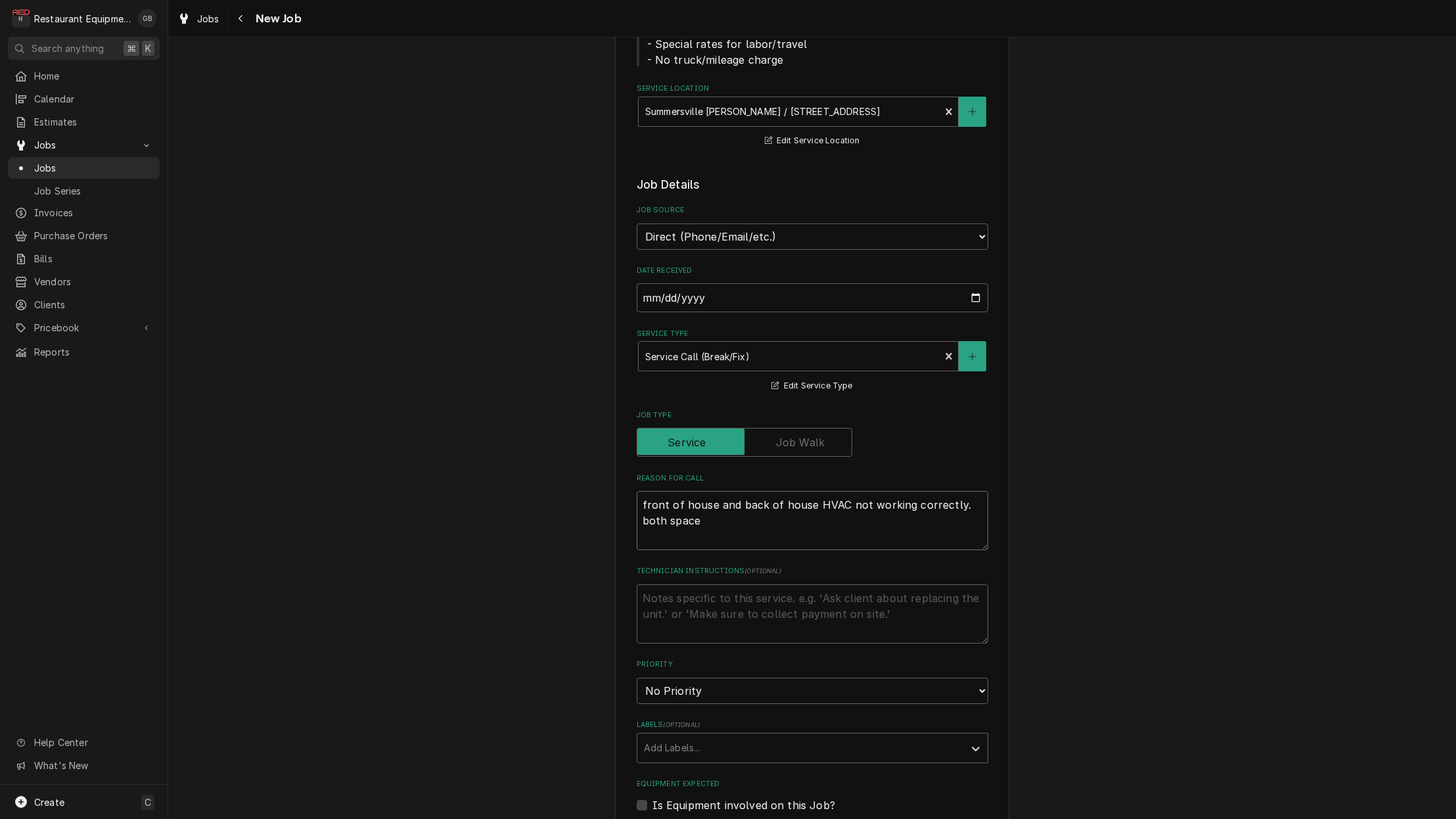
type textarea "x"
type textarea "front of house and back of house HVAC not working correctly. both spaces"
type textarea "x"
type textarea "front of house and back of house HVAC not working correctly. both spaces"
type textarea "x"
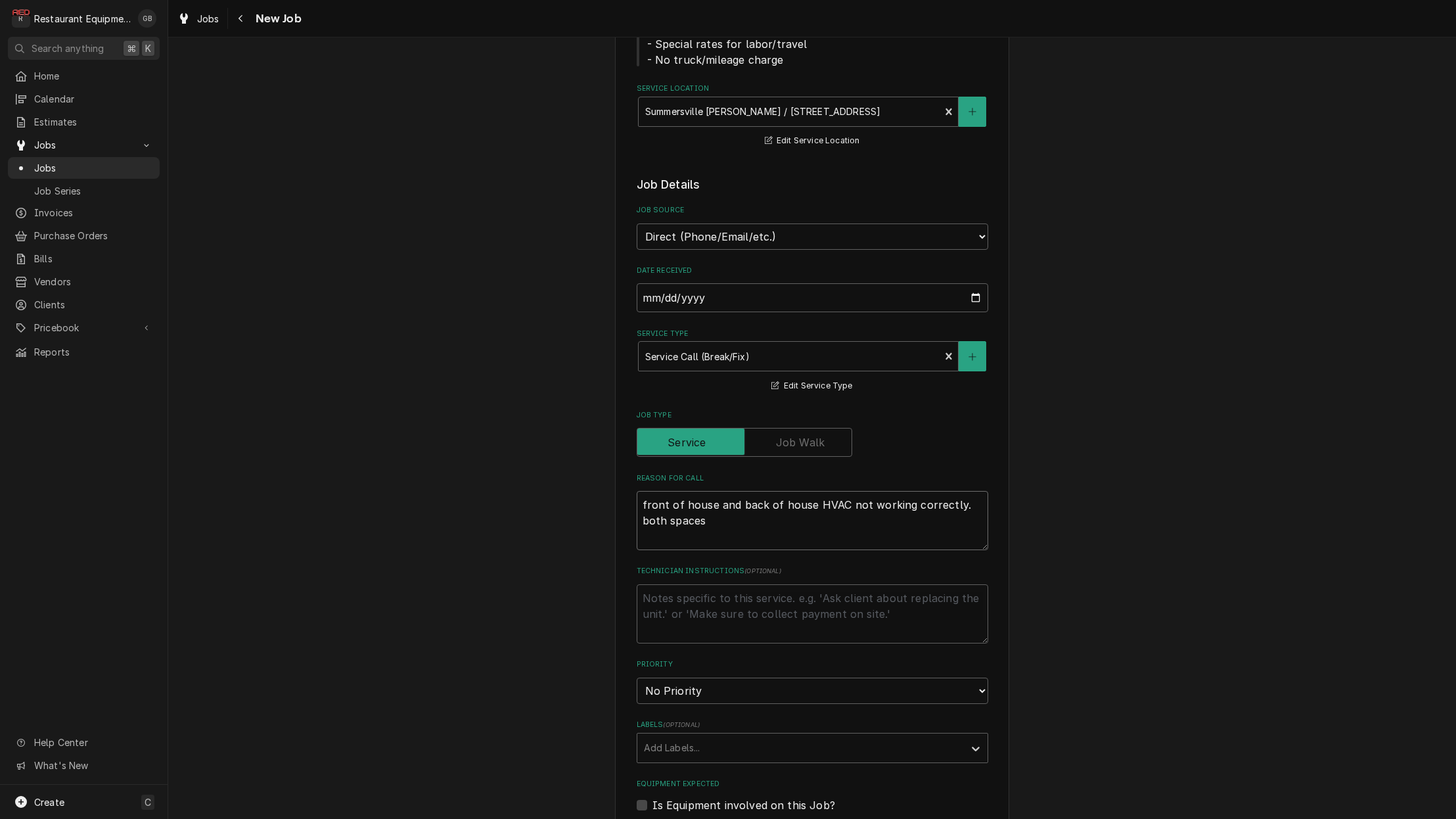
type textarea "front of house and back of house HVAC not working correctly. both spaces a"
type textarea "x"
type textarea "front of house and back of house HVAC not working correctly. both spaces ar"
type textarea "x"
type textarea "front of house and back of house HVAC not working correctly. both spaces are"
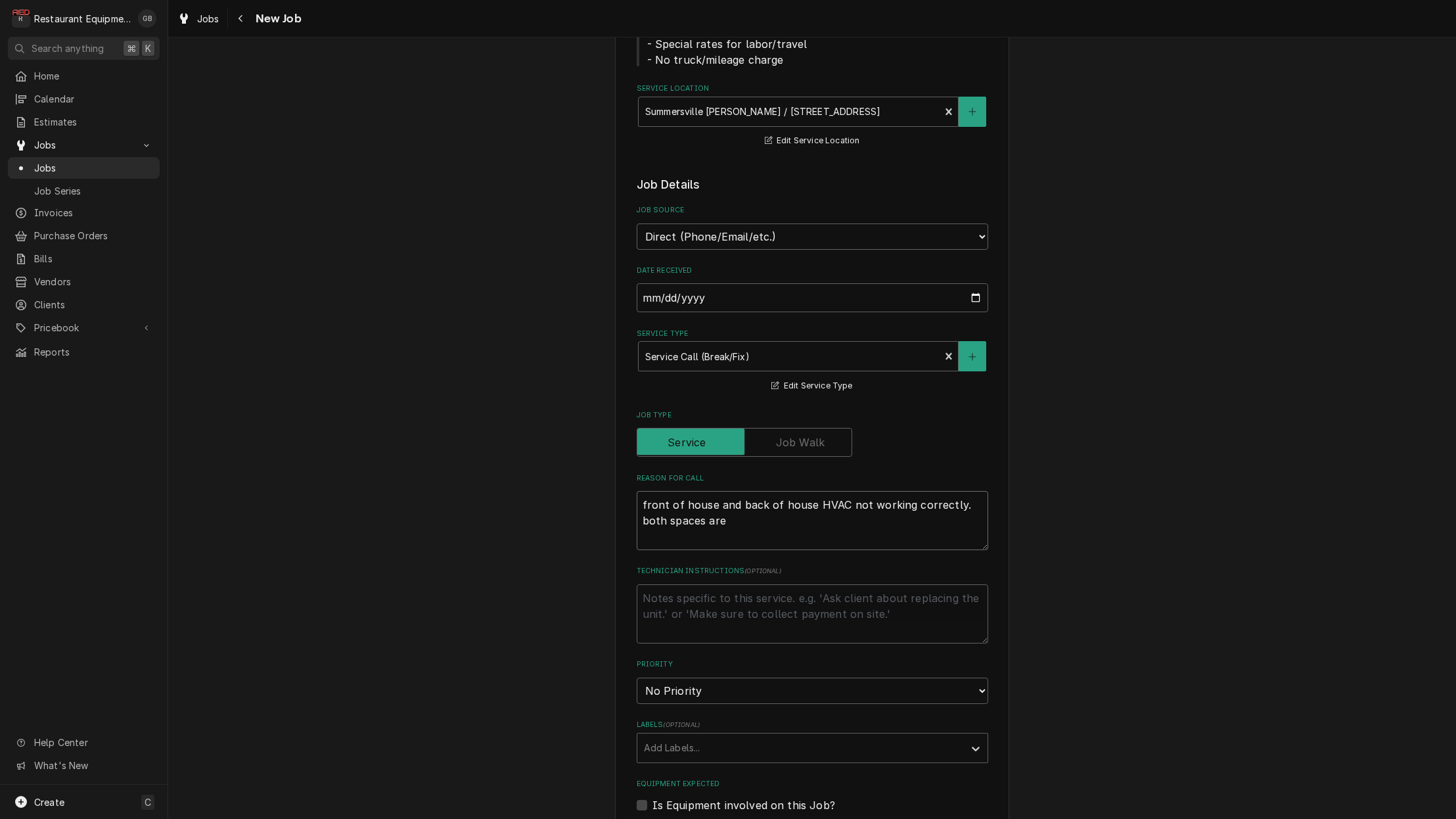
type textarea "x"
type textarea "front of house and back of house HVAC not working correctly. both spaces aren"
type textarea "x"
type textarea "front of house and back of house HVAC not working correctly. both spaces arent"
type textarea "x"
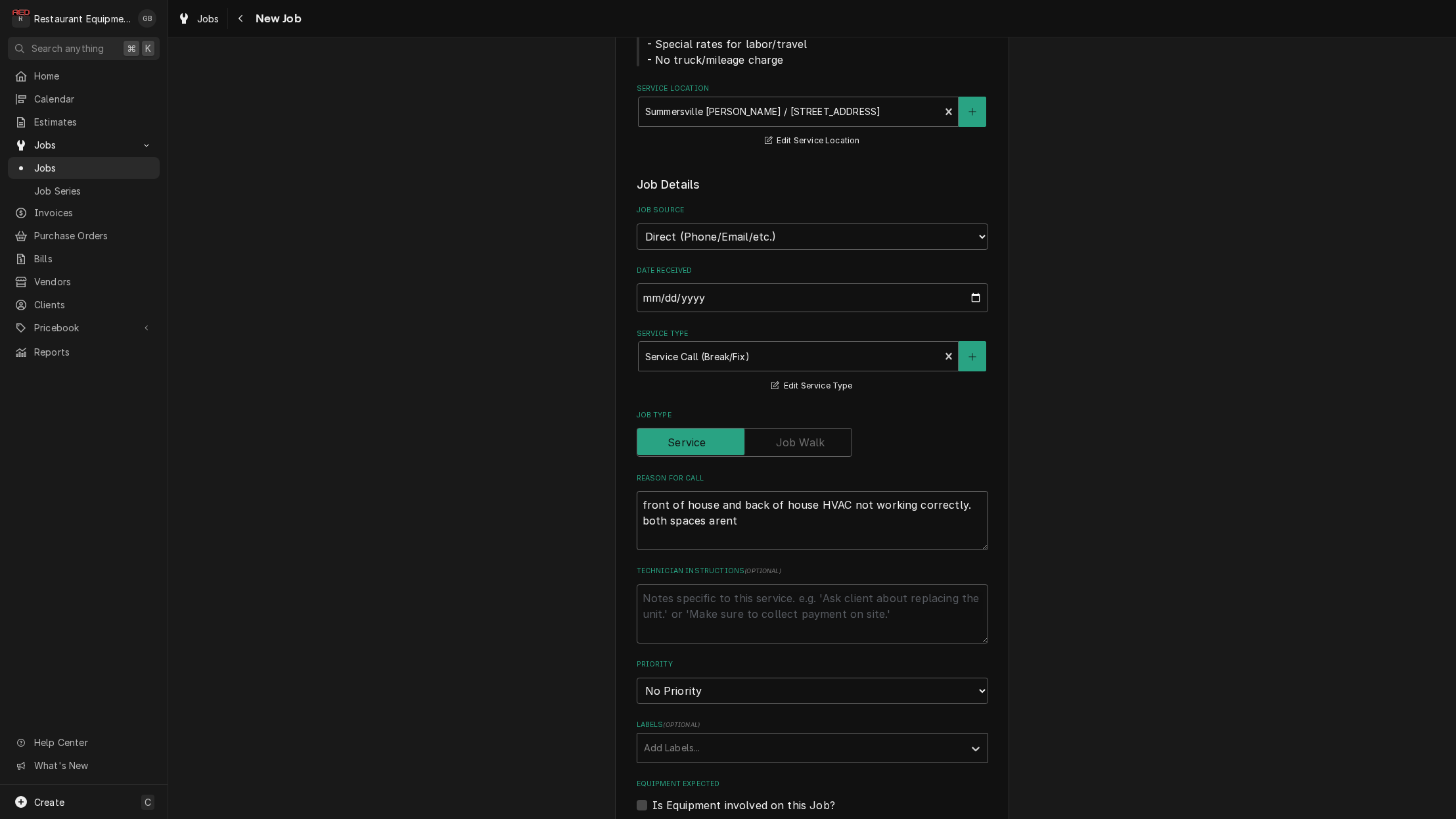
type textarea "front of house and back of house HVAC not working correctly. both spaces aren't"
type textarea "x"
type textarea "front of house and back of house HVAC not working correctly. both spaces aren't…"
type textarea "x"
type textarea "front of house and back of house HVAC not working correctly. both spaces aren't…"
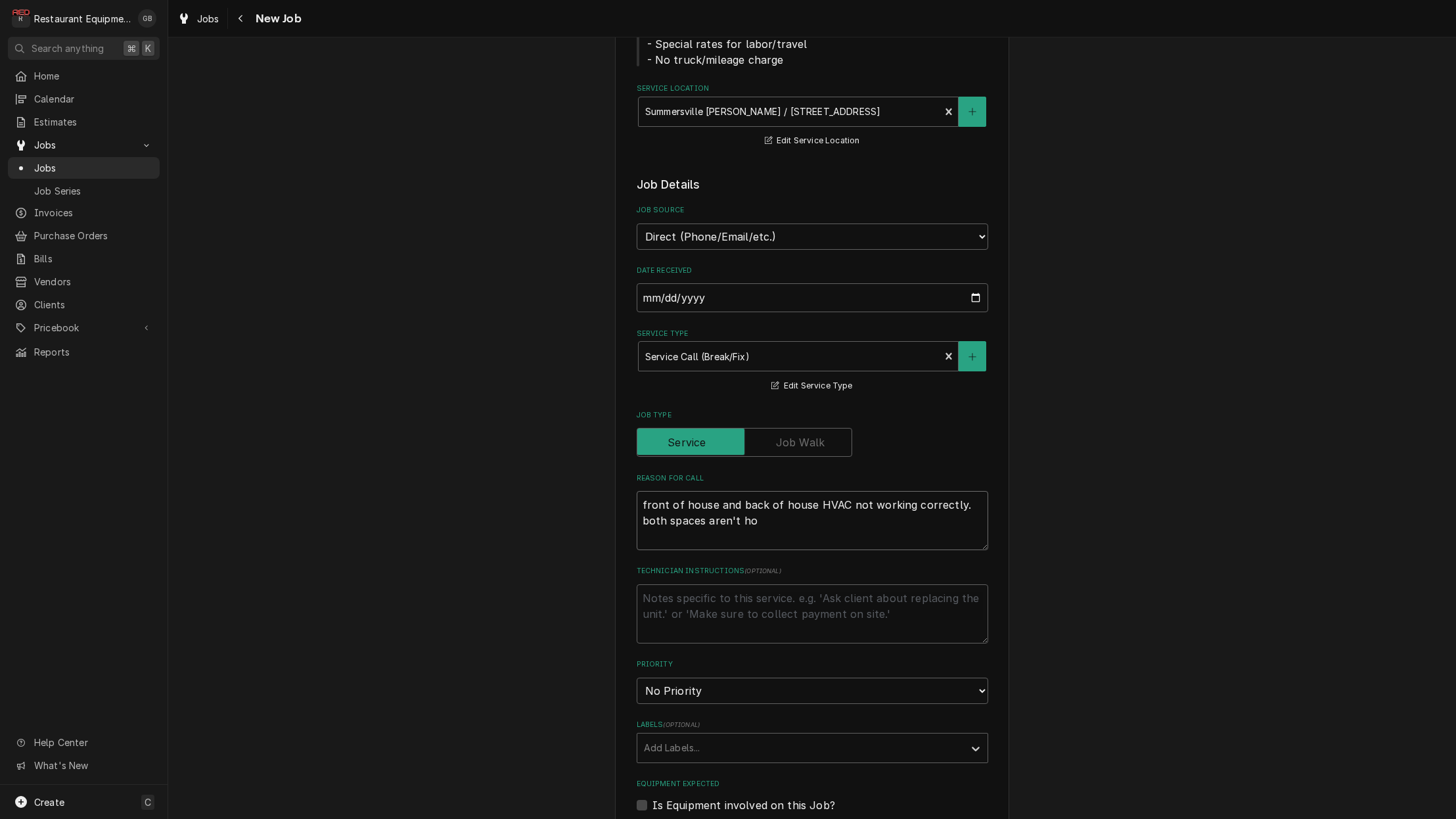
type textarea "x"
type textarea "front of house and back of house HVAC not working correctly. both spaces aren't…"
type textarea "x"
type textarea "front of house and back of house HVAC not working correctly. both spaces aren't…"
type textarea "x"
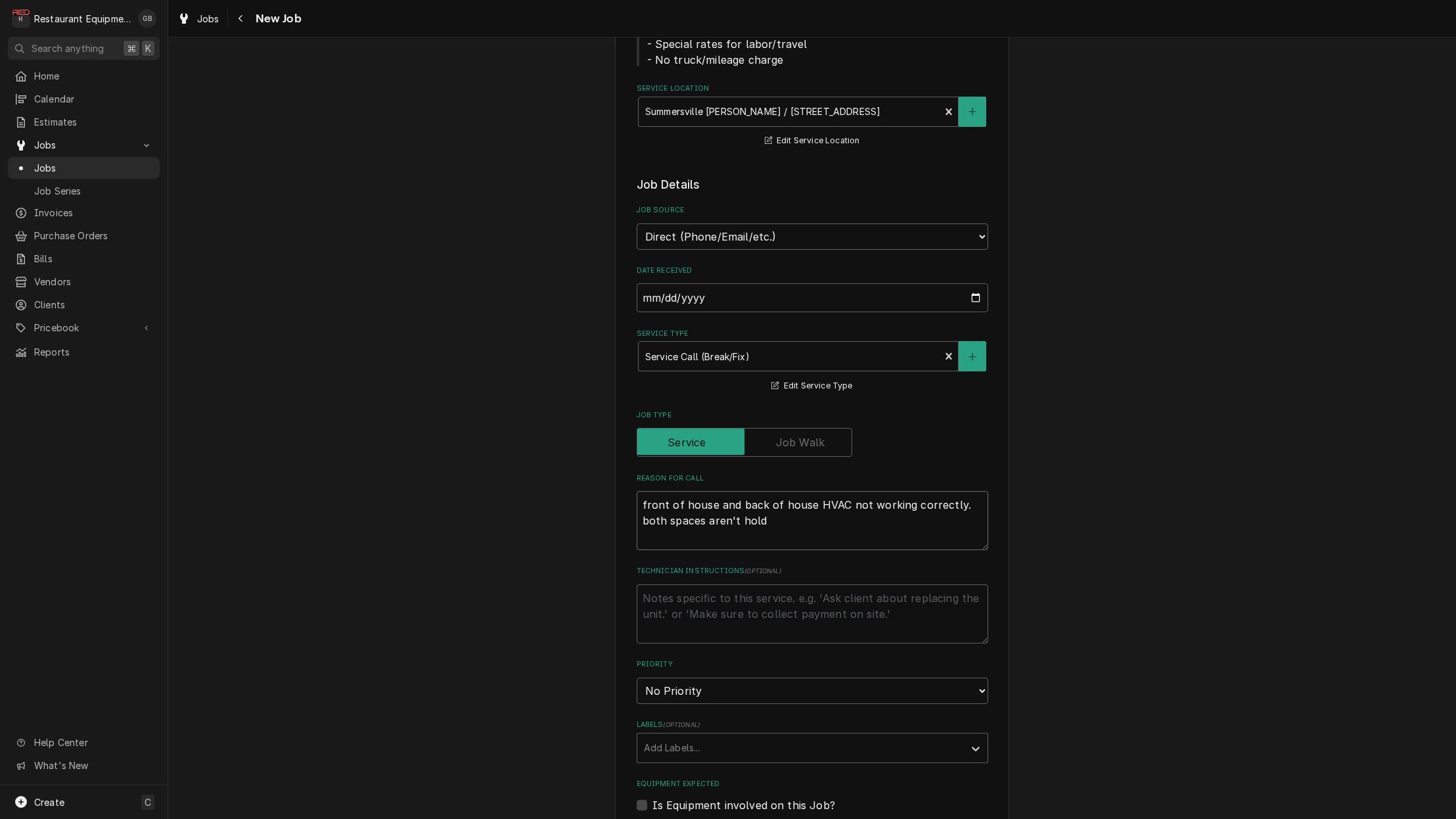
type textarea "front of house and back of house HVAC not working correctly. both spaces aren't…"
type textarea "x"
type textarea "front of house and back of house HVAC not working correctly. both spaces aren't…"
type textarea "x"
type textarea "front of house and back of house HVAC not working correctly. both spaces aren't…"
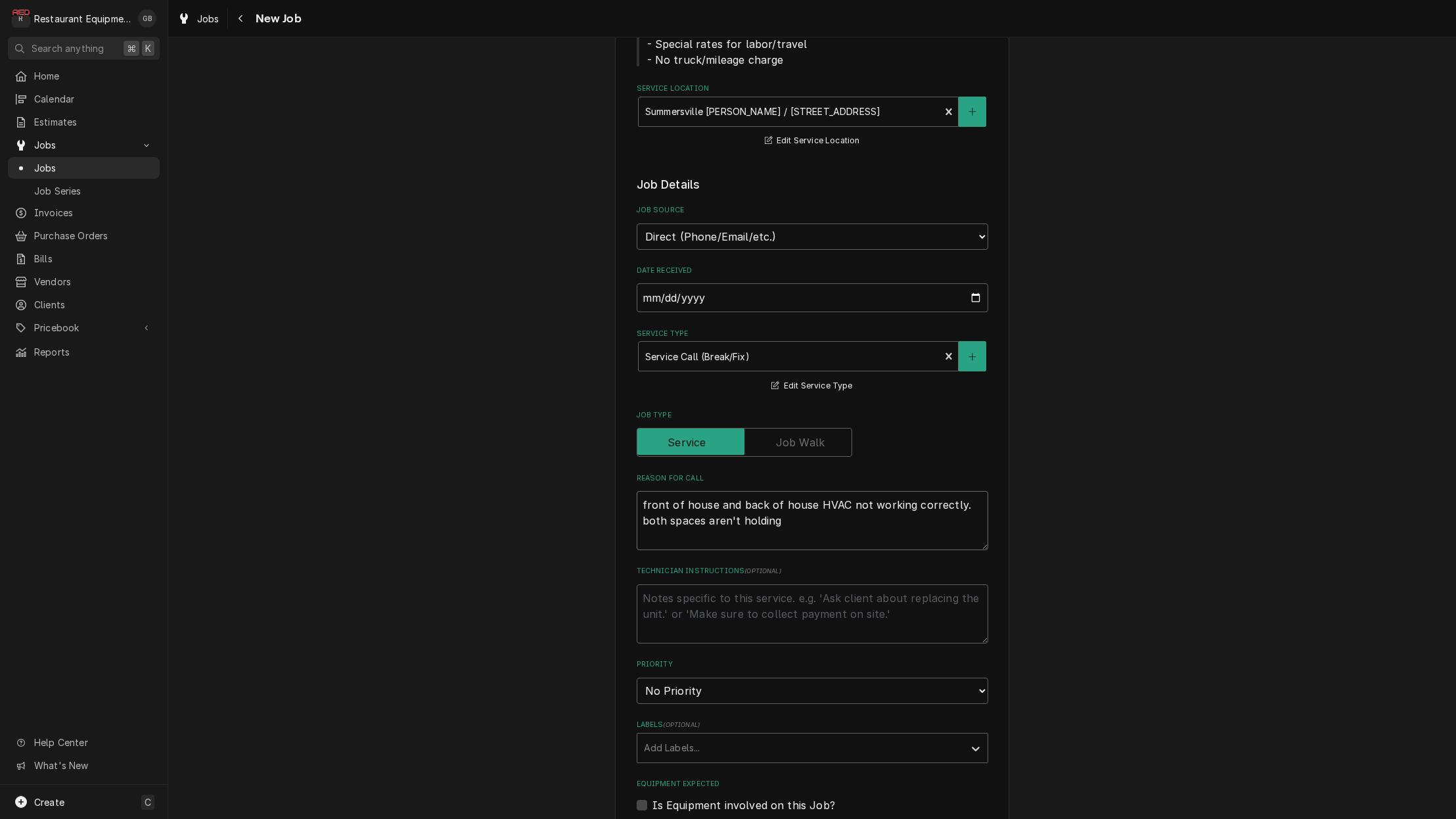
type textarea "x"
type textarea "front of house and back of house HVAC not working correctly. both spaces aren't…"
type textarea "x"
type textarea "front of house and back of house HVAC not working correctly. both spaces aren't…"
type textarea "x"
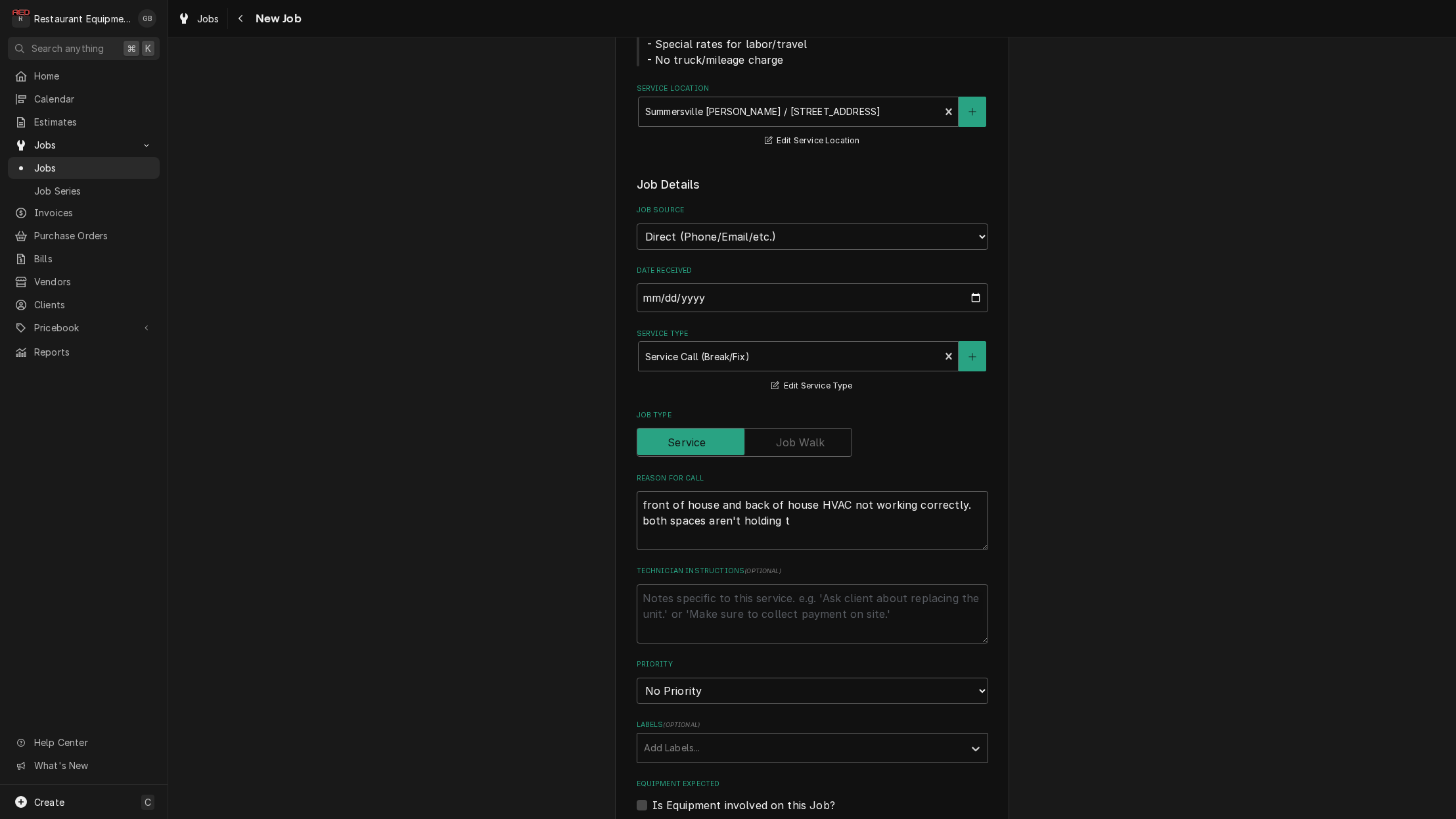
type textarea "front of house and back of house HVAC not working correctly. both spaces aren't…"
type textarea "x"
type textarea "front of house and back of house HVAC not working correctly. both spaces aren't…"
type textarea "x"
type textarea "front of house and back of house HVAC not working correctly. both spaces aren't…"
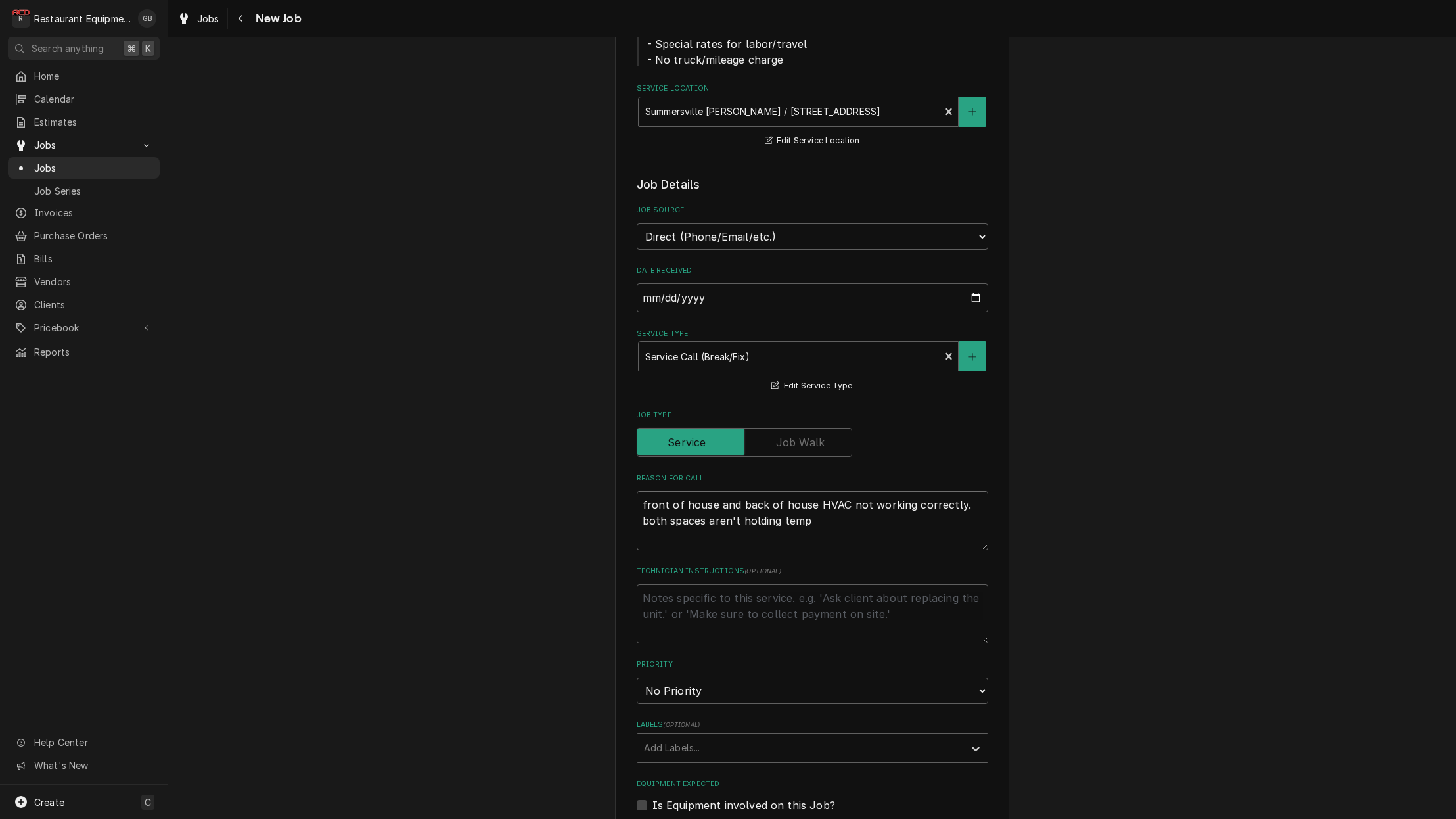
type textarea "x"
type textarea "front of house and back of house HVAC not working correctly. both spaces aren't…"
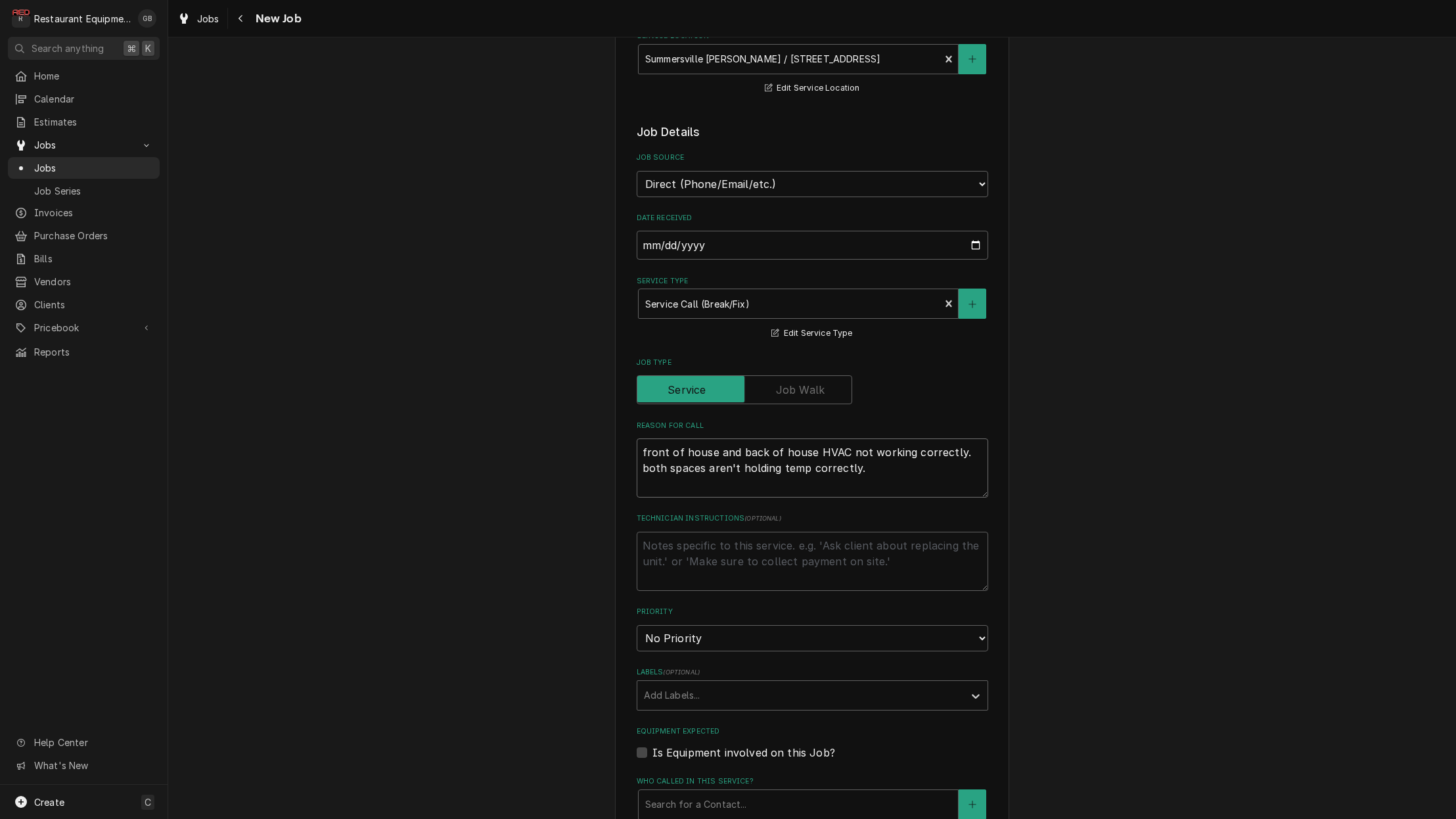
scroll to position [272, 0]
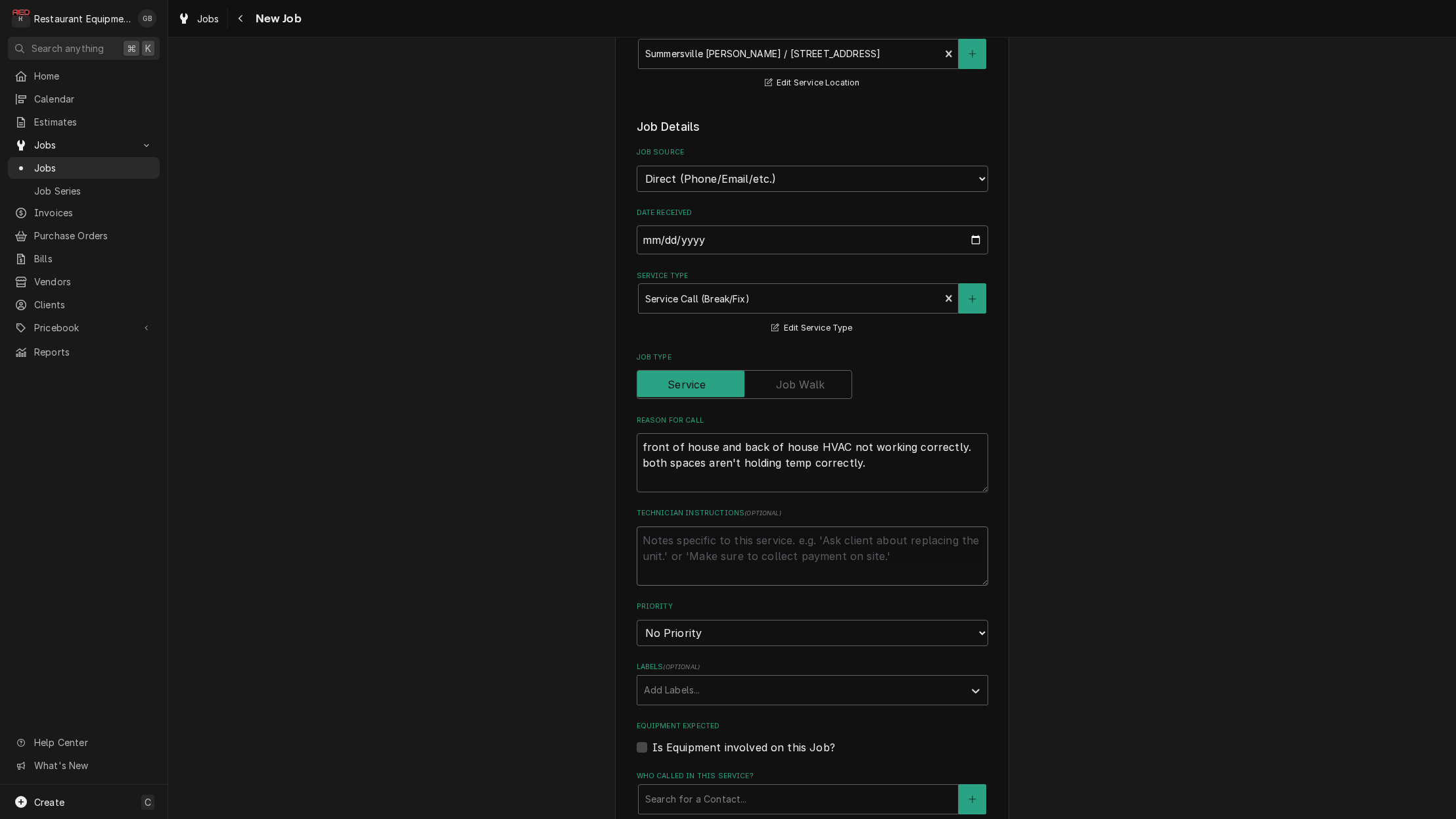
click at [666, 534] on textarea "Technician Instructions ( optional )" at bounding box center [813, 556] width 352 height 59
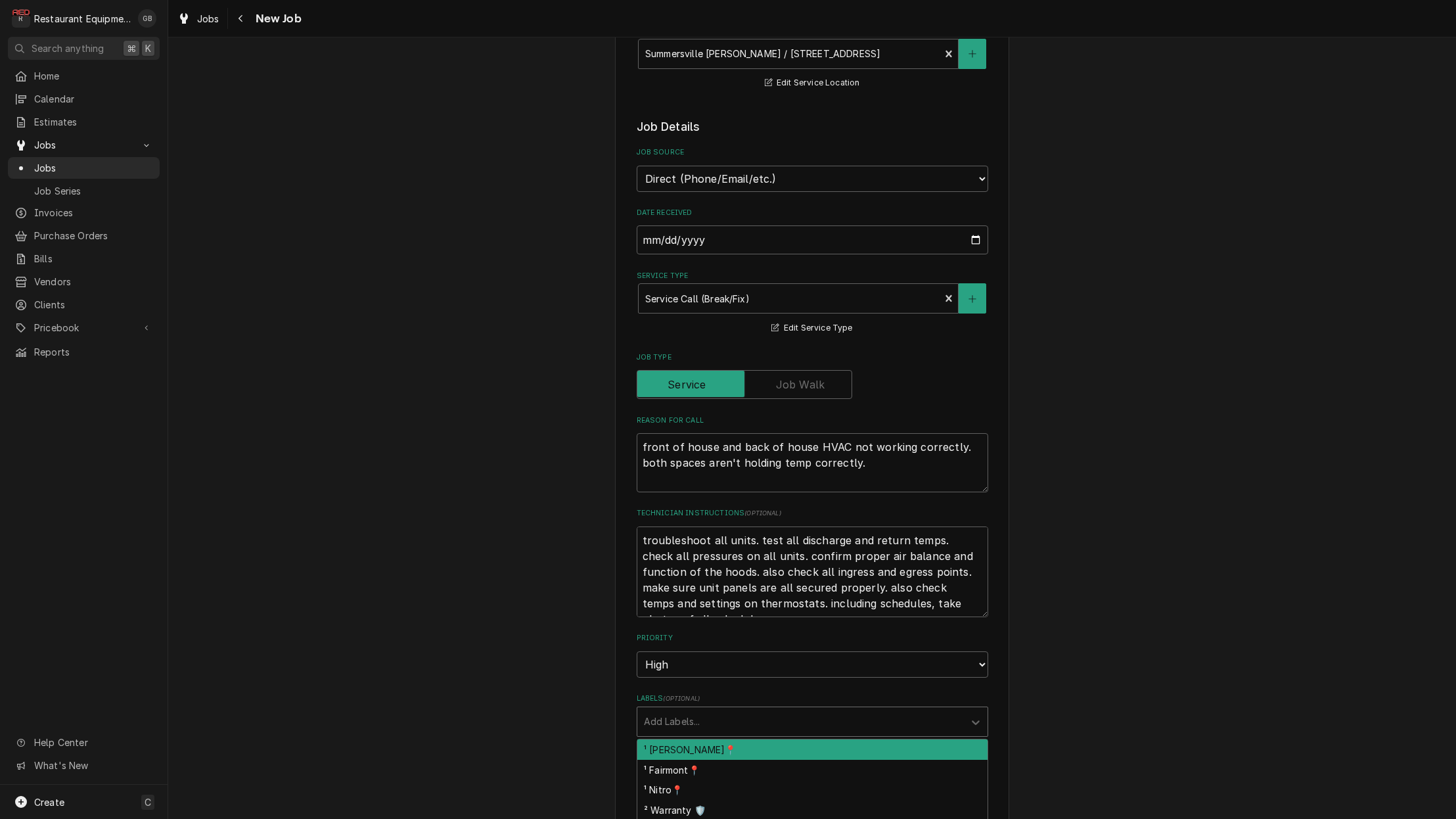
click at [860, 709] on div "Labels" at bounding box center [801, 721] width 313 height 24
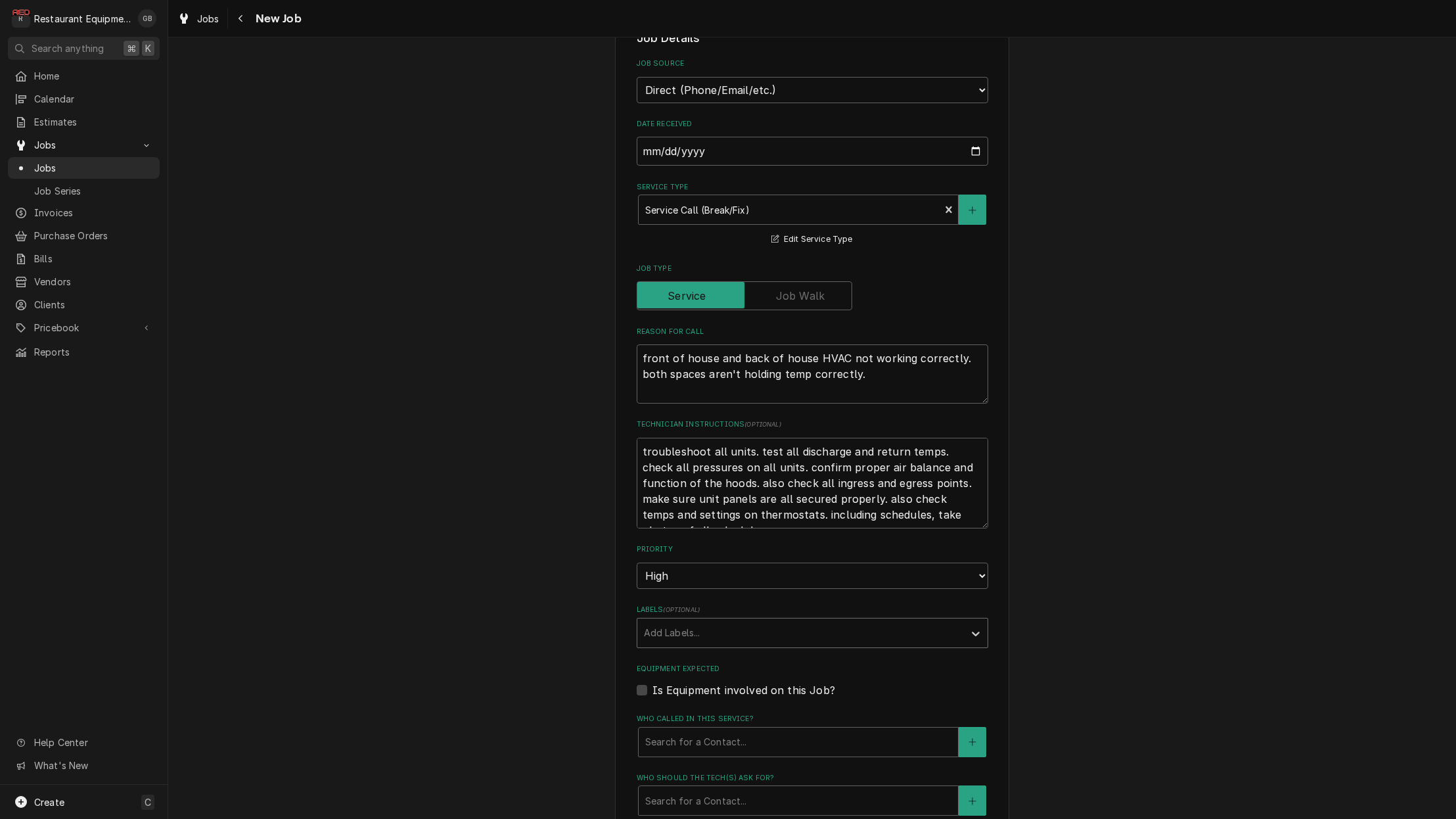
scroll to position [360, 0]
drag, startPoint x: 892, startPoint y: 593, endPoint x: 892, endPoint y: 603, distance: 10.0
click at [891, 619] on div "Add Labels..." at bounding box center [801, 633] width 326 height 29
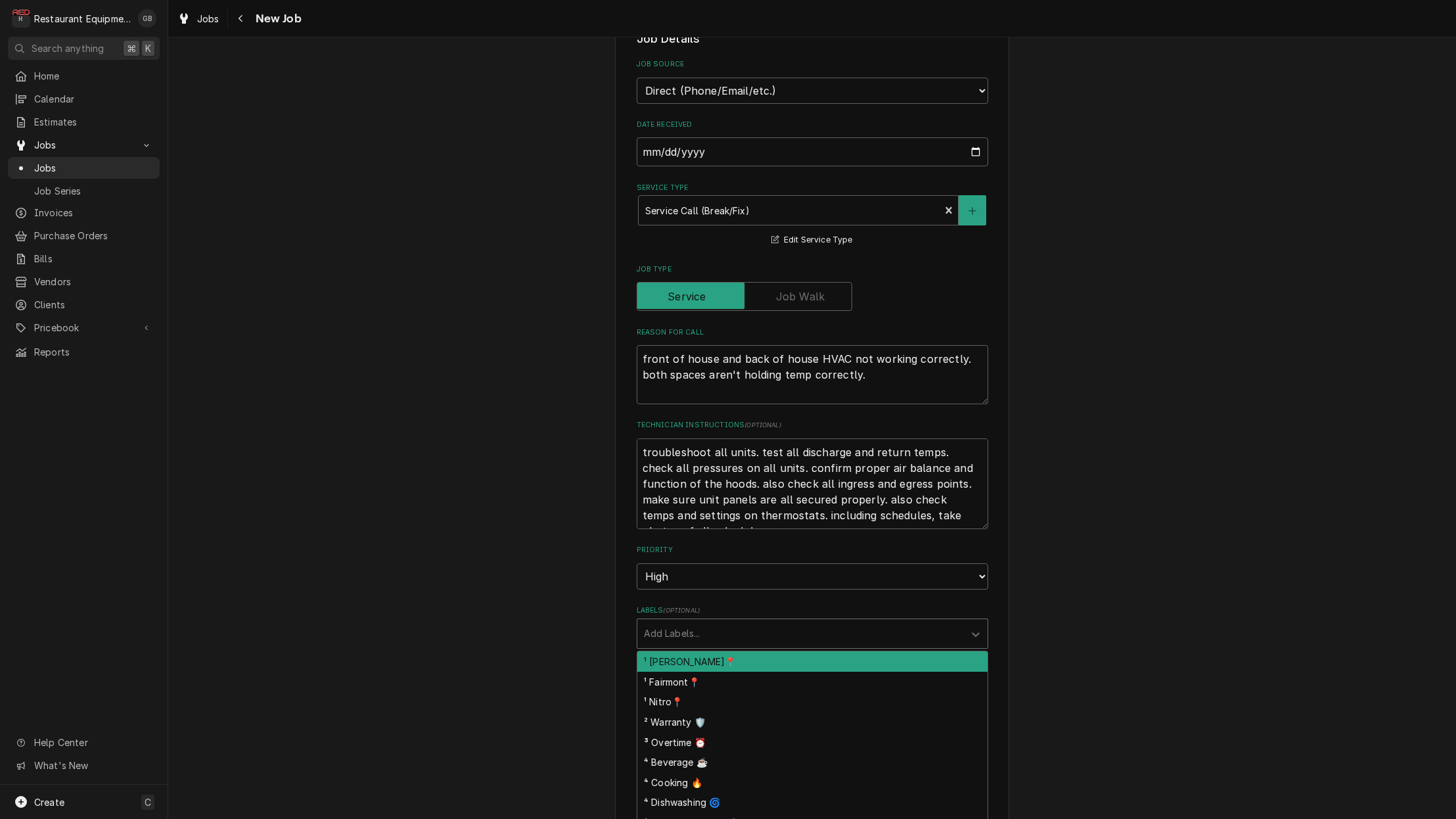
click at [730, 651] on div "¹ [PERSON_NAME]📍" at bounding box center [813, 662] width 350 height 20
click at [984, 621] on div "Labels" at bounding box center [976, 633] width 24 height 25
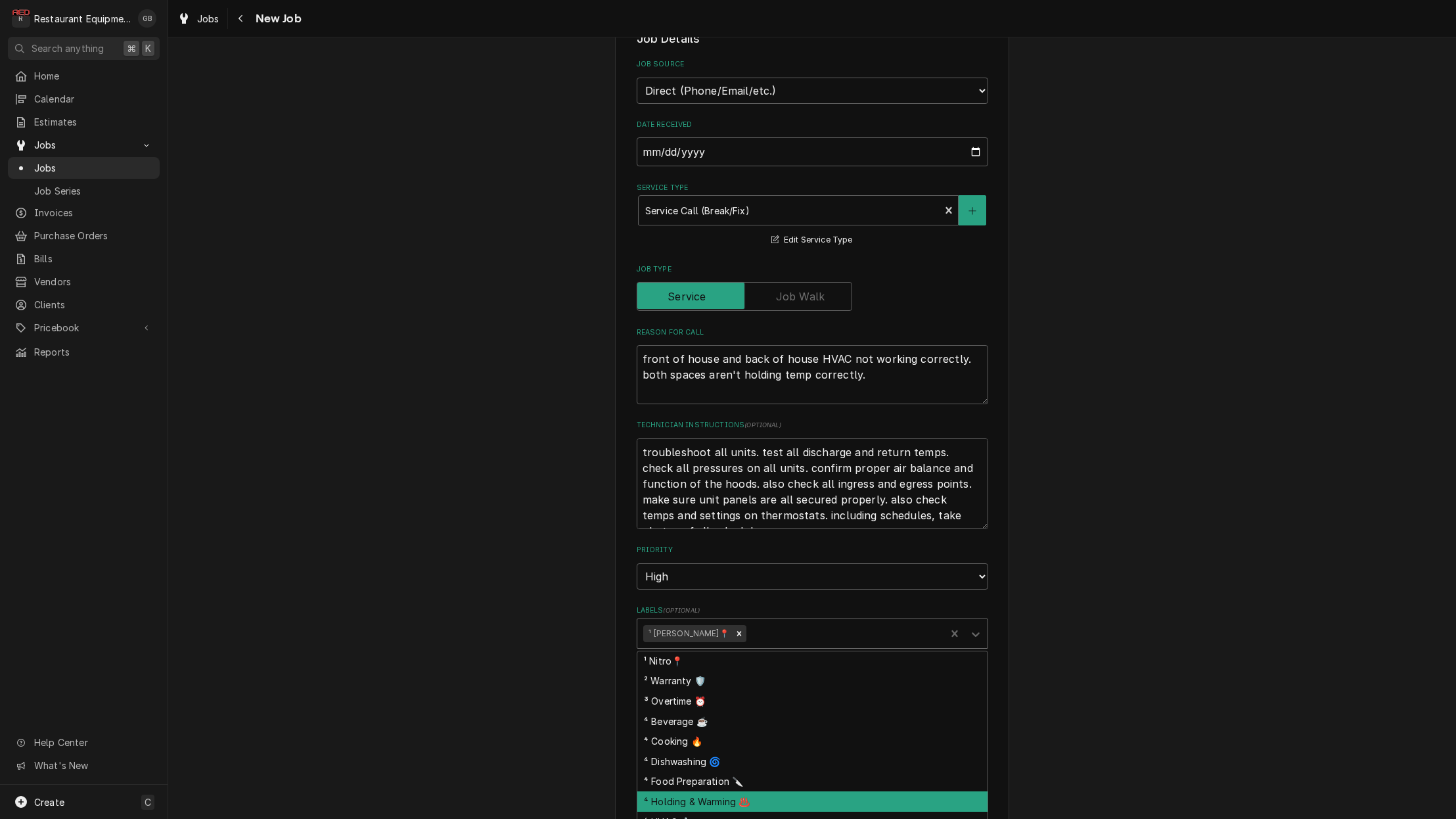
scroll to position [33, 0]
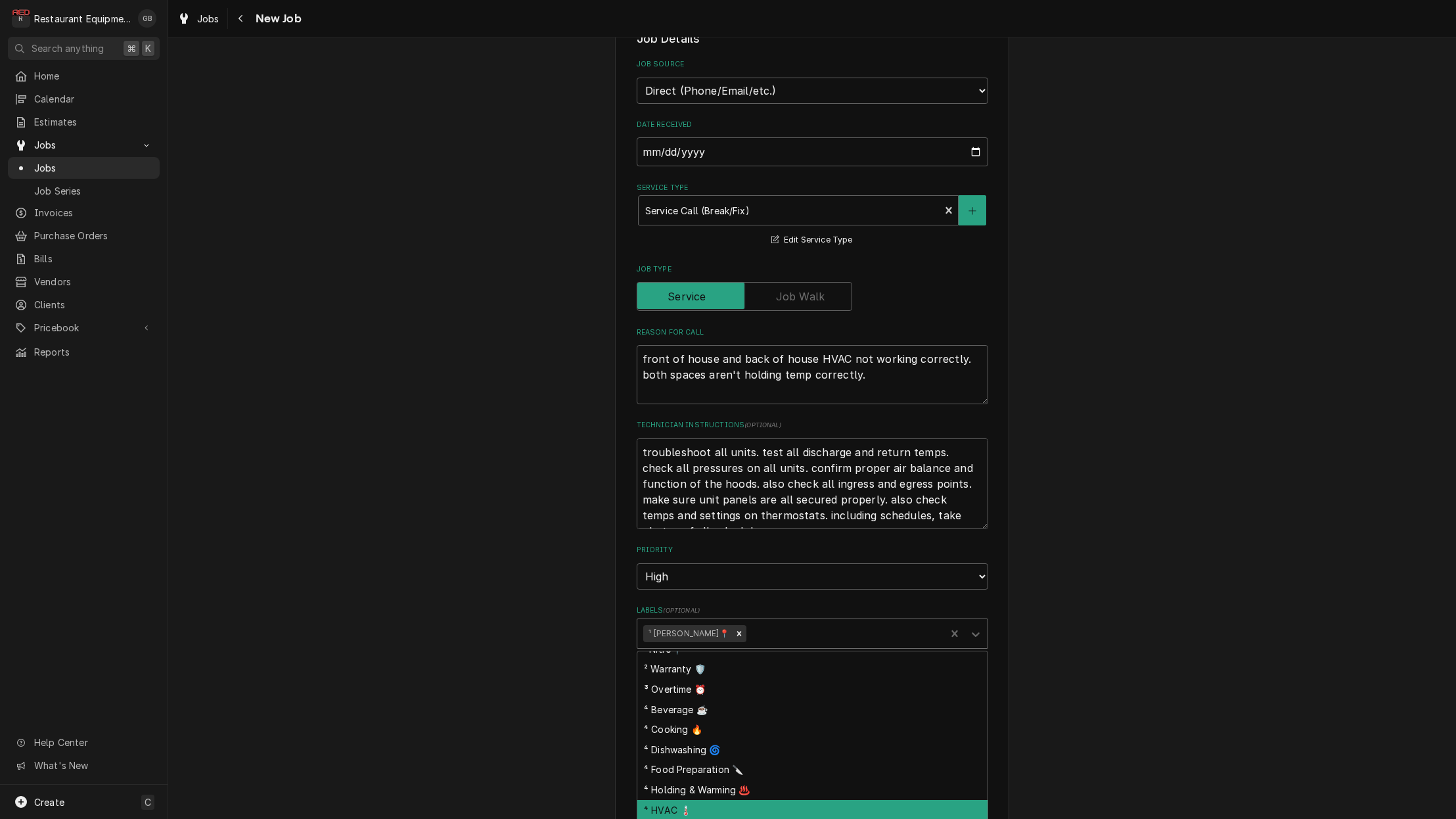
click at [700, 799] on div "⁴ HVAC 🌡️" at bounding box center [813, 810] width 350 height 20
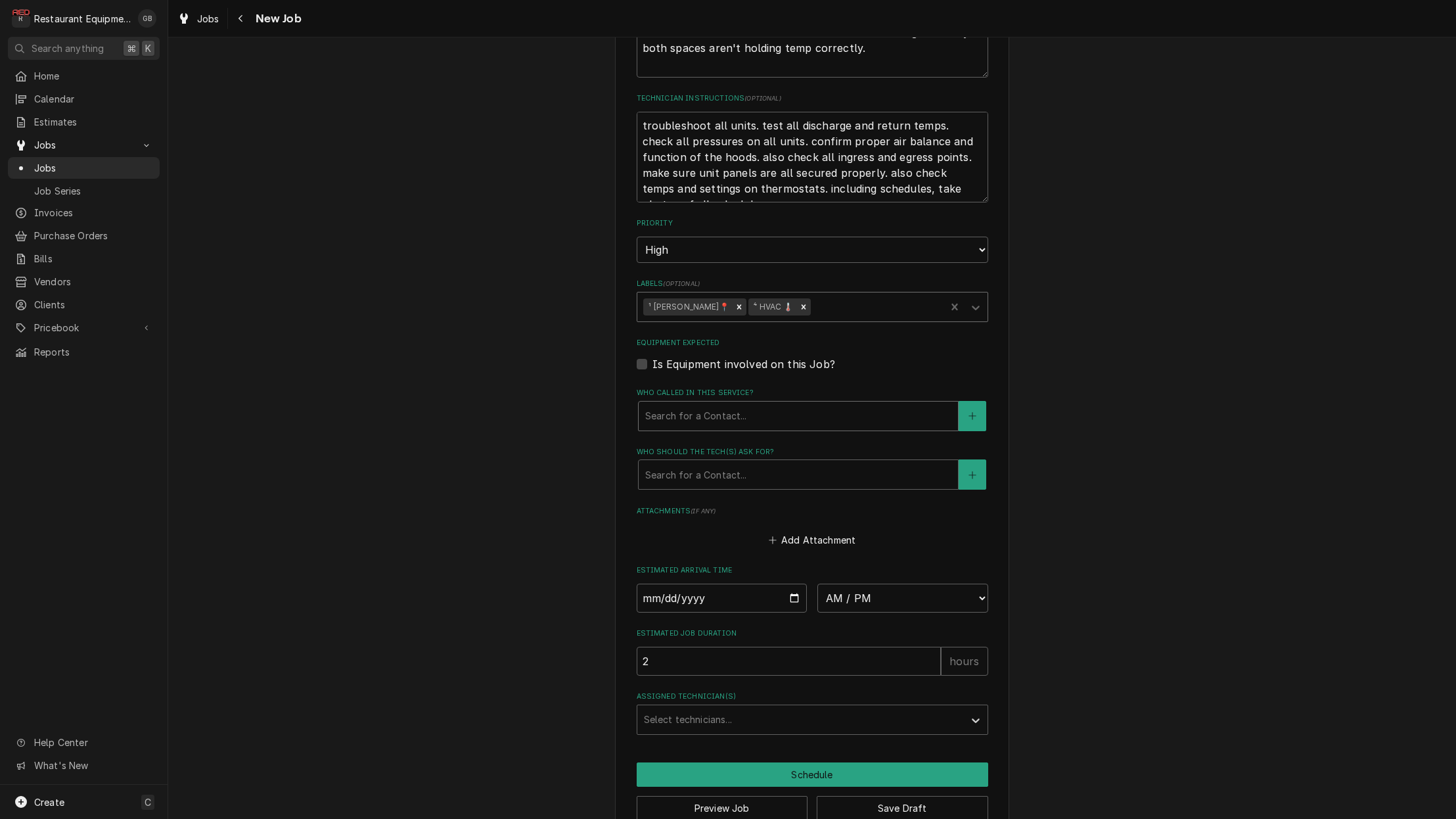
scroll to position [0, 1]
click at [650, 405] on div "Who called in this service?" at bounding box center [799, 416] width 306 height 24
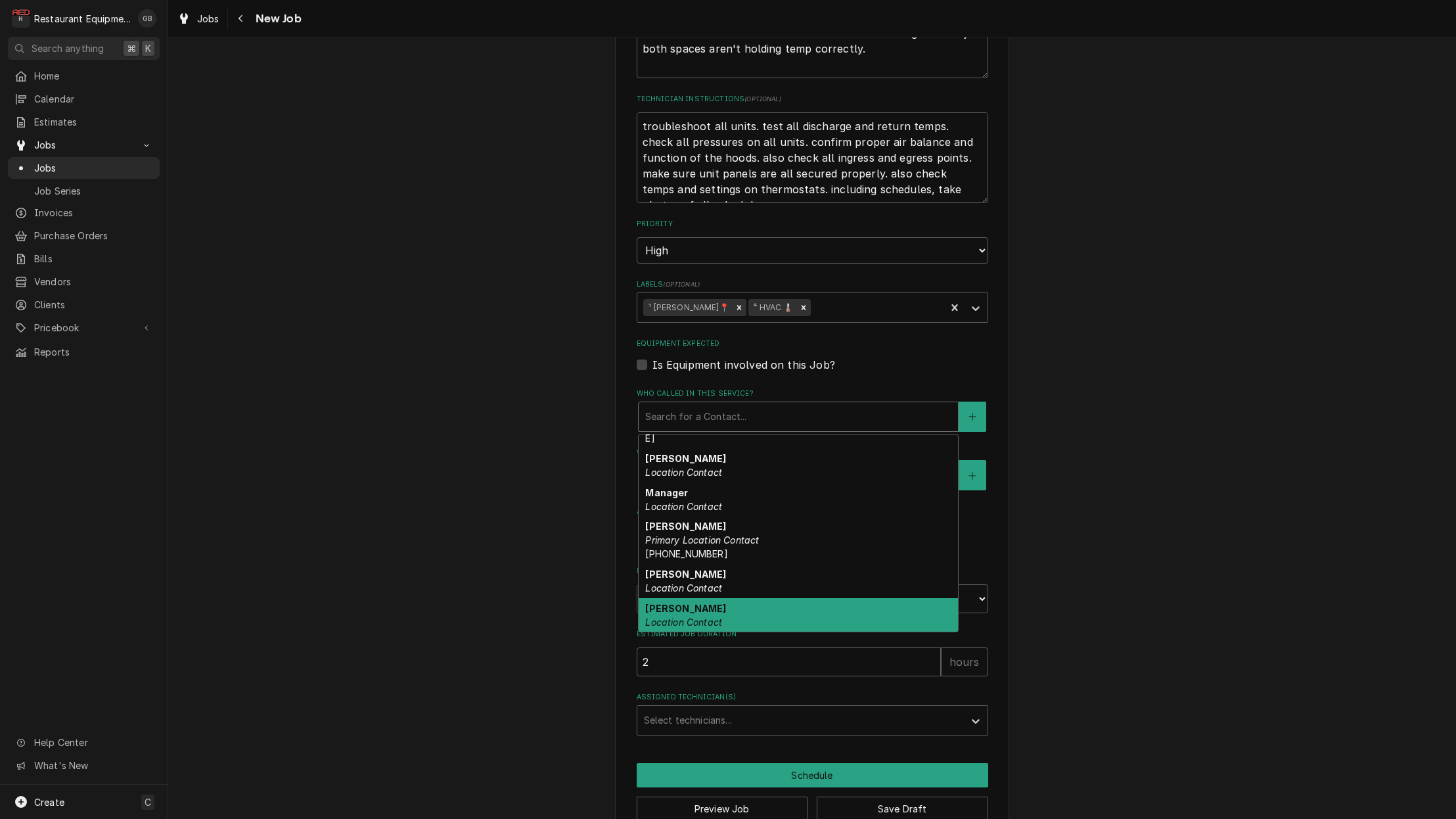
scroll to position [95, 0]
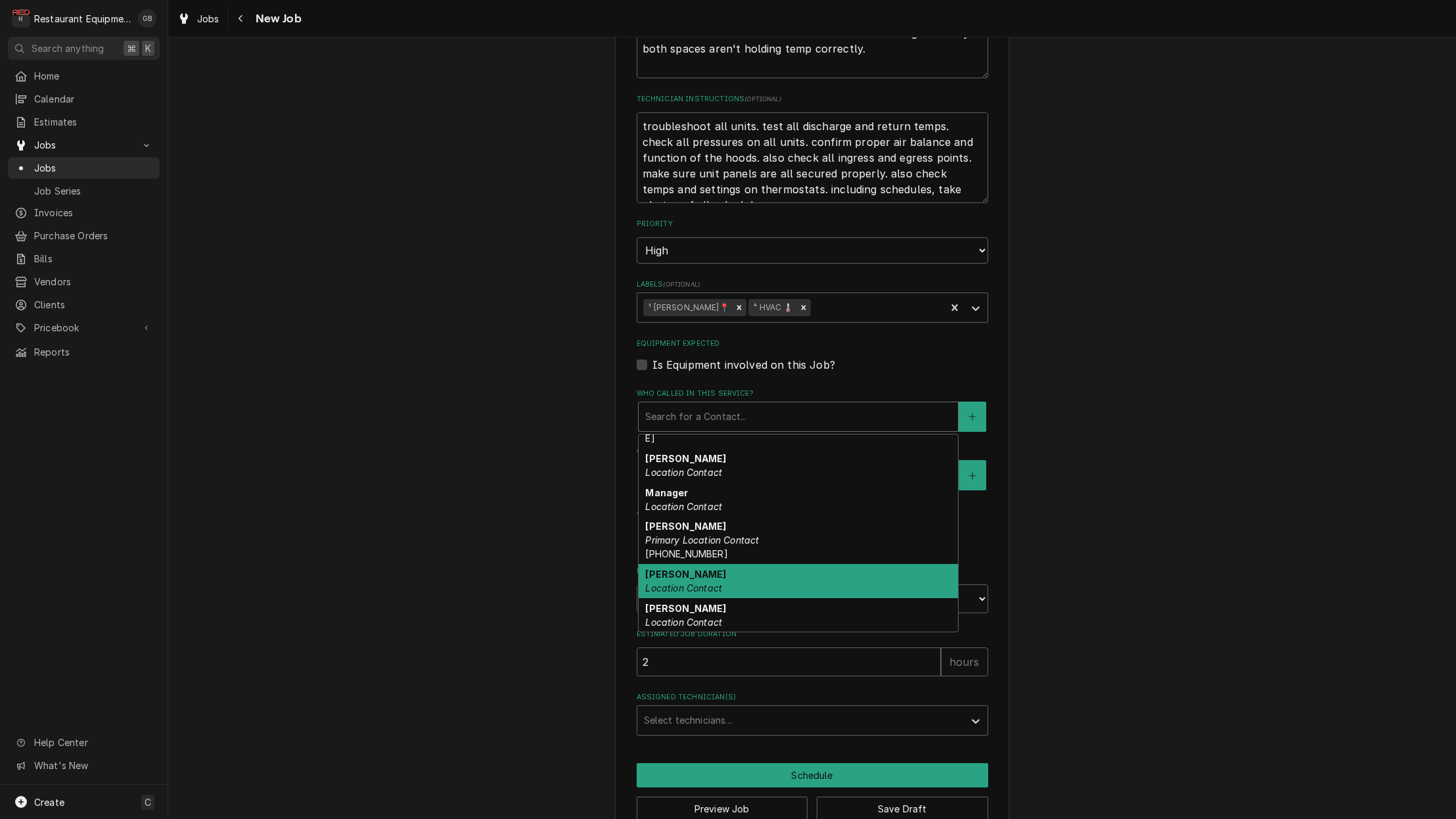
click at [704, 564] on div "Rodney Location Contact" at bounding box center [798, 580] width 319 height 34
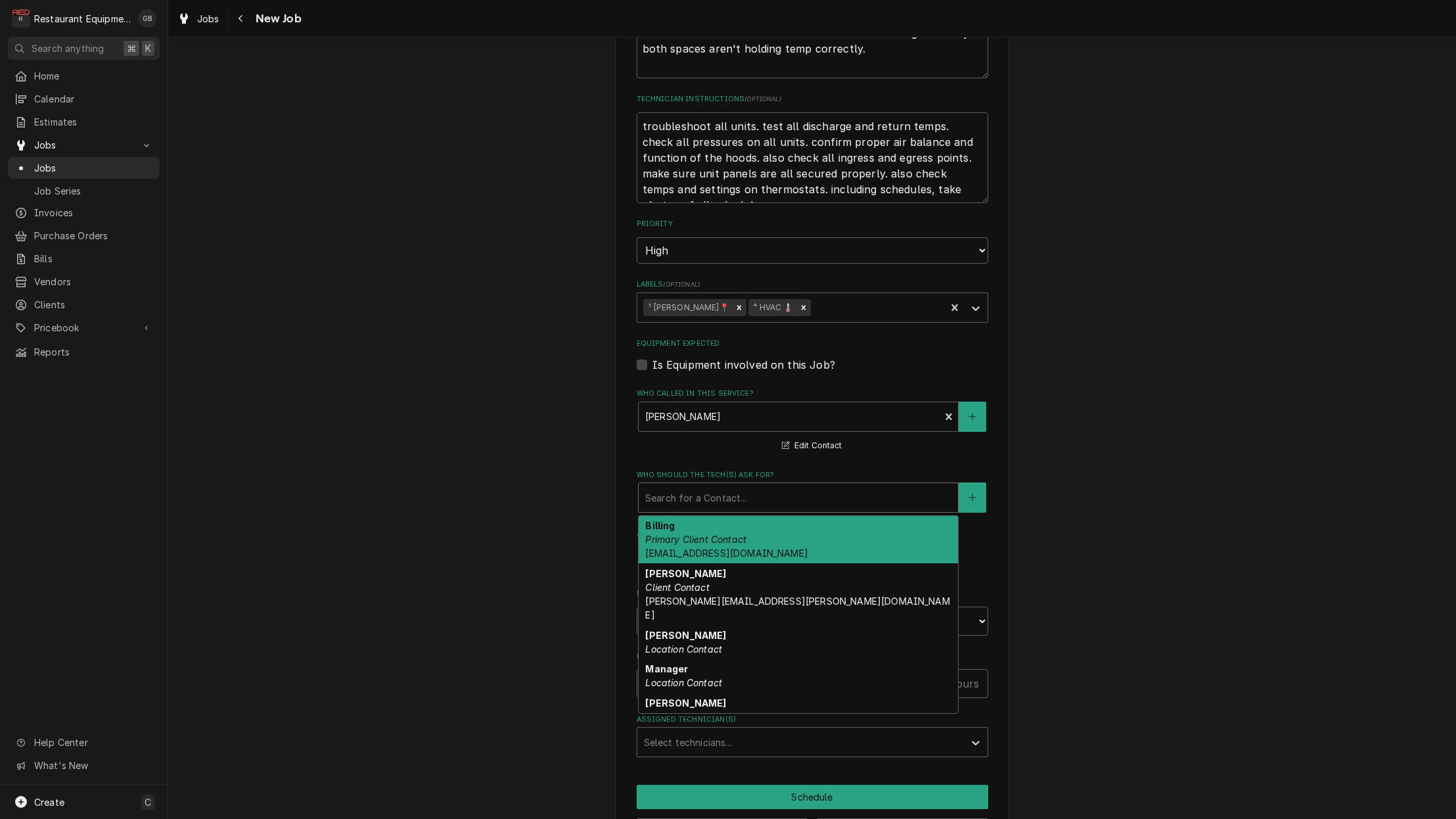
click at [707, 491] on div "Search for a Contact..." at bounding box center [799, 498] width 306 height 14
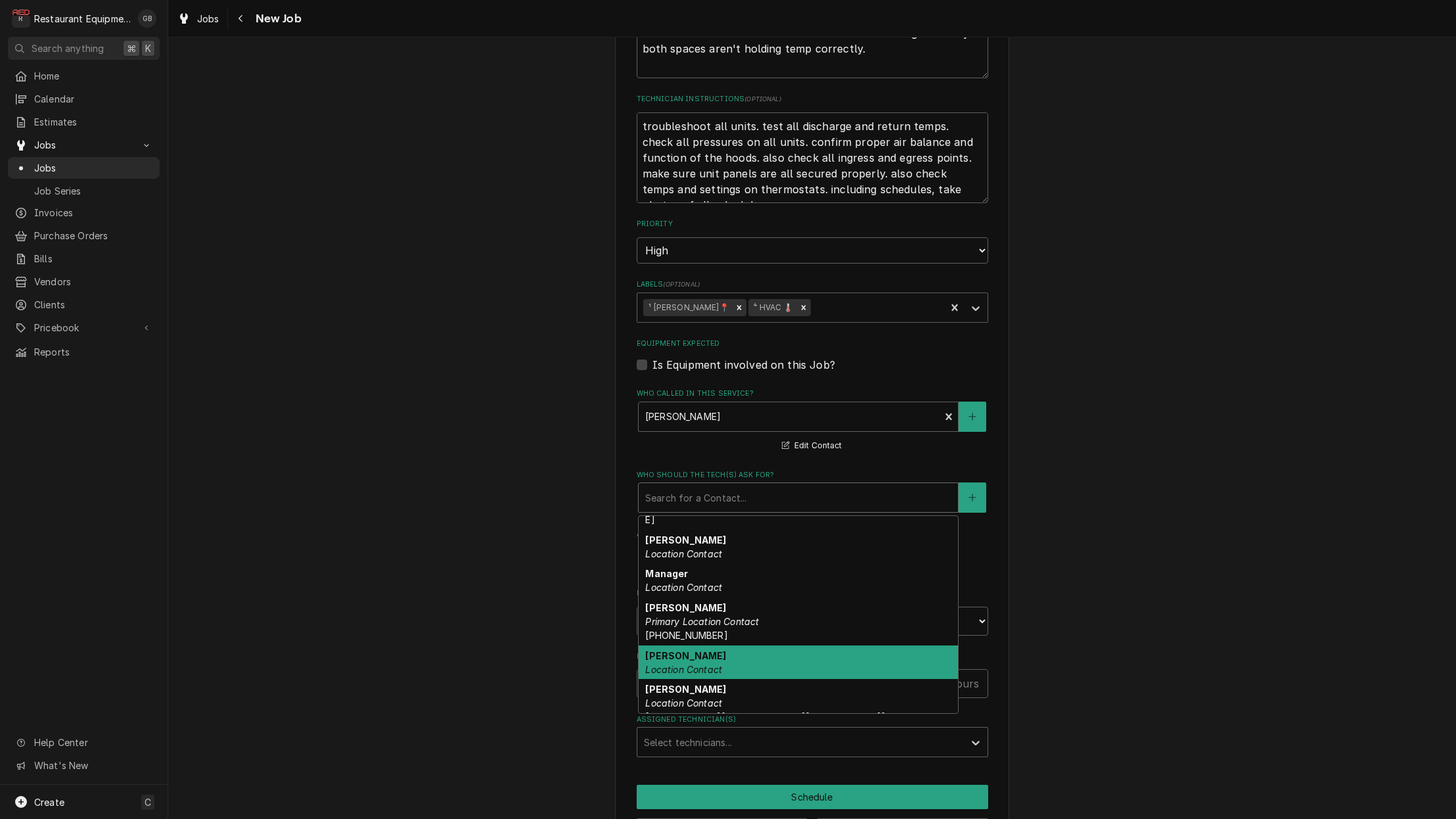
click at [707, 664] on em "Location Contact" at bounding box center [684, 669] width 77 height 11
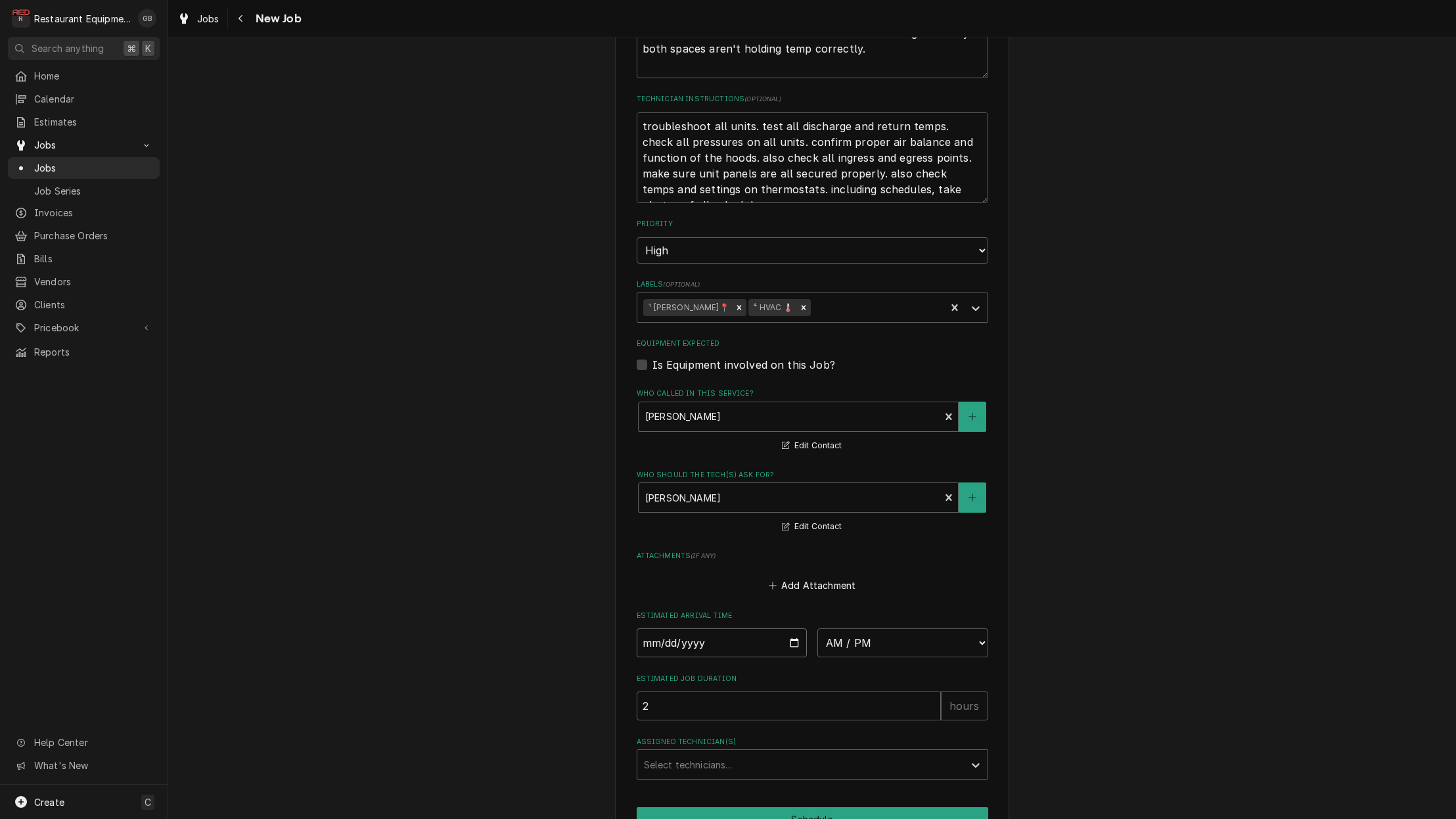
click at [673, 628] on input "Date" at bounding box center [723, 643] width 171 height 29
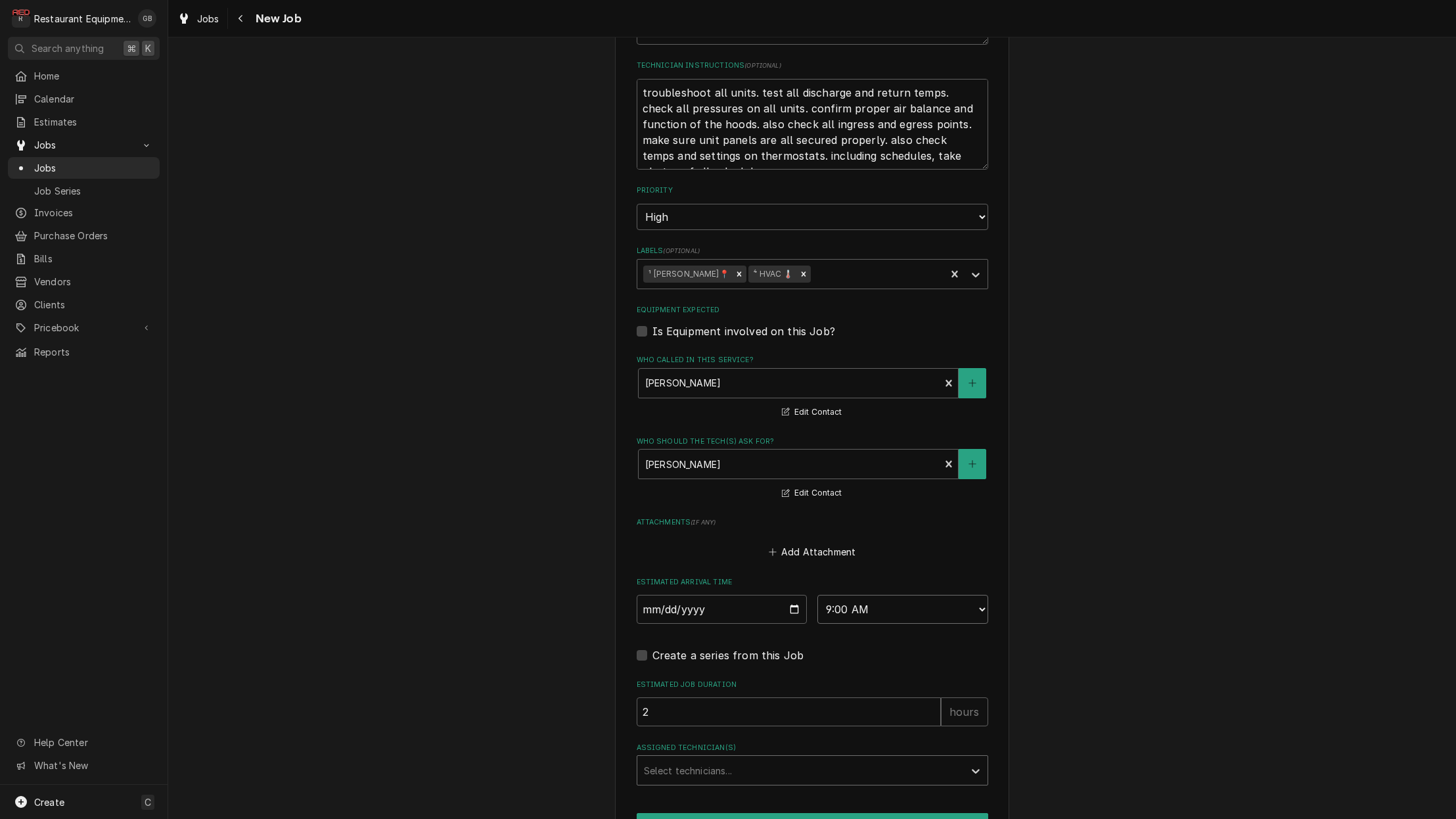
scroll to position [725, 0]
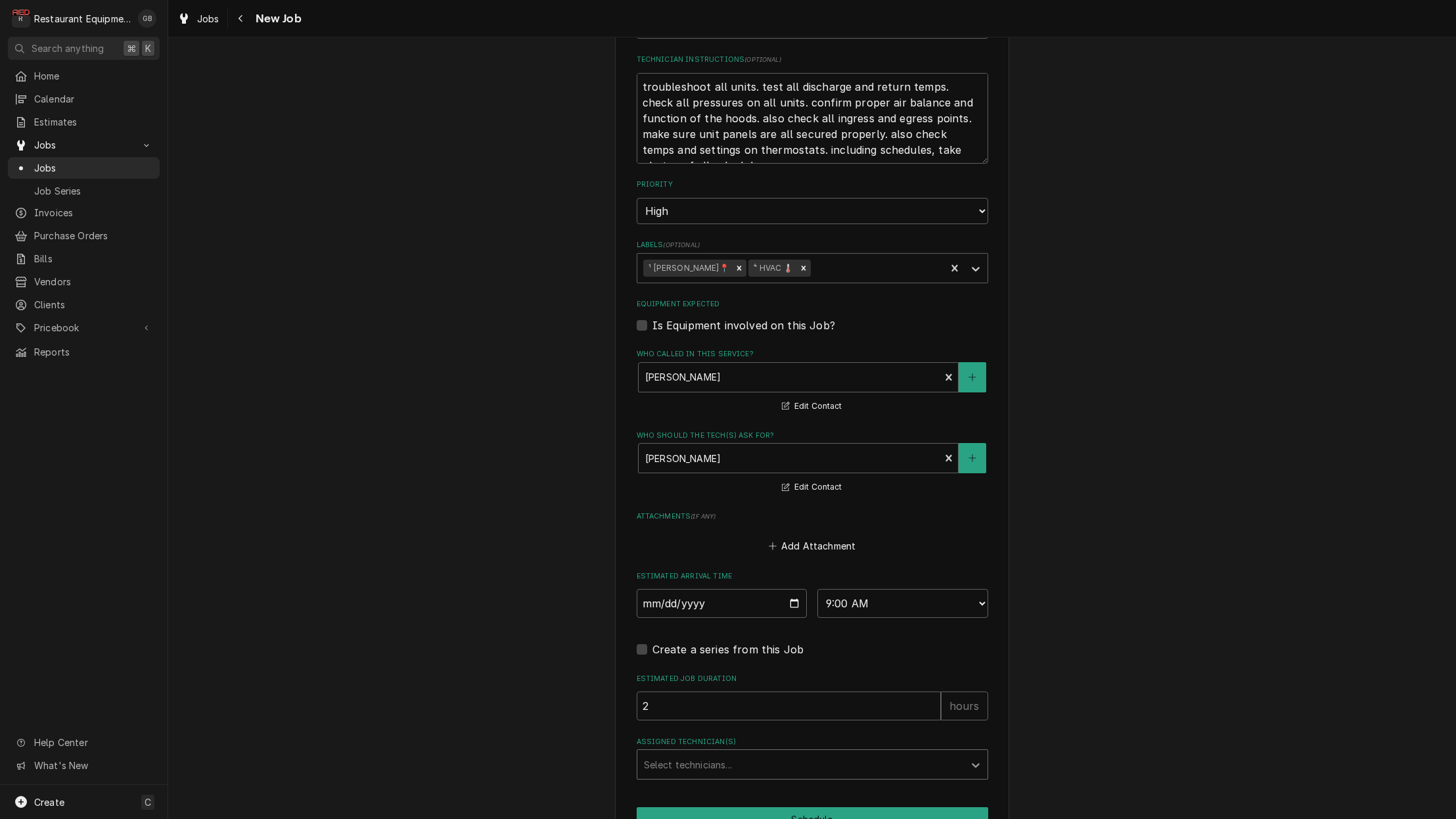
drag, startPoint x: 963, startPoint y: 736, endPoint x: 967, endPoint y: 730, distance: 7.2
click at [967, 749] on div "Select technicians..." at bounding box center [813, 765] width 352 height 30
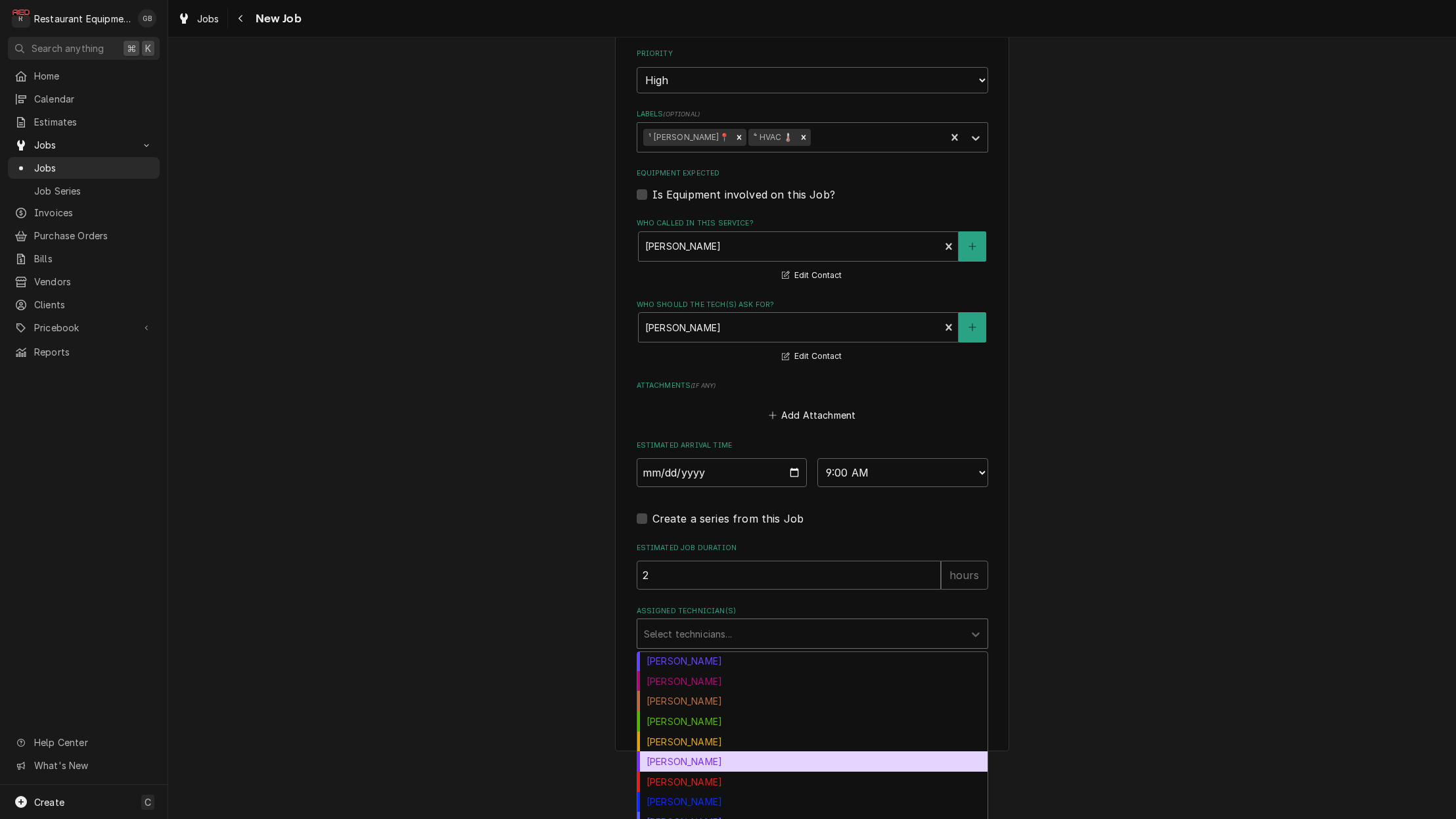
scroll to position [83, 0]
click at [702, 750] on div "Kaleb Lewis" at bounding box center [813, 760] width 350 height 20
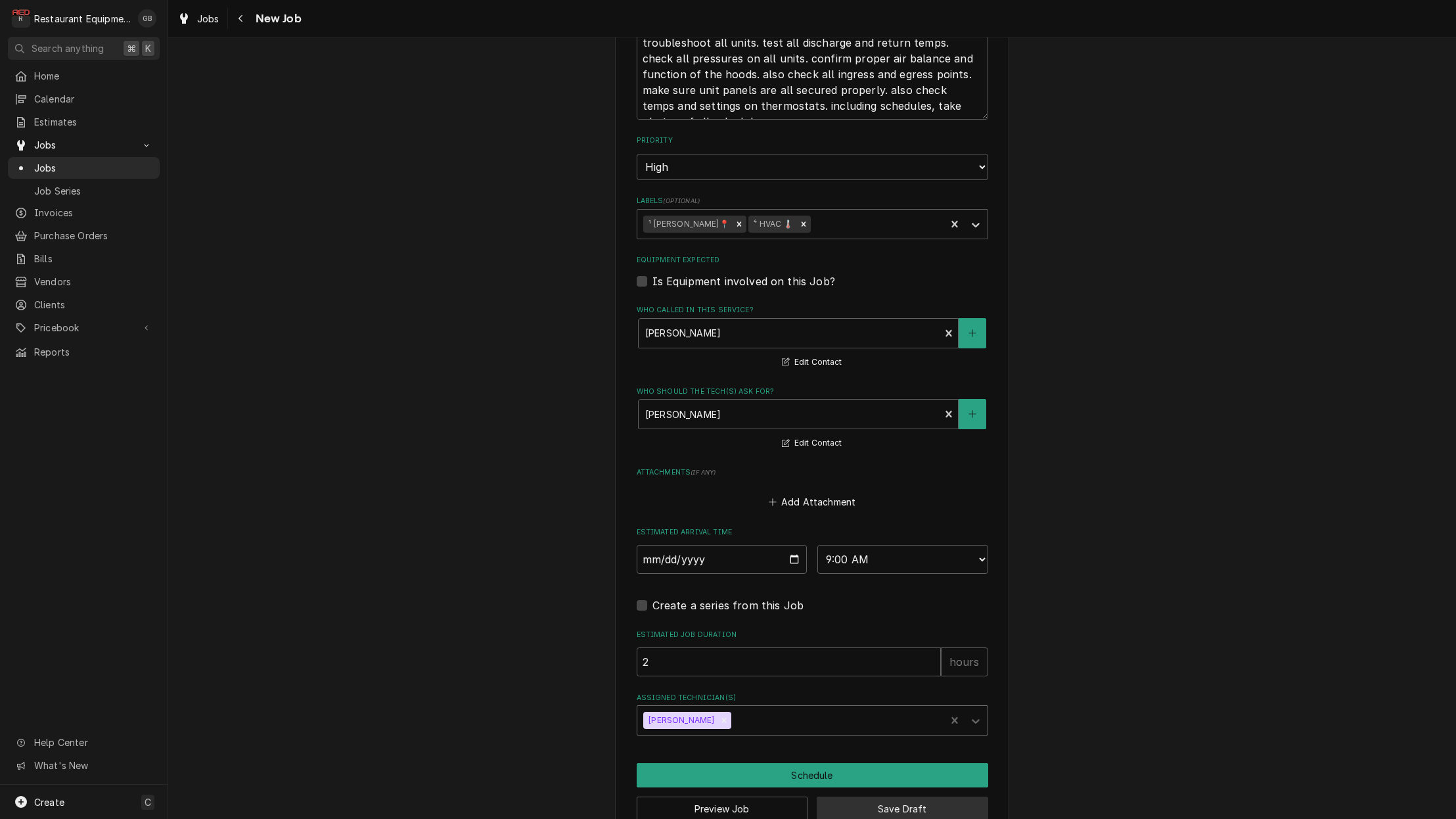
scroll to position [0, 0]
click at [814, 763] on button "Schedule" at bounding box center [813, 775] width 352 height 25
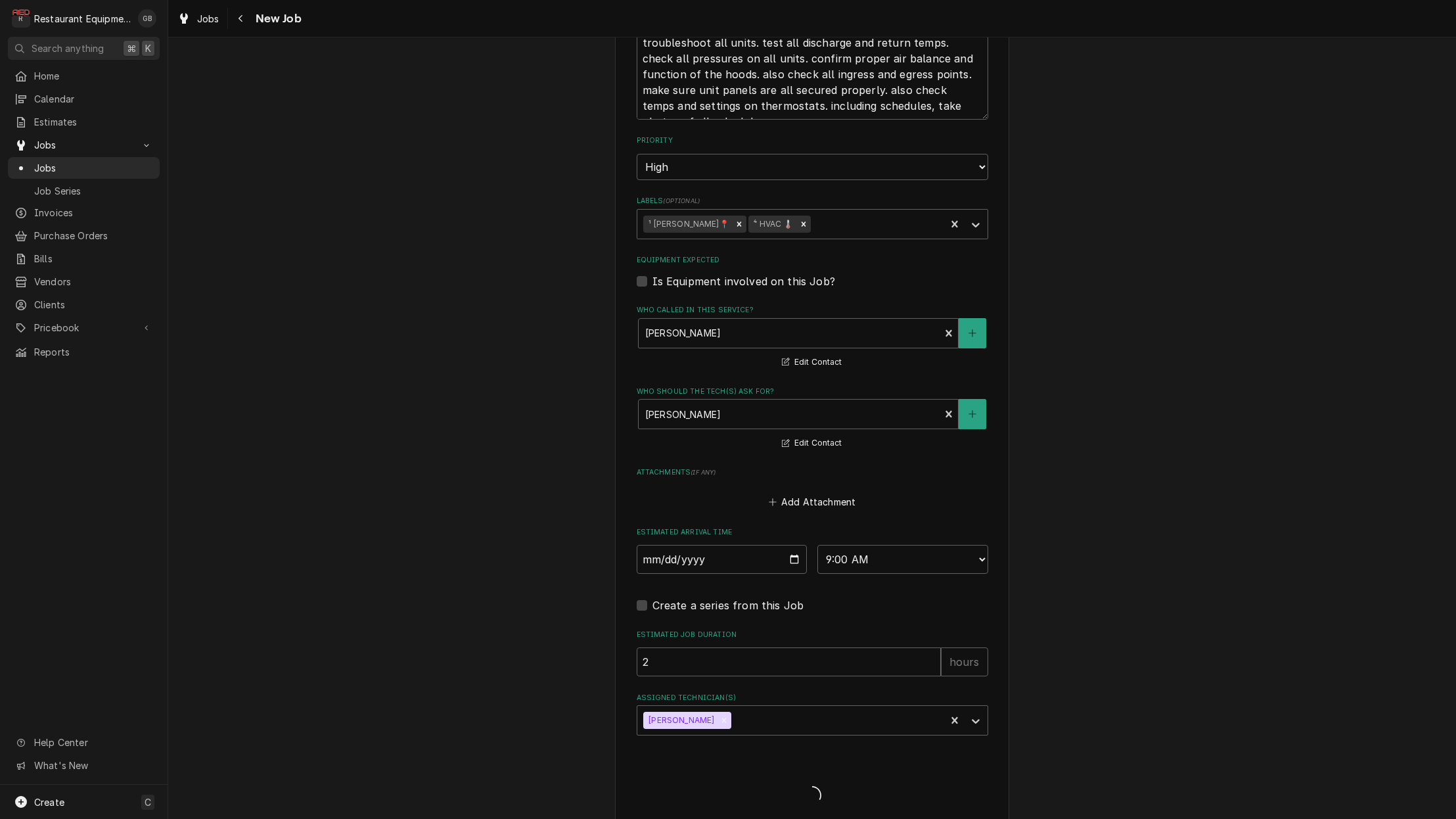
scroll to position [757, 0]
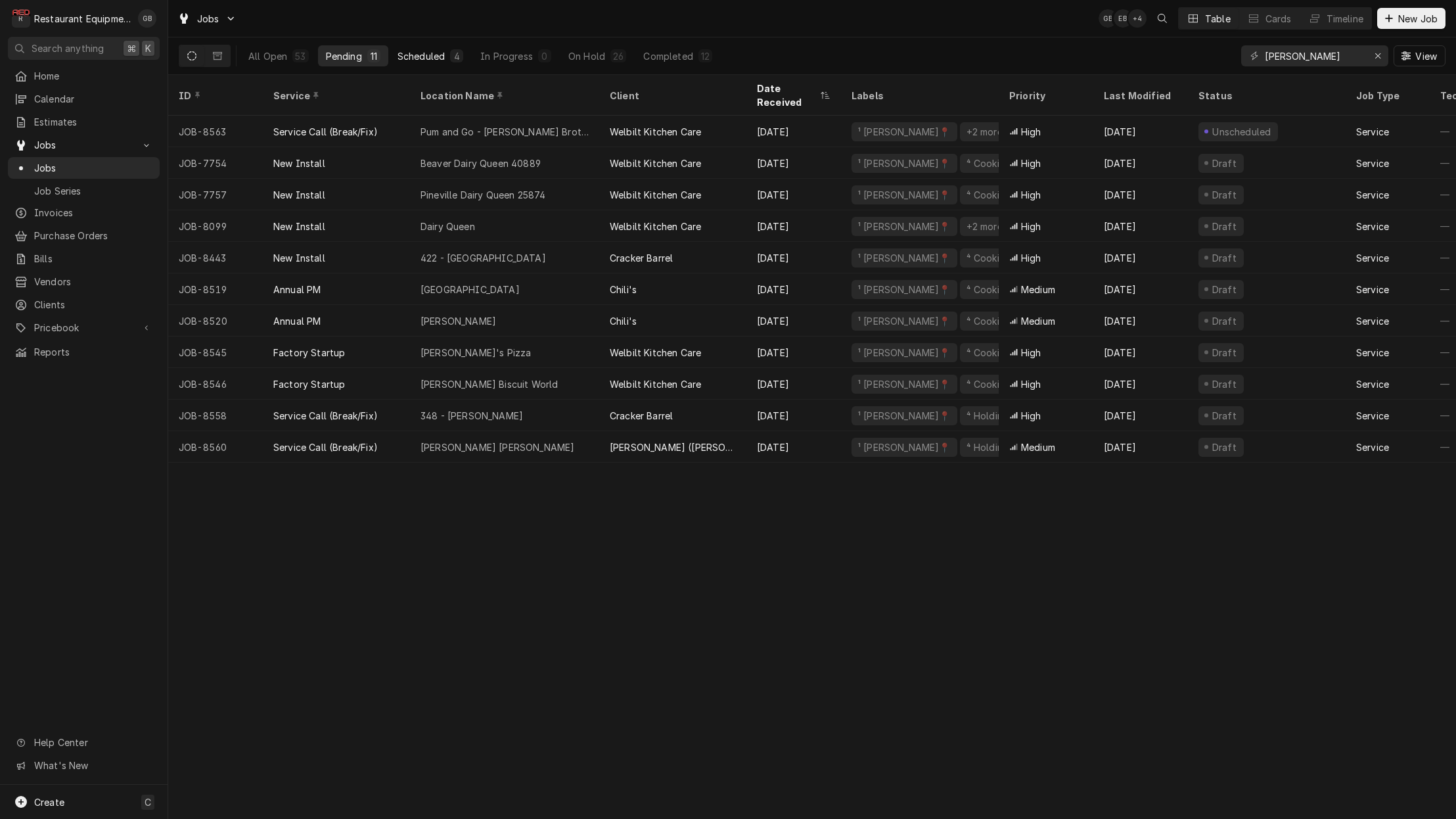
click at [449, 64] on button "Scheduled 4" at bounding box center [430, 56] width 81 height 21
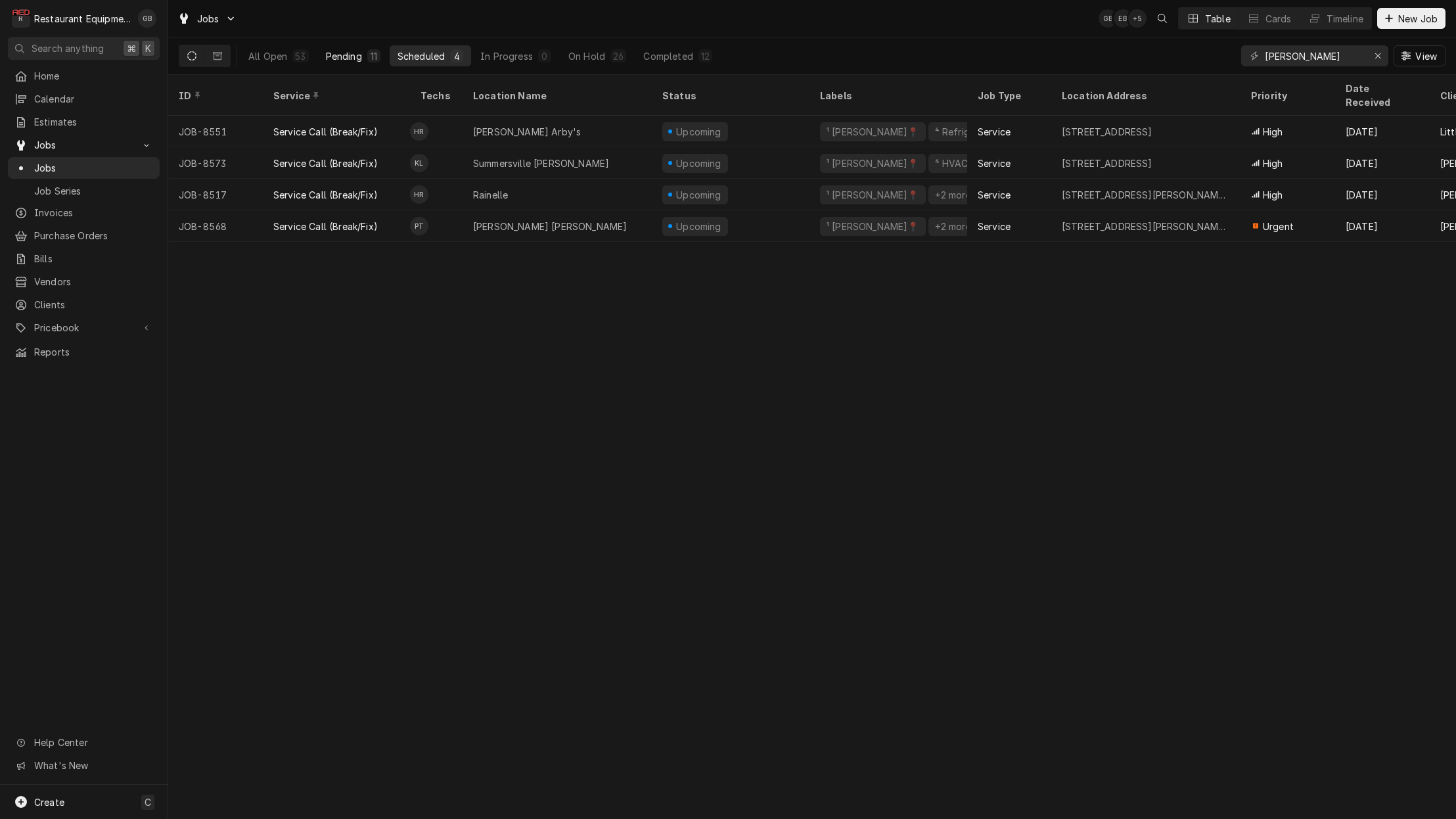
click at [355, 60] on div "Pending" at bounding box center [344, 56] width 36 height 14
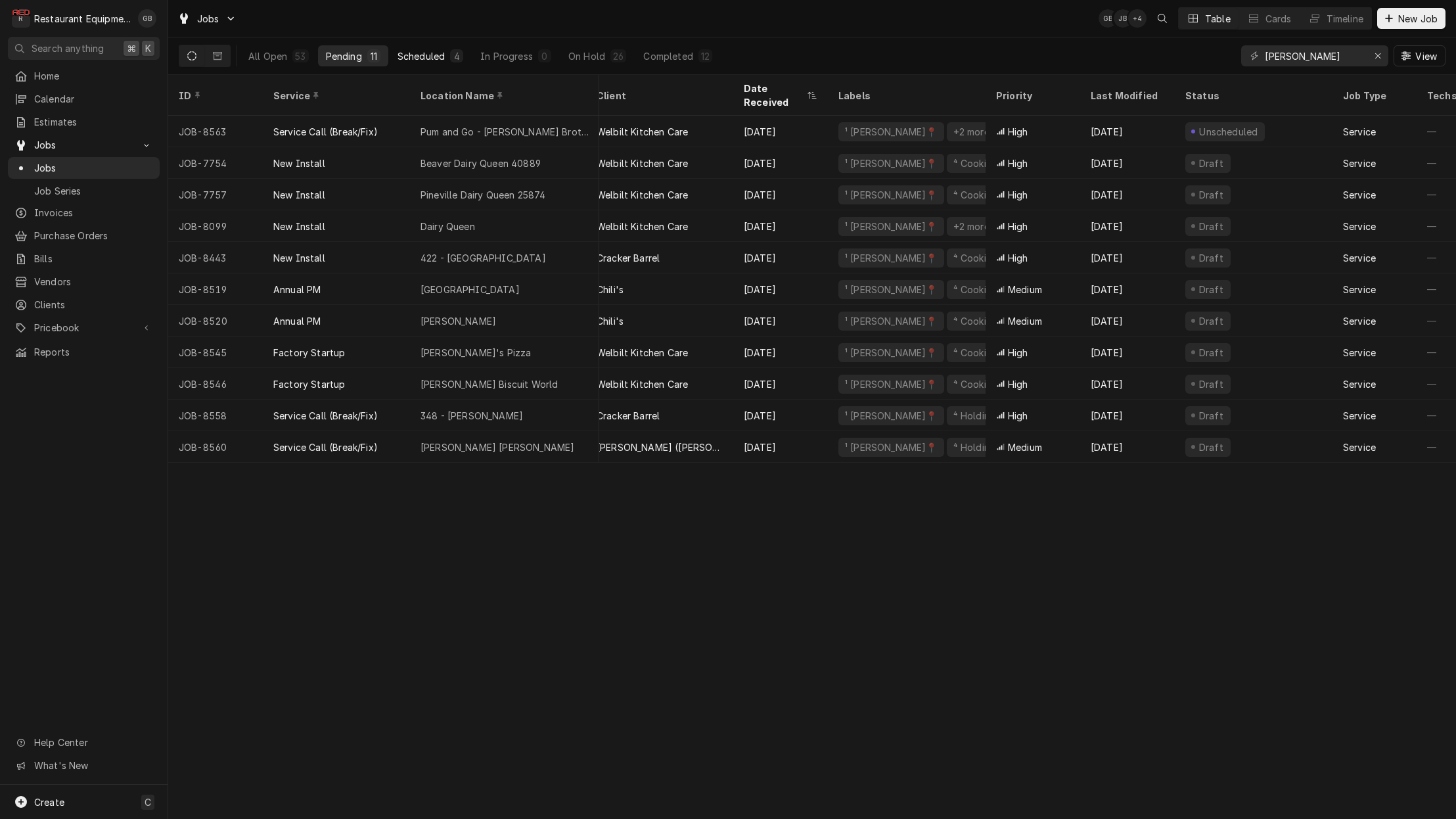
click at [424, 57] on div "Scheduled" at bounding box center [421, 56] width 47 height 14
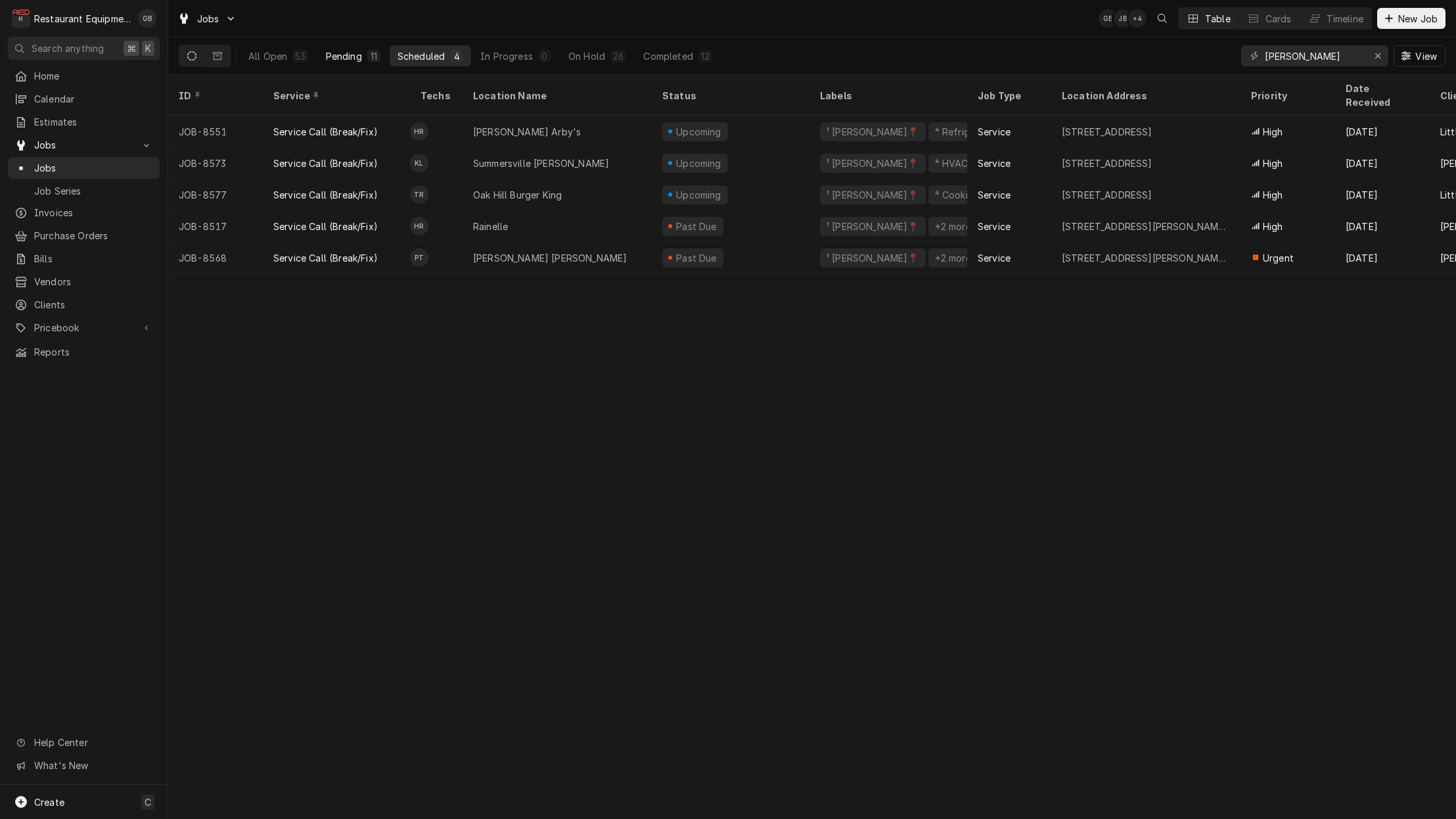
click at [365, 59] on button "Pending 11" at bounding box center [353, 56] width 70 height 21
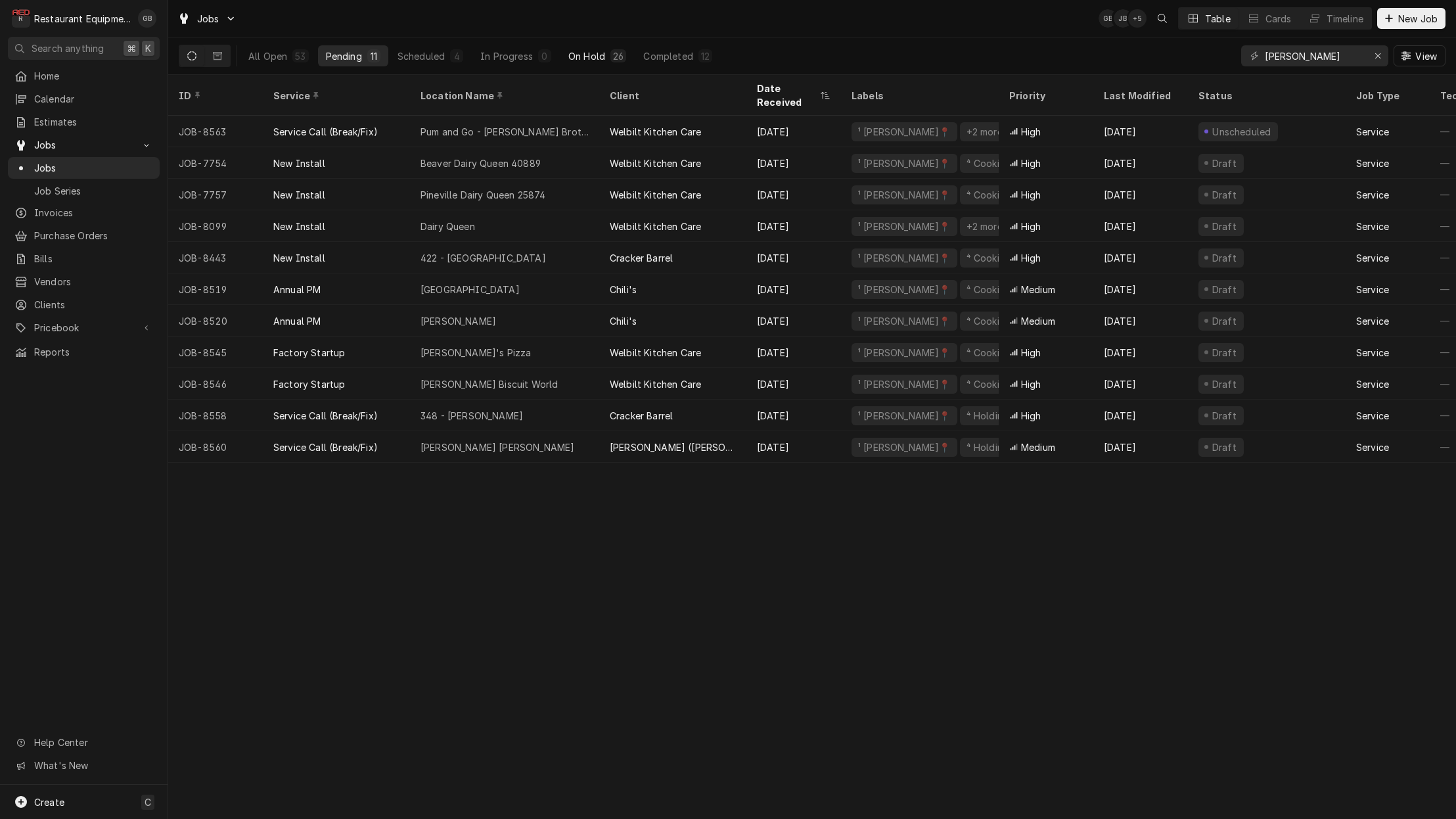
click at [604, 59] on div "On Hold" at bounding box center [587, 56] width 37 height 14
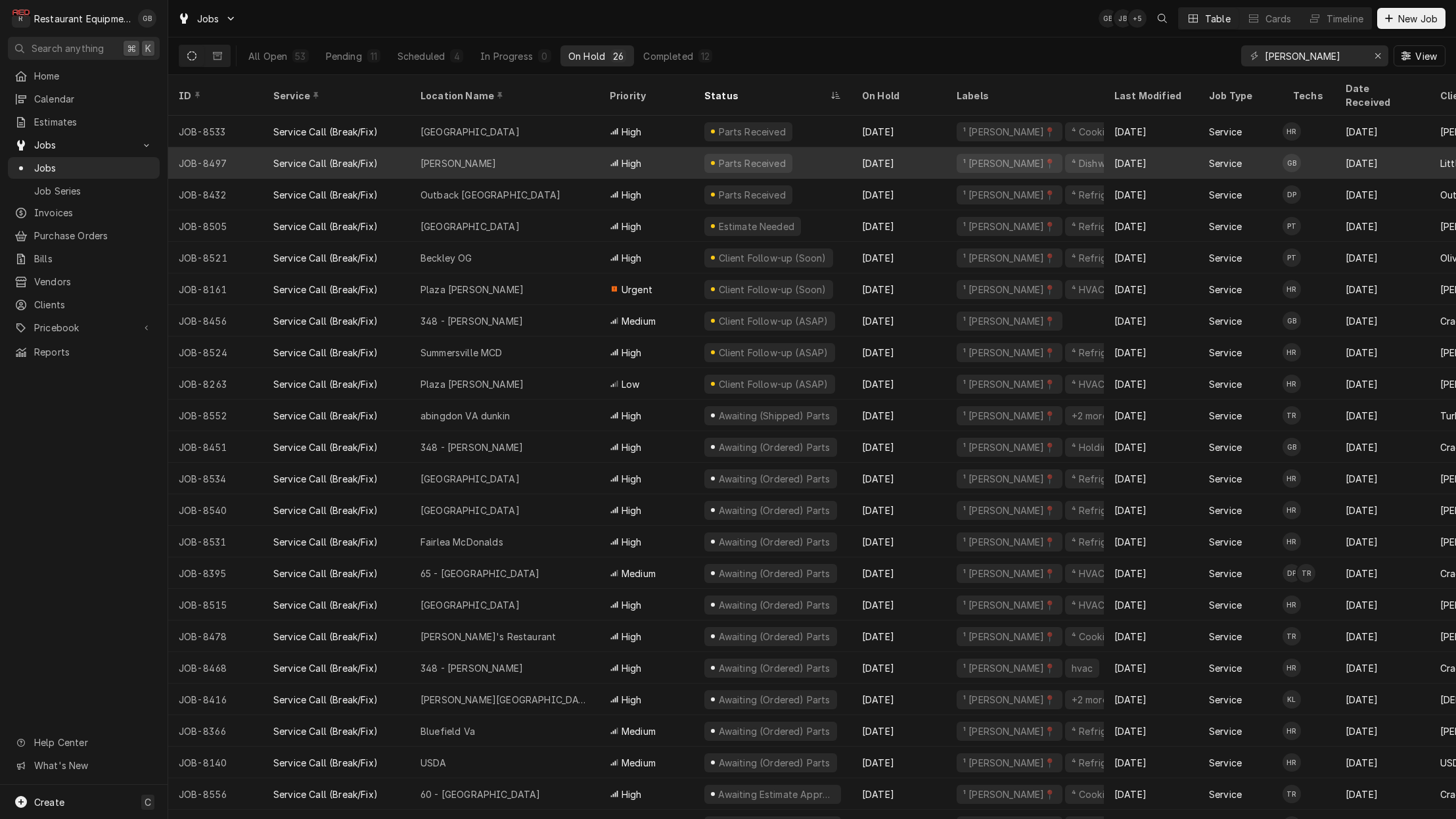
click at [491, 148] on div "Bradley Arbys" at bounding box center [504, 162] width 189 height 31
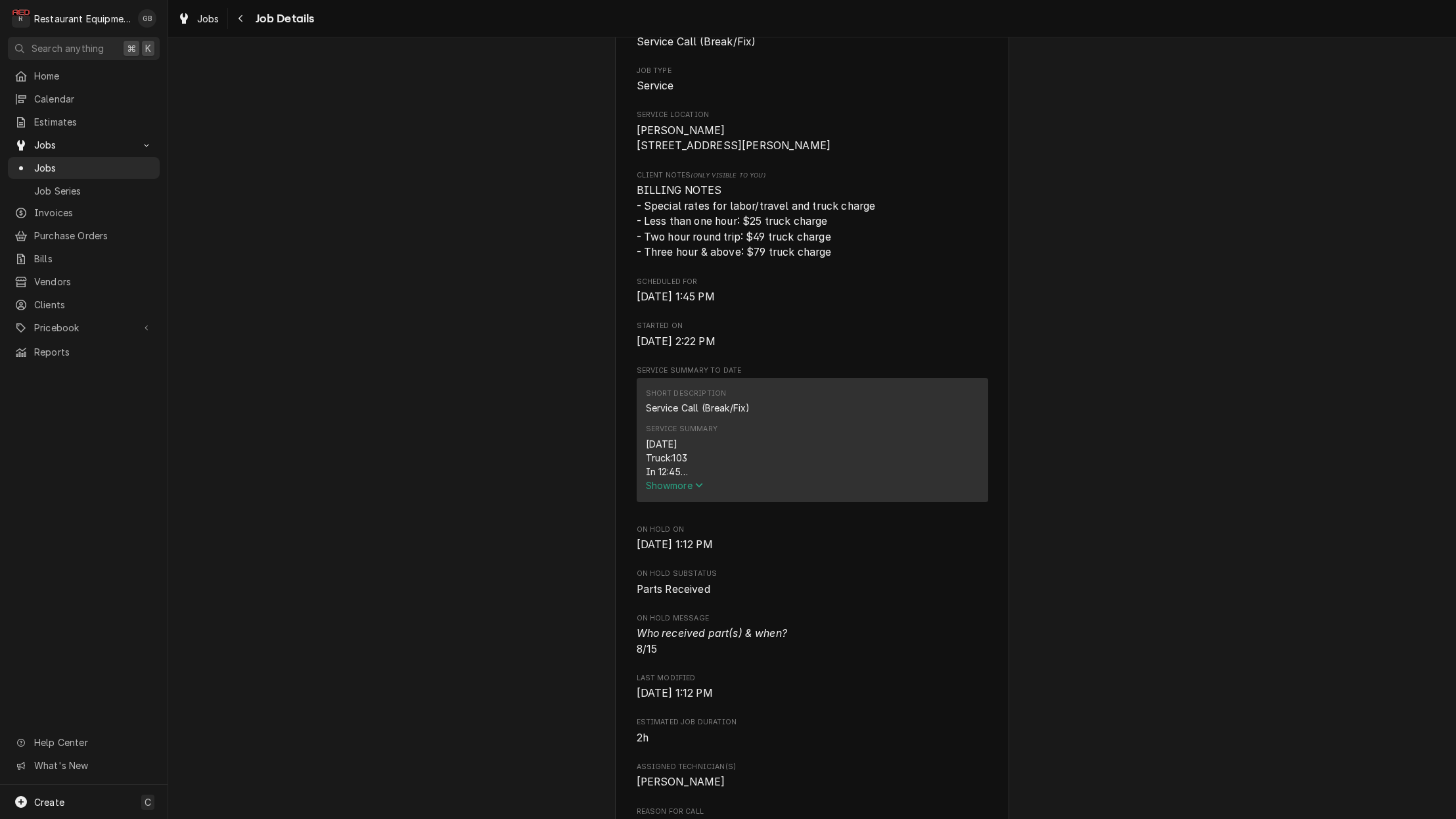
scroll to position [249, 0]
click at [673, 479] on span "Show more" at bounding box center [675, 480] width 58 height 11
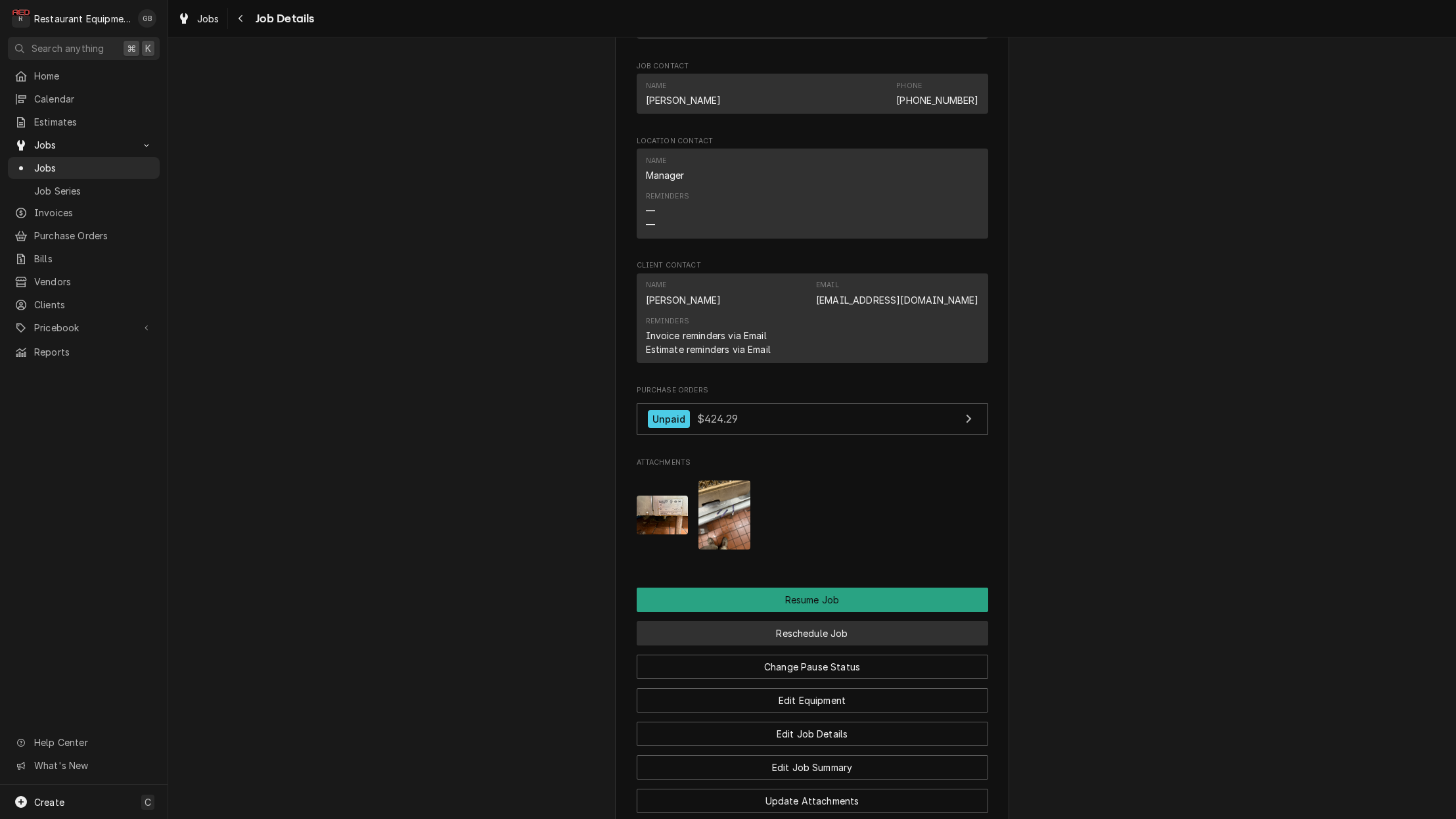
scroll to position [1414, 0]
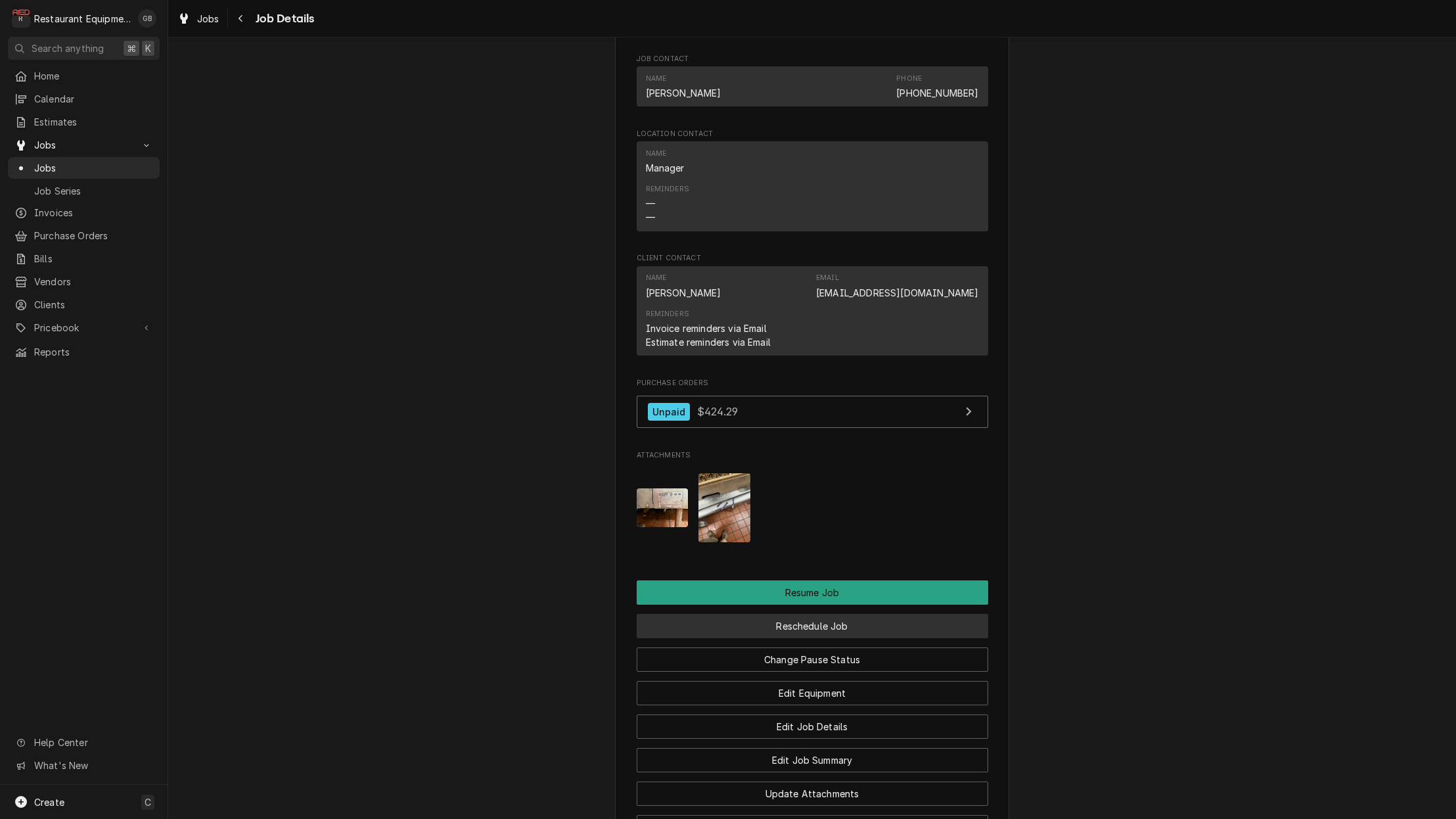
click at [826, 614] on button "Reschedule Job" at bounding box center [813, 626] width 352 height 25
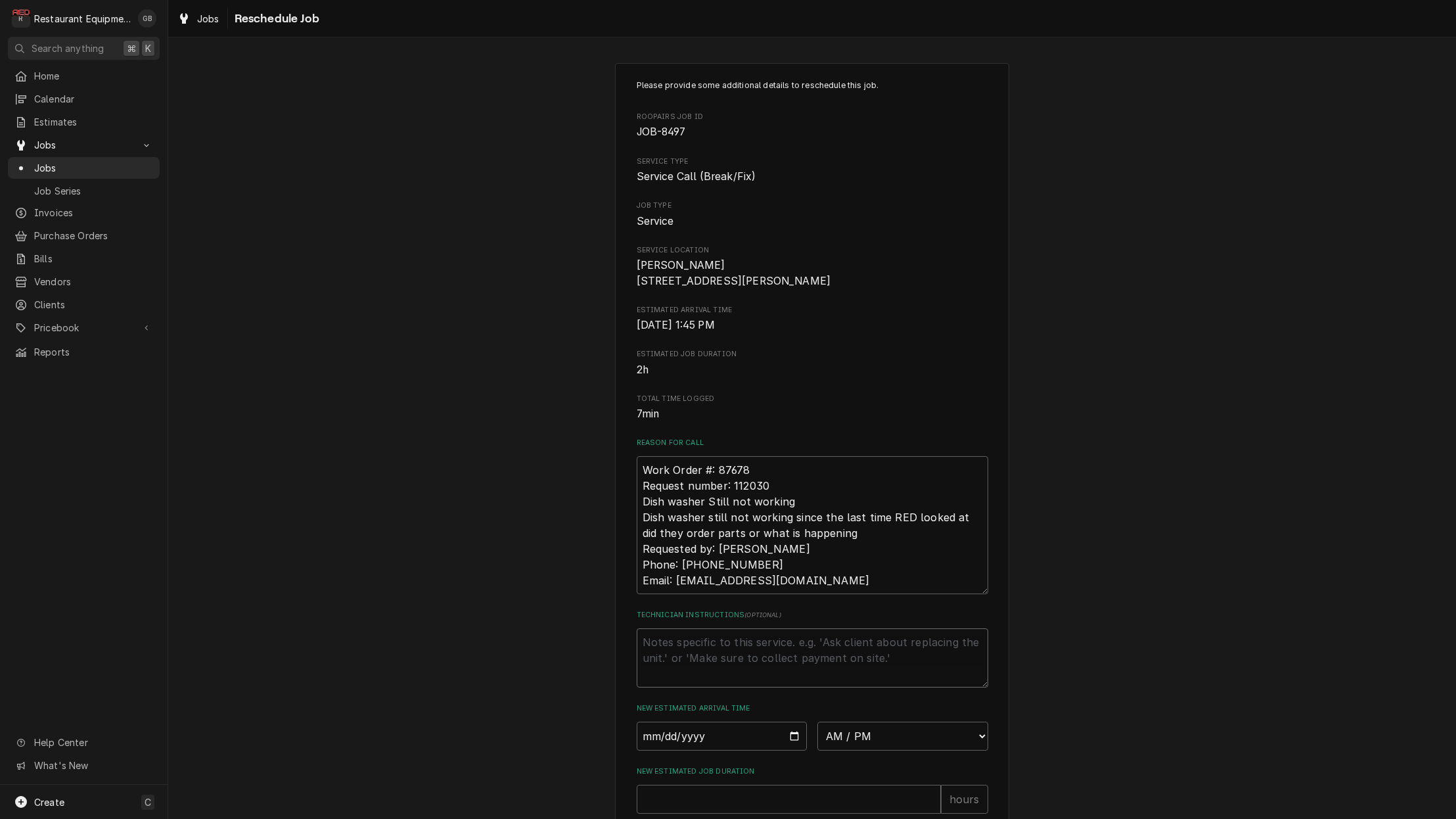
click at [678, 651] on textarea "Technician Instructions ( optional )" at bounding box center [813, 658] width 352 height 59
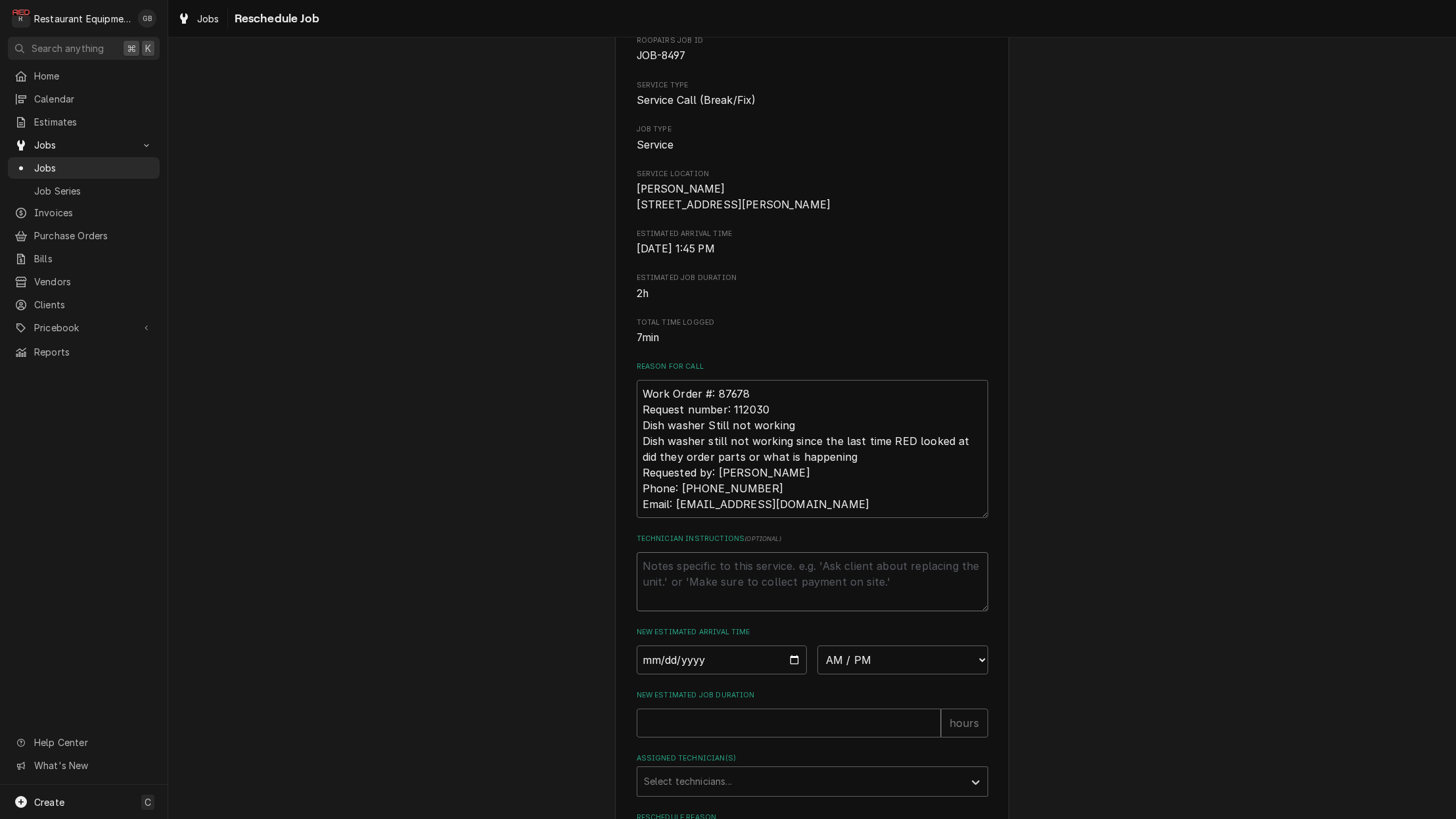
scroll to position [80, 0]
click at [673, 662] on input "Date" at bounding box center [723, 657] width 171 height 29
type input "[DATE]"
type textarea "x"
select select "08:30:00"
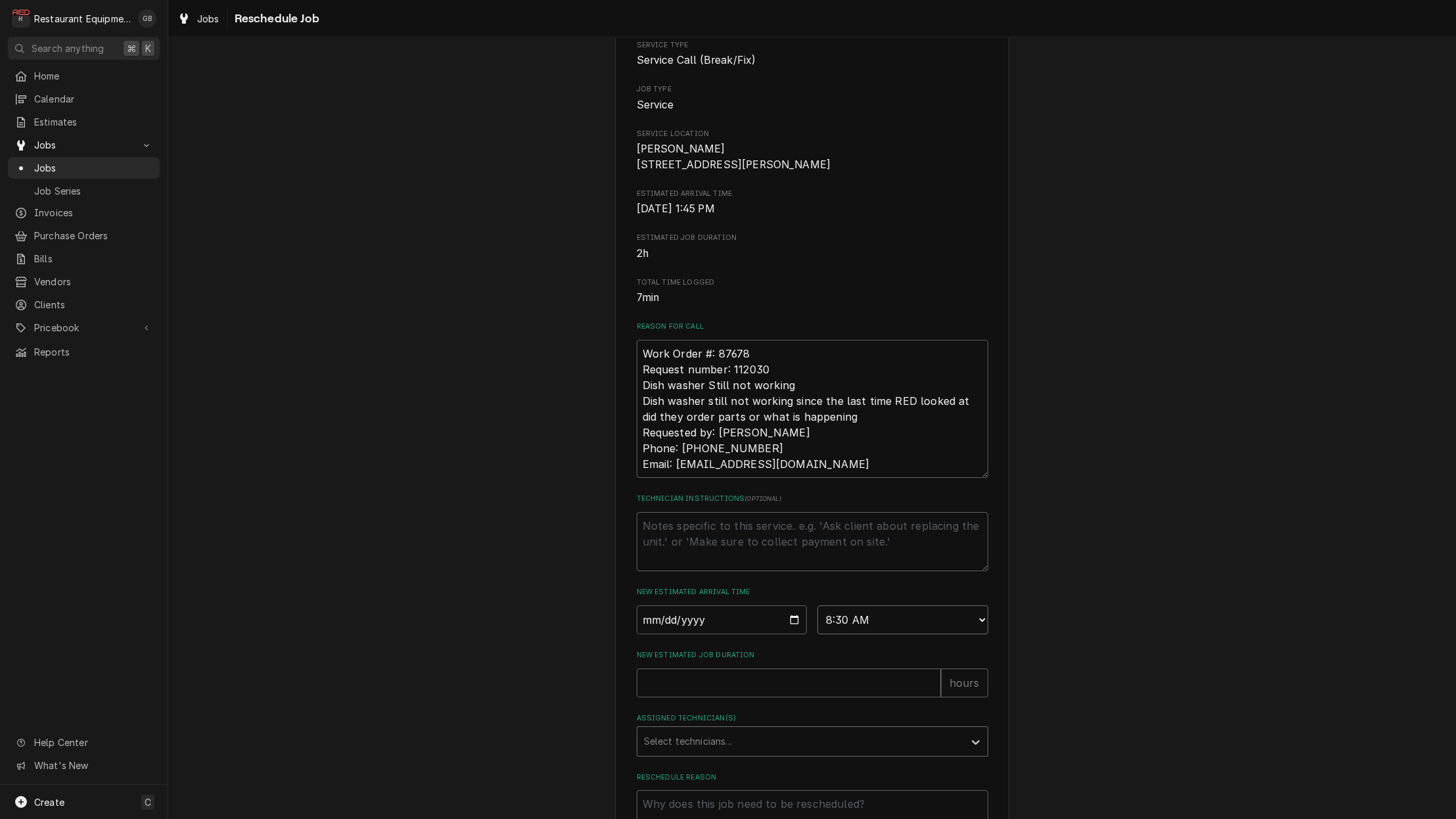
scroll to position [118, 0]
click at [723, 690] on input "New Estimated Job Duration" at bounding box center [789, 681] width 304 height 29
type textarea "x"
type input "1"
drag, startPoint x: 809, startPoint y: 744, endPoint x: 791, endPoint y: 745, distance: 18.0
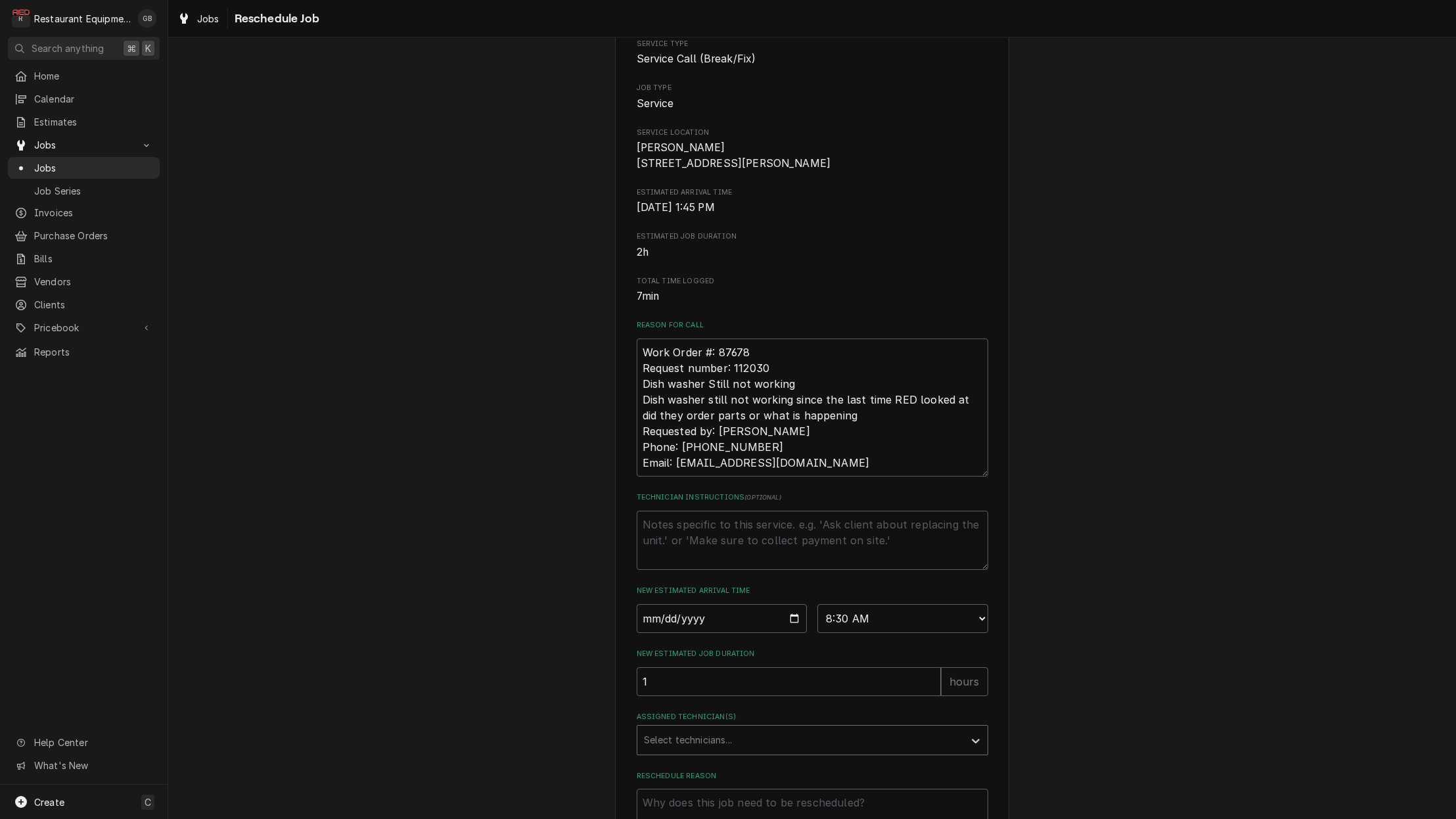
click at [804, 747] on div "Assigned Technician(s)" at bounding box center [801, 740] width 313 height 24
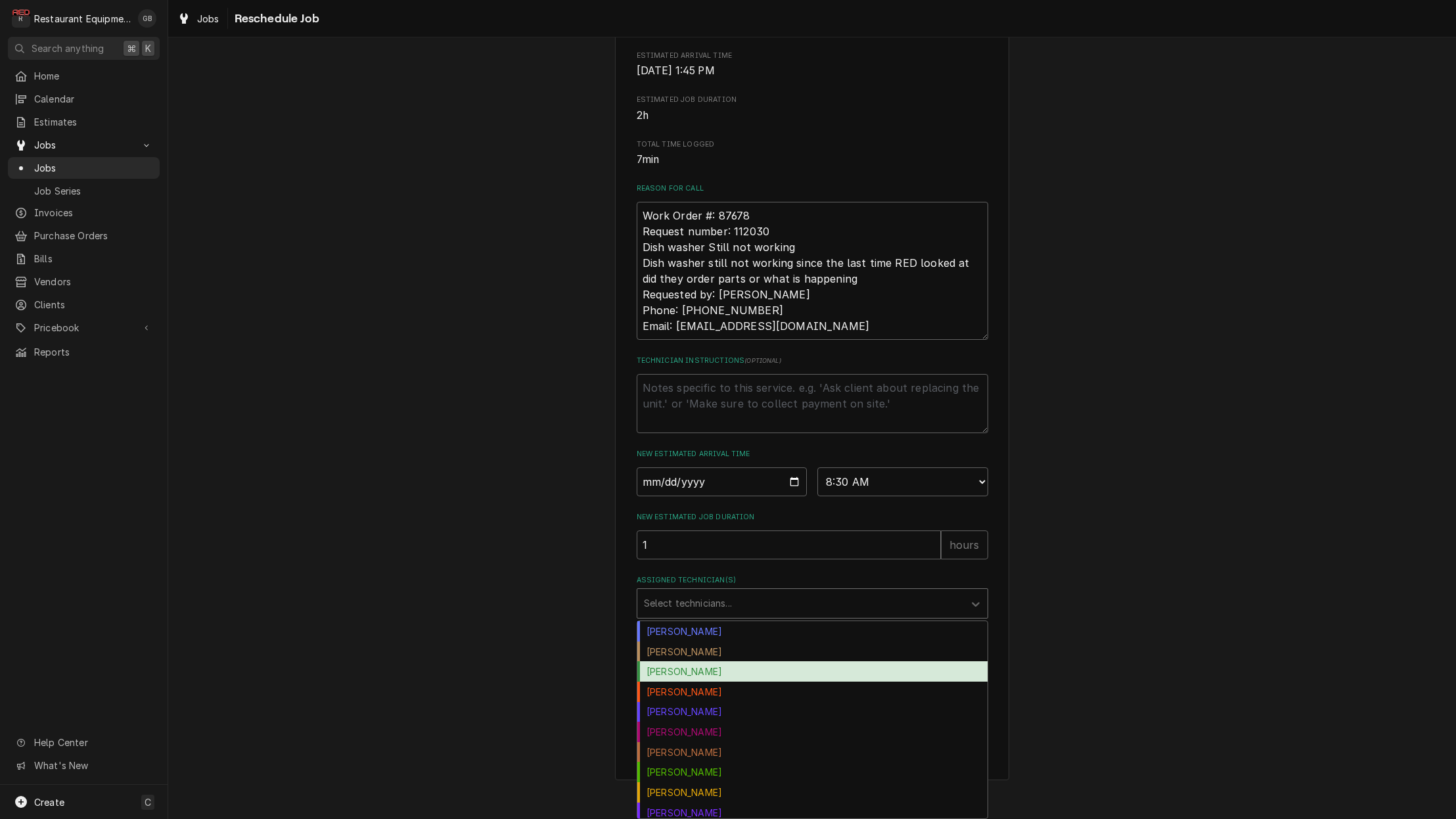
scroll to position [0, 0]
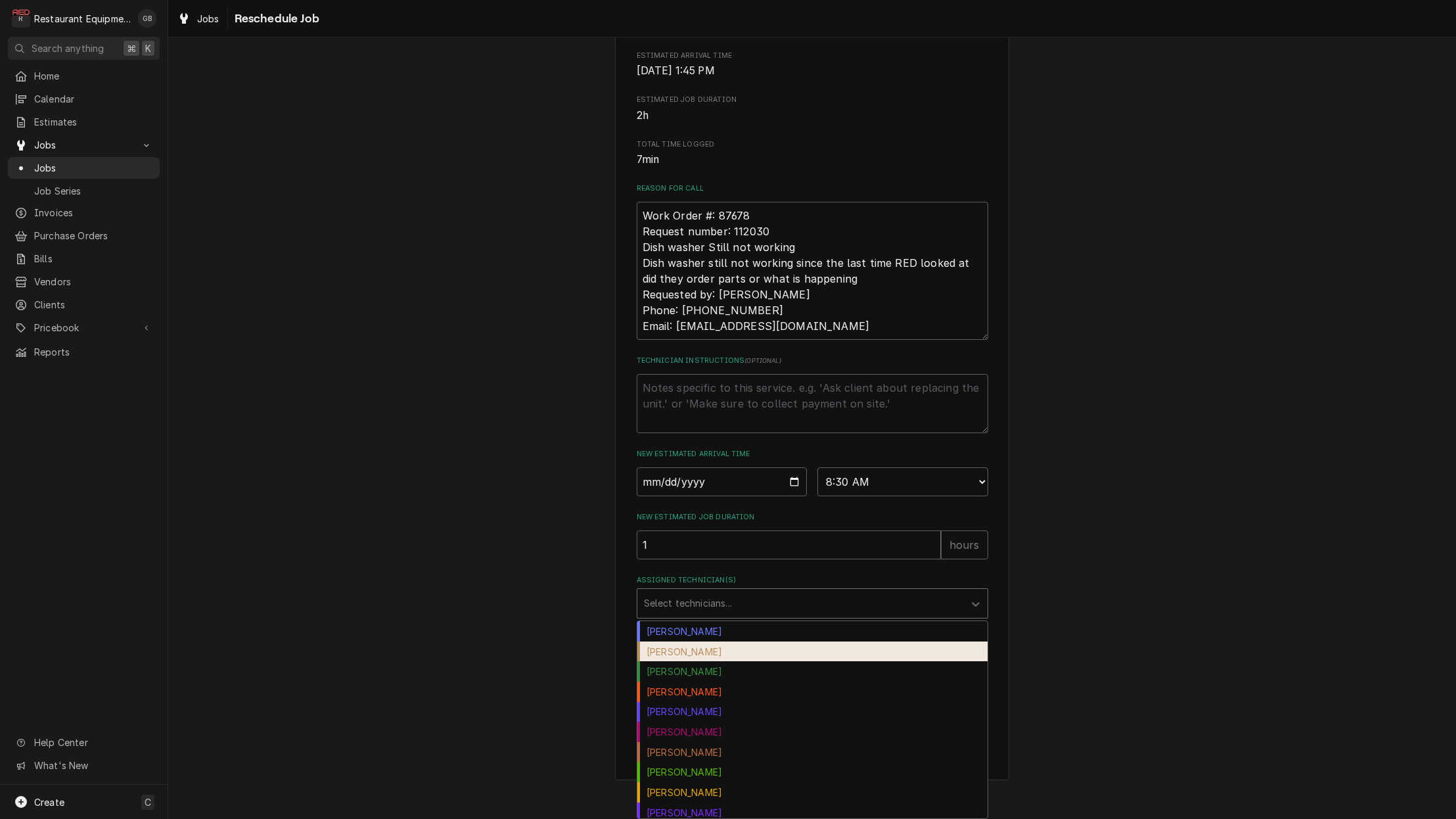
click at [678, 643] on div "[PERSON_NAME]" at bounding box center [813, 651] width 350 height 20
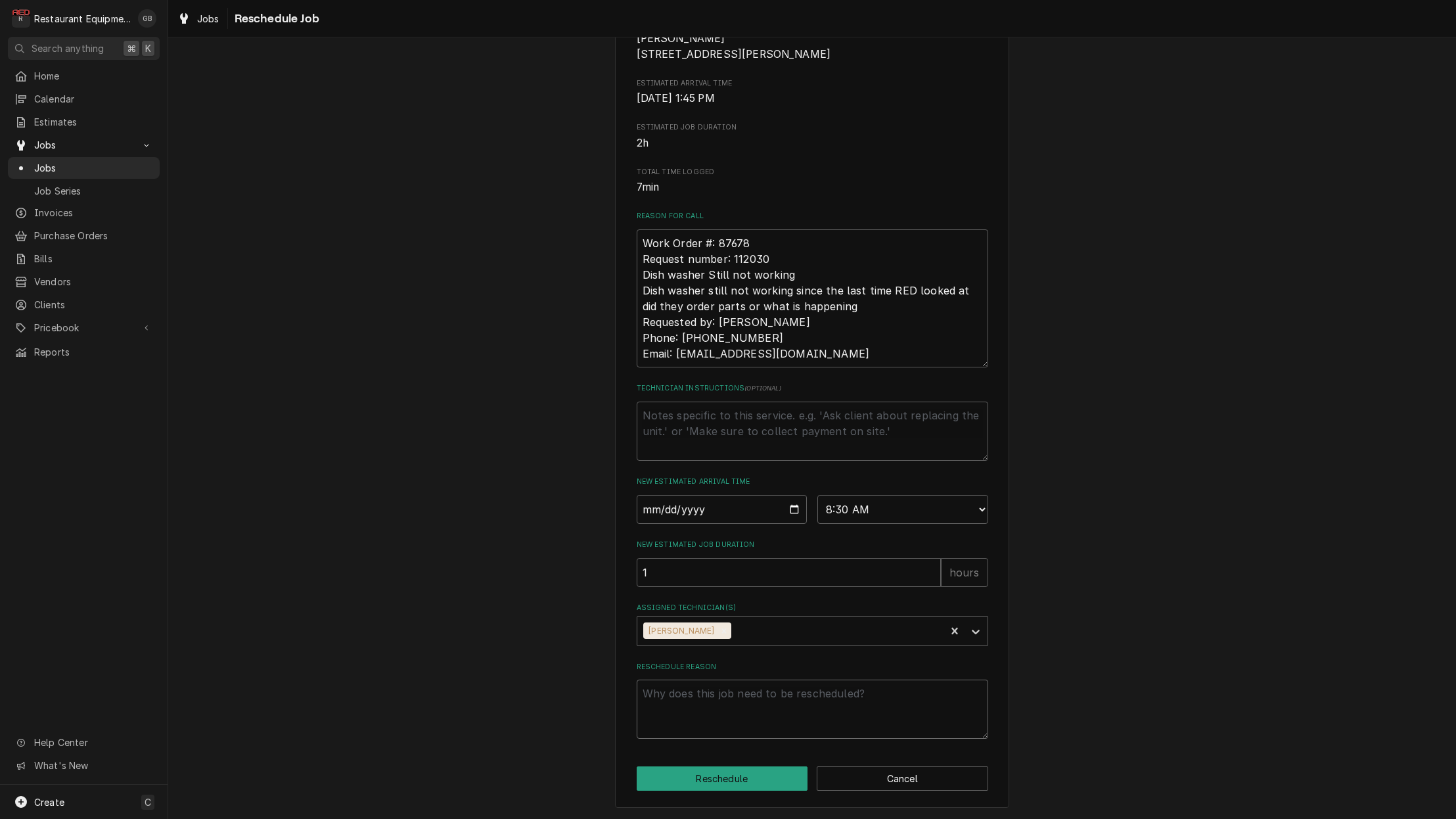
click at [702, 715] on textarea "Reschedule Reason" at bounding box center [813, 709] width 352 height 59
type textarea "x"
type textarea "p"
type textarea "x"
type textarea "ps"
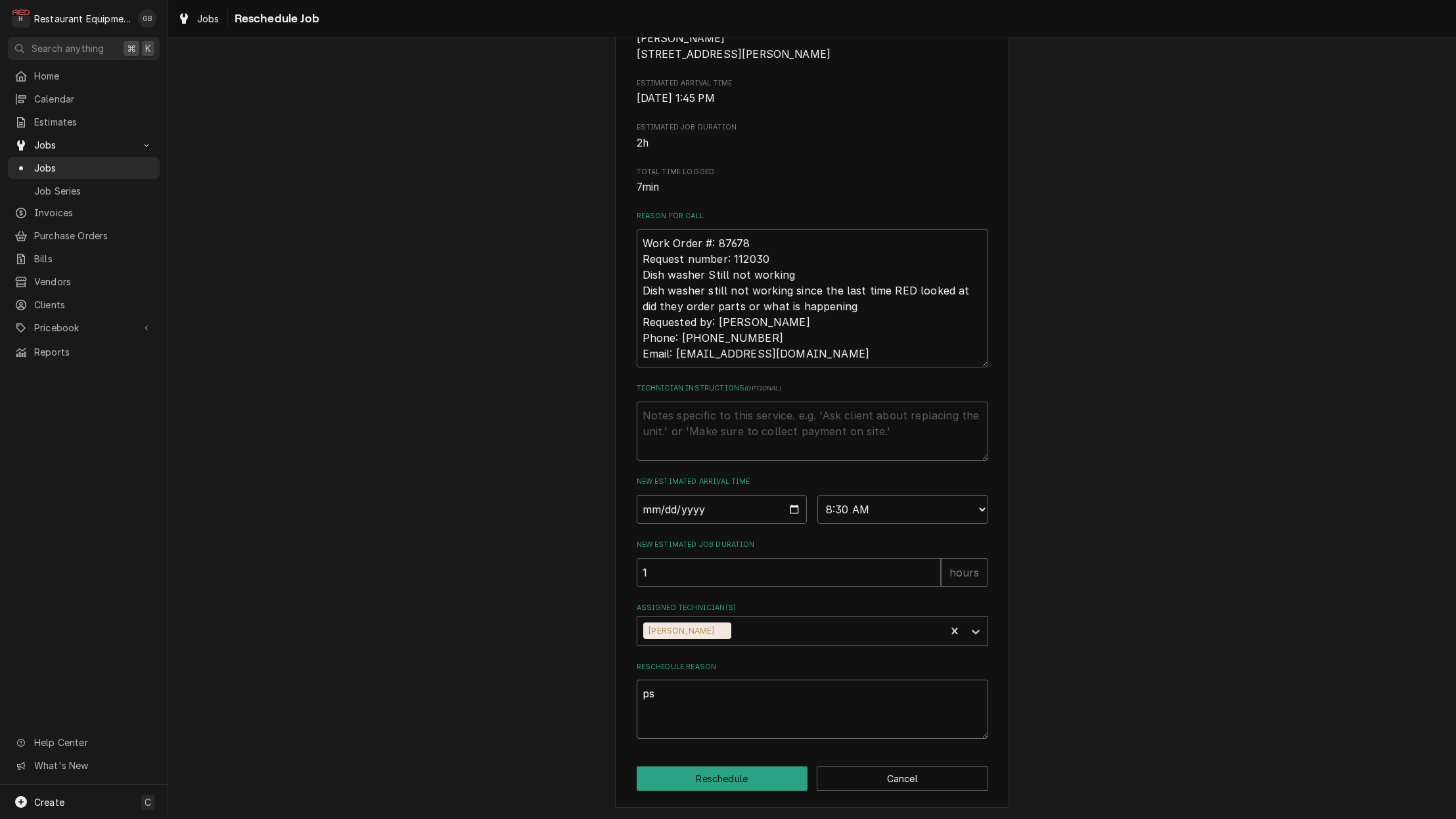
type textarea "x"
type textarea "psr"
type textarea "x"
type textarea "psrt"
type textarea "x"
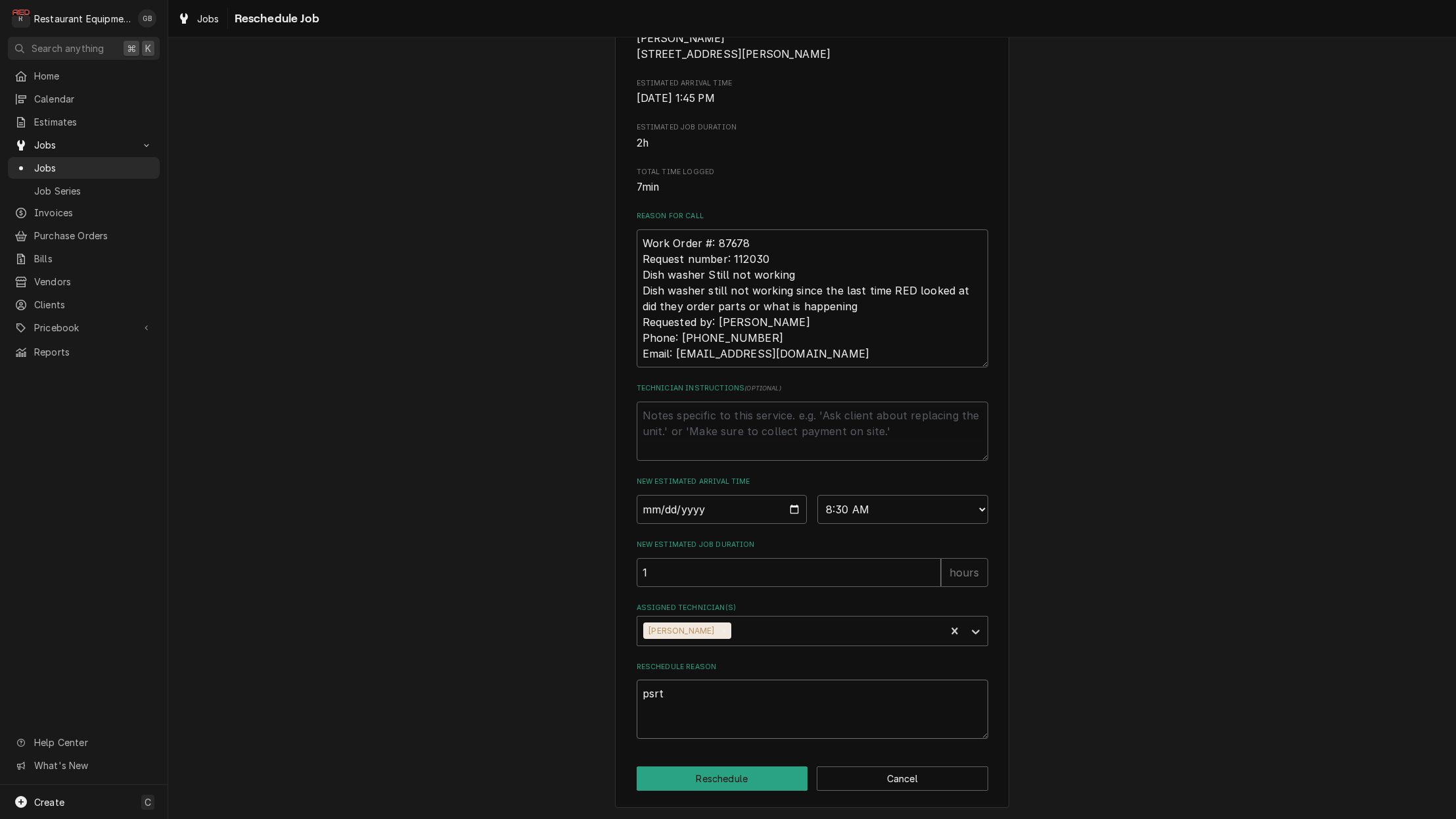
type textarea "psrtd"
type textarea "x"
type textarea "psrt"
type textarea "x"
type textarea "psr"
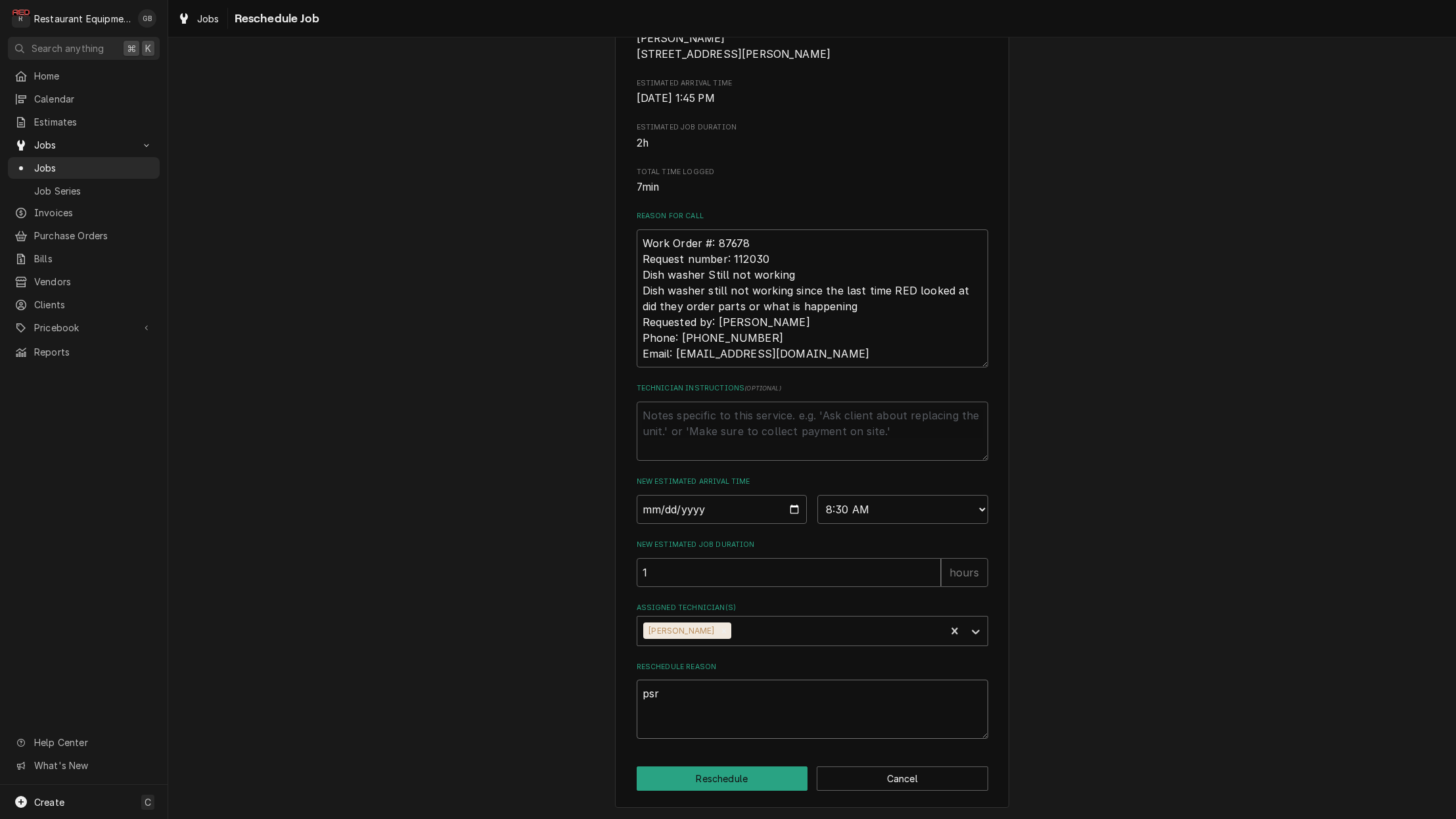
type textarea "x"
type textarea "ps"
type textarea "x"
type textarea "psa"
type textarea "x"
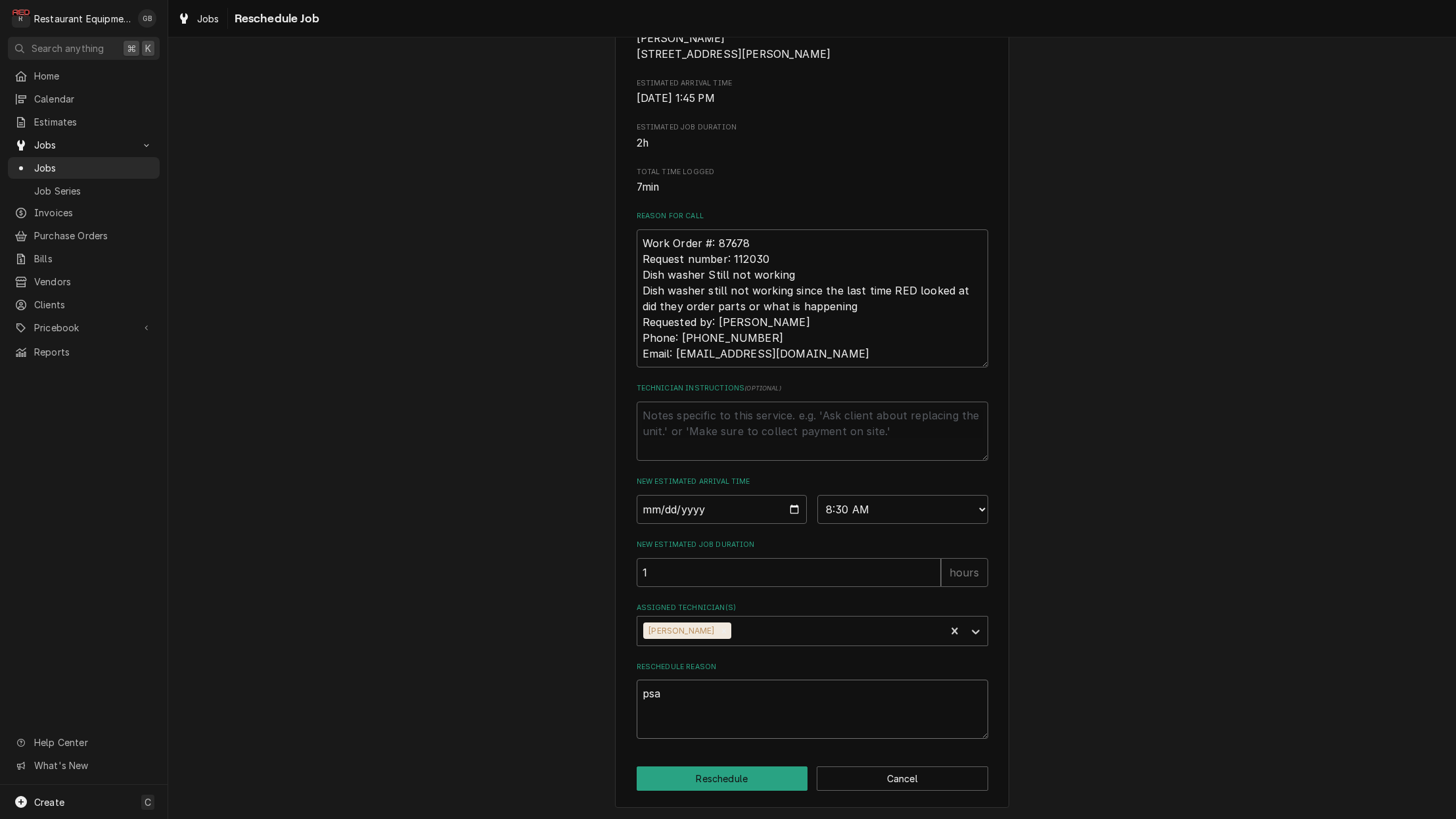
type textarea "ps"
type textarea "x"
type textarea "p"
type textarea "x"
type textarea "pa"
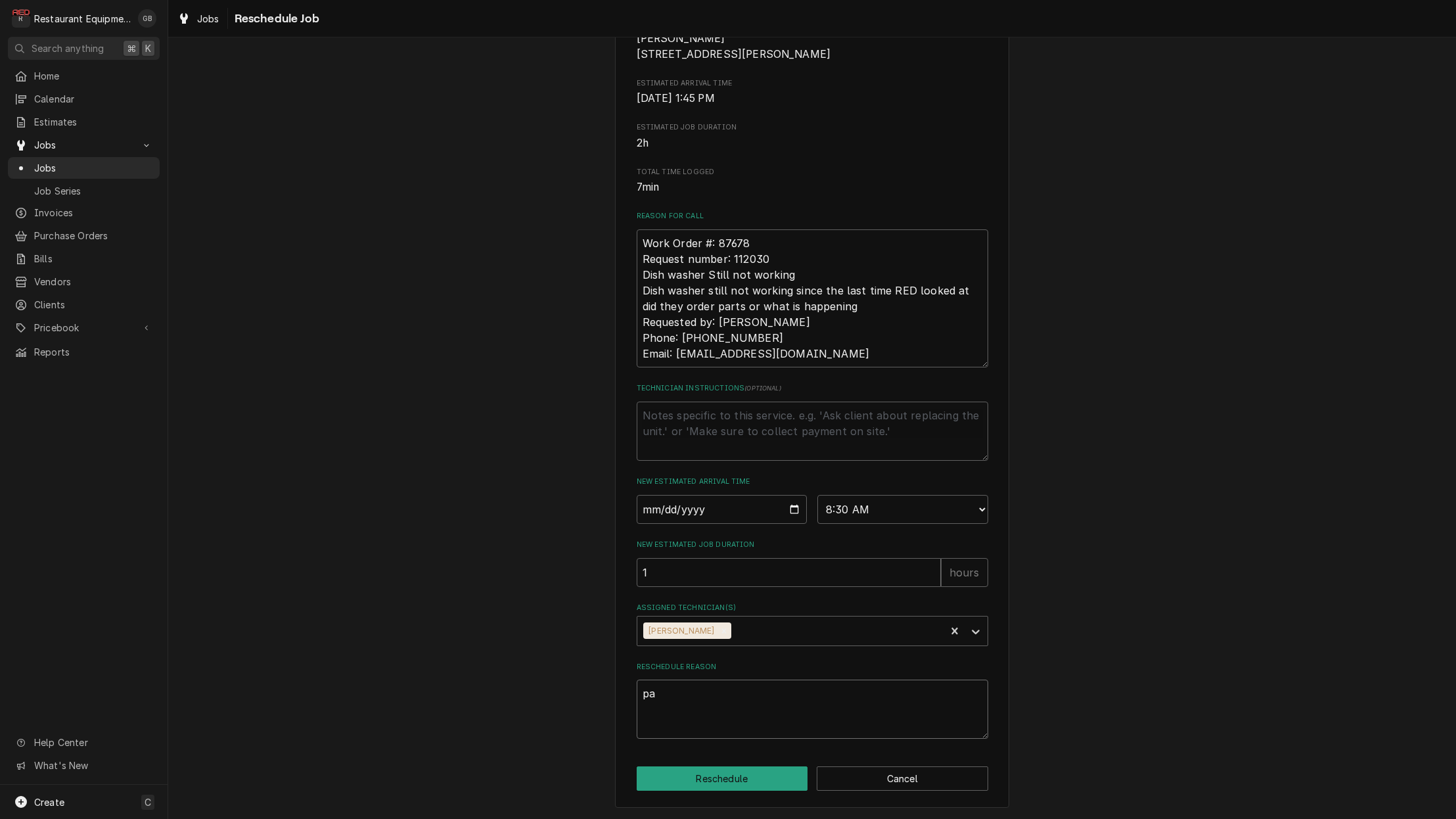
type textarea "x"
type textarea "par"
type textarea "x"
type textarea "part"
type textarea "x"
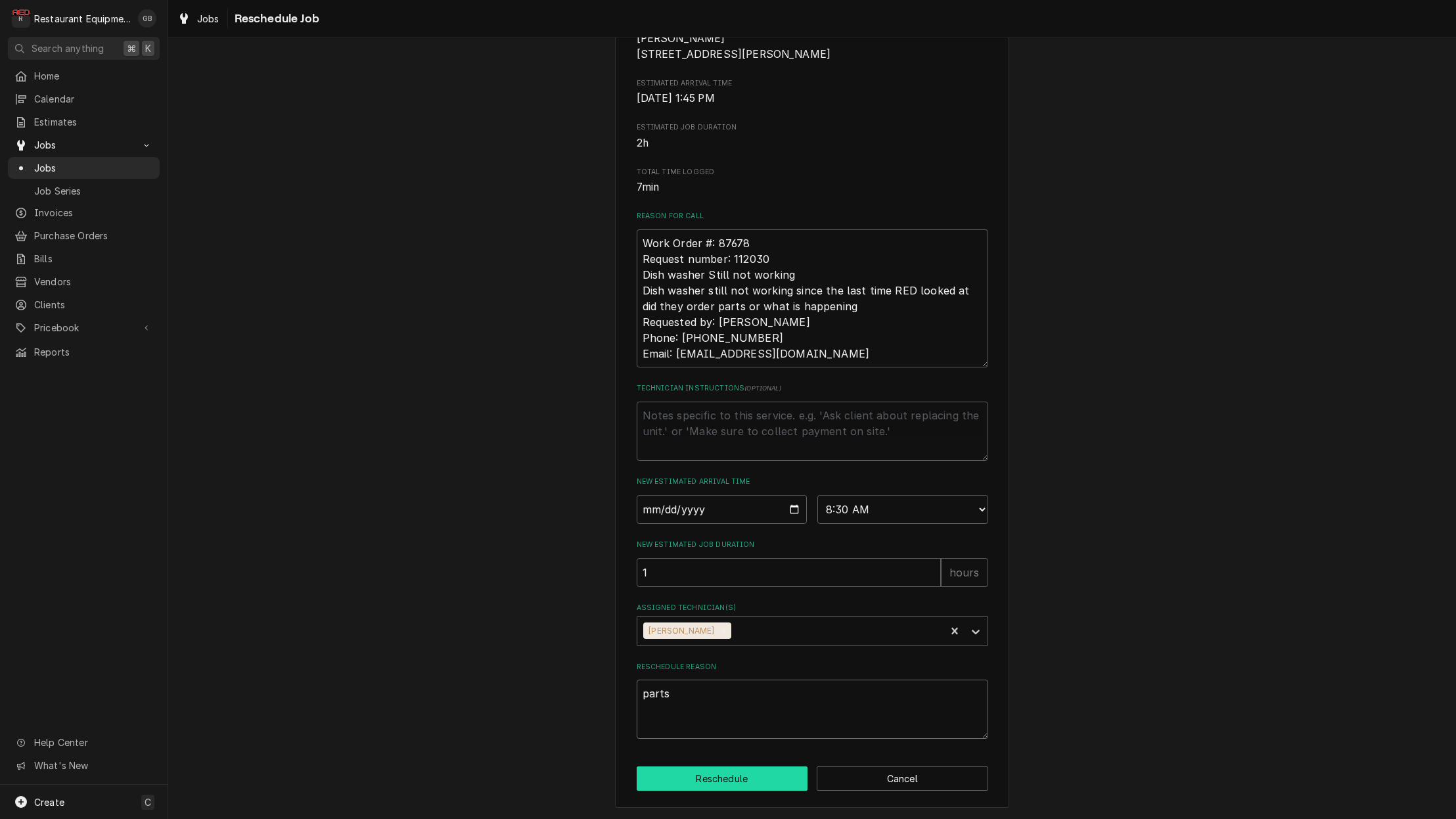
type textarea "parts"
click at [702, 777] on button "Reschedule" at bounding box center [723, 778] width 171 height 25
type textarea "x"
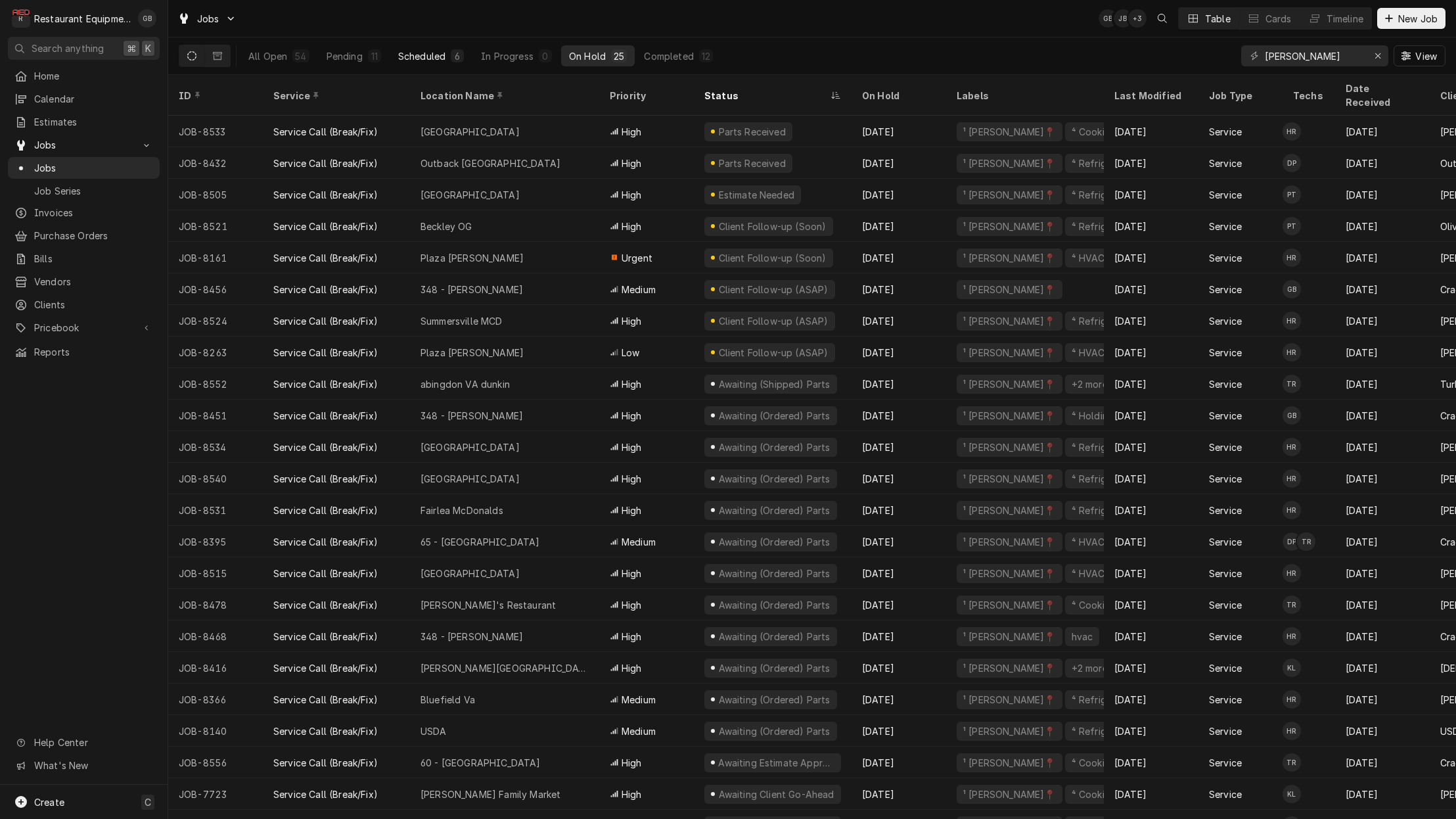
click at [423, 57] on div "Scheduled" at bounding box center [421, 56] width 47 height 14
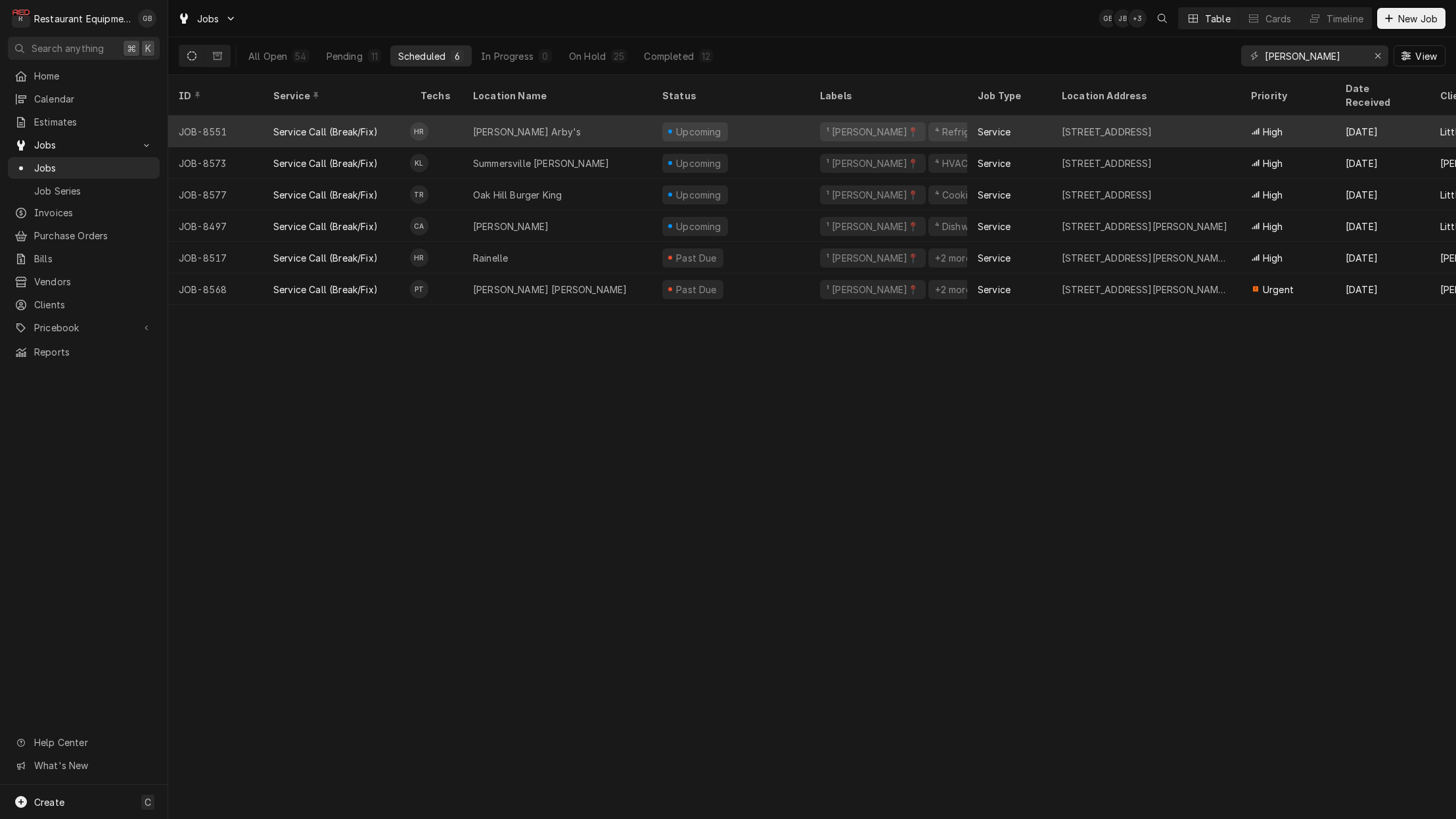
click at [394, 117] on div "Service Call (Break/Fix)" at bounding box center [336, 131] width 147 height 31
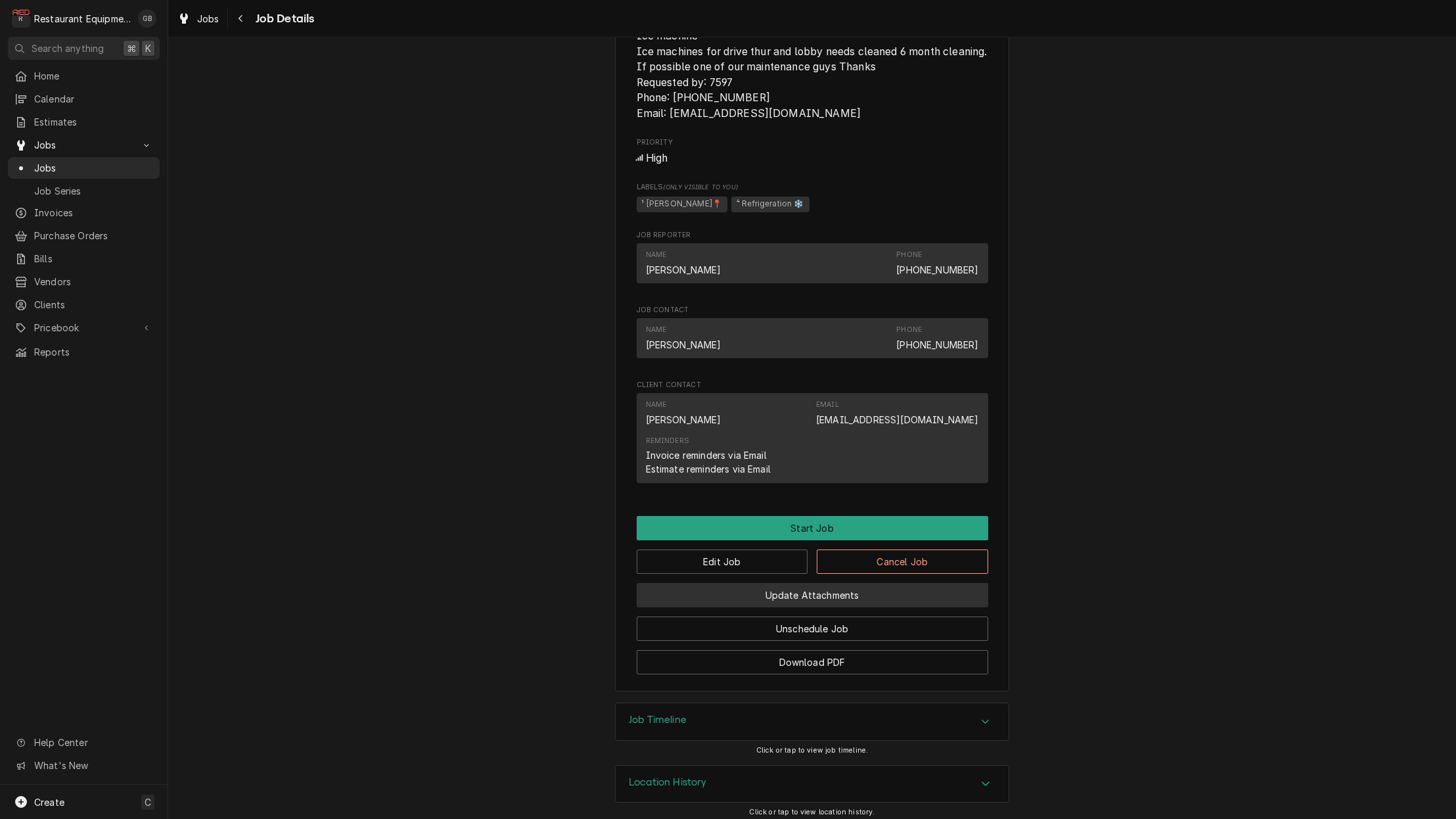
scroll to position [757, 0]
click at [704, 555] on button "Edit Job" at bounding box center [723, 562] width 171 height 25
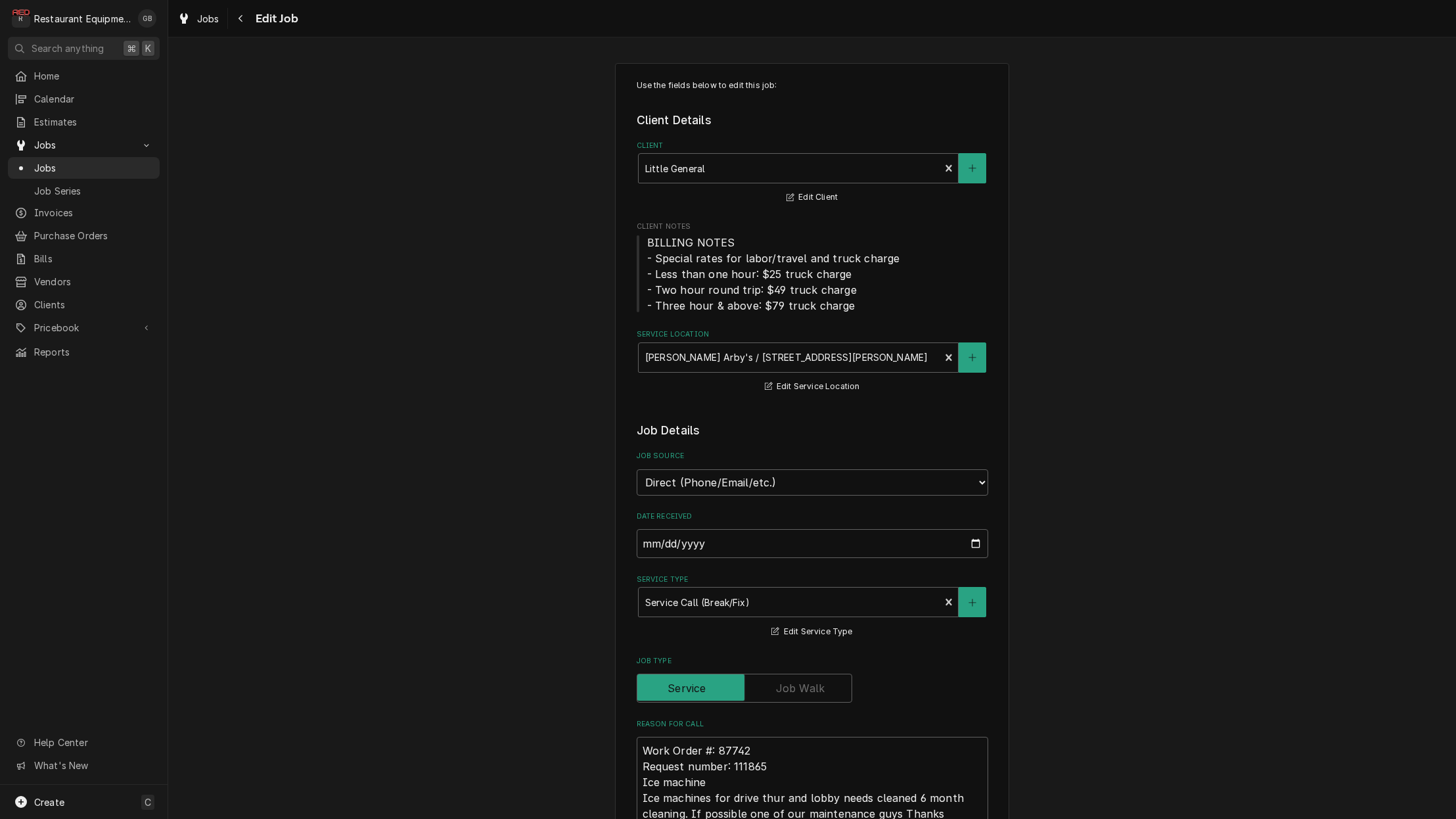
type textarea "x"
click at [242, 26] on button "Navigate back" at bounding box center [241, 18] width 21 height 21
